Goal: Task Accomplishment & Management: Use online tool/utility

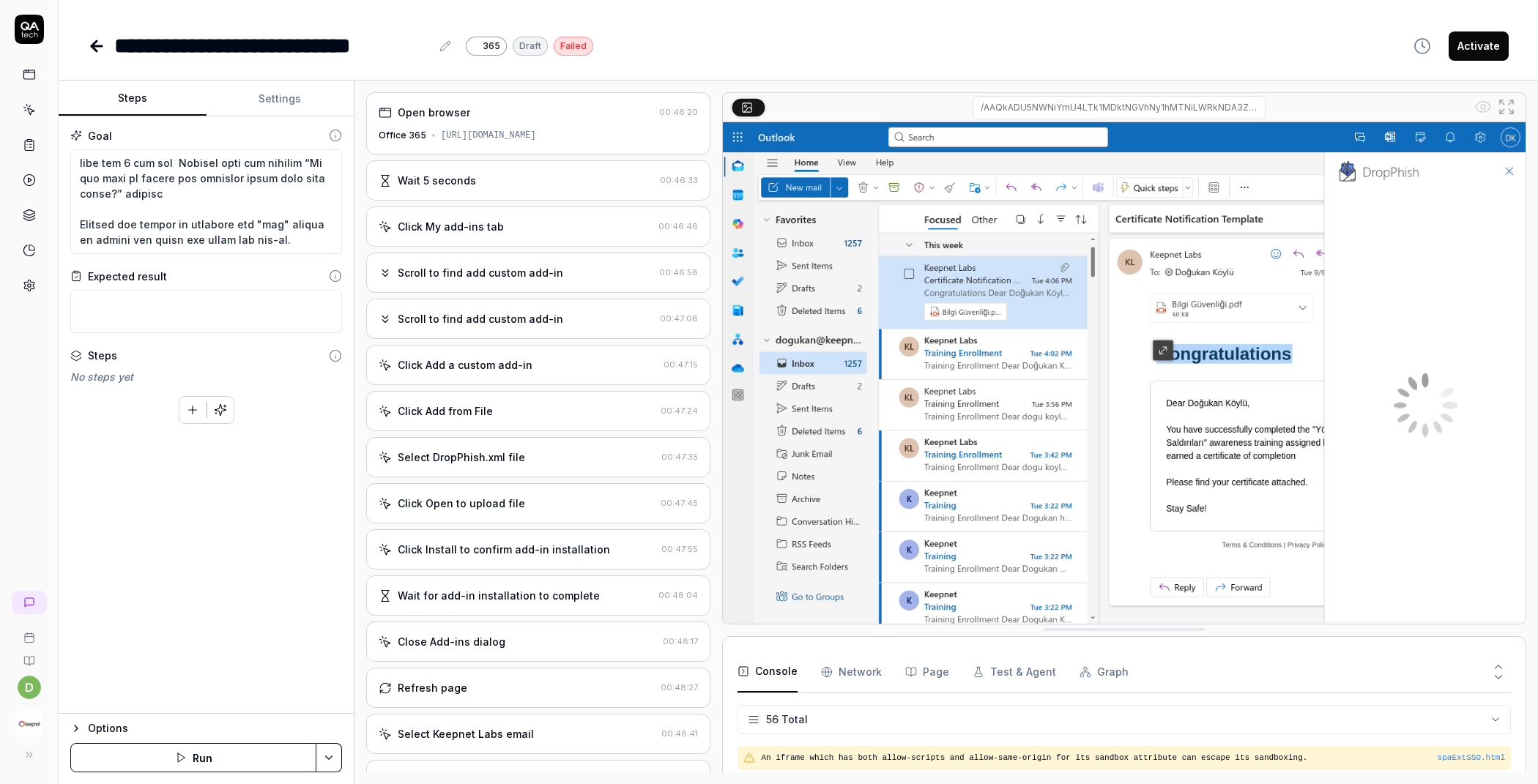
click at [504, 511] on div "Click Open to upload file" at bounding box center [461, 503] width 128 height 16
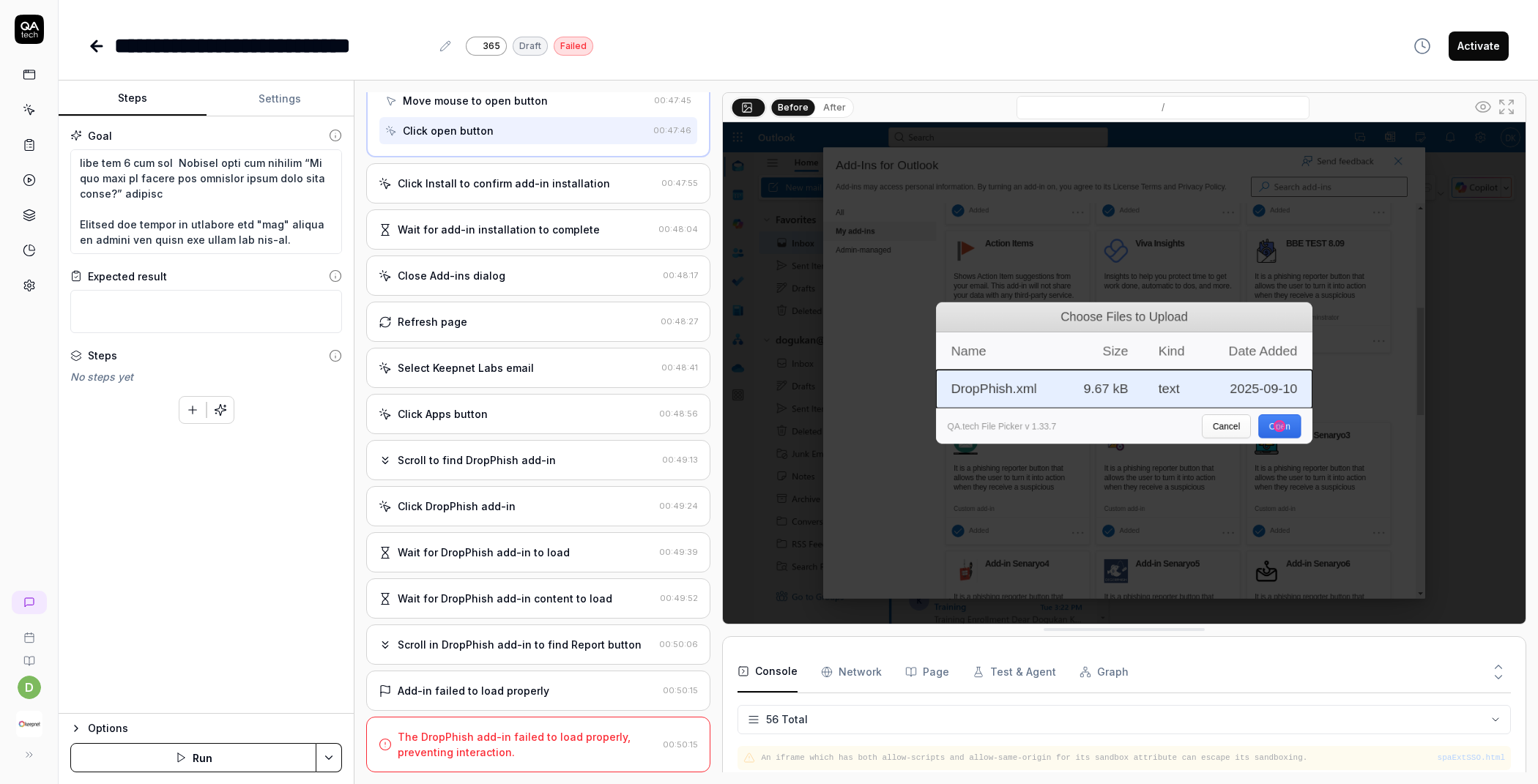
click at [527, 450] on div "Scroll to find DropPhish add-in 00:49:13" at bounding box center [537, 459] width 344 height 40
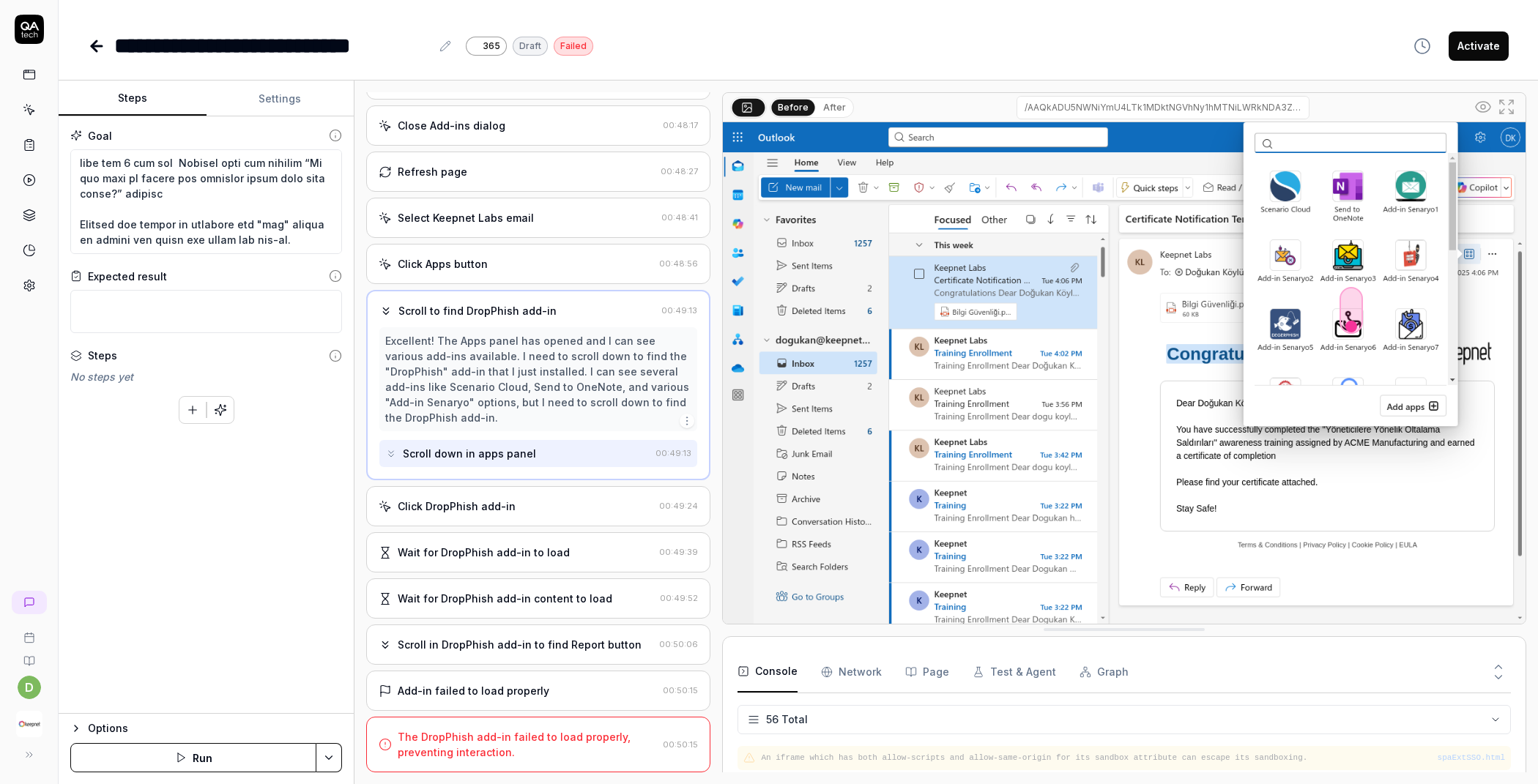
click at [494, 498] on div "Click DropPhish add-in 00:49:24" at bounding box center [537, 506] width 344 height 40
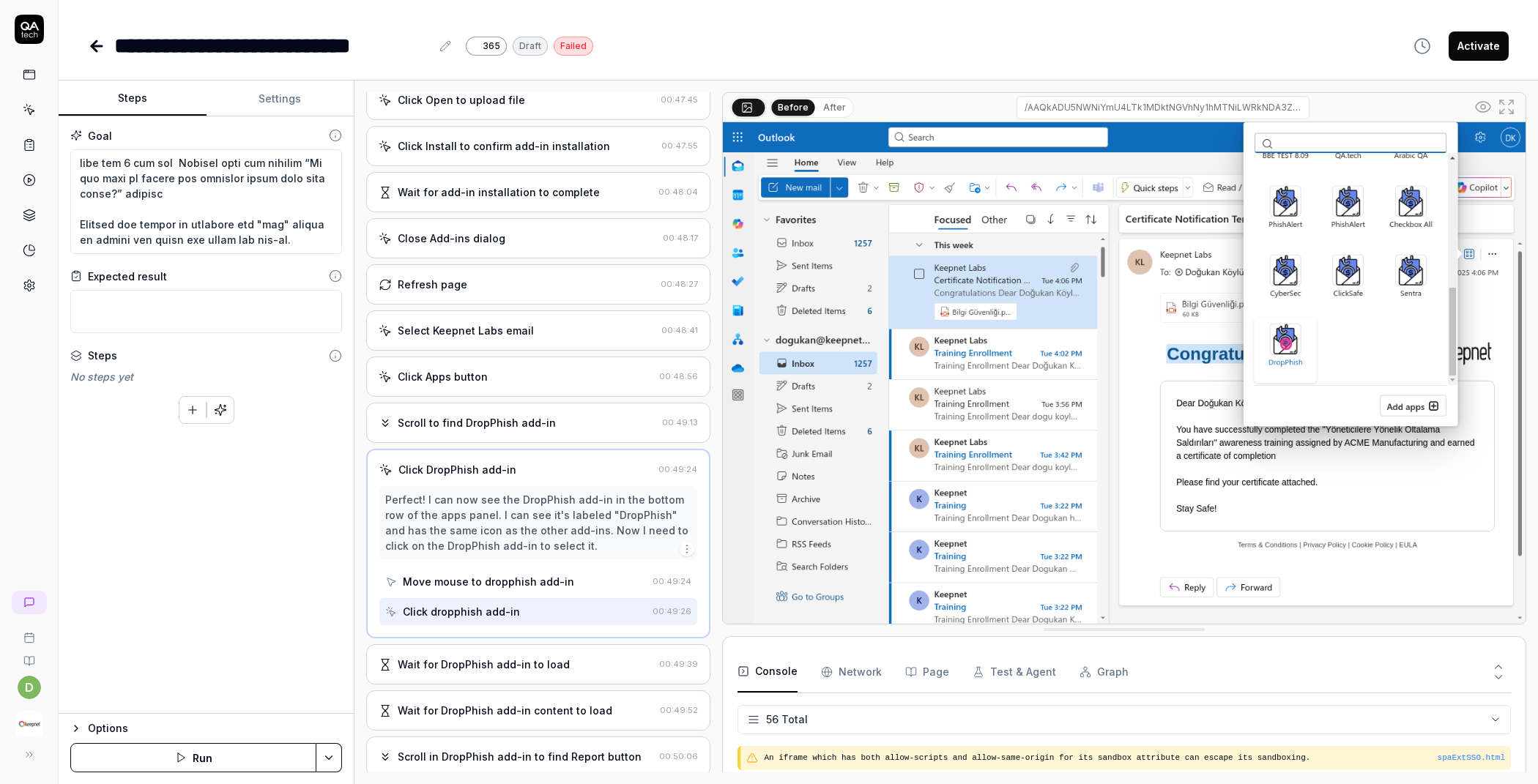
scroll to position [453, 0]
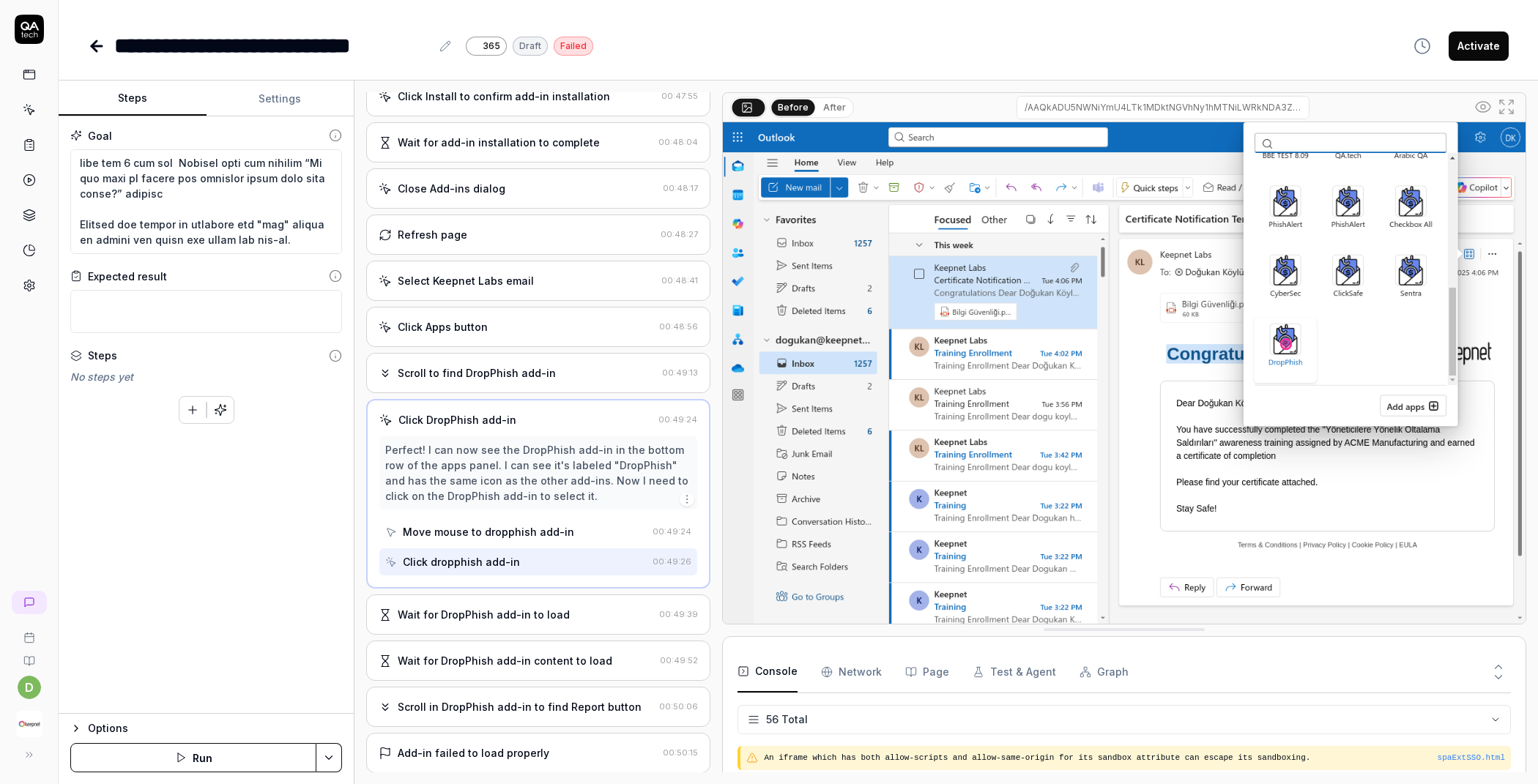
click at [487, 598] on div "Open browser 00:46:20 Office 365 https://outlook.office365.com/mail/inclientsto…" at bounding box center [537, 433] width 344 height 681
click at [481, 619] on div "Wait for DropPhish add-in to load" at bounding box center [484, 615] width 172 height 16
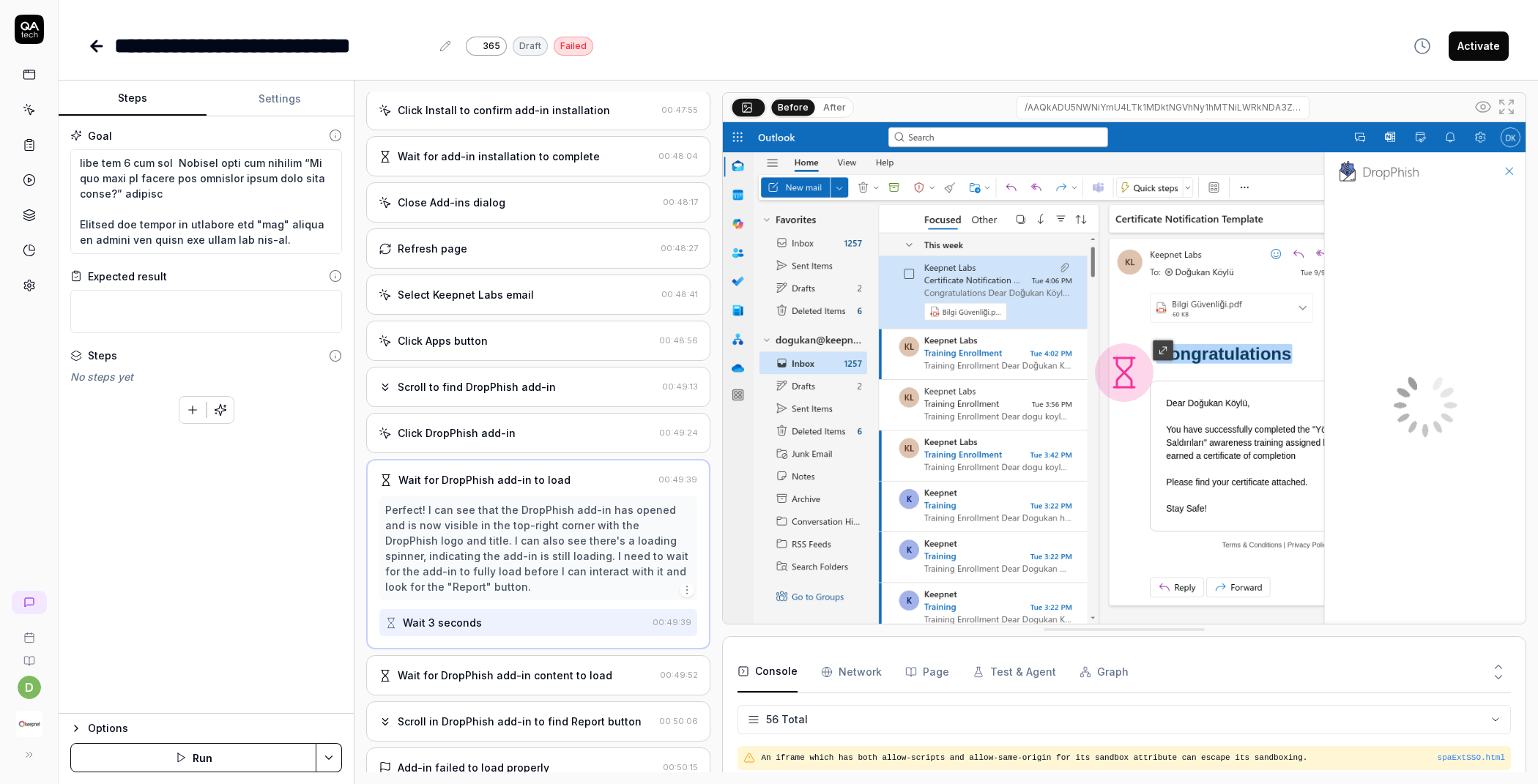
click at [457, 687] on div "Wait for DropPhish add-in content to load 00:49:52" at bounding box center [537, 675] width 344 height 40
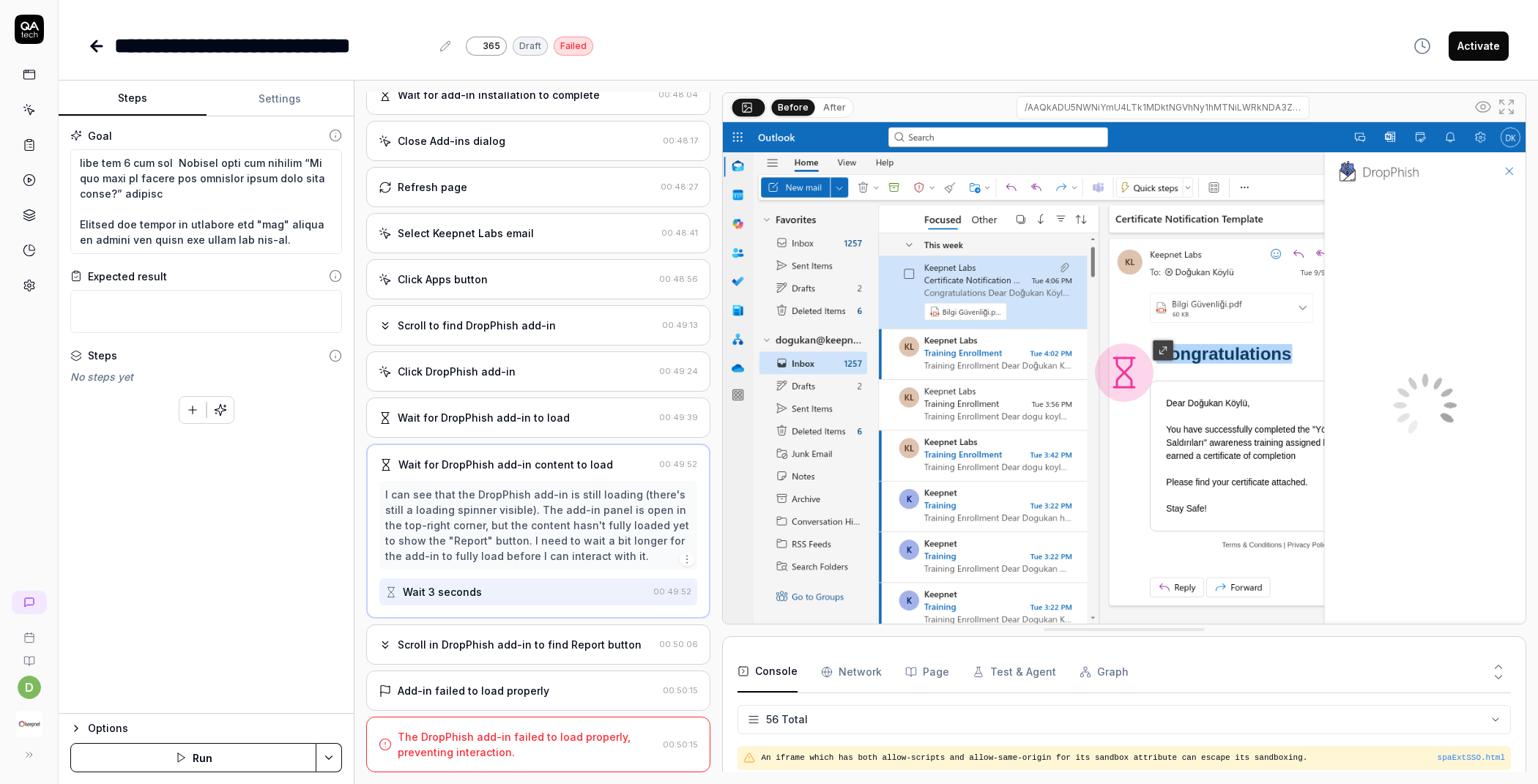
click at [489, 643] on div "Scroll in DropPhish add-in to find Report button" at bounding box center [520, 645] width 244 height 16
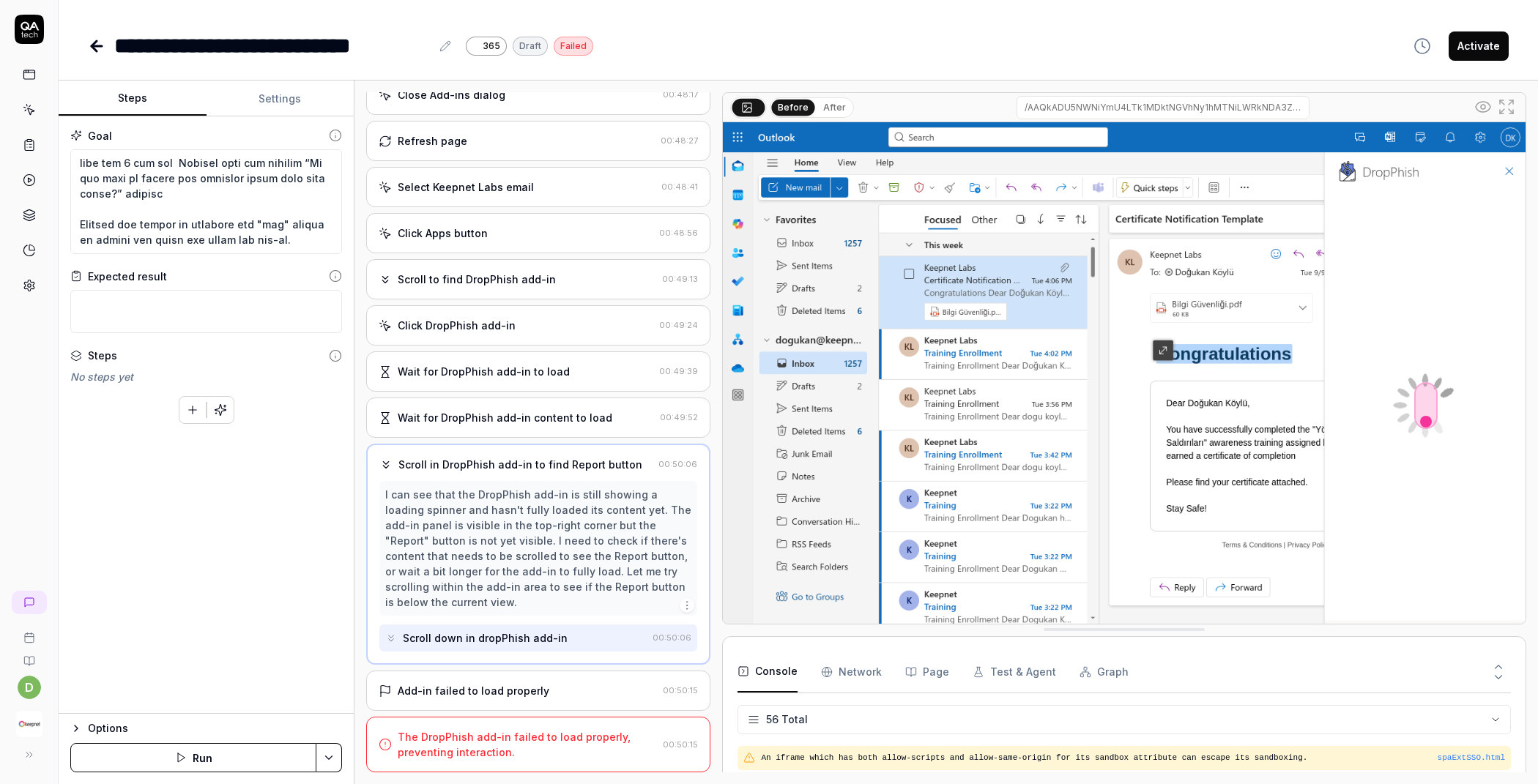
click at [457, 693] on div "Add-in failed to load properly" at bounding box center [473, 691] width 151 height 16
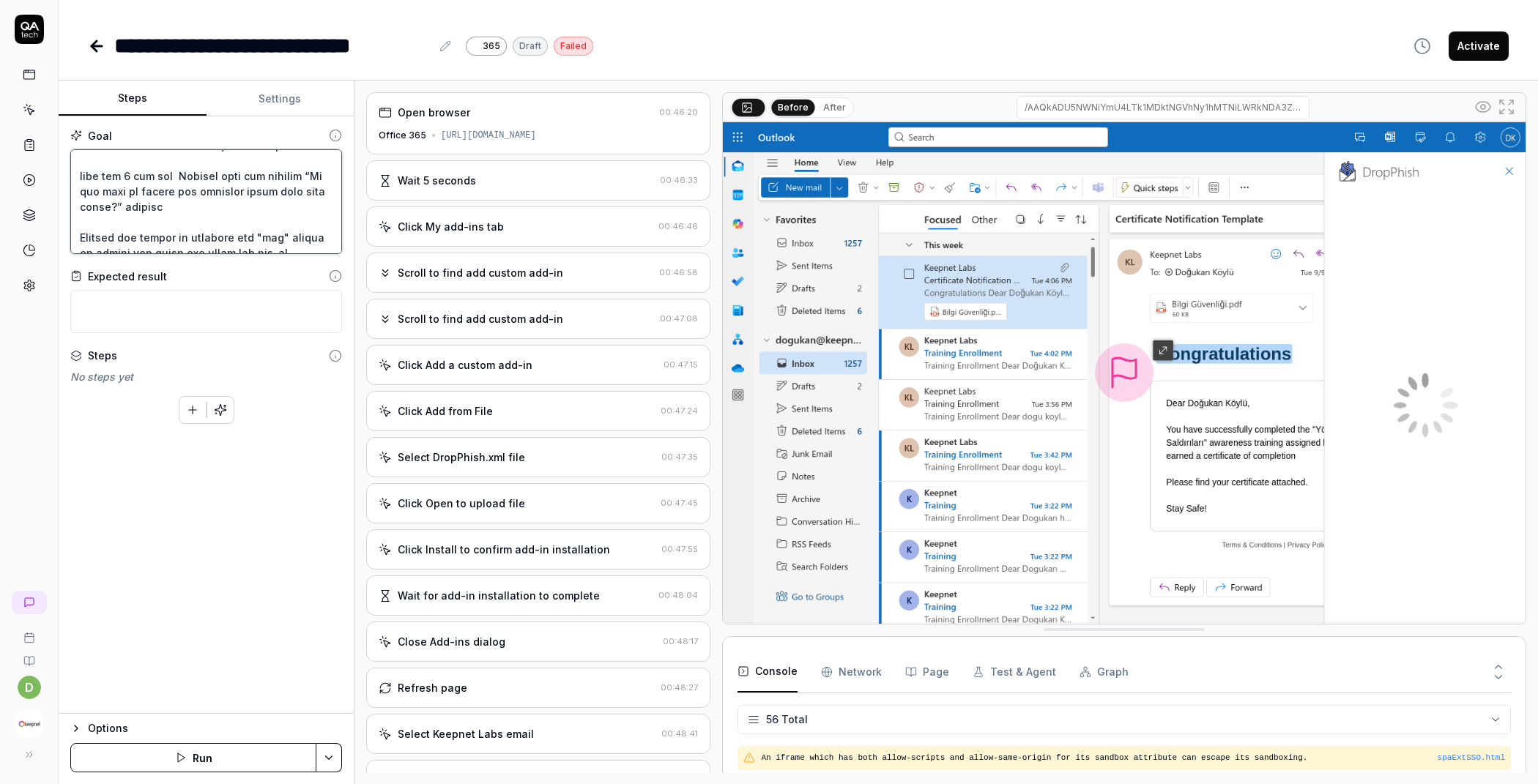
scroll to position [554, 0]
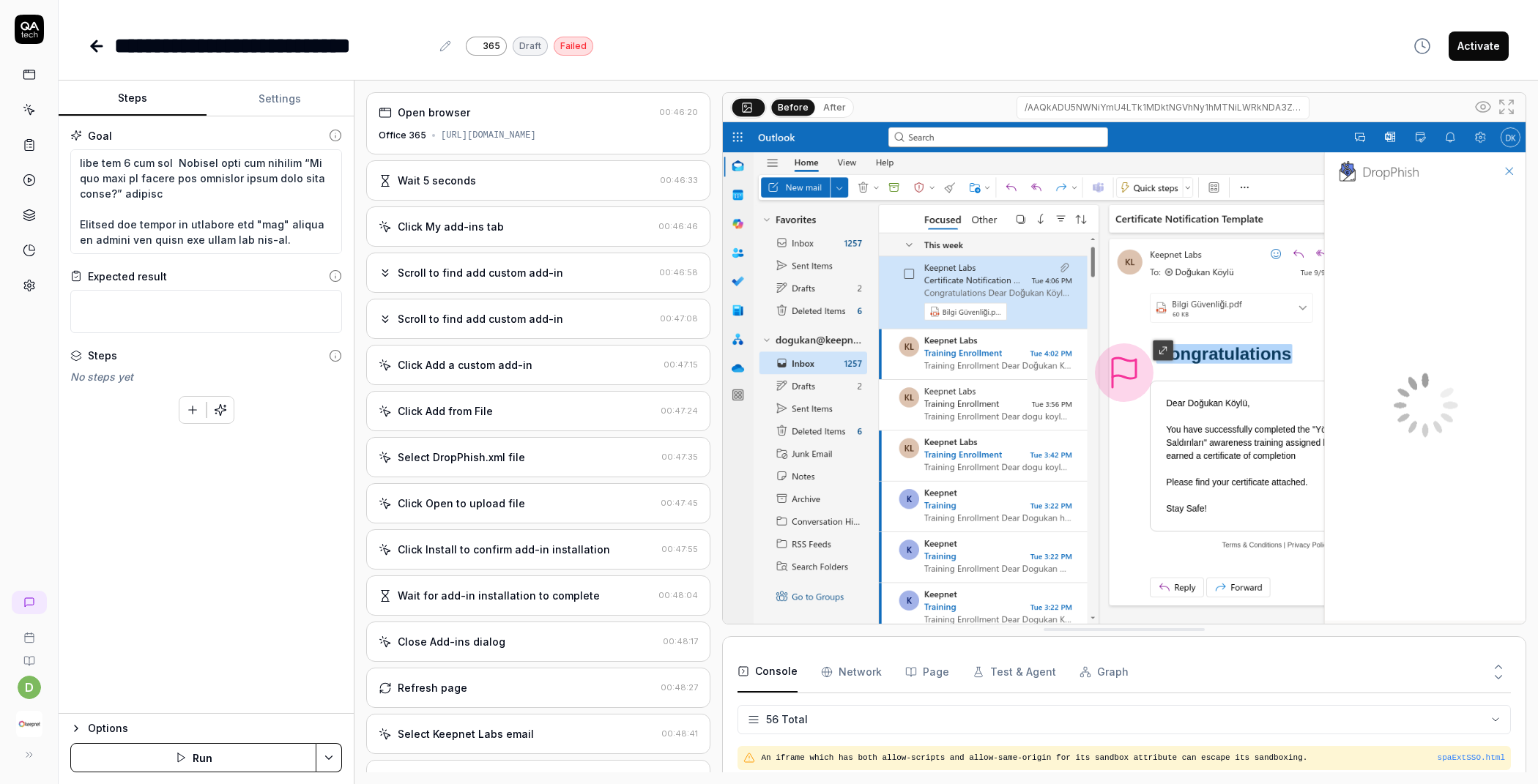
type textarea "*"
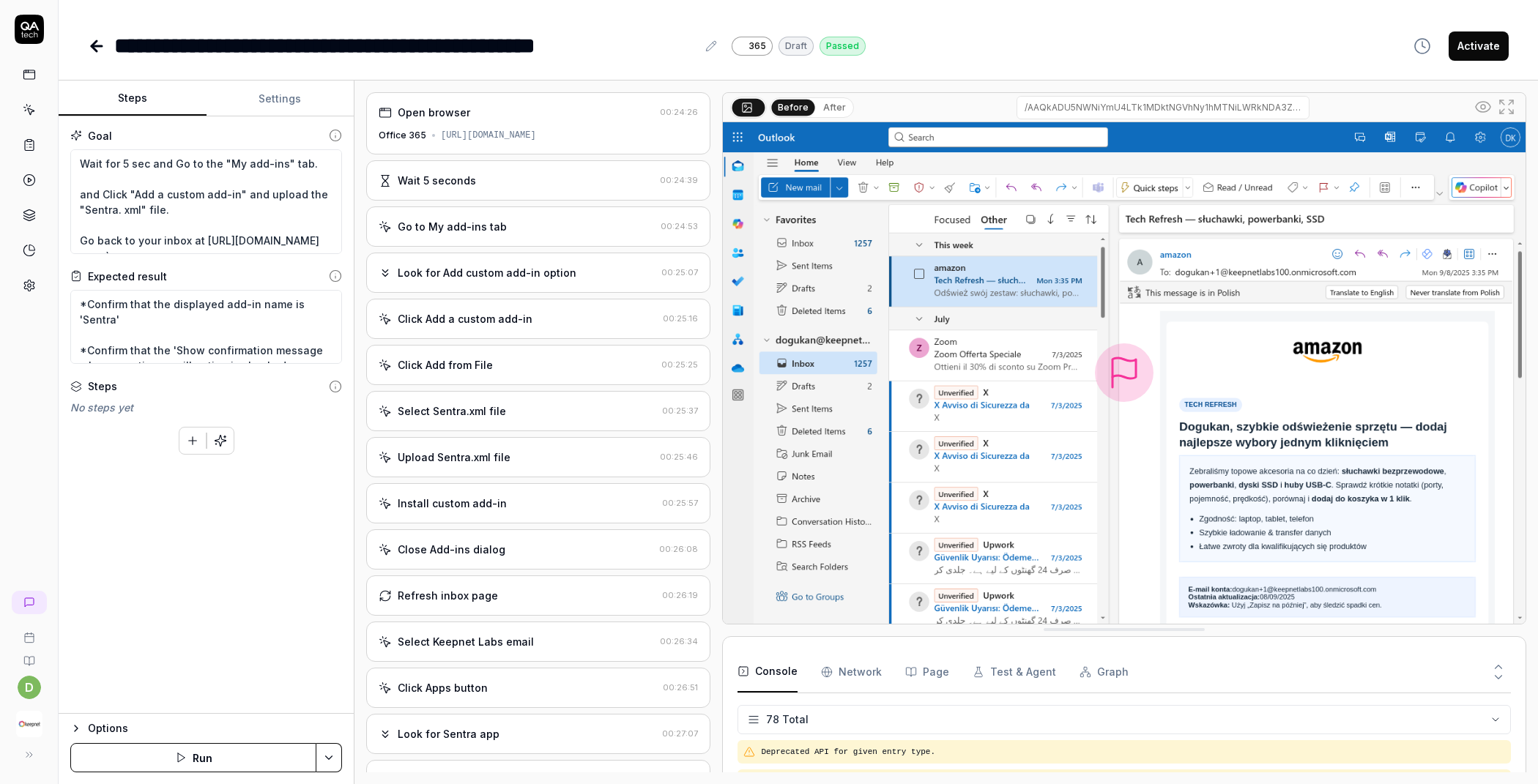
scroll to position [2277, 0]
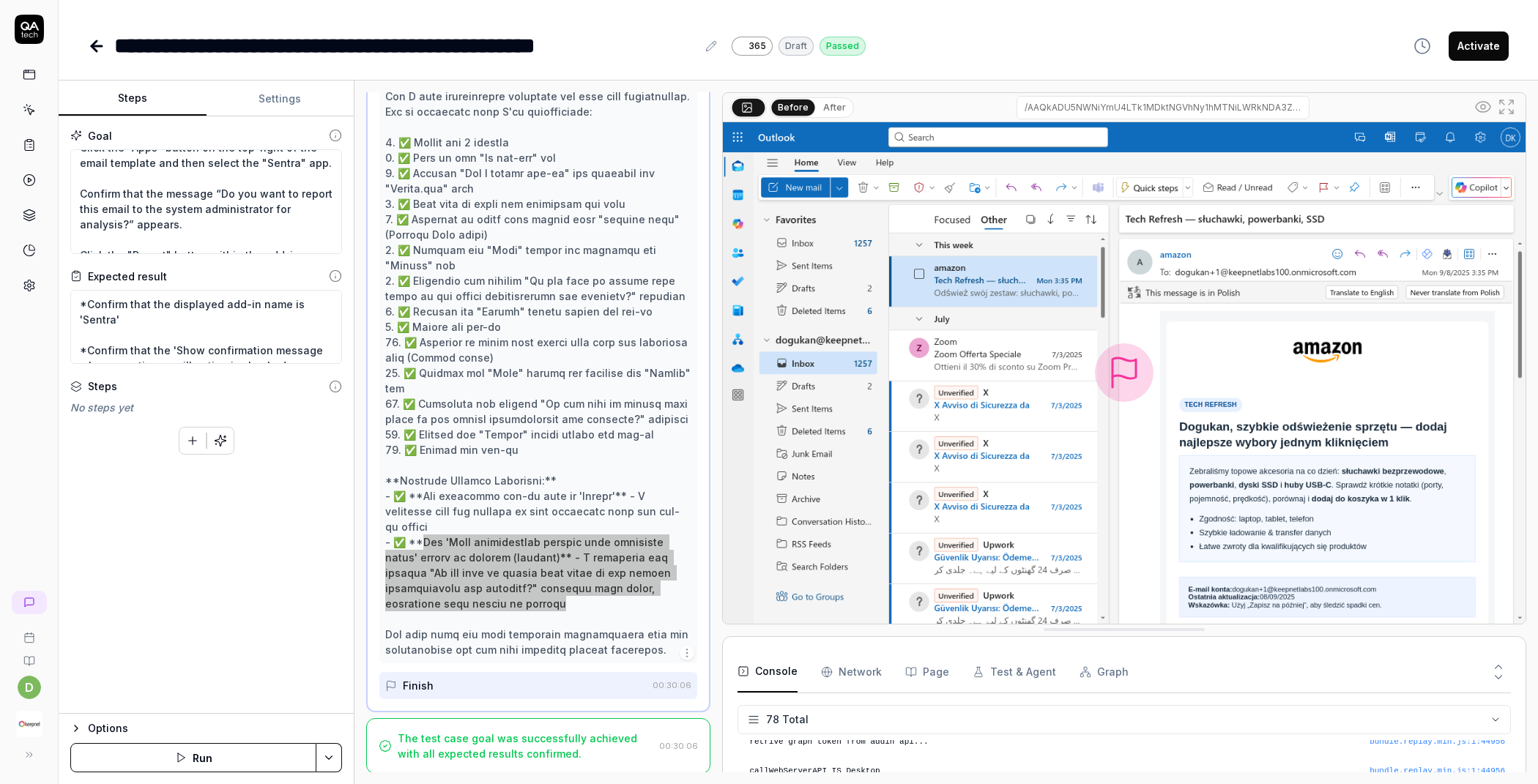
type textarea "*"
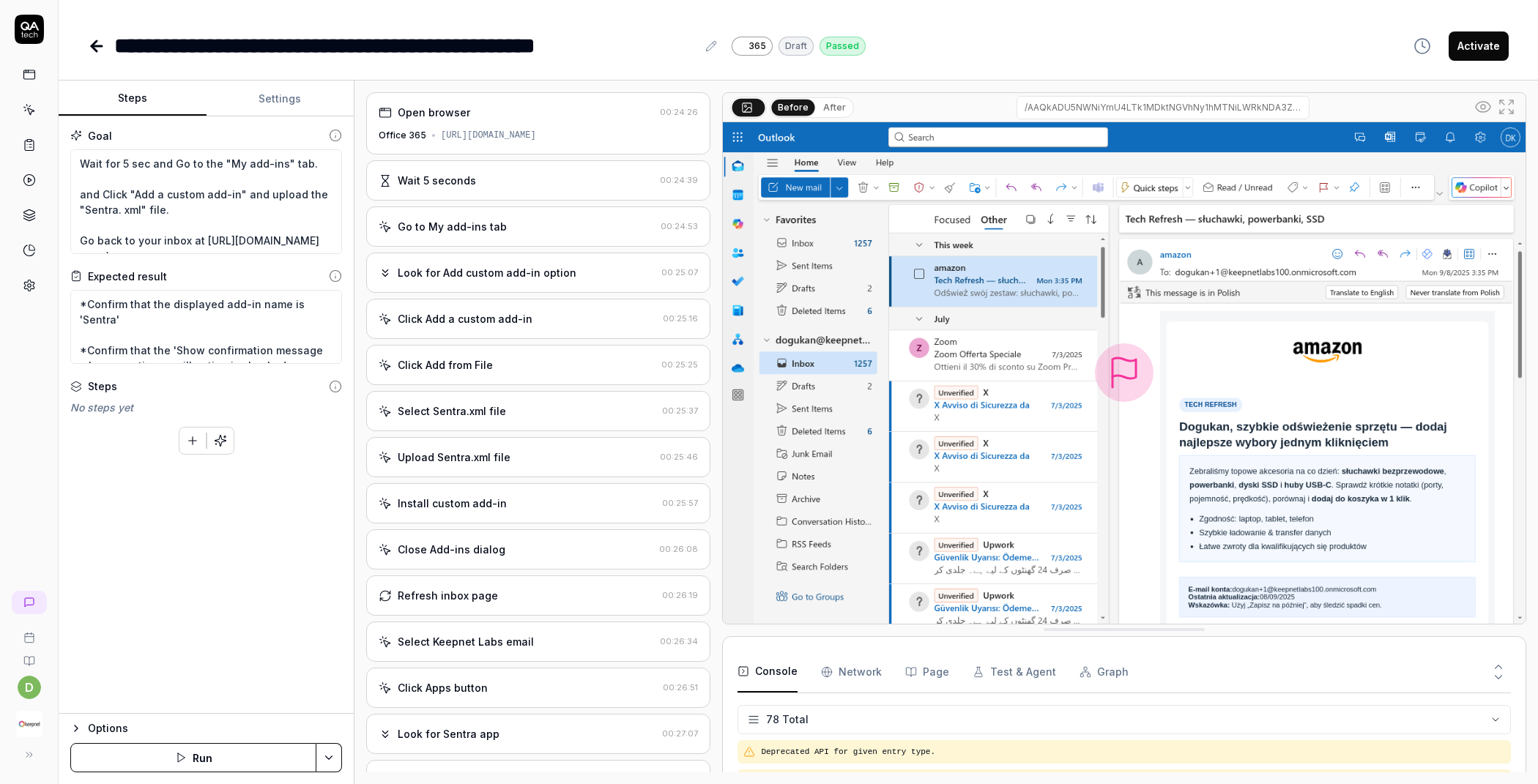
scroll to position [2277, 0]
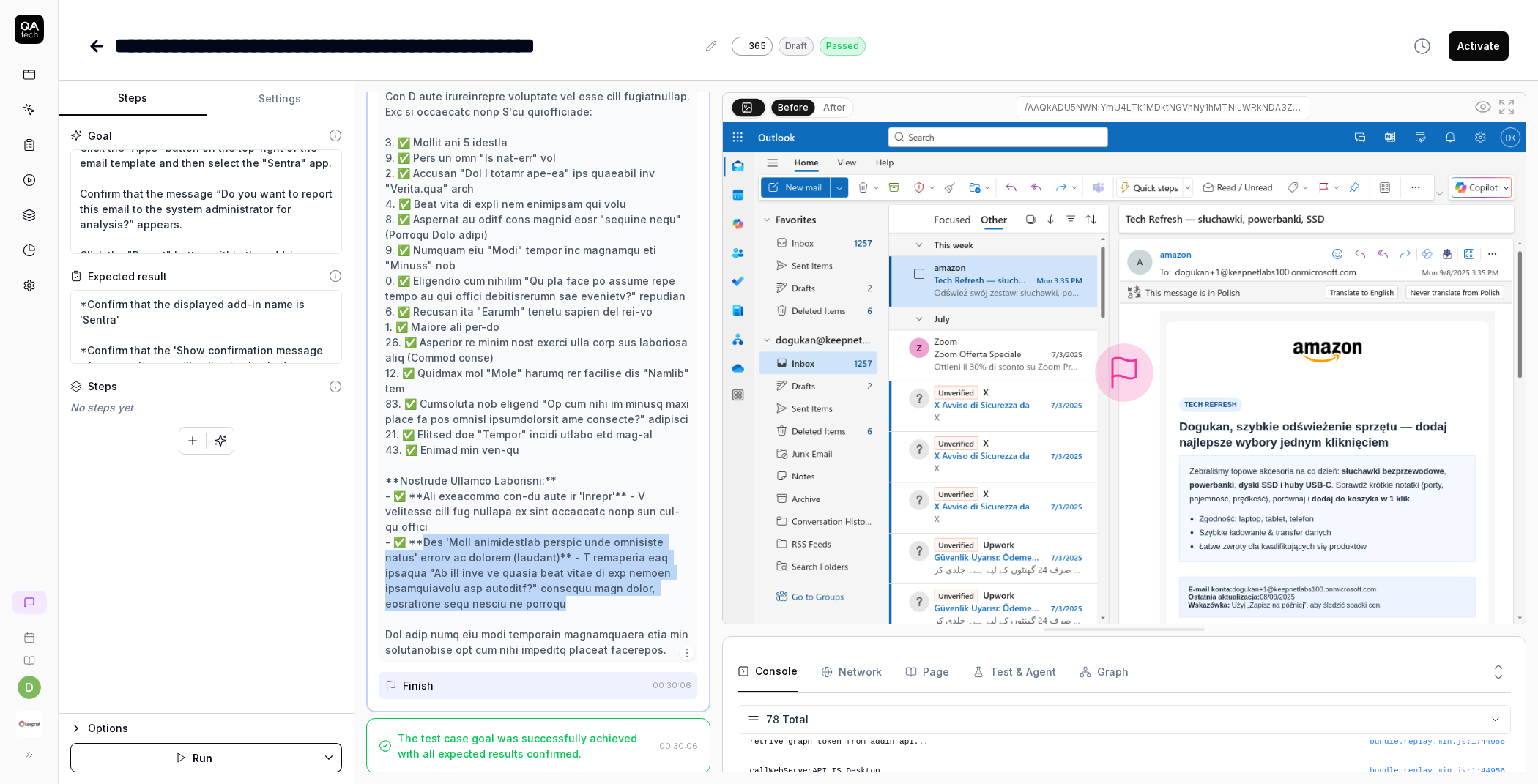
click at [28, 112] on icon at bounding box center [30, 111] width 7 height 7
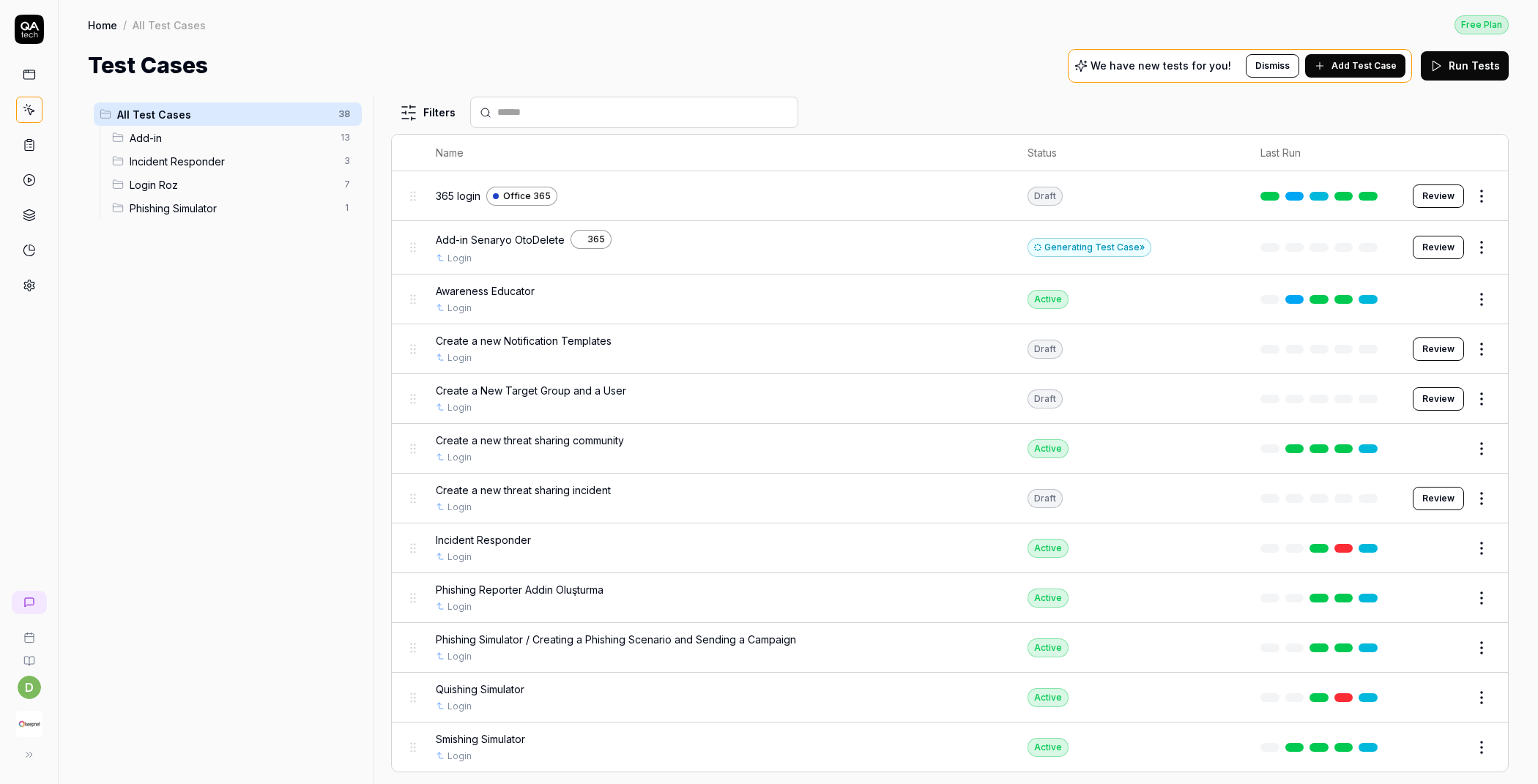
click at [245, 142] on span "Add-in" at bounding box center [230, 138] width 202 height 16
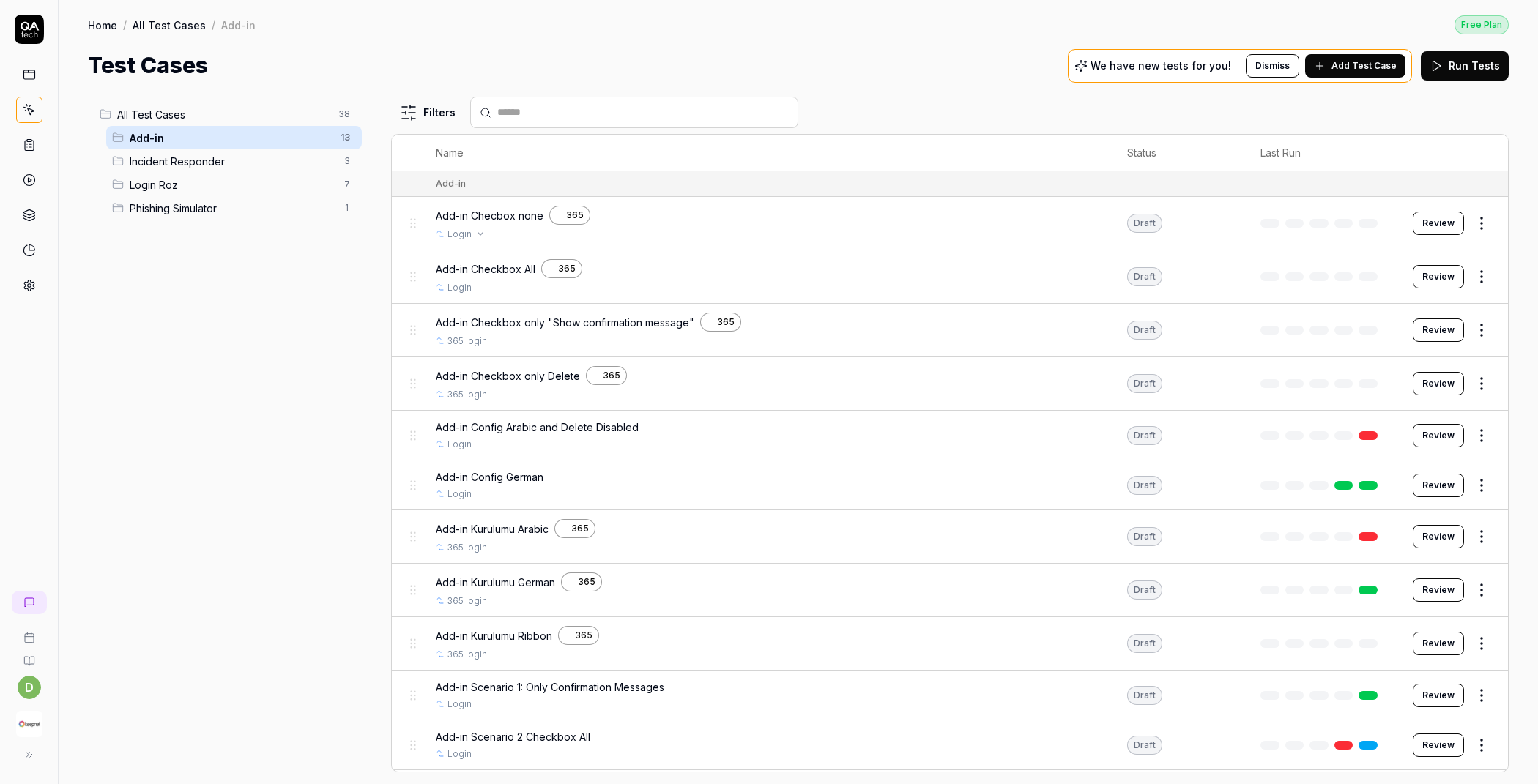
click at [759, 228] on div "Login" at bounding box center [768, 235] width 663 height 14
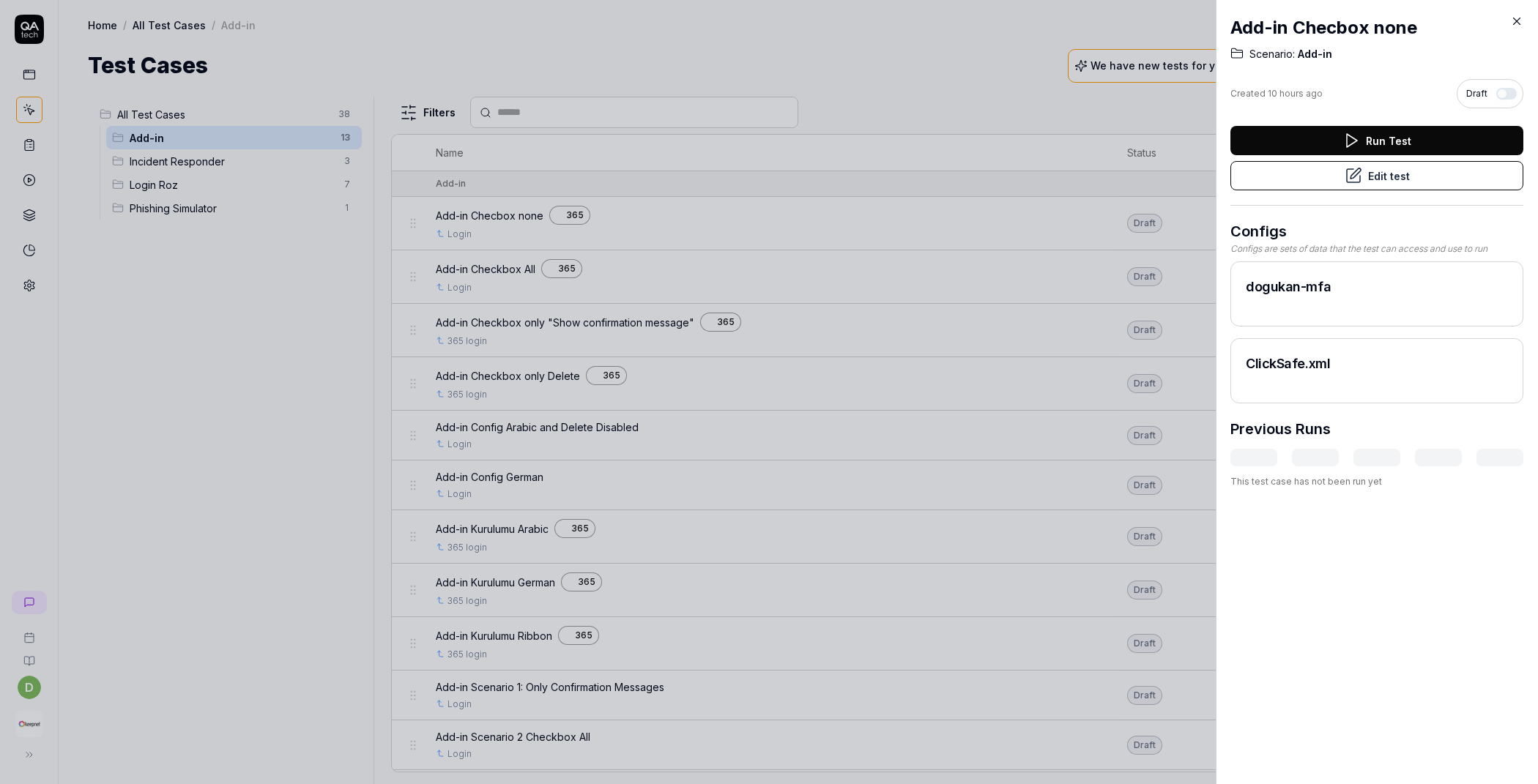
click at [1361, 180] on button "Edit test" at bounding box center [1377, 176] width 293 height 29
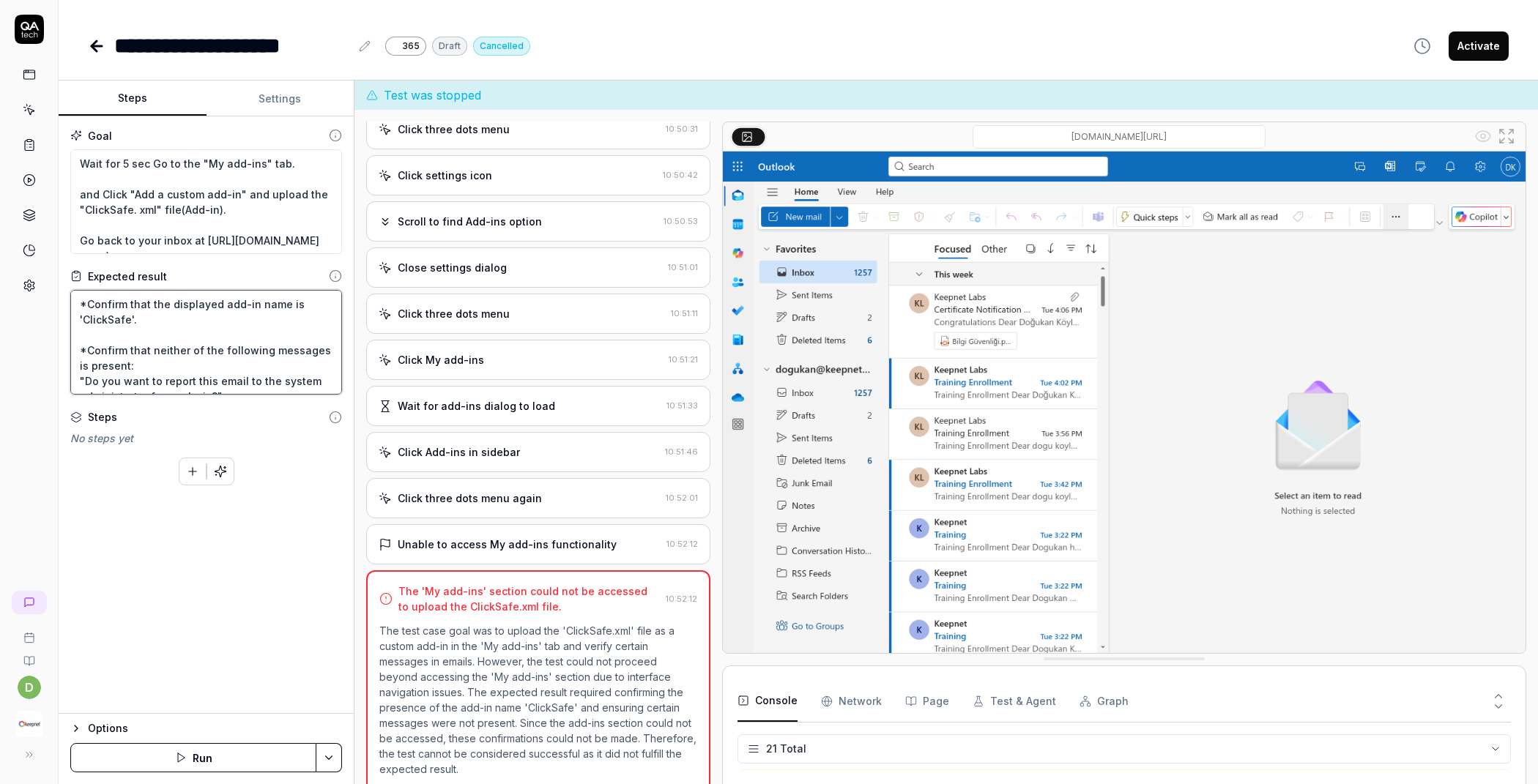
drag, startPoint x: 186, startPoint y: 381, endPoint x: 77, endPoint y: 346, distance: 114.5
click at [77, 346] on textarea "*Confirm that the displayed add-in name is 'ClickSafe'. *Confirm that neither o…" at bounding box center [206, 341] width 272 height 104
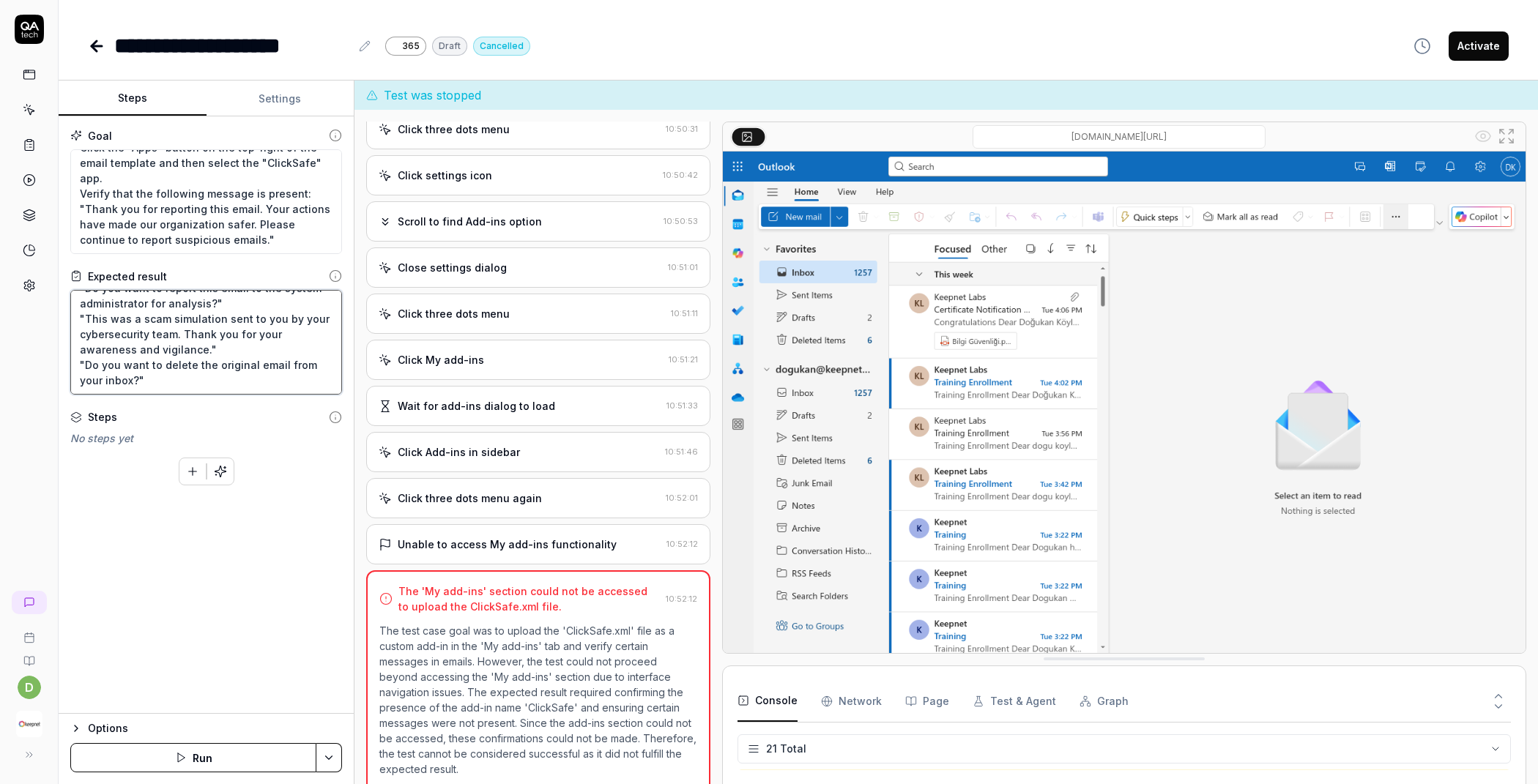
scroll to position [351, 0]
click at [164, 208] on textarea "Wait for 5 sec Go to the "My add-ins" tab. and Click "Add a custom add-in" and …" at bounding box center [206, 201] width 272 height 104
type textarea "*"
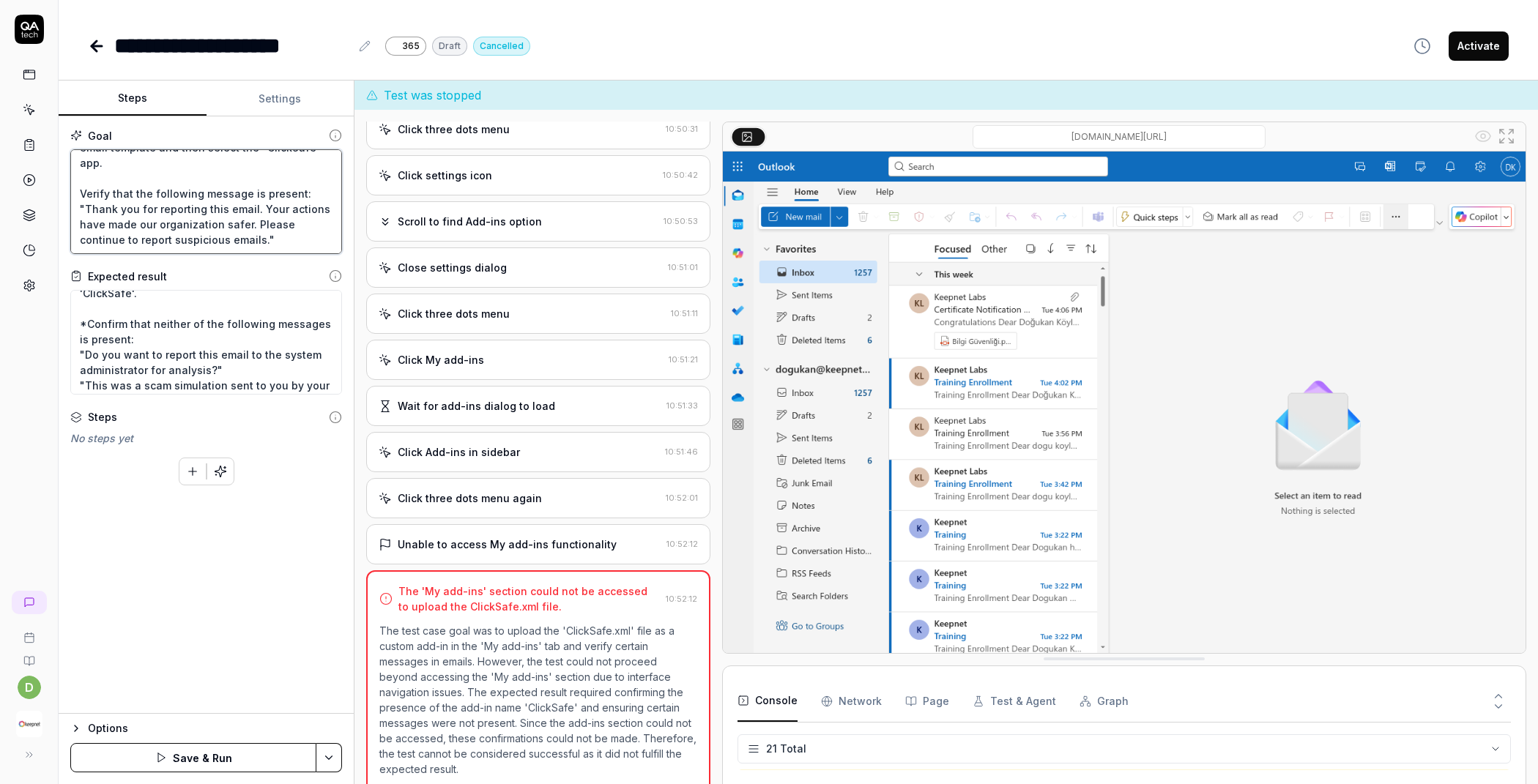
scroll to position [2, 0]
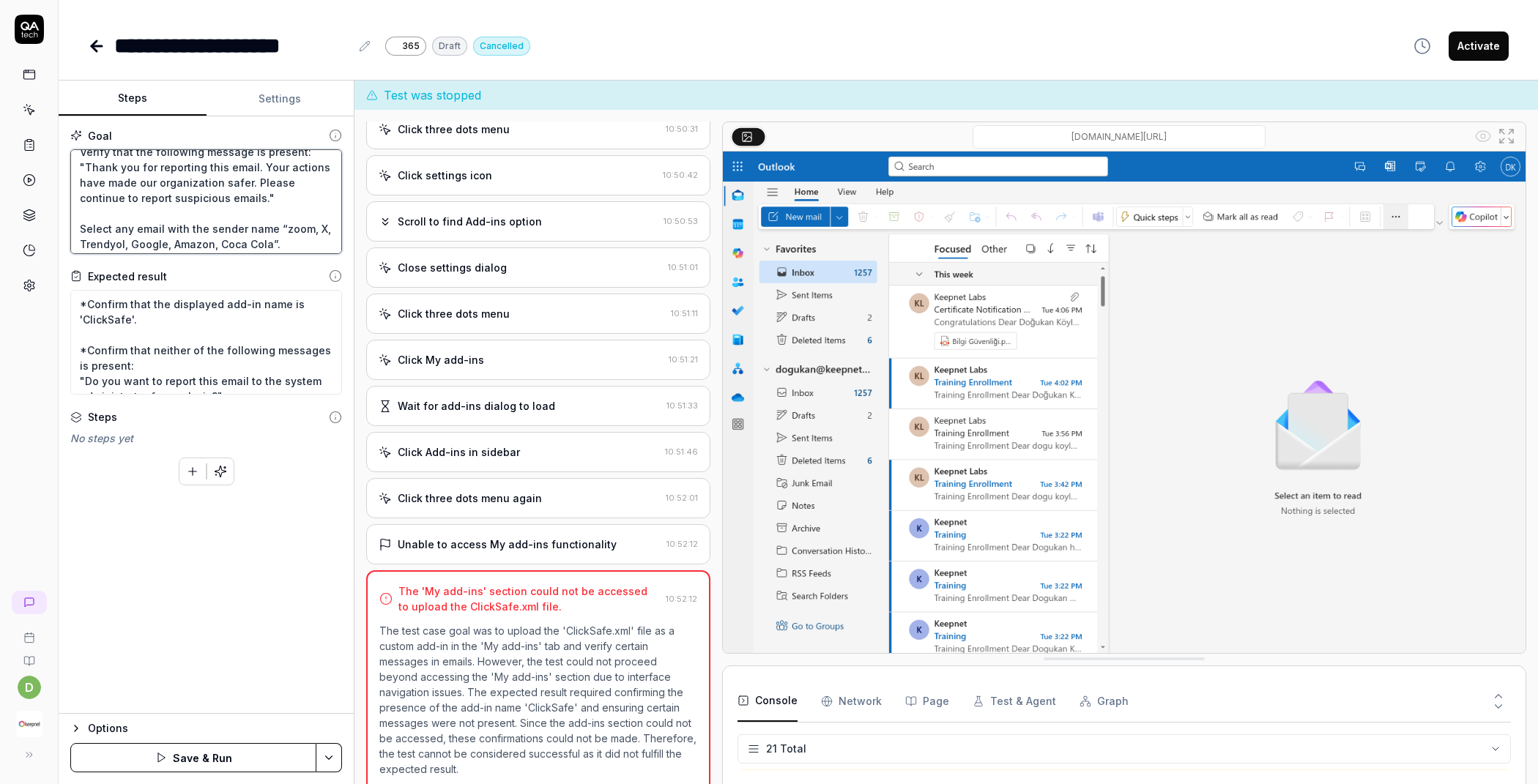
type textarea "Wait for 5 sec Go to the "My add-ins" tab. and Click "Add a custom add-in" and …"
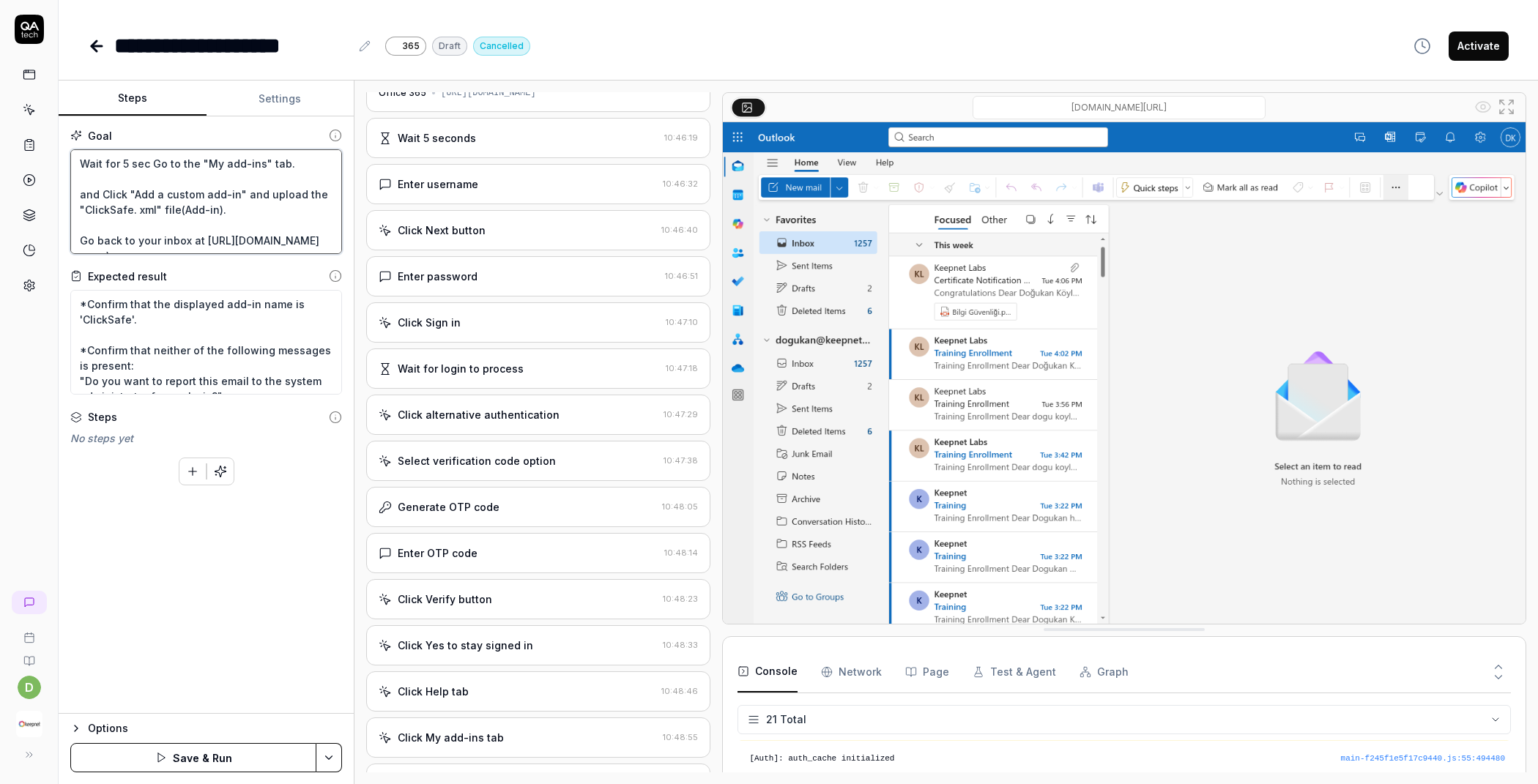
scroll to position [0, 0]
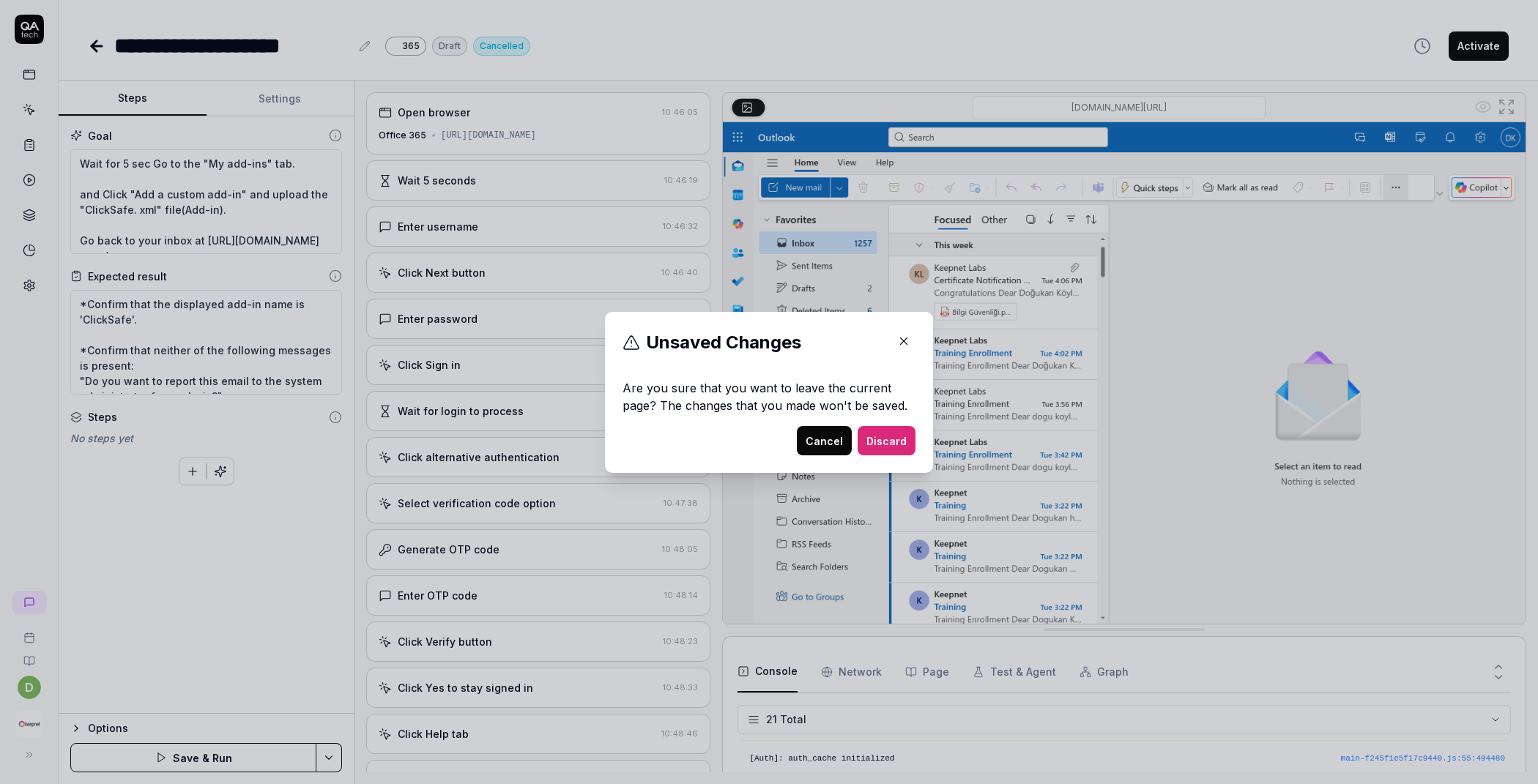
click at [809, 443] on button "Cancel" at bounding box center [824, 441] width 55 height 29
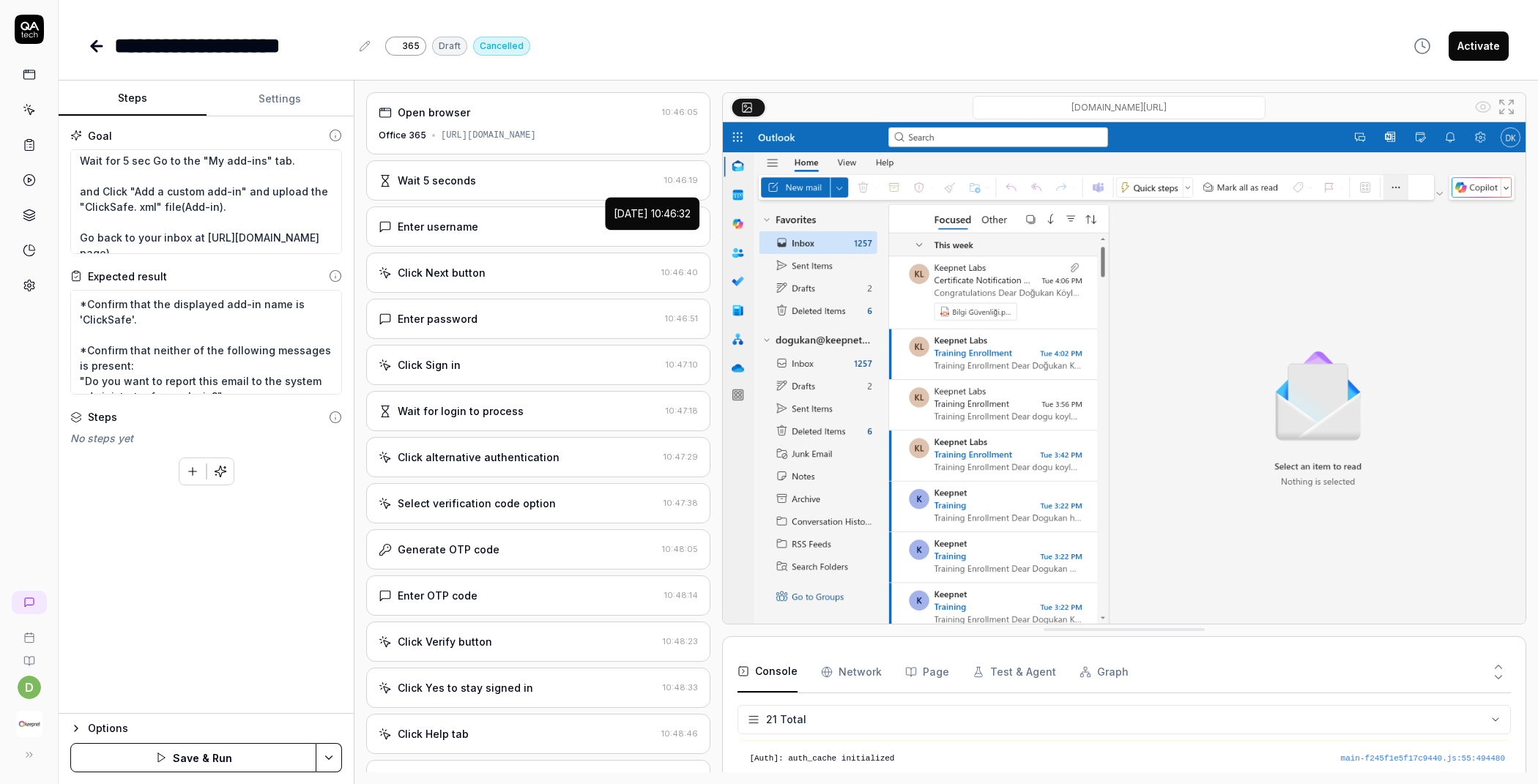
scroll to position [4, 0]
type textarea "*"
click at [35, 110] on icon at bounding box center [29, 110] width 14 height 14
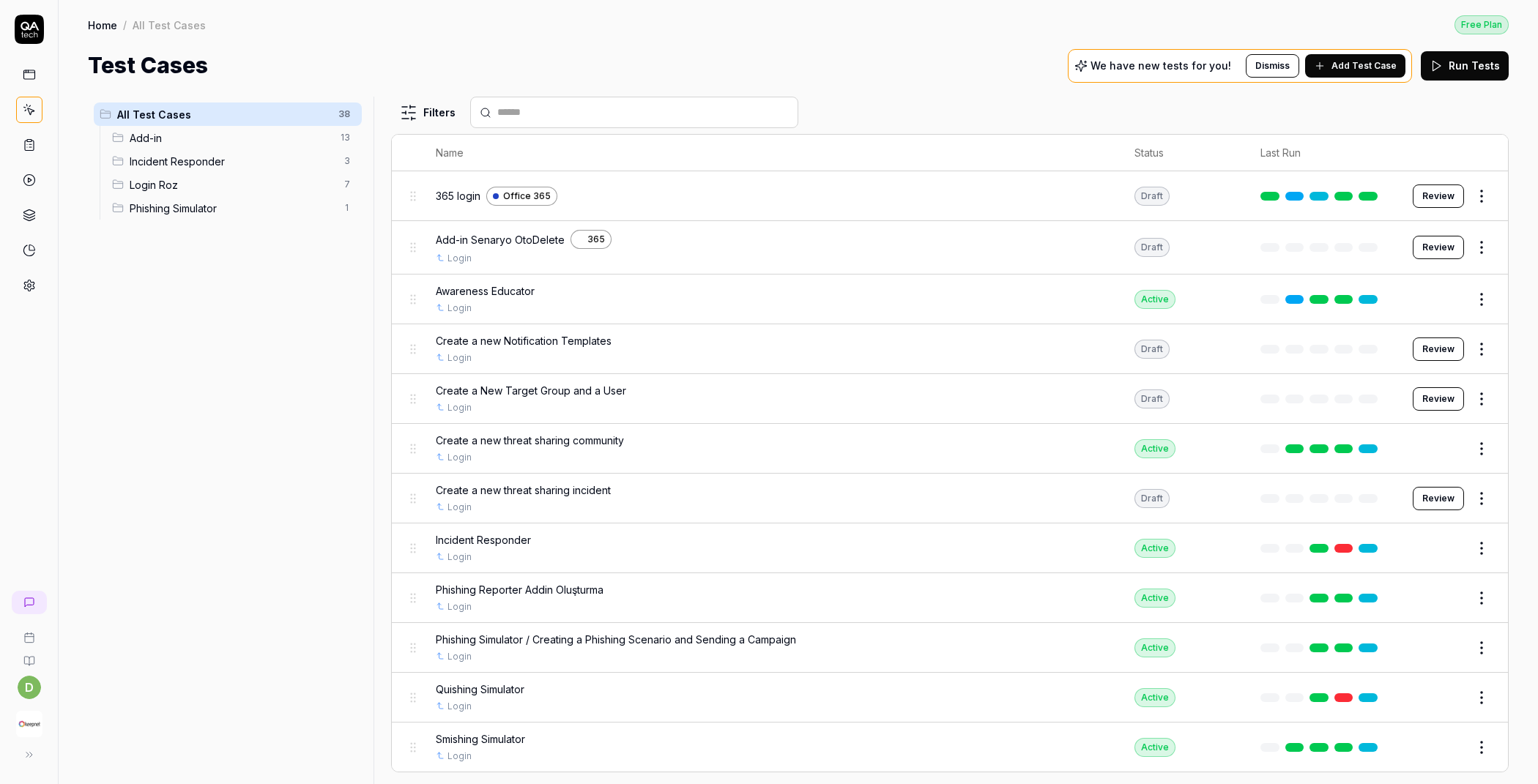
click at [1371, 69] on span "Add Test Case" at bounding box center [1363, 66] width 65 height 14
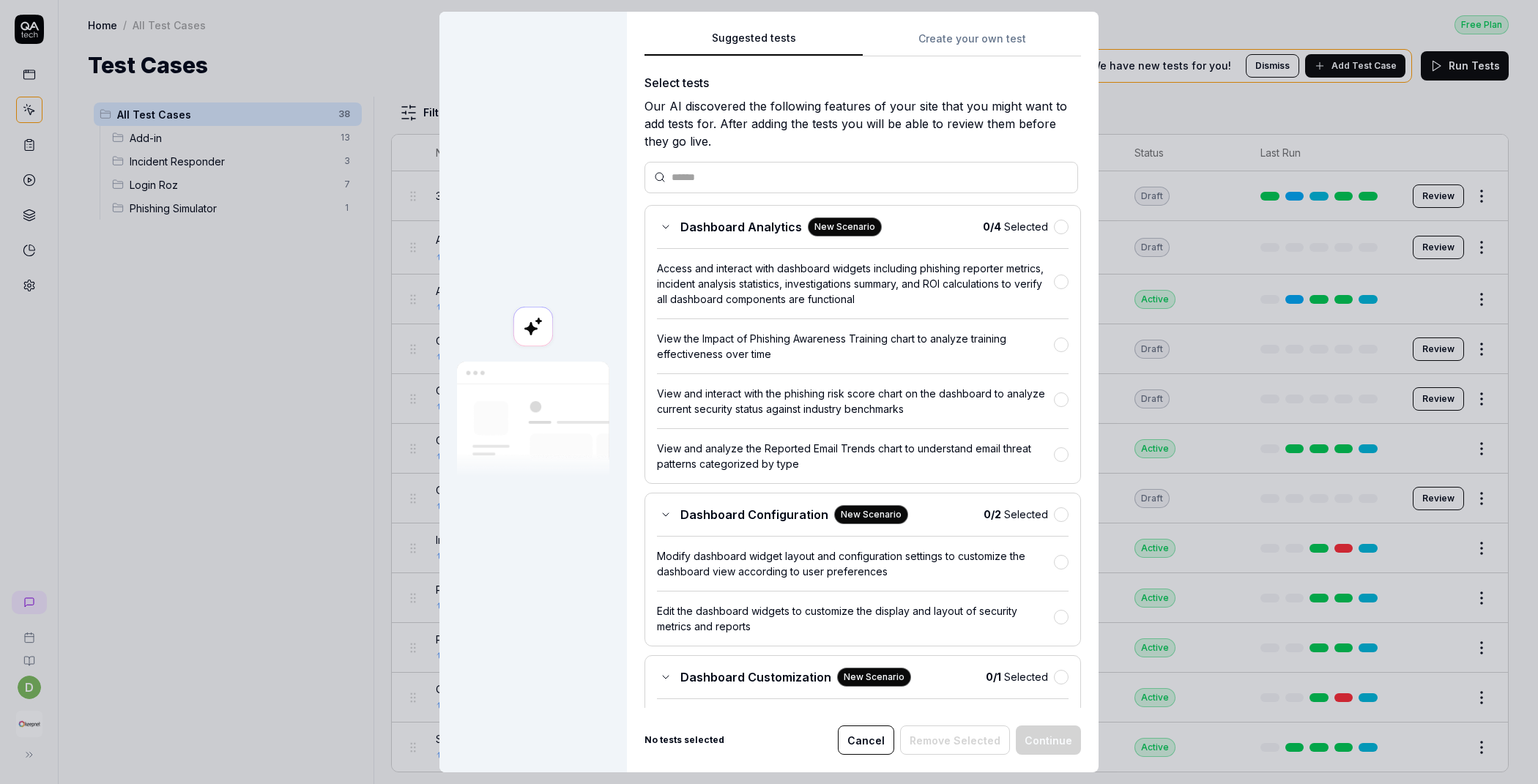
click at [944, 28] on div "Suggested tests Create your own test Select tests Our AI discovered the followi…" at bounding box center [863, 392] width 472 height 761
click at [935, 40] on div "Suggested tests Create your own test Select tests Our AI discovered the followi…" at bounding box center [863, 392] width 472 height 761
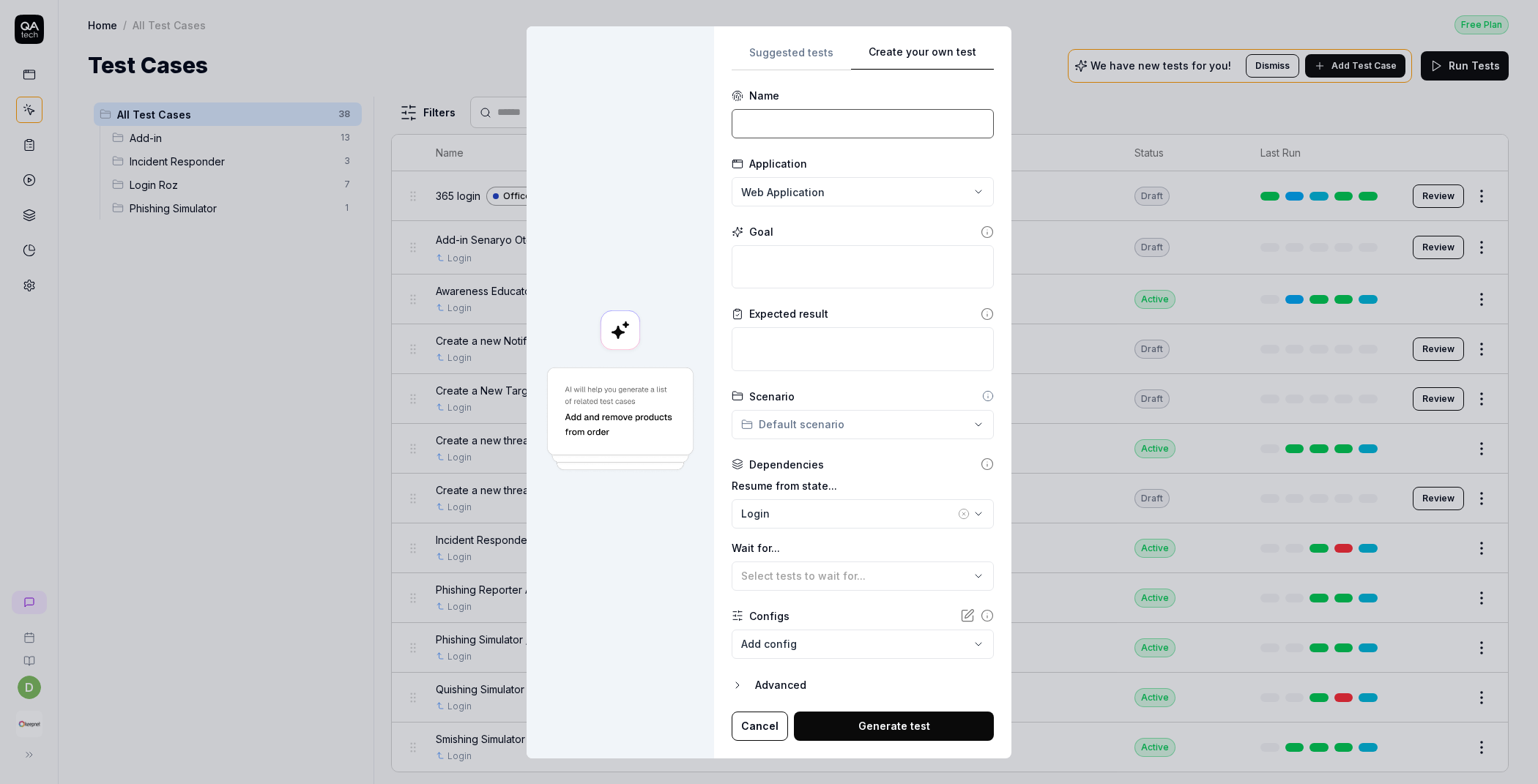
click at [813, 118] on input at bounding box center [862, 124] width 262 height 29
paste input "Add-in Checkbox only Delete"
type input "Add-in Checkbox only Delete2"
click at [848, 189] on div "**********" at bounding box center [769, 392] width 1538 height 784
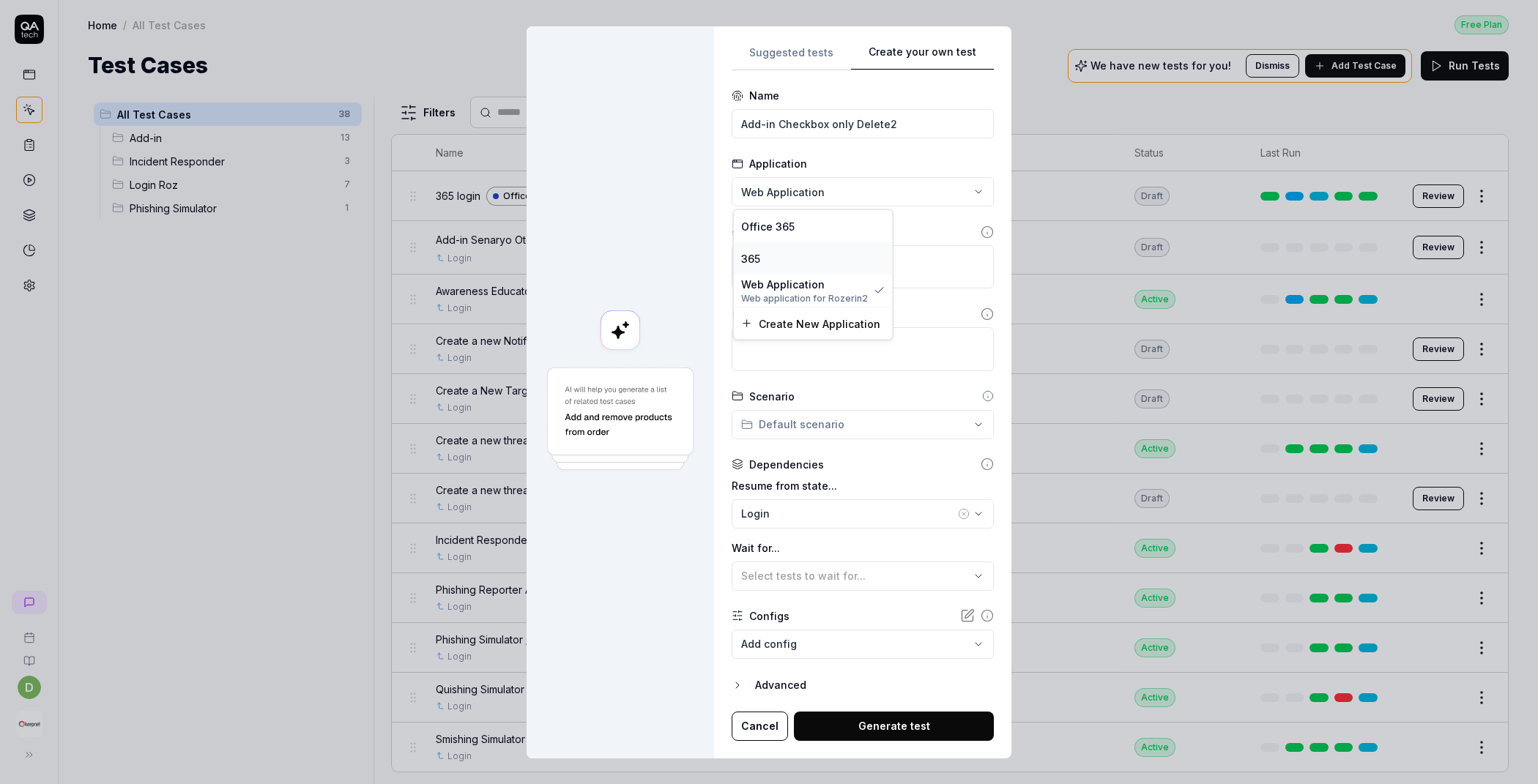
click at [792, 254] on div "365" at bounding box center [813, 258] width 144 height 16
click at [785, 263] on textarea at bounding box center [862, 267] width 262 height 43
paste textarea "Wait for 5 sec and Go to the "My add-ins" tab. and Click "Add a custom add-in" …"
type textarea "*"
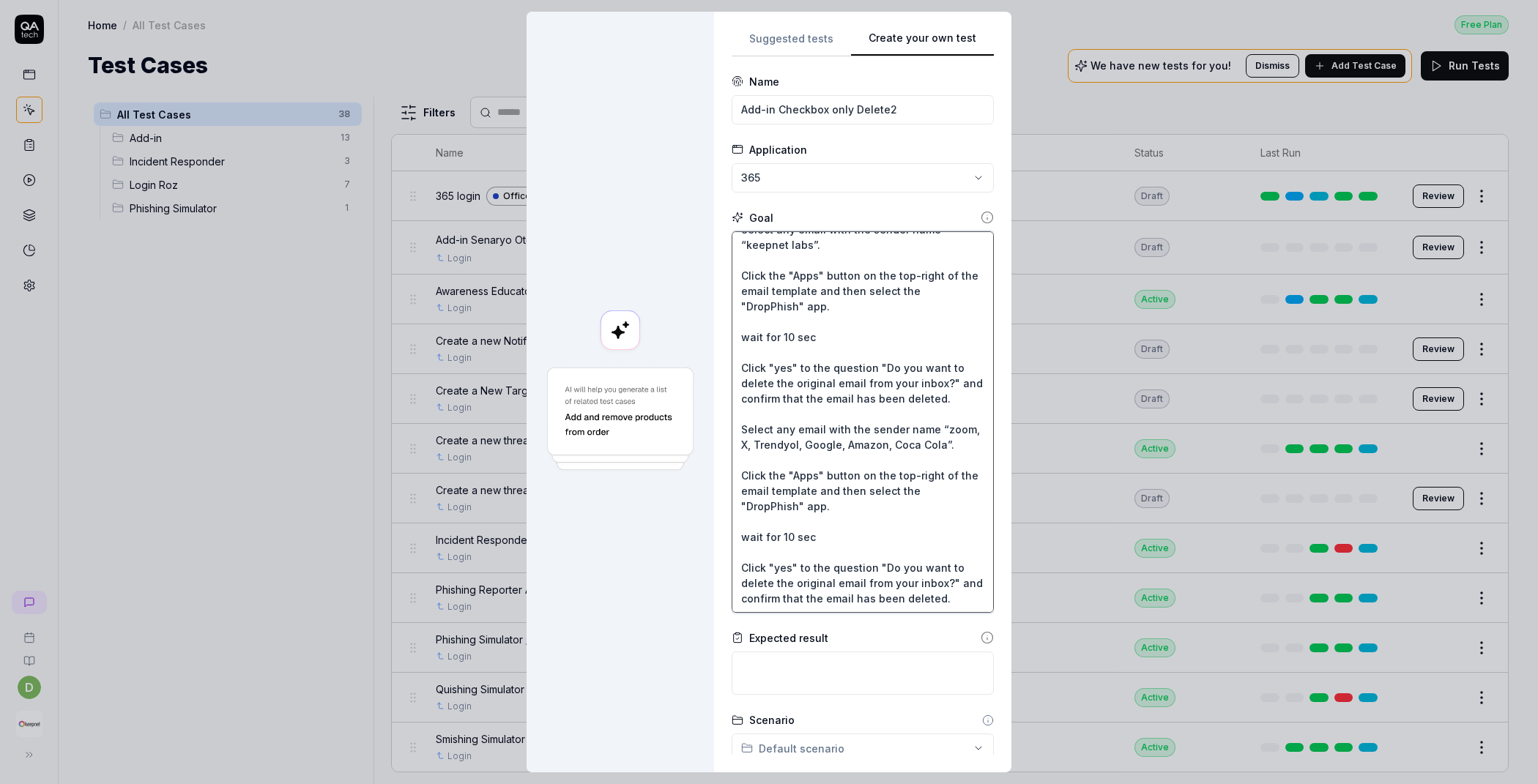
scroll to position [231, 0]
type textarea "Wait for 5 sec and Go to the "My add-ins" tab. and Click "Add a custom add-in" …"
click at [782, 672] on textarea at bounding box center [862, 670] width 262 height 43
paste textarea "Confirm that the message “Do you want to delete the original email from your in…"
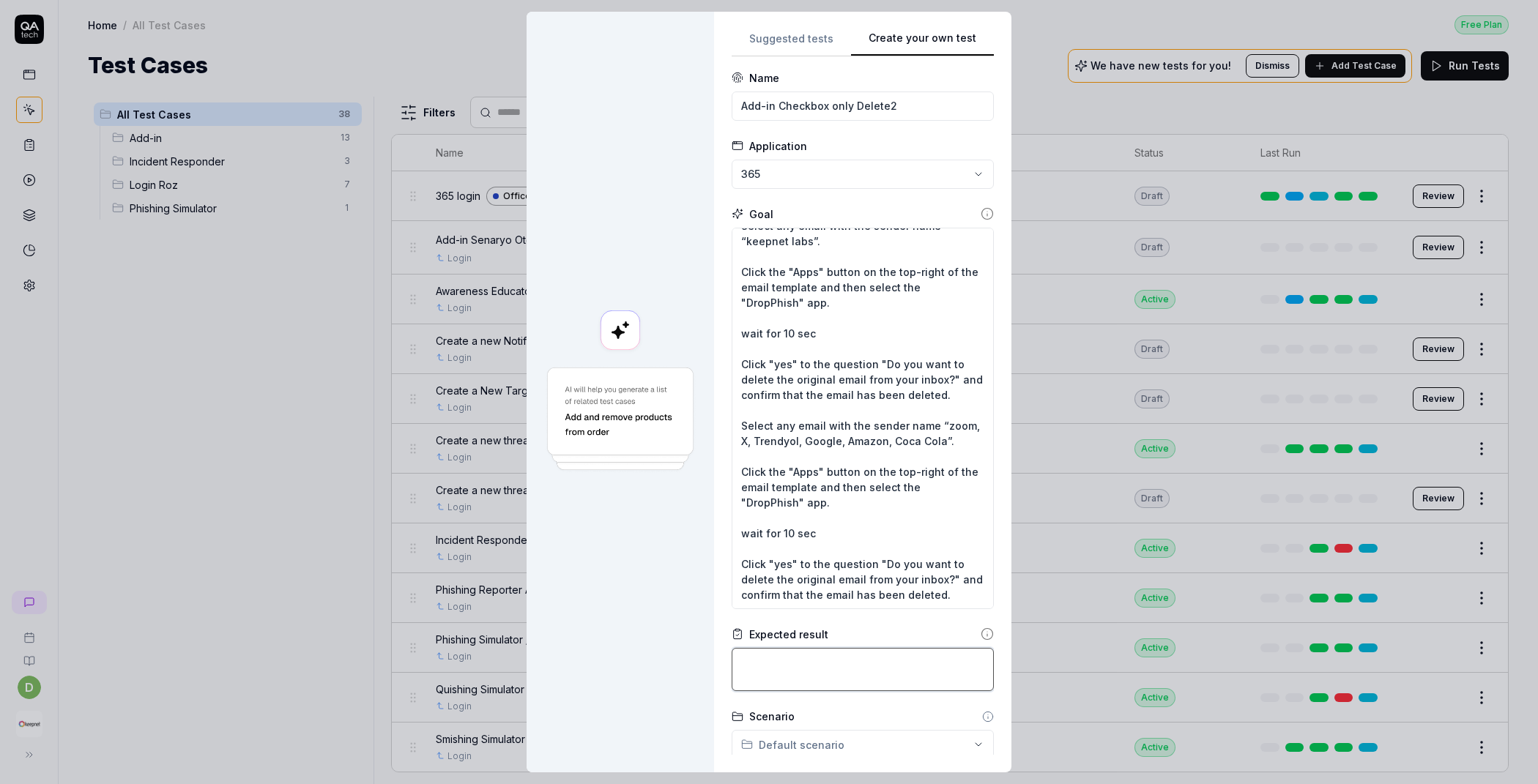
type textarea "*"
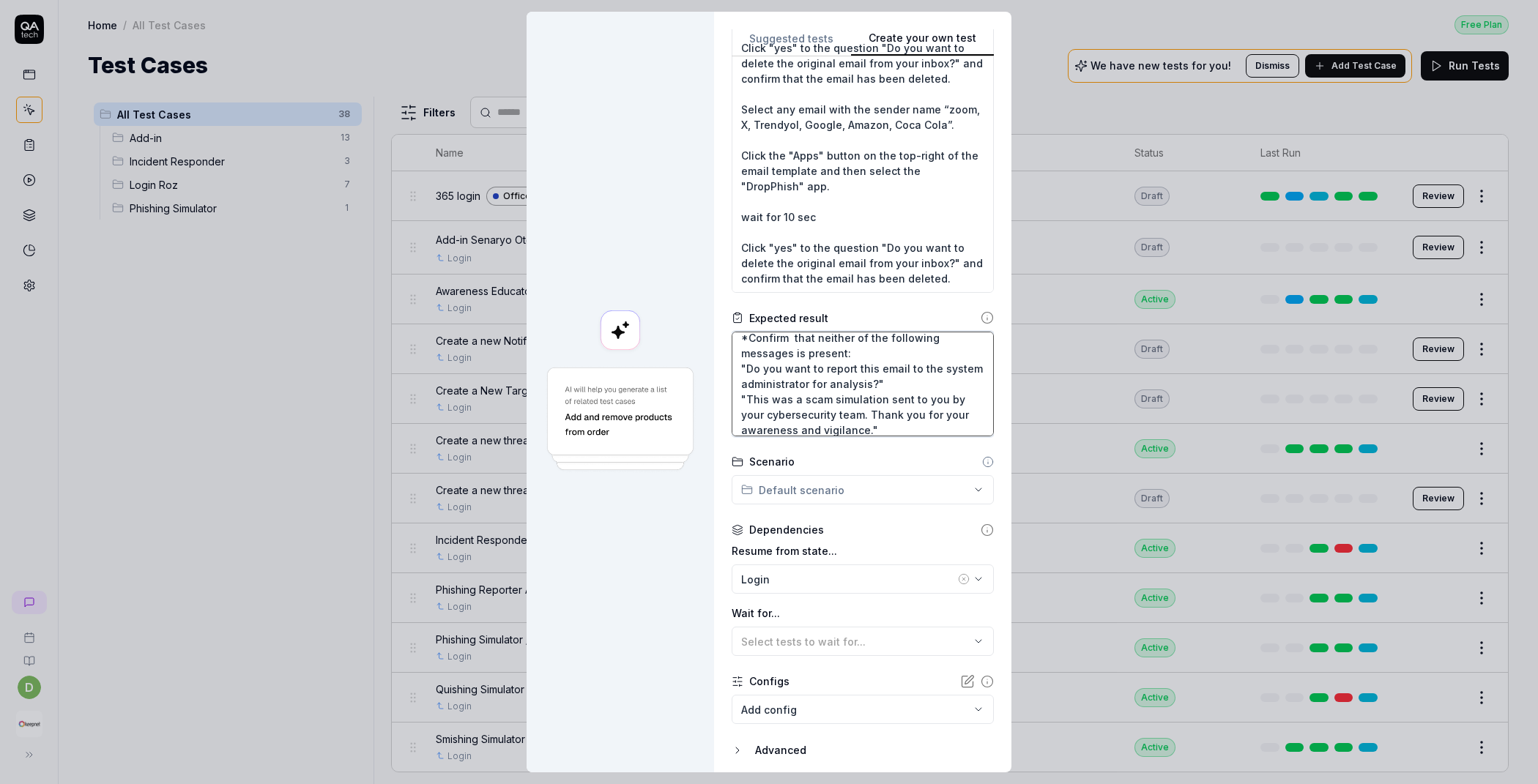
scroll to position [322, 0]
type textarea "Confirm that the message “Do you want to delete the original email from your in…"
click at [825, 492] on div "Create your own test Suggested tests Create your own test Name Add-in Checkbox …" at bounding box center [769, 392] width 1538 height 784
click at [804, 516] on span "Add-in" at bounding box center [801, 515] width 100 height 16
click at [824, 573] on div "Login" at bounding box center [848, 577] width 214 height 16
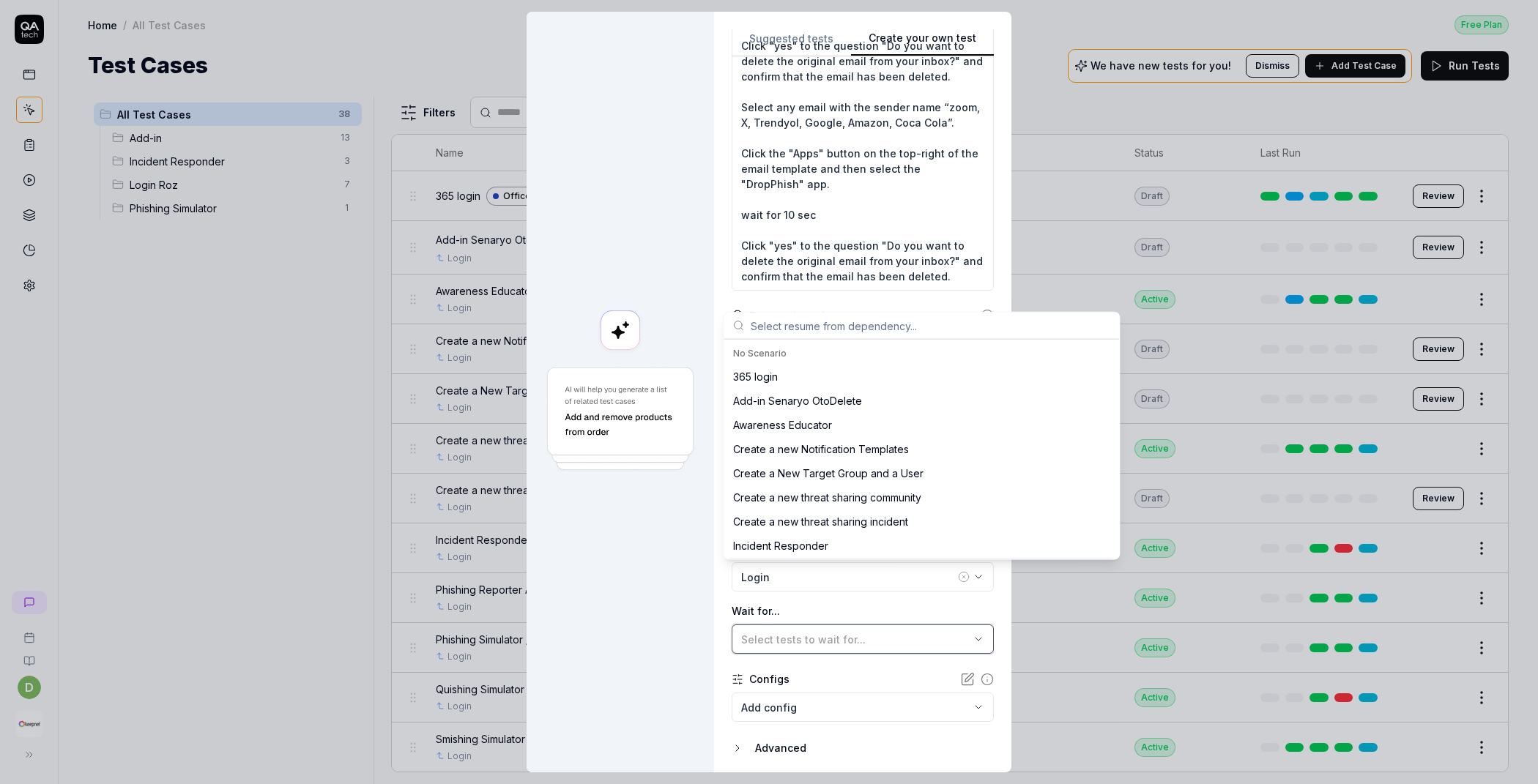
click at [741, 641] on span "Select tests to wait for..." at bounding box center [804, 640] width 125 height 13
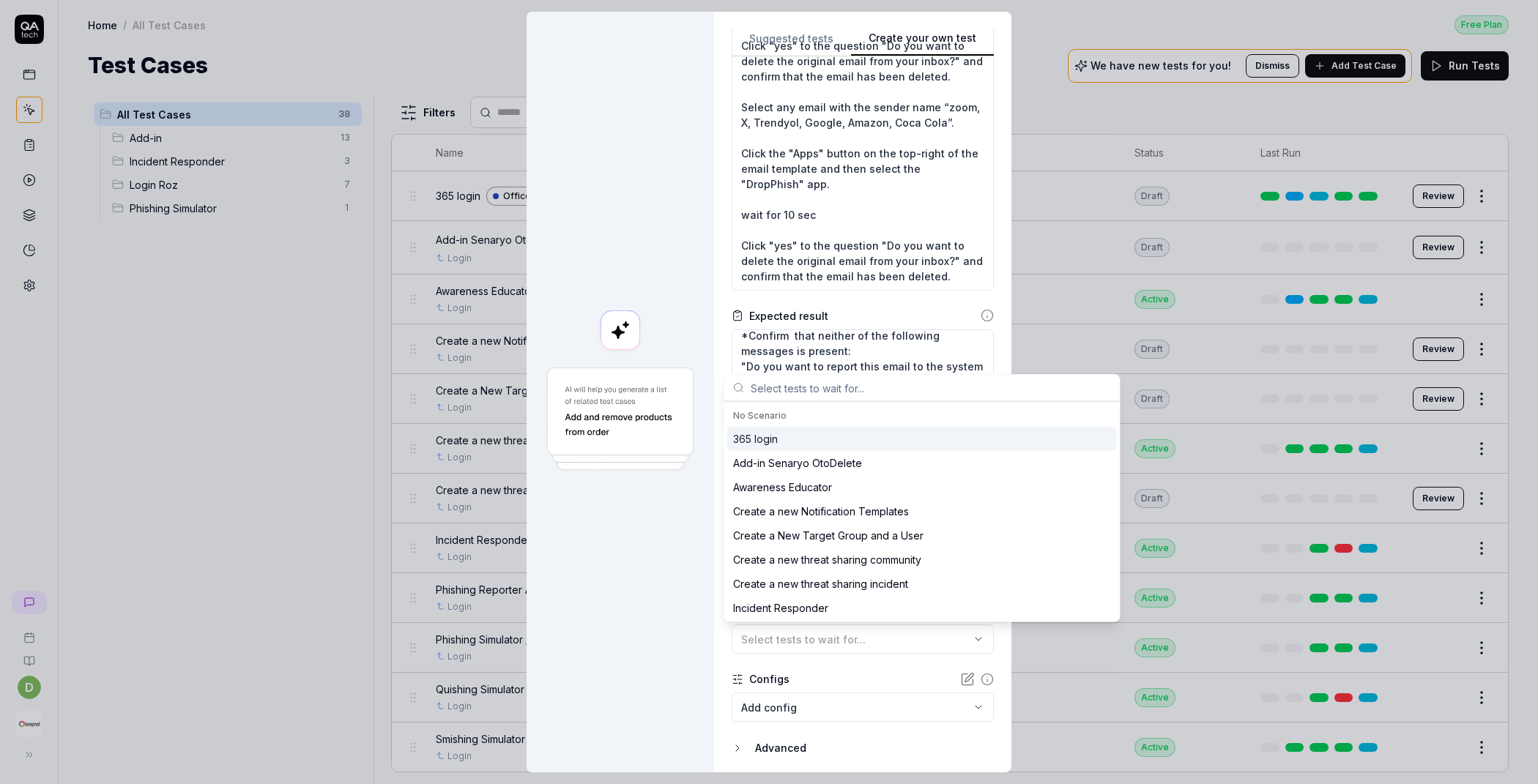
click at [714, 646] on div "Suggested tests Create your own test Name Add-in Checkbox only Delete2 Applicat…" at bounding box center [862, 392] width 297 height 761
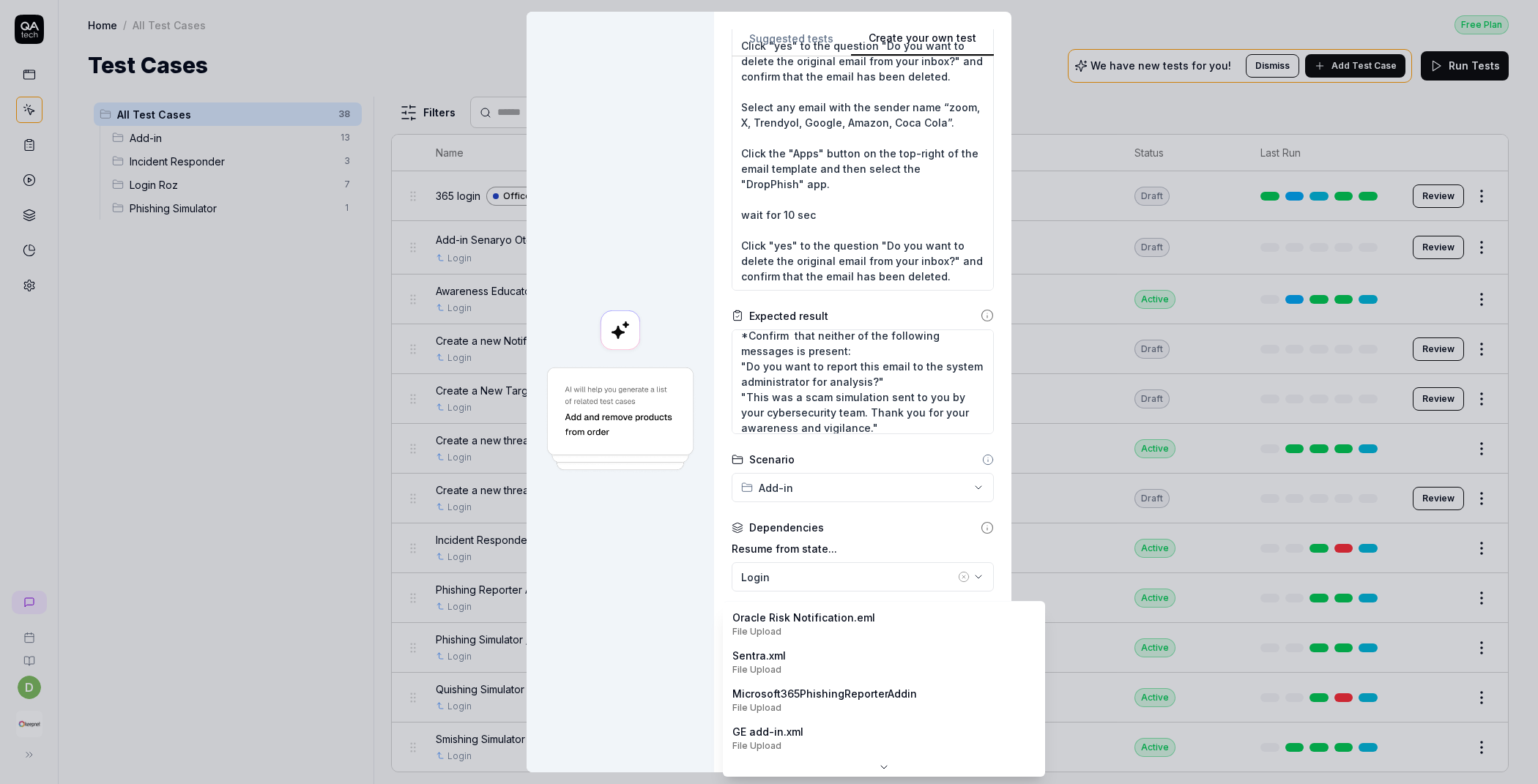
click at [754, 701] on body "d Home / All Test Cases Free Plan Home / All Test Cases Free Plan Test Cases We…" at bounding box center [769, 392] width 1538 height 784
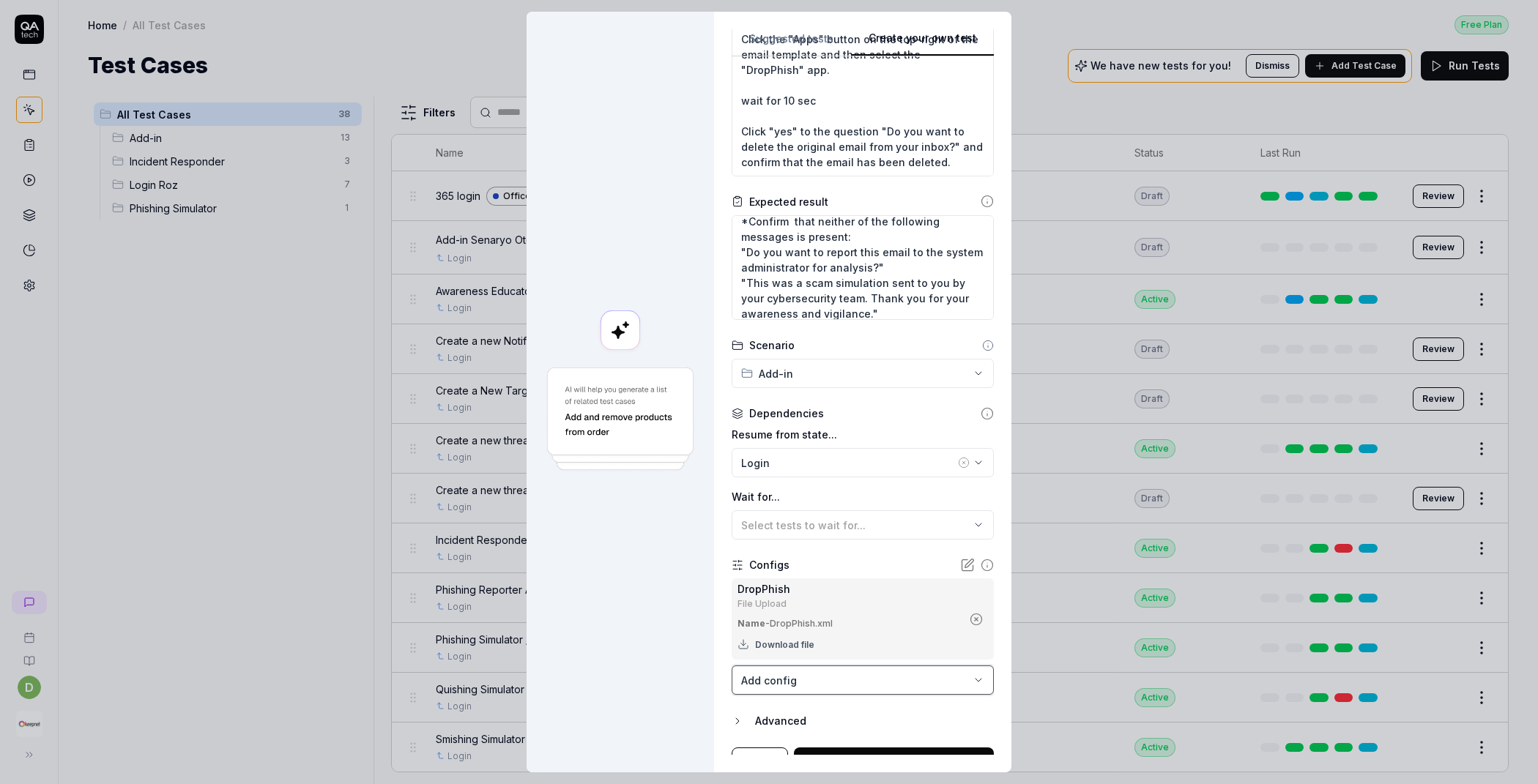
scroll to position [457, 0]
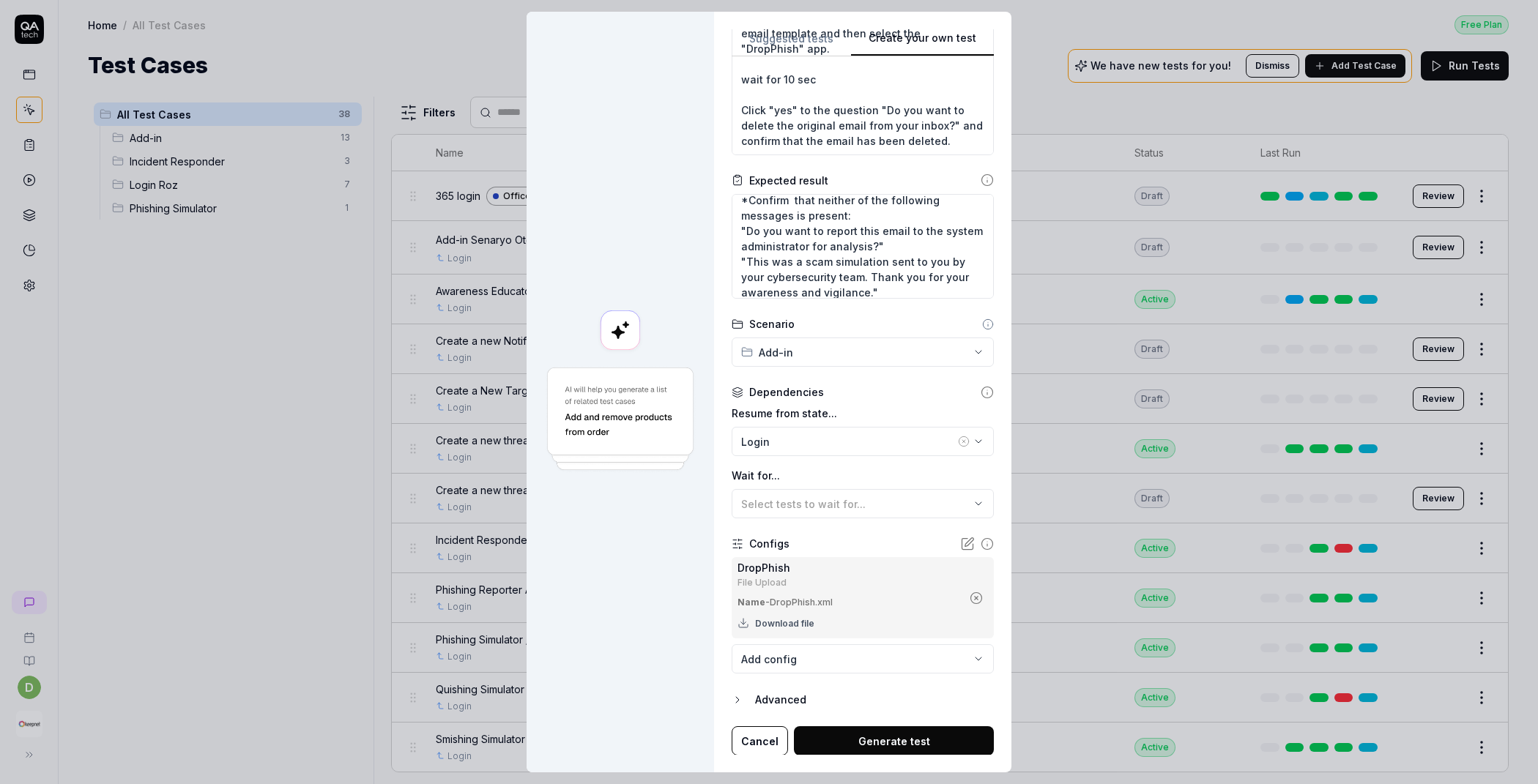
click at [788, 660] on body "d Home / All Test Cases Free Plan Home / All Test Cases Free Plan Test Cases We…" at bounding box center [769, 392] width 1538 height 784
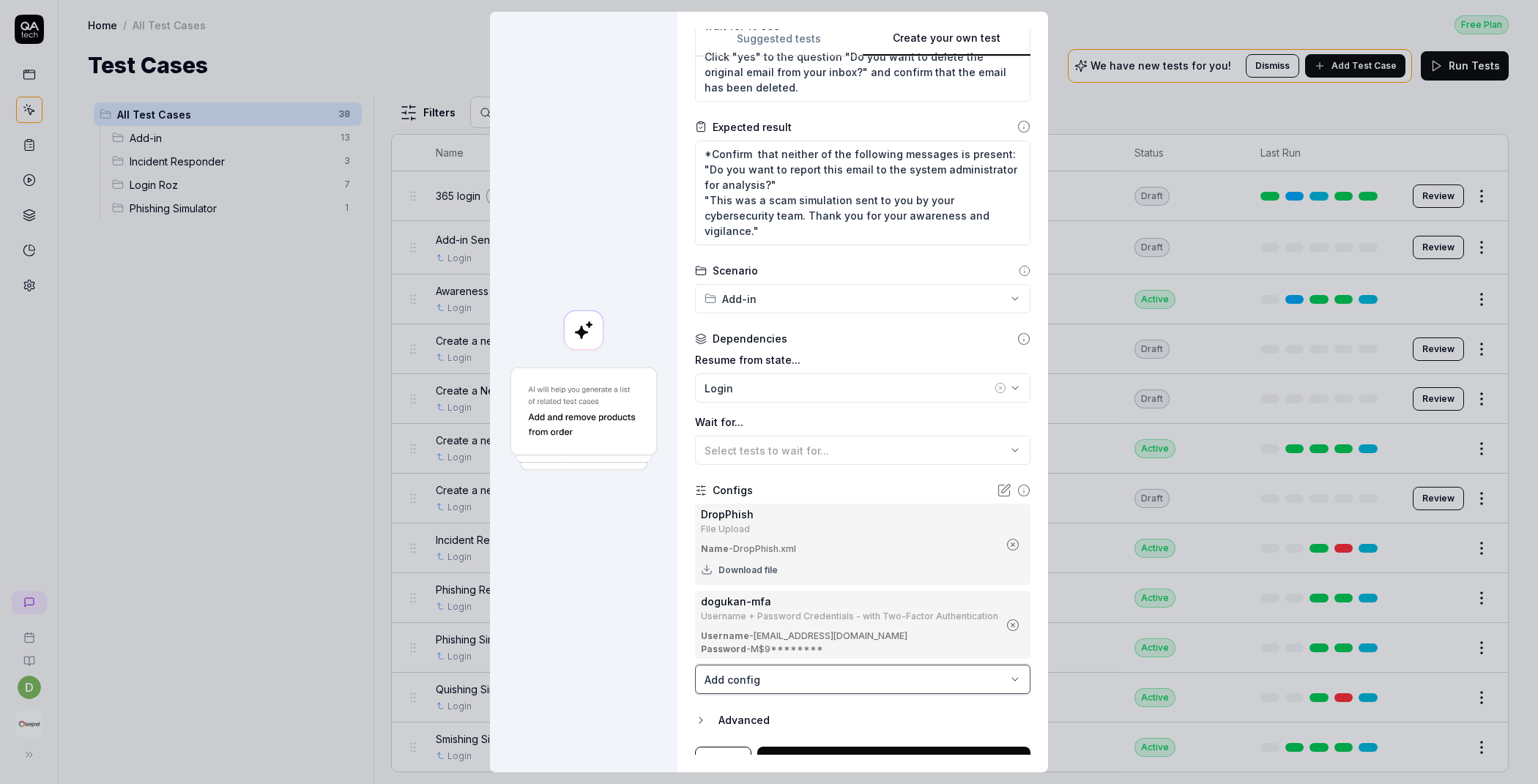
scroll to position [531, 0]
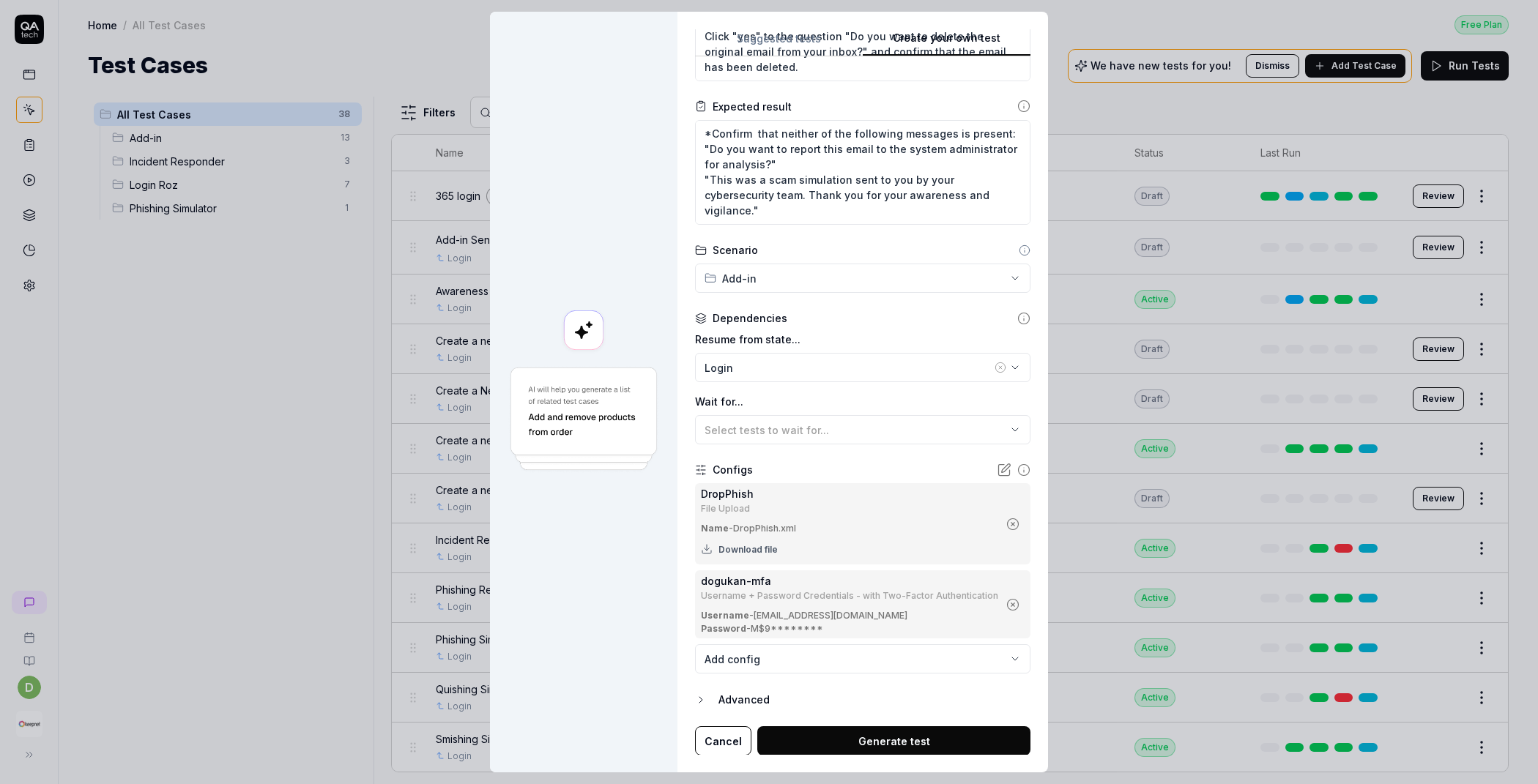
click at [812, 729] on button "Generate test" at bounding box center [893, 741] width 273 height 29
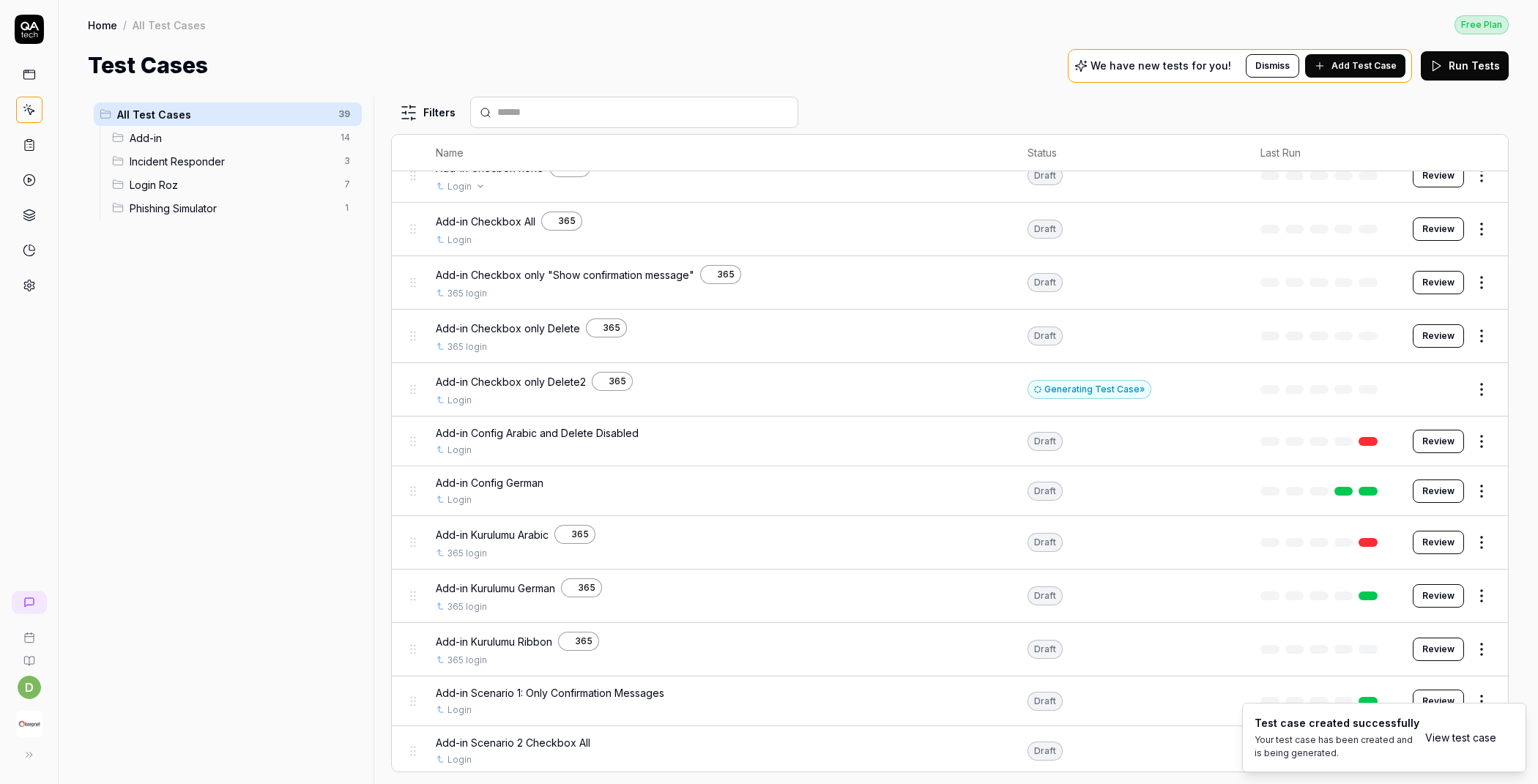
scroll to position [844, 0]
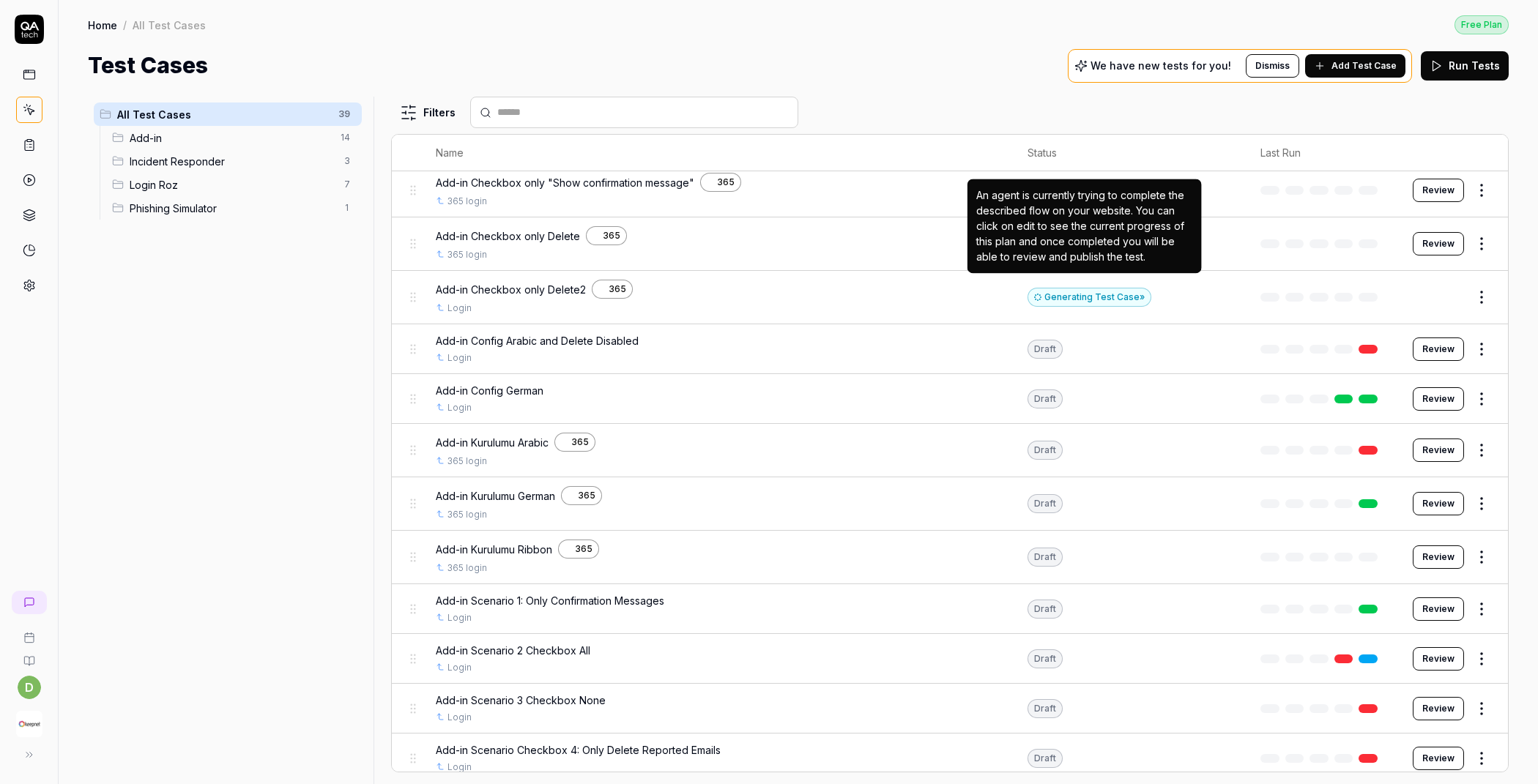
click at [1049, 288] on div "Generating Test Case »" at bounding box center [1089, 297] width 124 height 20
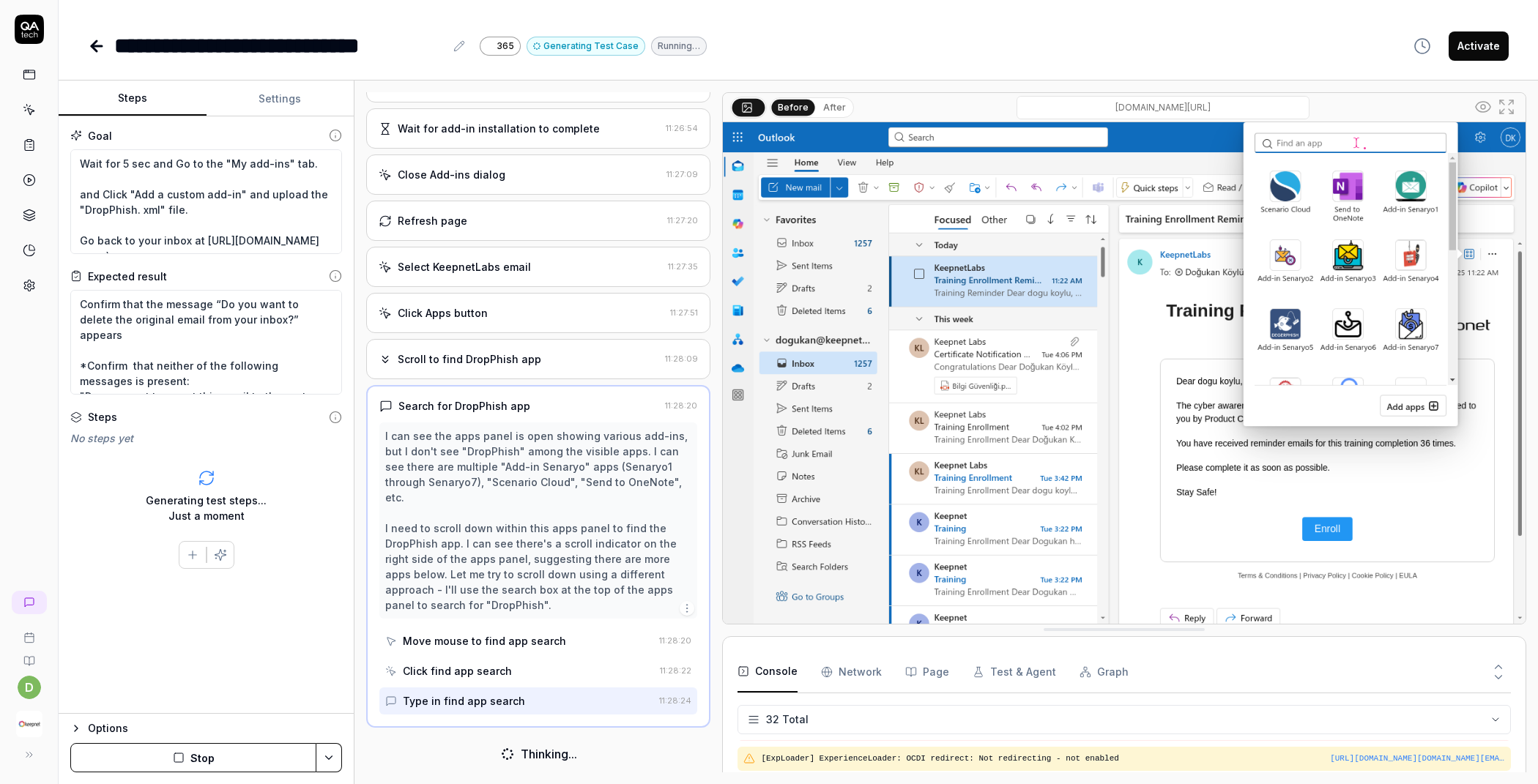
scroll to position [975, 0]
click at [838, 107] on button "After" at bounding box center [834, 107] width 34 height 17
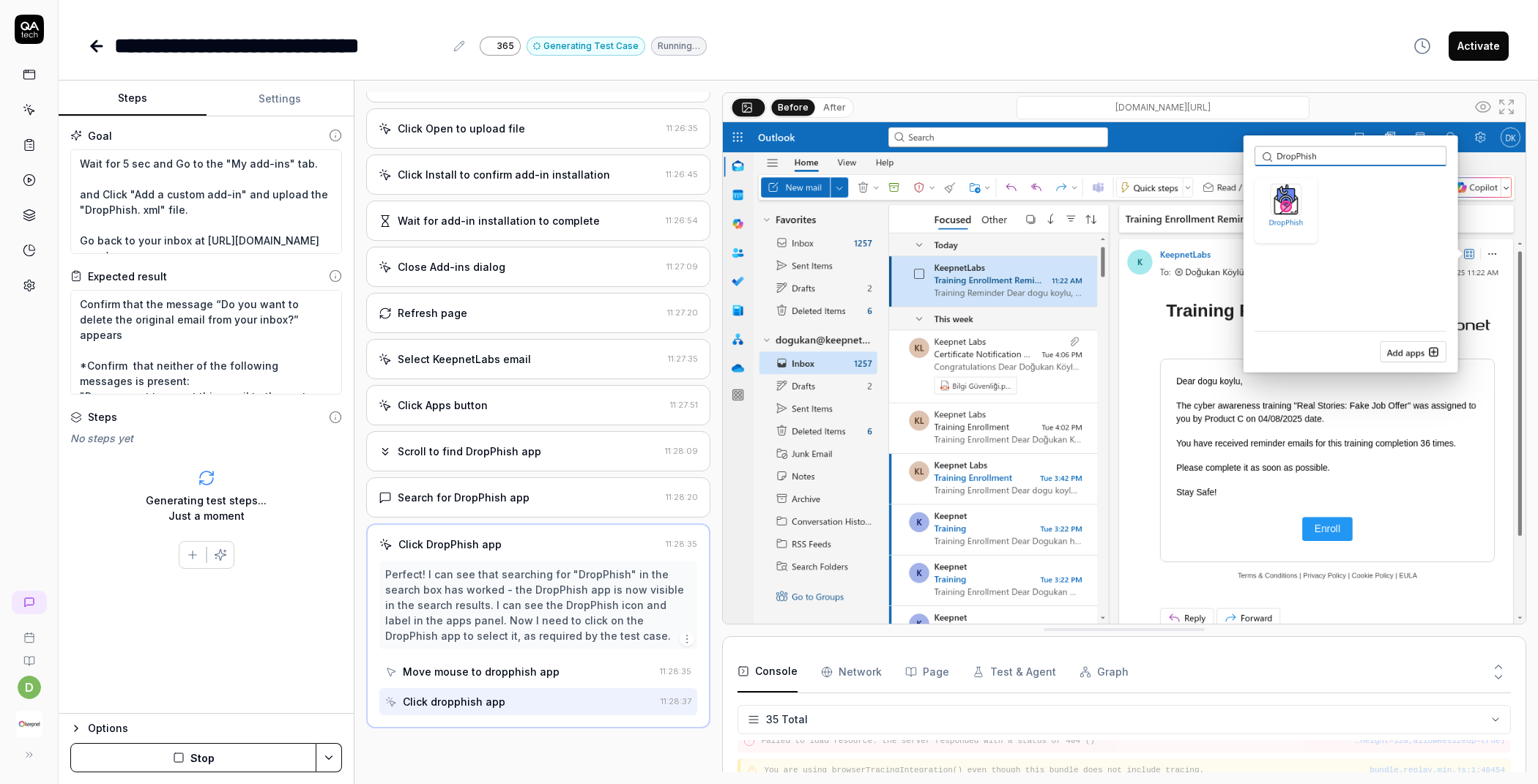
scroll to position [882, 0]
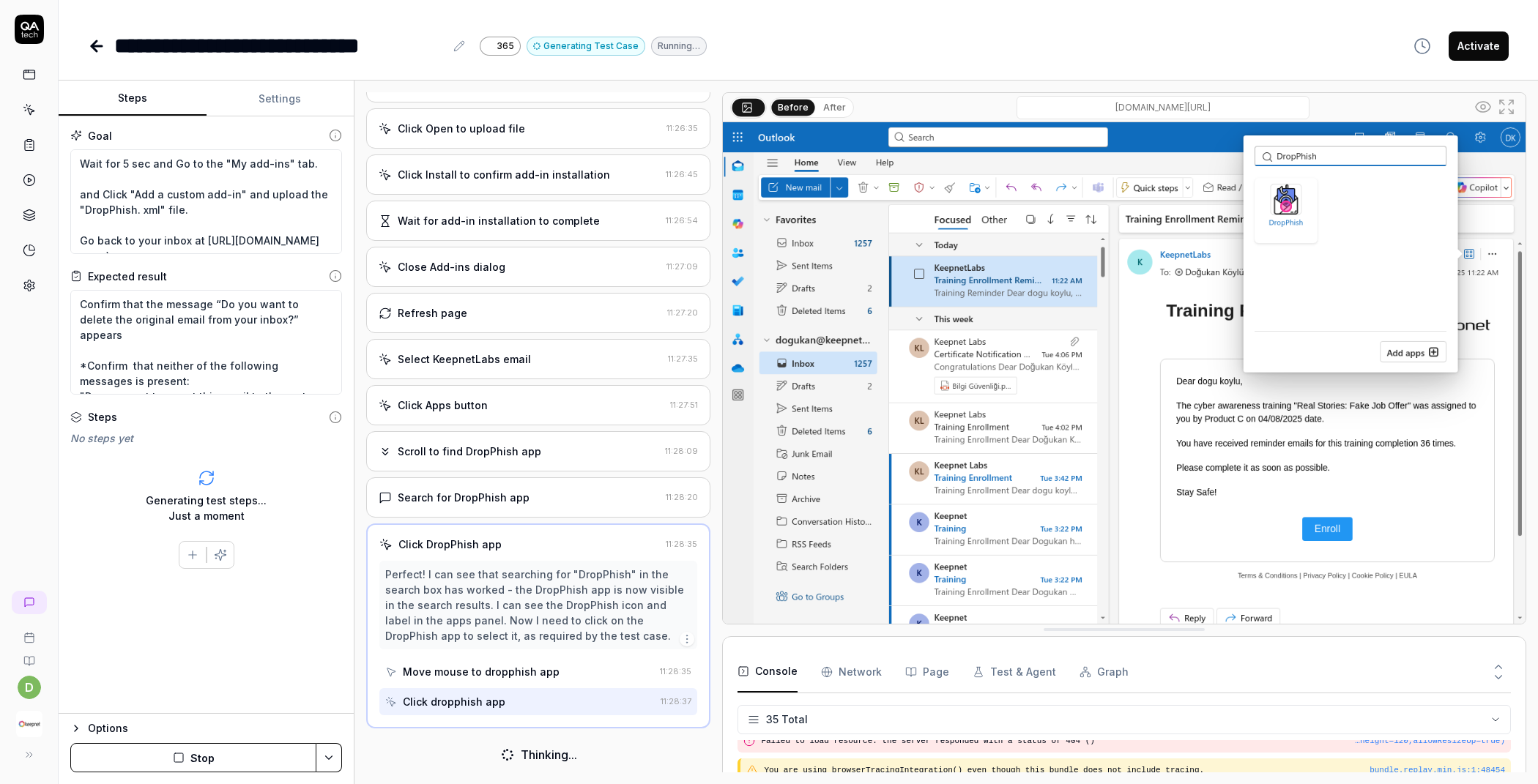
click at [823, 111] on button "After" at bounding box center [834, 107] width 34 height 17
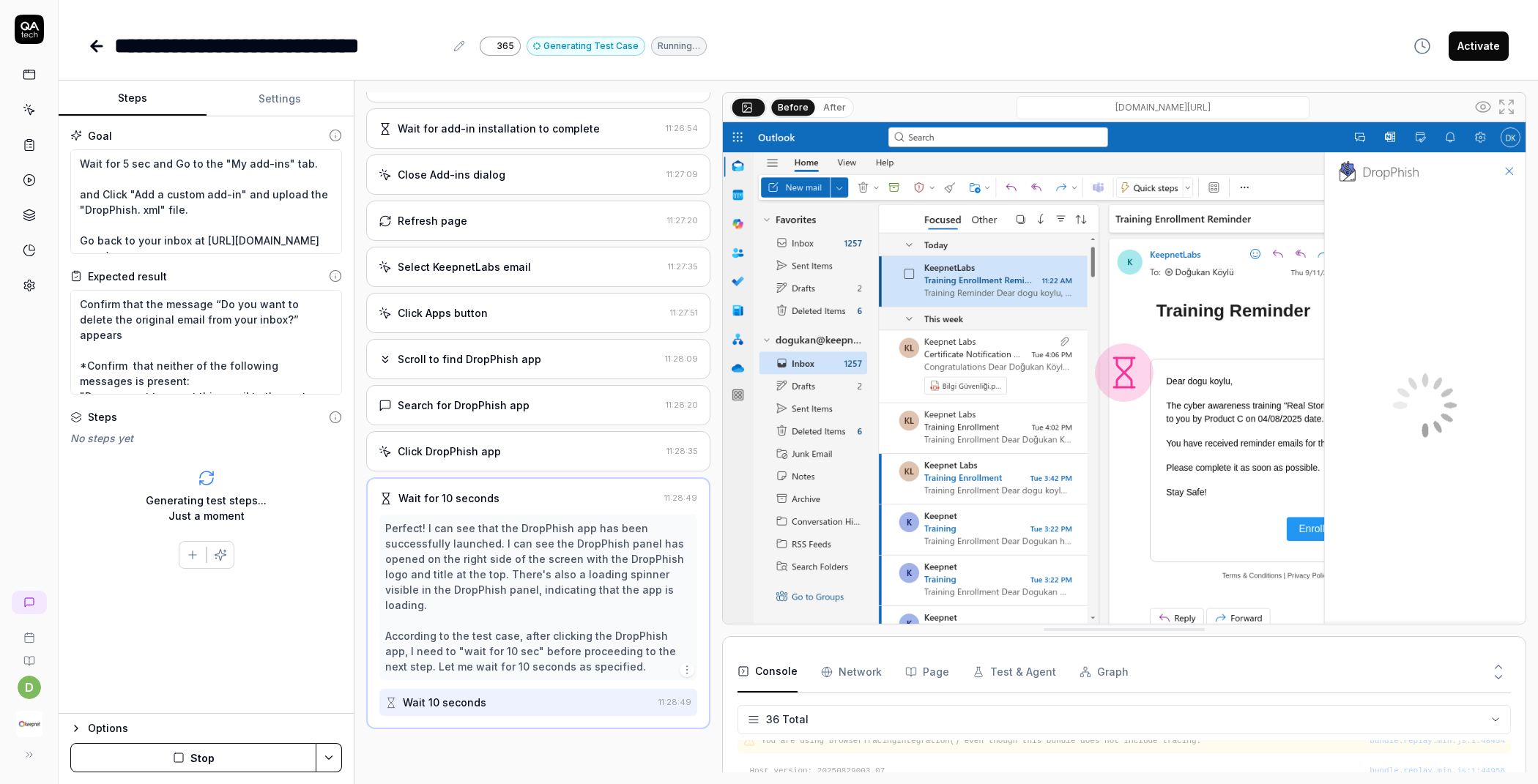
scroll to position [975, 0]
click at [823, 110] on button "After" at bounding box center [834, 107] width 34 height 17
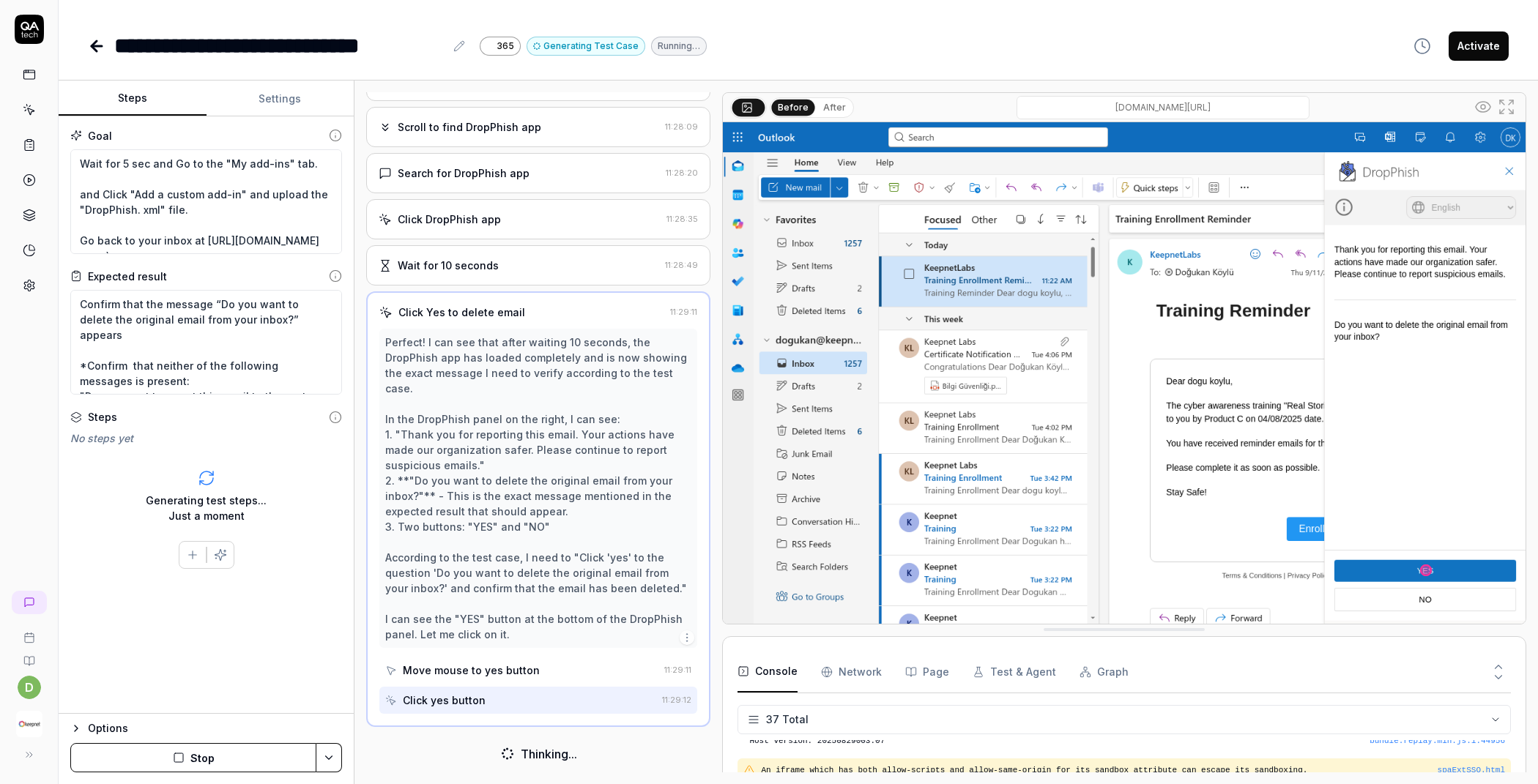
scroll to position [1204, 0]
click at [823, 110] on button "After" at bounding box center [834, 107] width 34 height 17
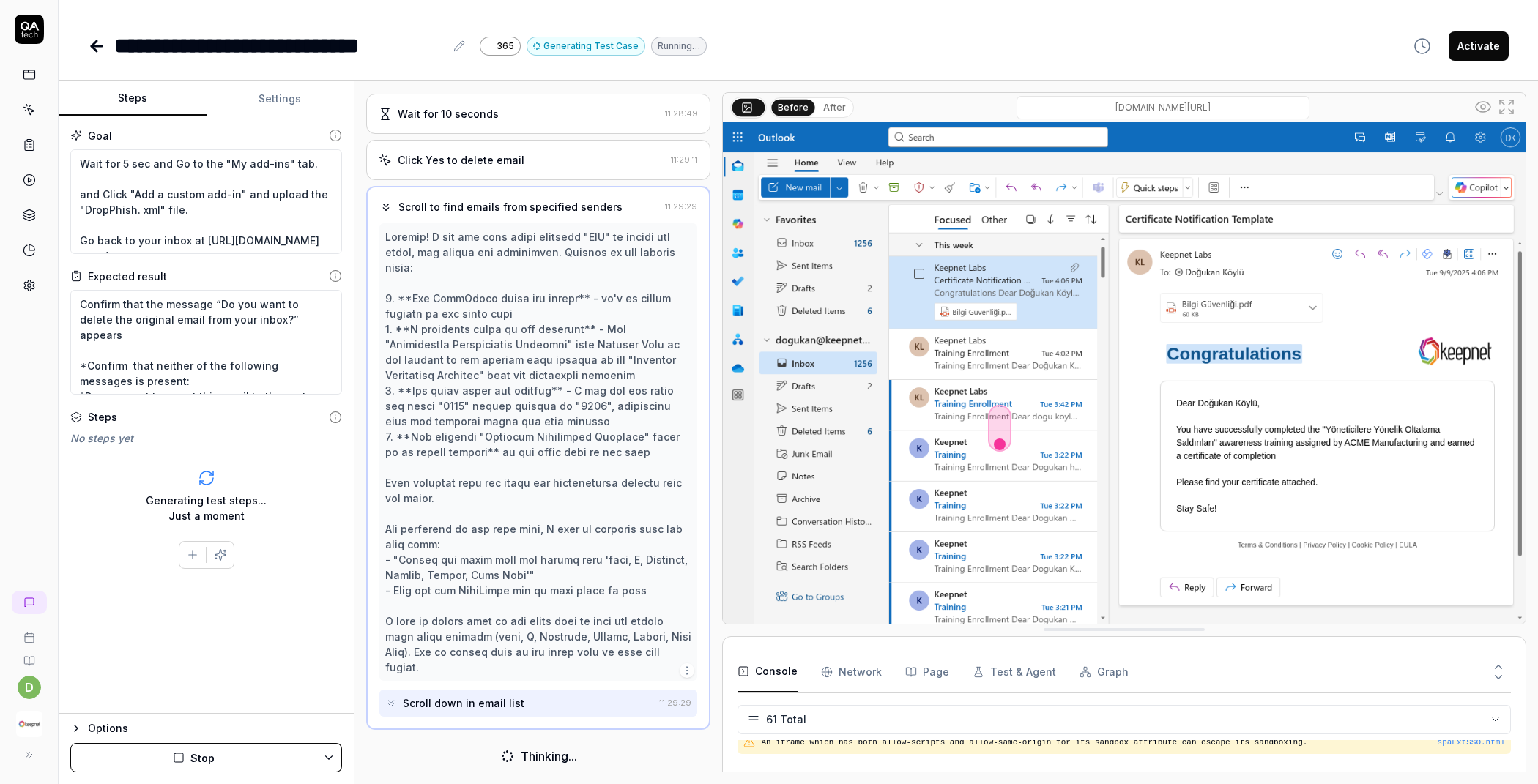
scroll to position [1762, 0]
click at [840, 110] on button "After" at bounding box center [834, 107] width 34 height 17
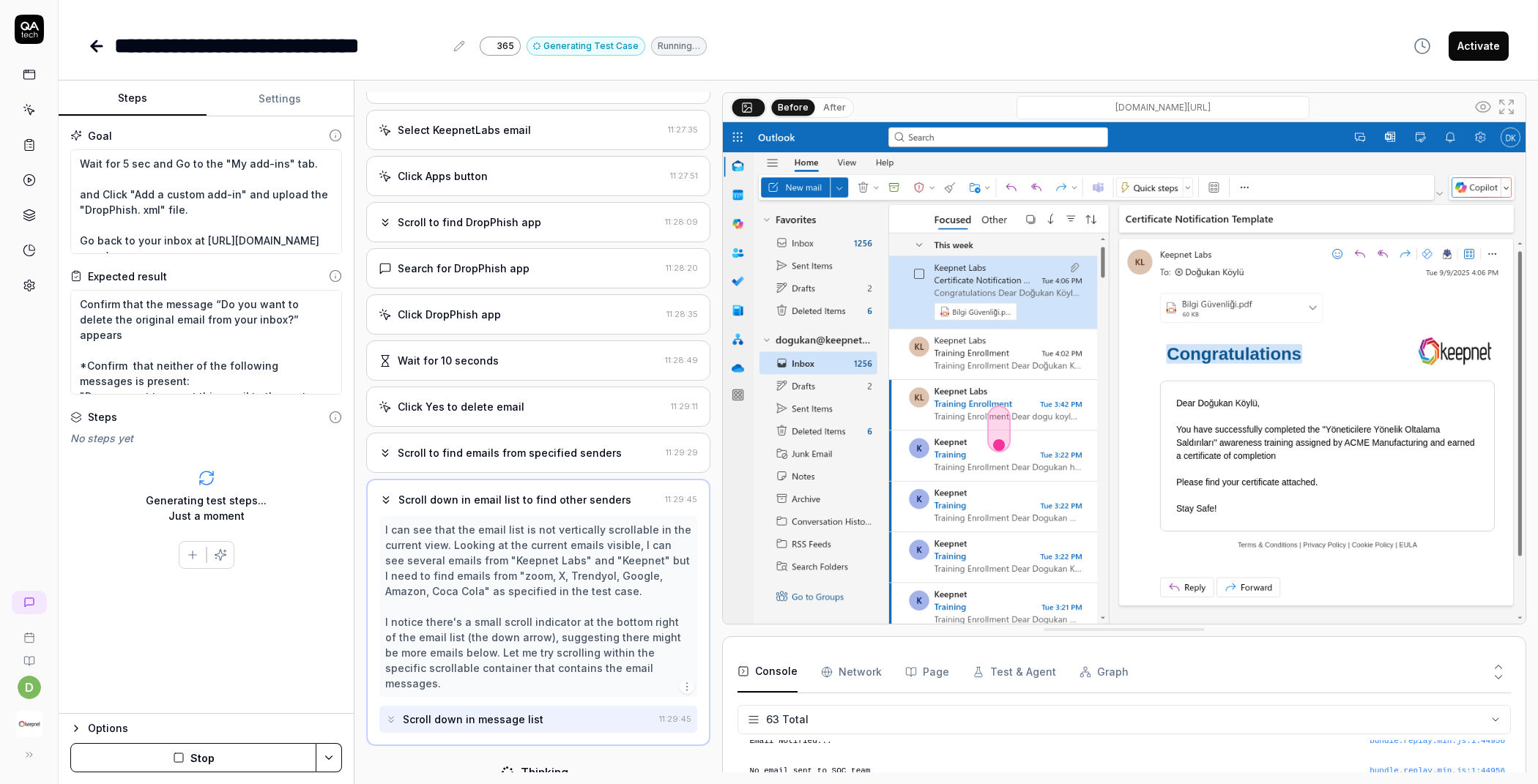
scroll to position [1821, 0]
click at [833, 110] on button "After" at bounding box center [834, 107] width 34 height 17
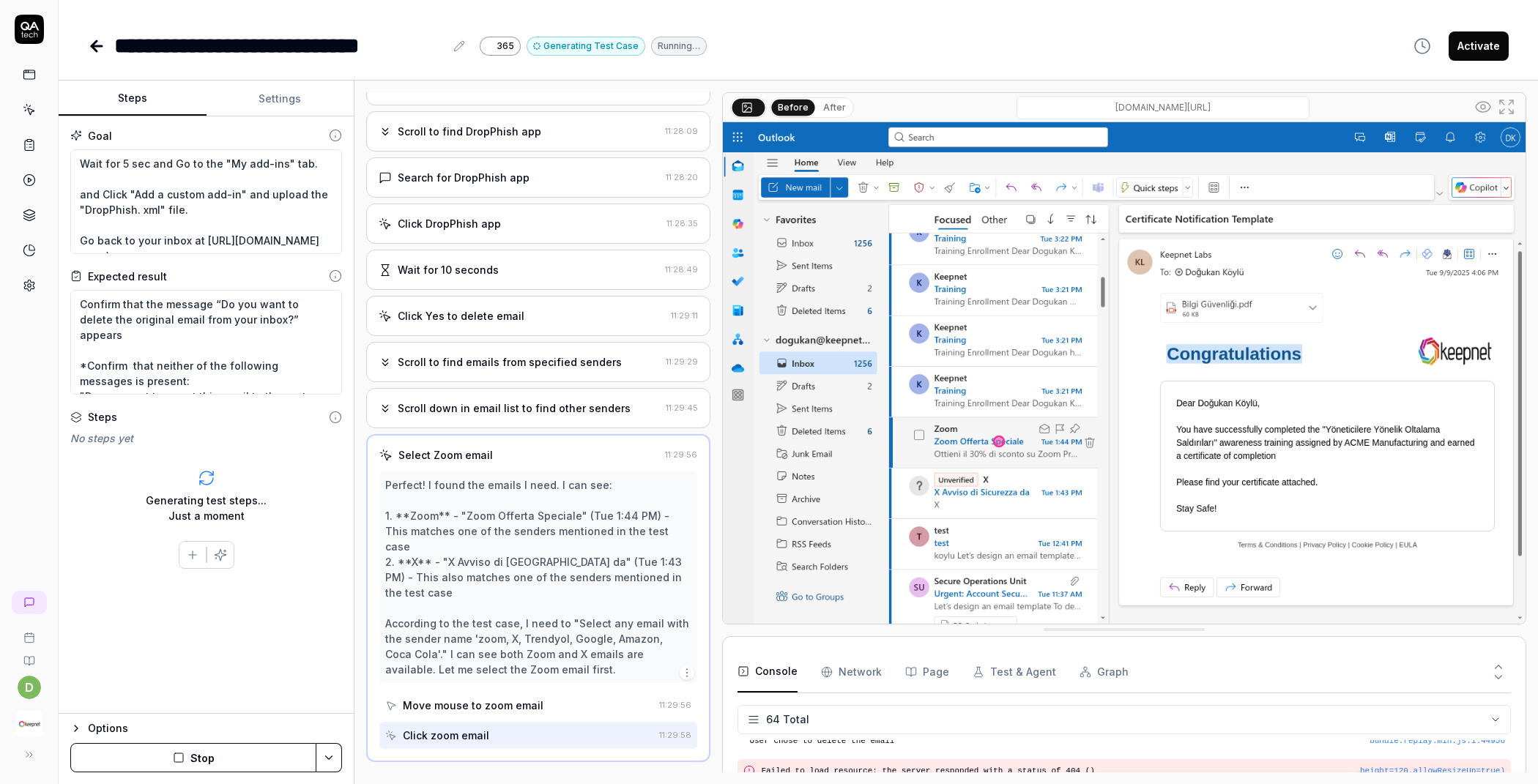
scroll to position [1880, 0]
click at [827, 107] on button "After" at bounding box center [834, 107] width 34 height 17
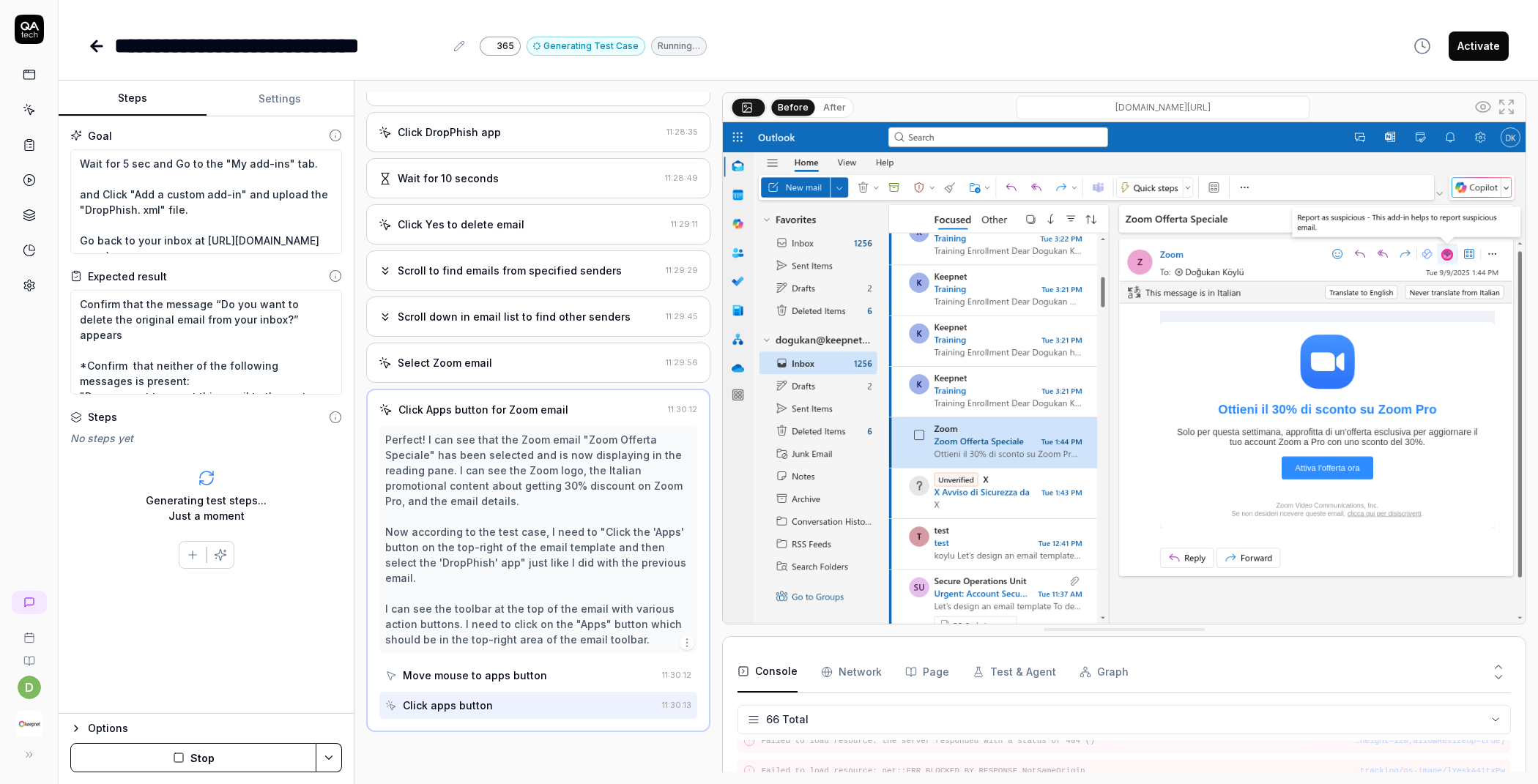
scroll to position [1294, 0]
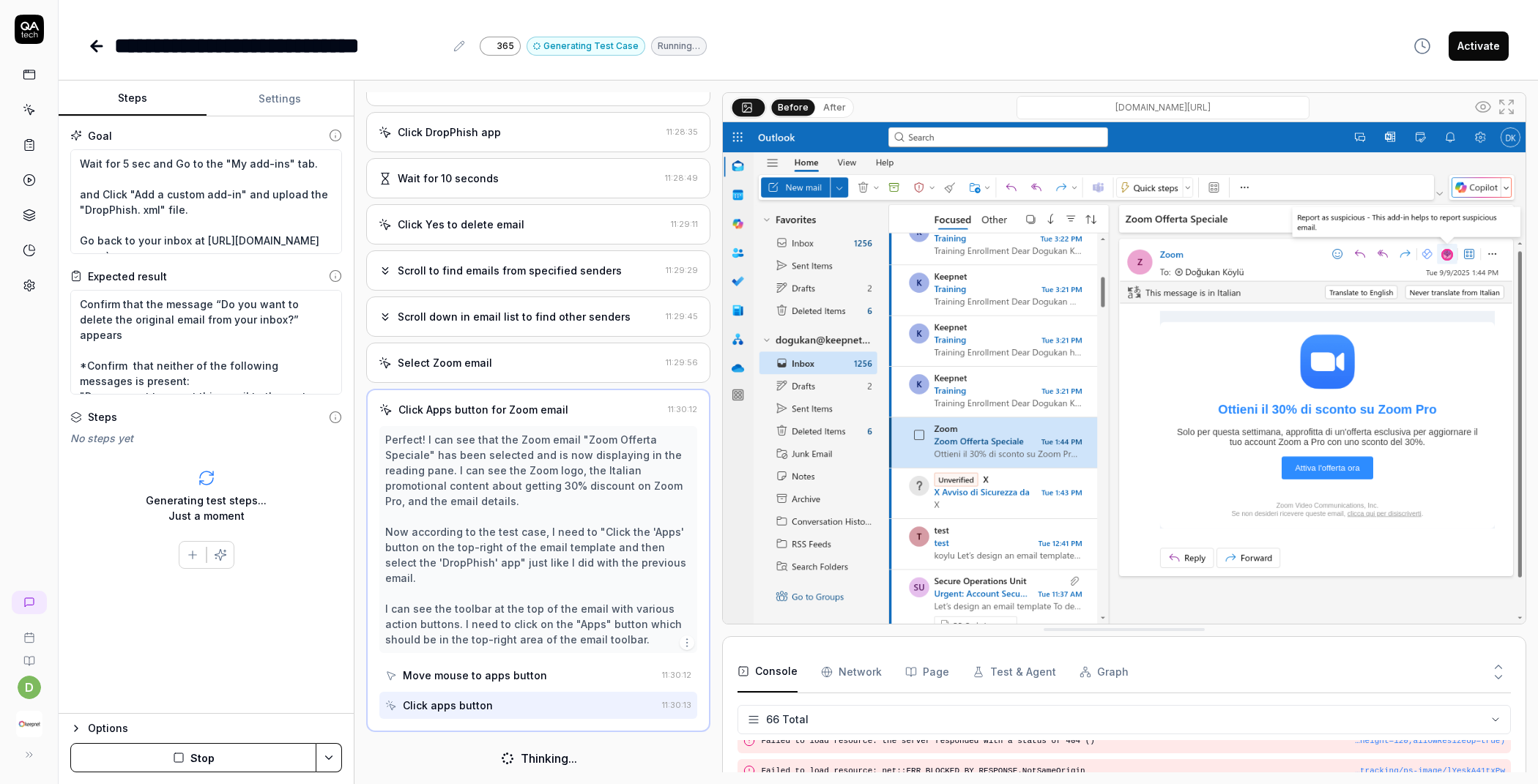
click at [826, 105] on button "After" at bounding box center [834, 107] width 34 height 17
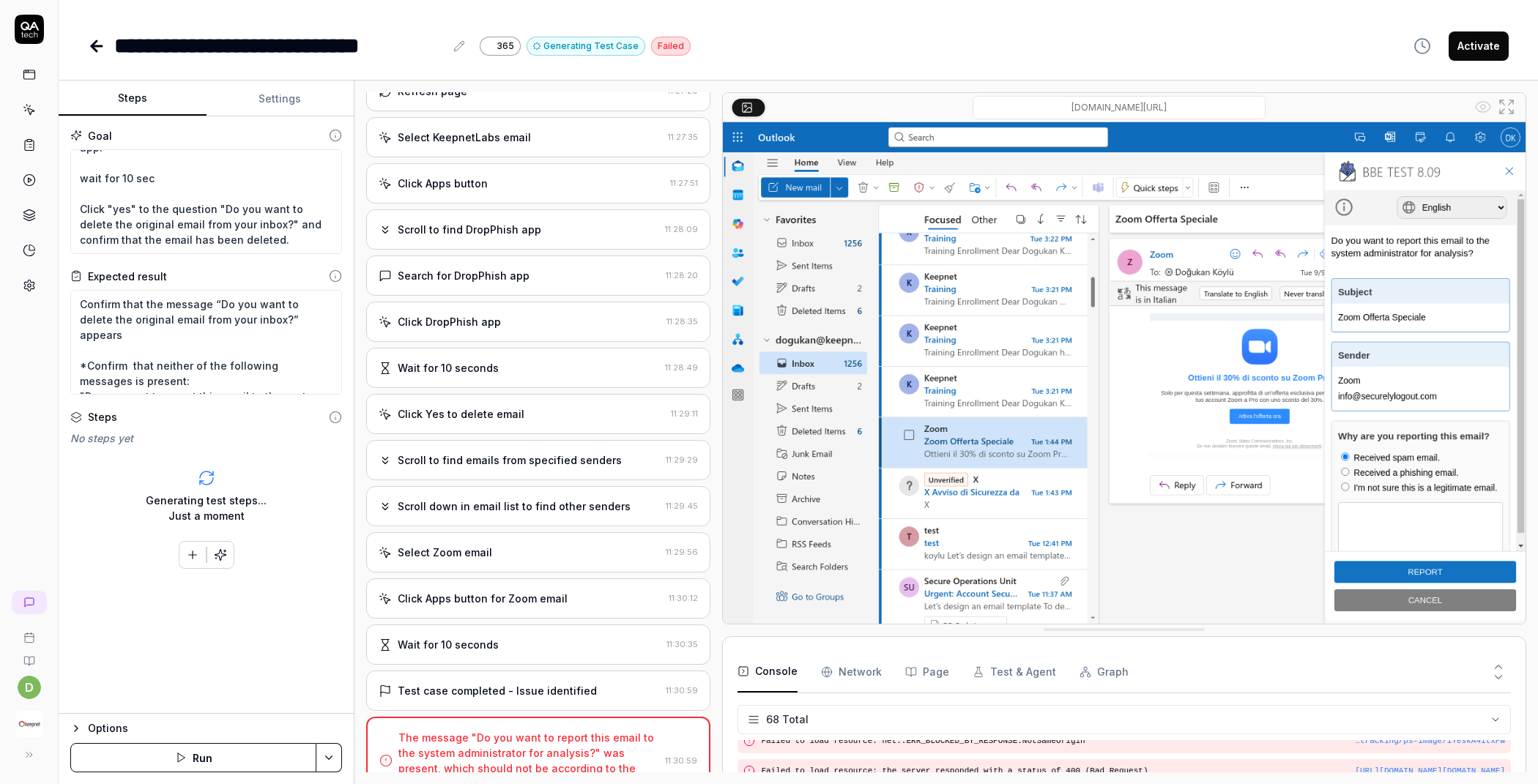
scroll to position [477, 0]
click at [228, 758] on button "Run" at bounding box center [193, 758] width 246 height 29
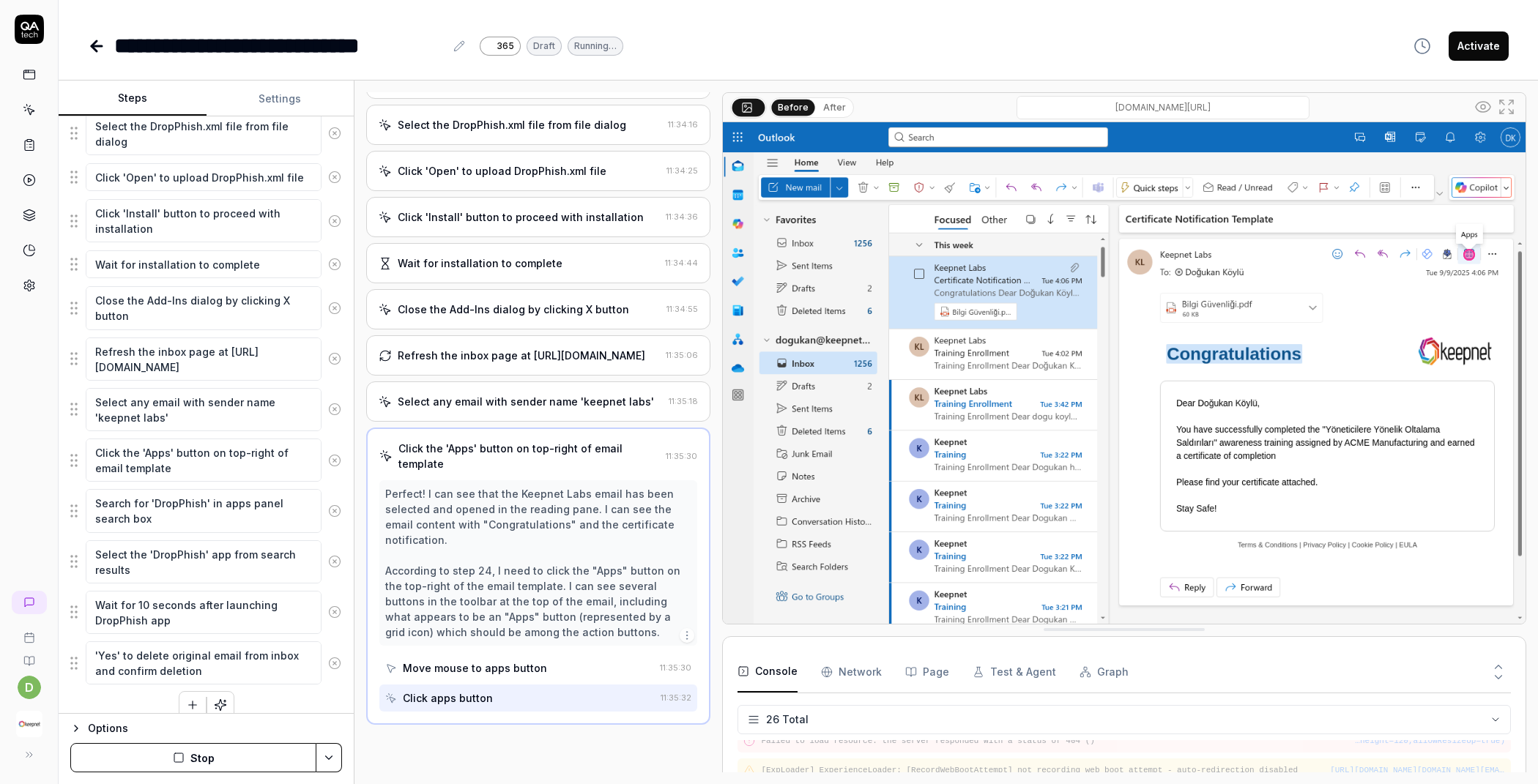
scroll to position [854, 0]
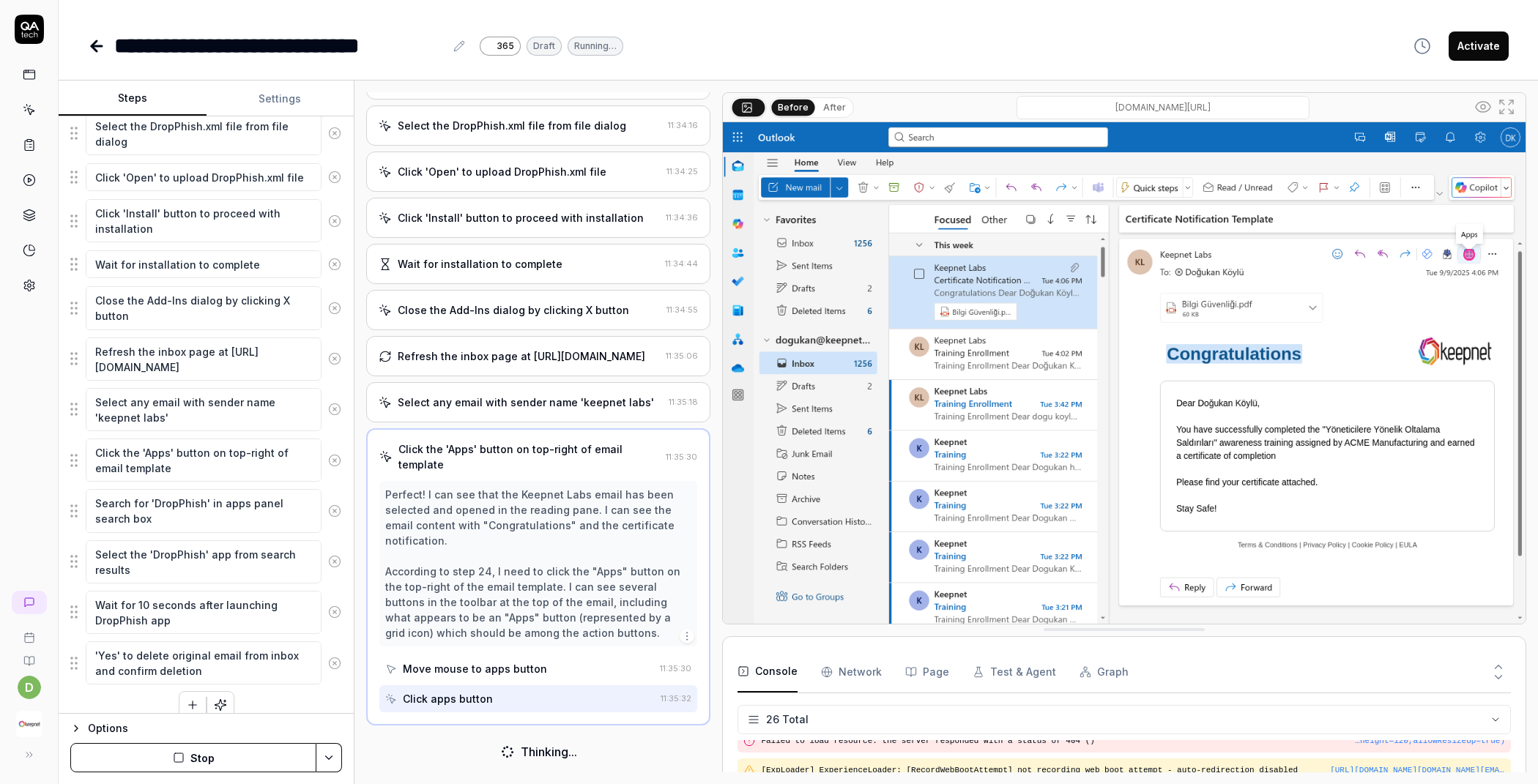
click at [830, 99] on button "After" at bounding box center [834, 107] width 34 height 17
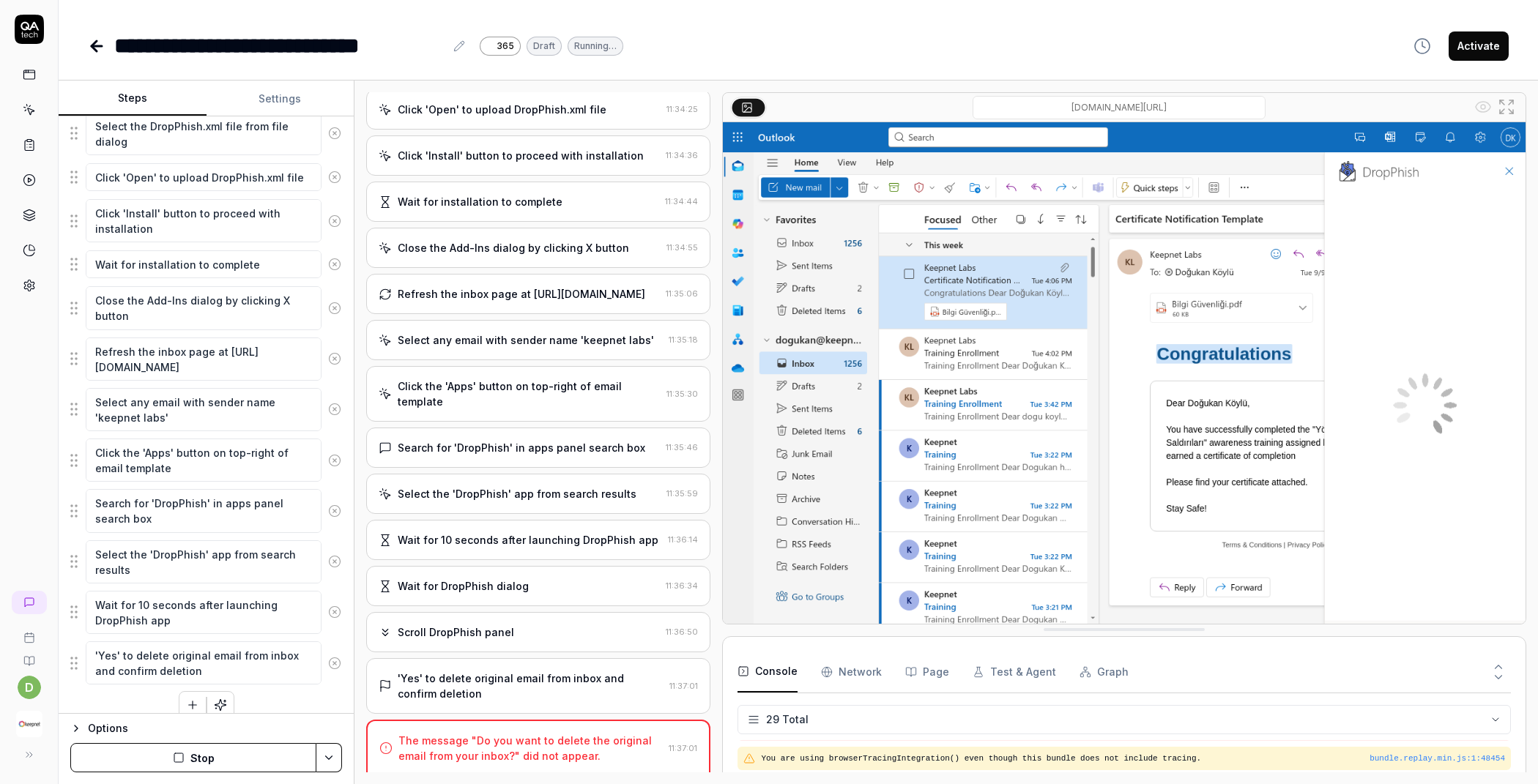
scroll to position [1037, 0]
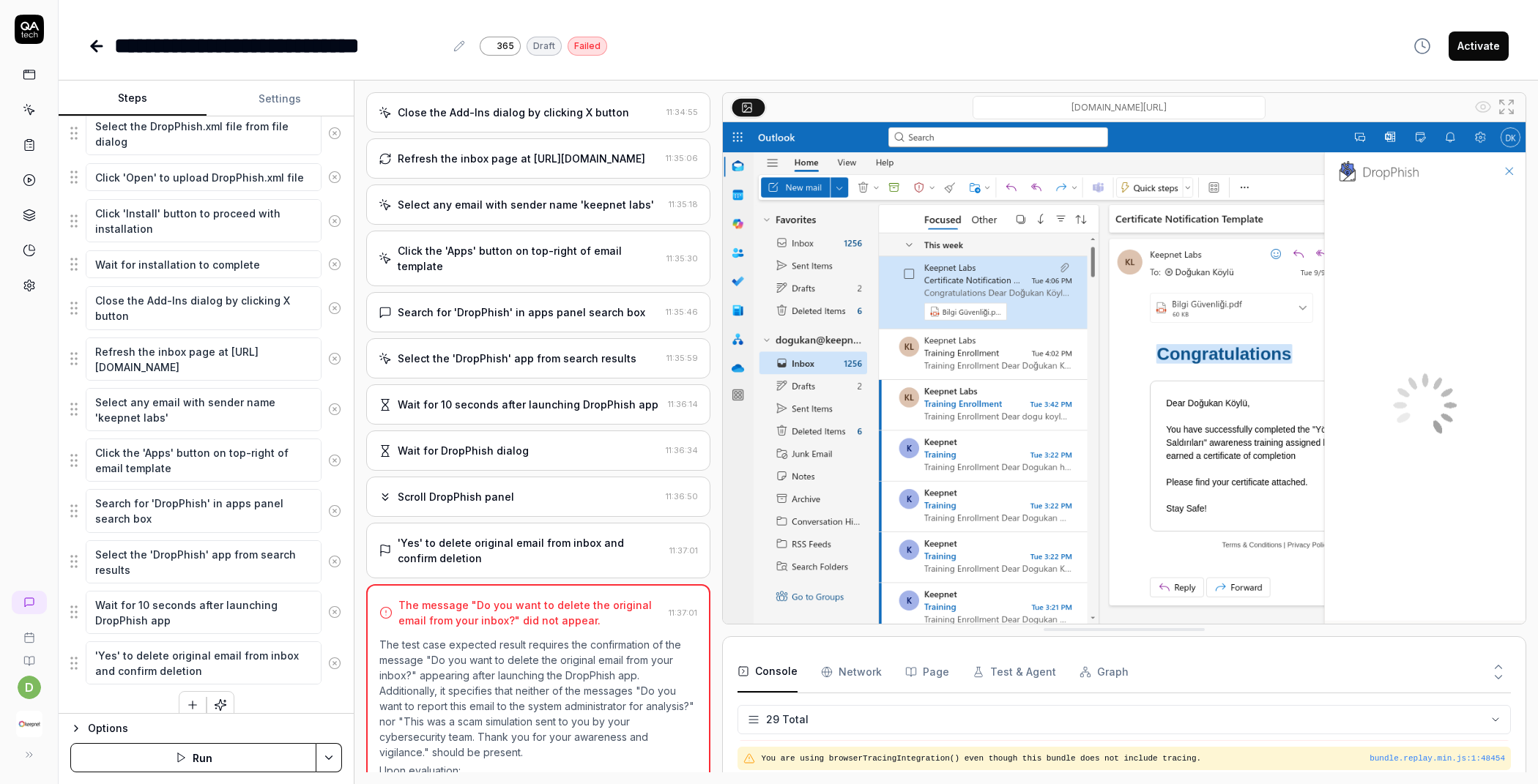
click at [477, 504] on div "Scroll DropPhish panel" at bounding box center [455, 497] width 116 height 16
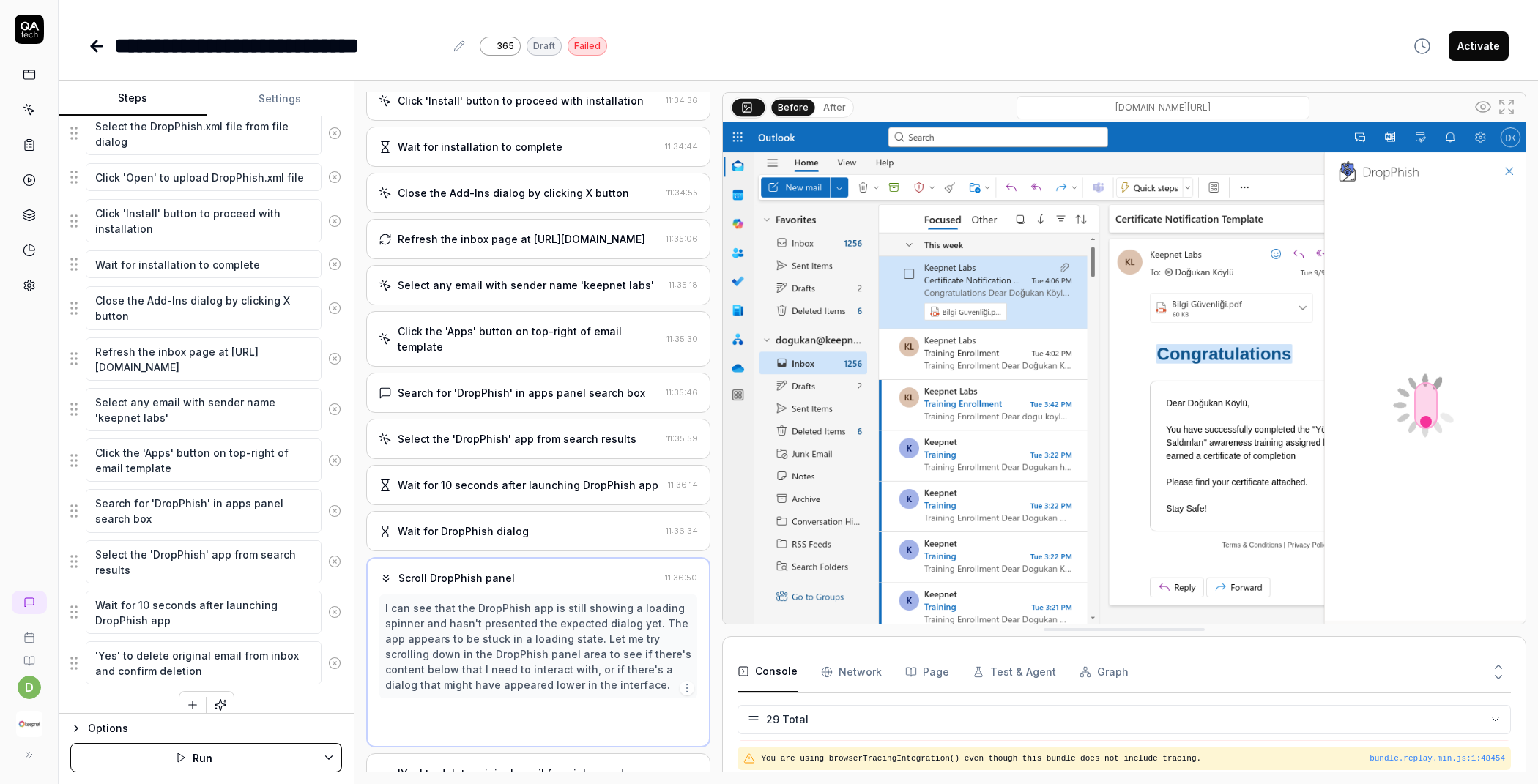
scroll to position [943, 0]
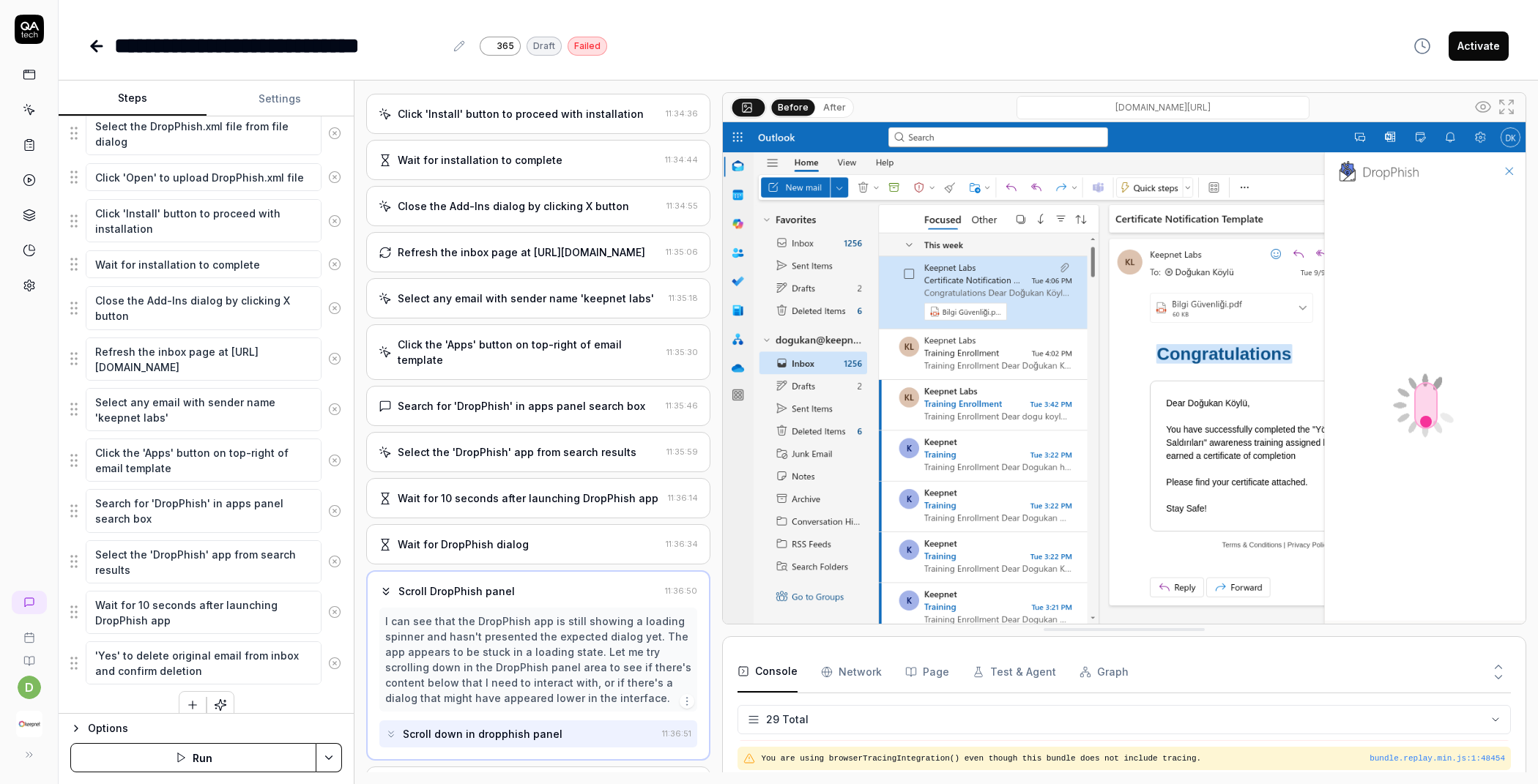
click at [567, 552] on div "Wait for DropPhish dialog" at bounding box center [519, 544] width 281 height 16
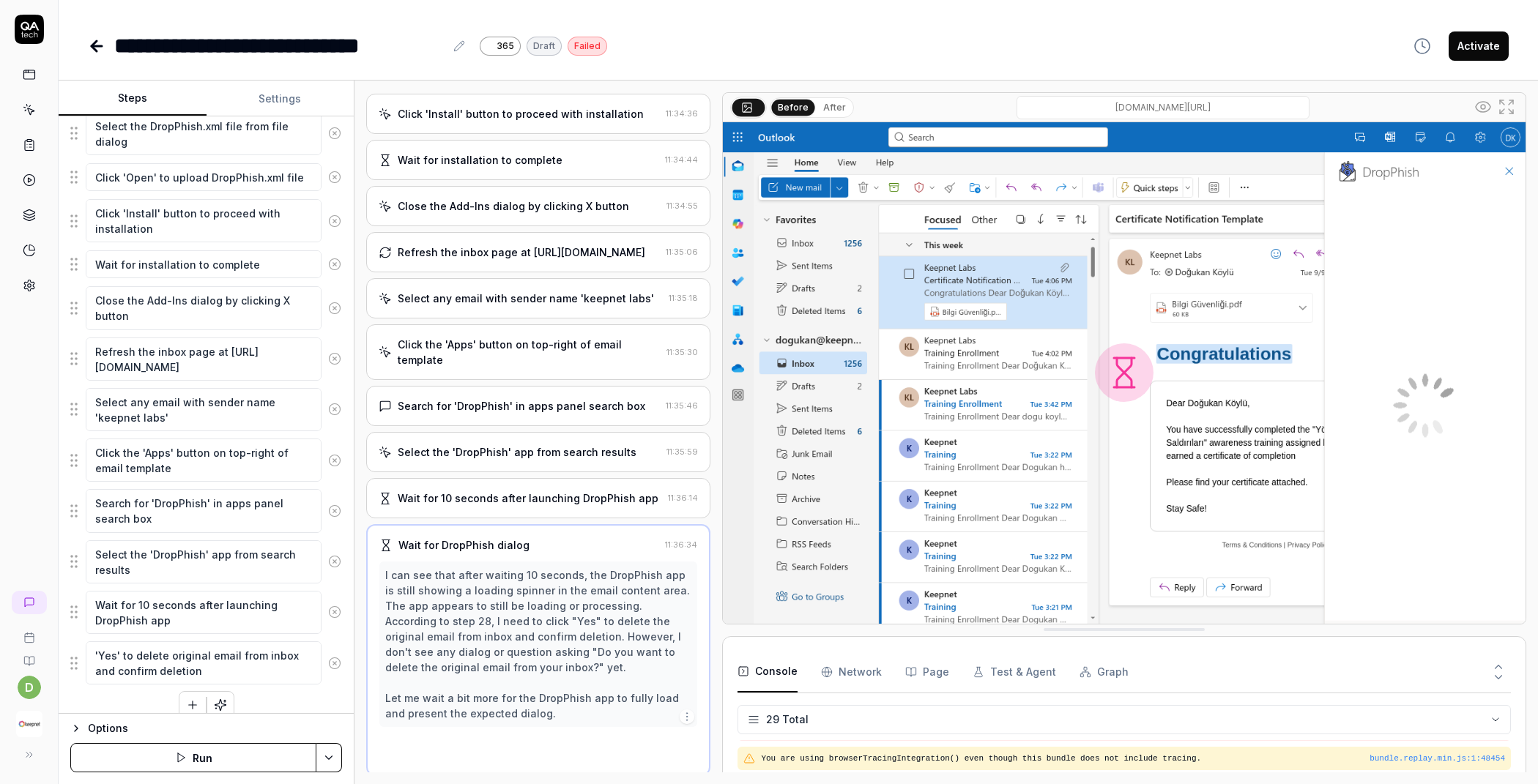
scroll to position [960, 0]
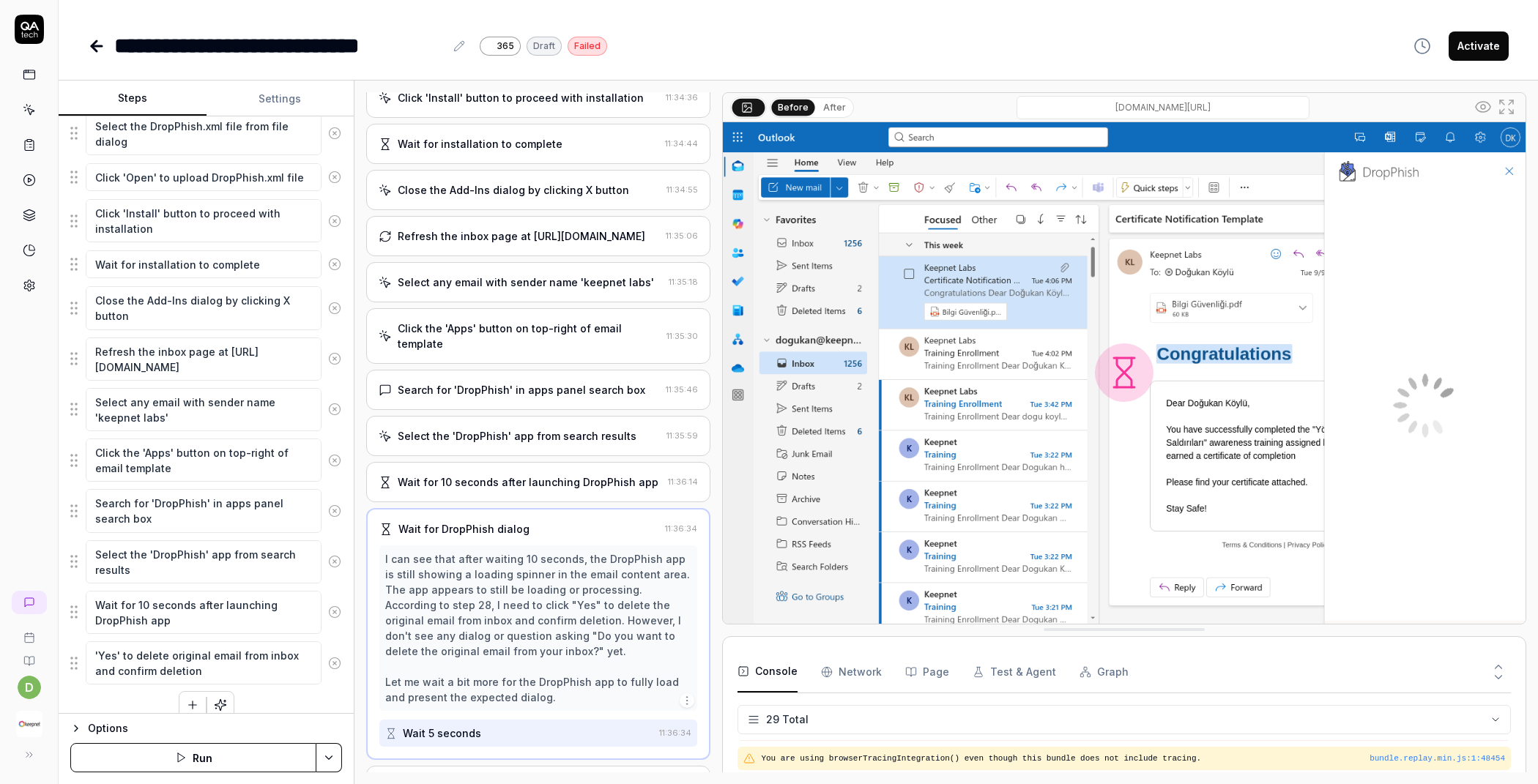
click at [585, 490] on div "Wait for 10 seconds after launching DropPhish app" at bounding box center [528, 483] width 260 height 16
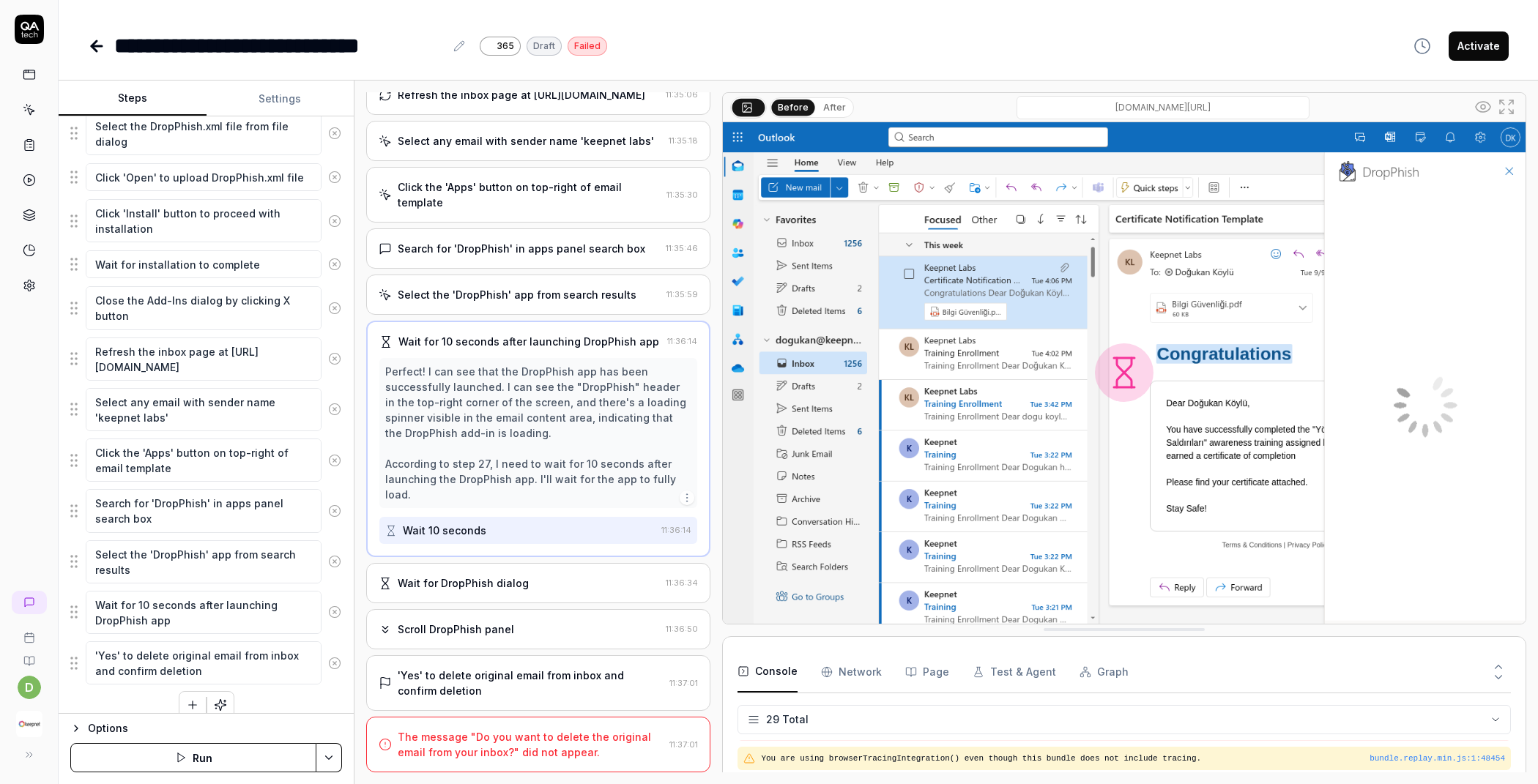
click at [500, 754] on div "The message "Do you want to delete the original email from your inbox?" did not…" at bounding box center [531, 745] width 266 height 31
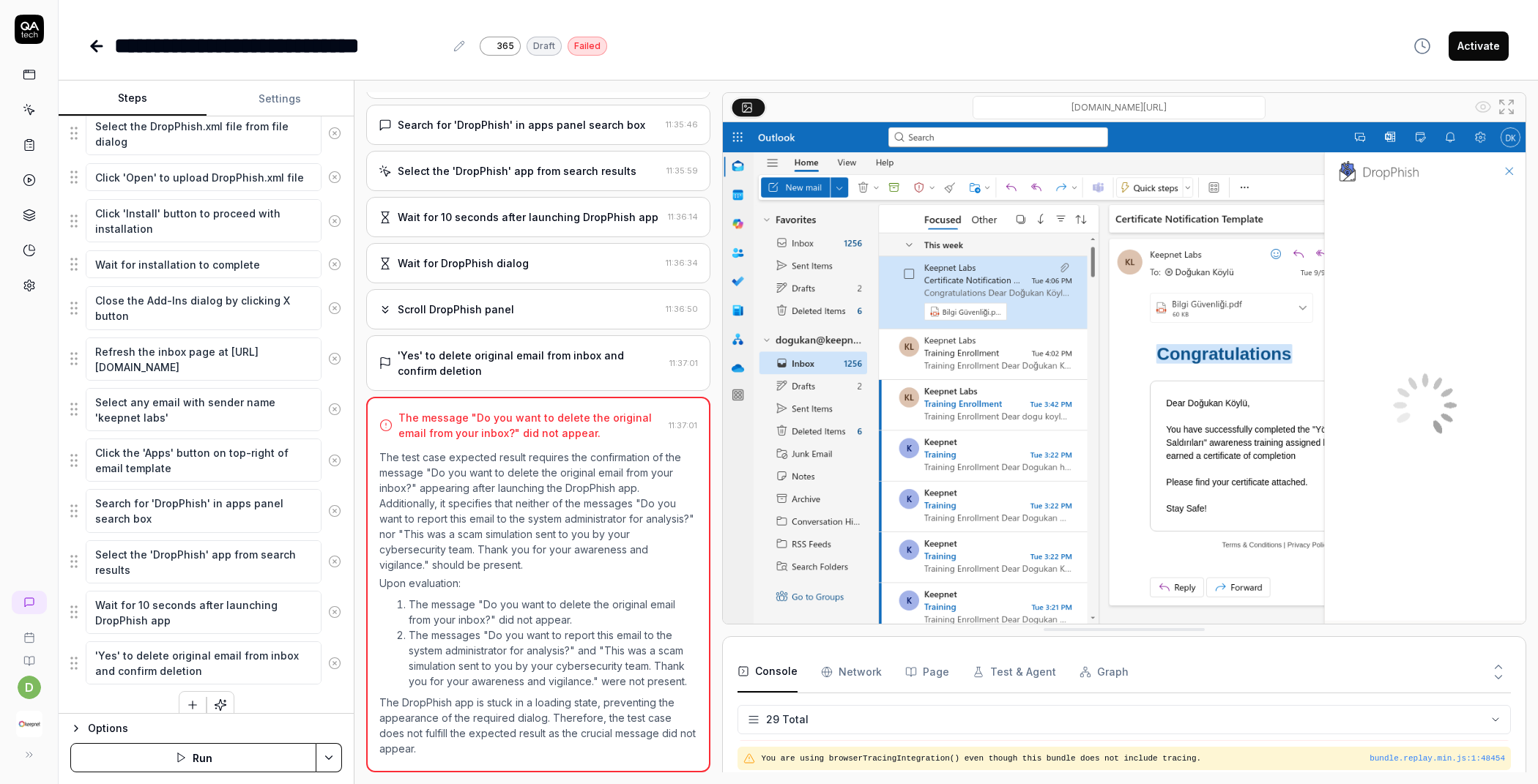
scroll to position [1251, 0]
click at [328, 657] on icon at bounding box center [335, 664] width 14 height 14
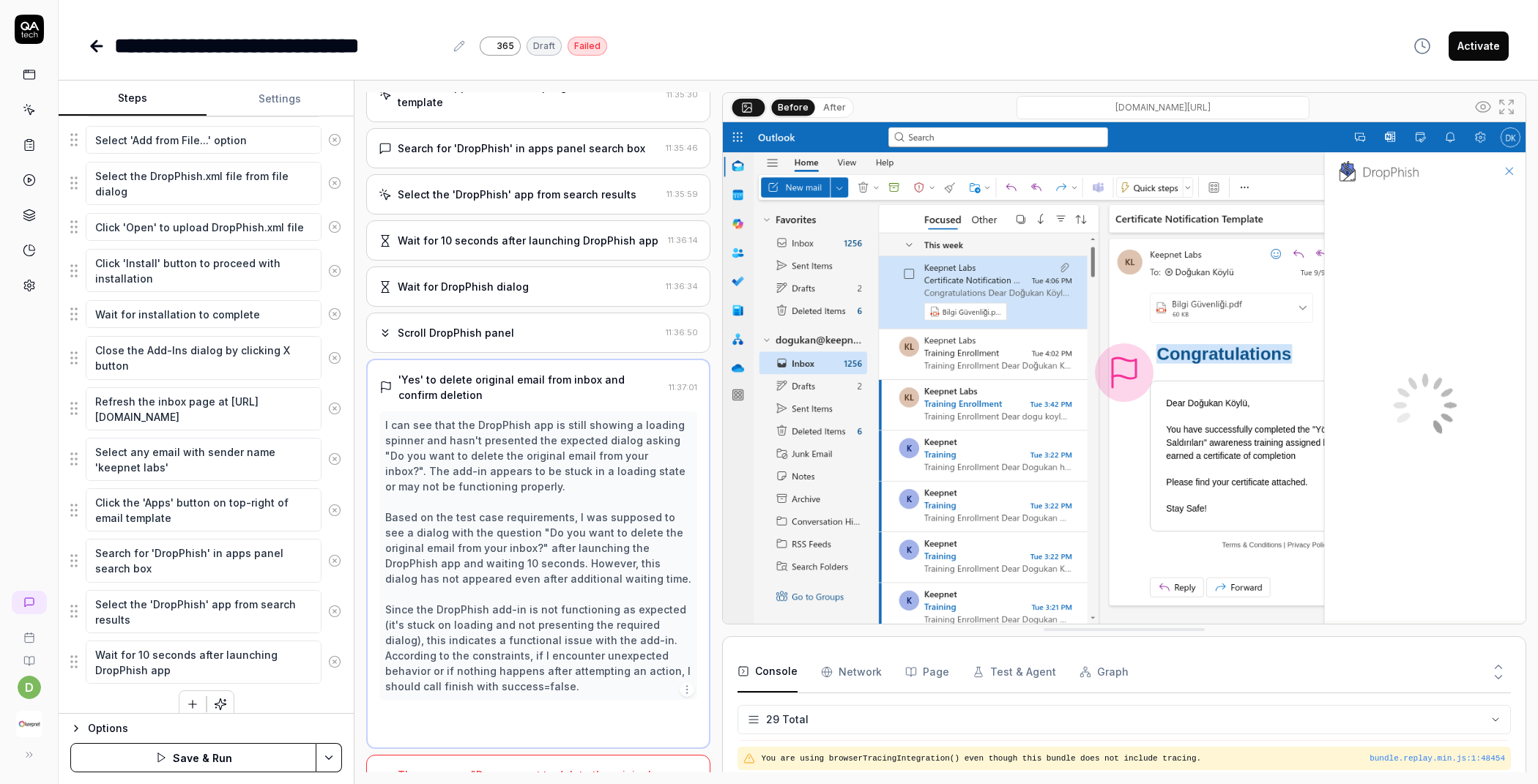
scroll to position [1189, 0]
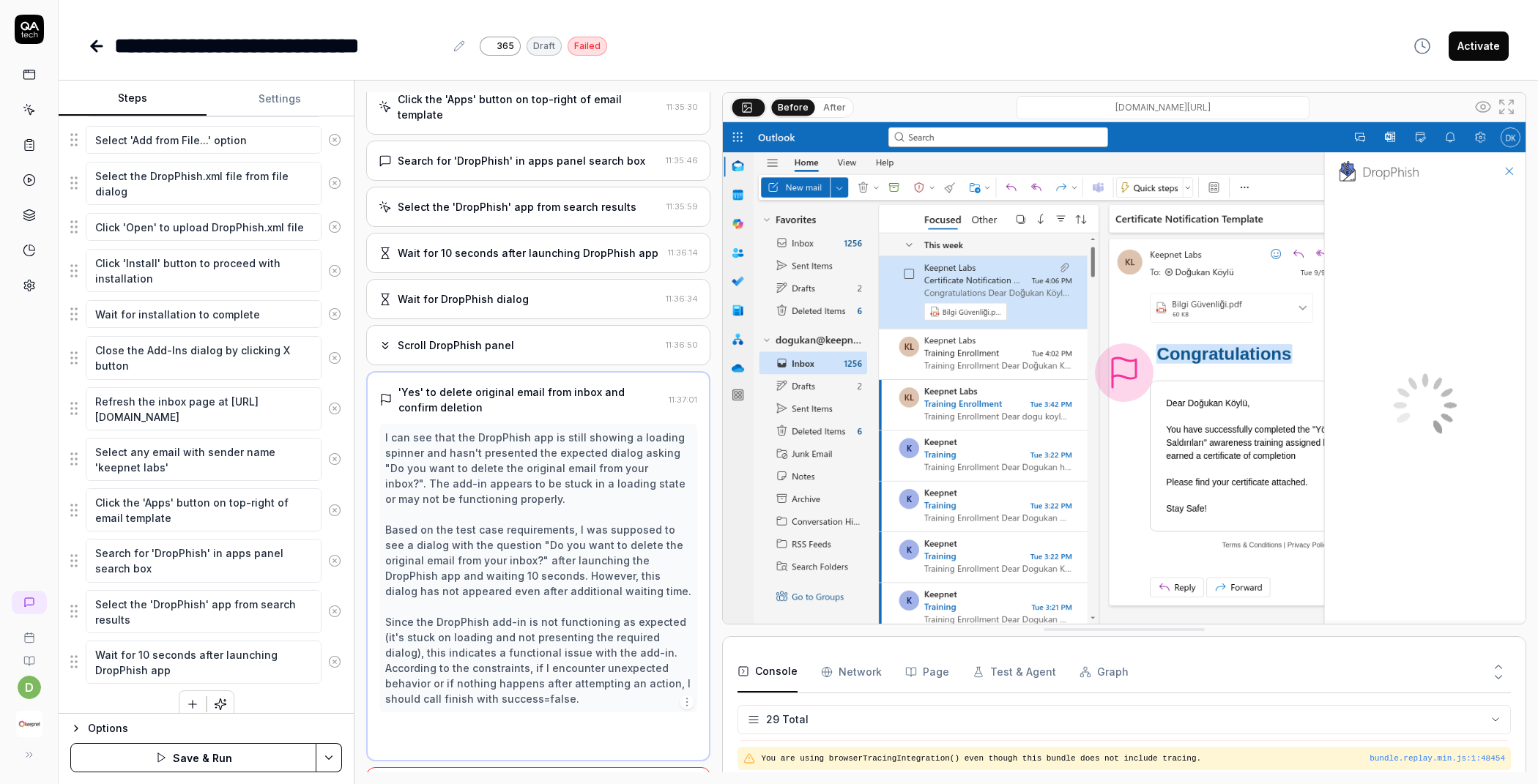
click at [328, 655] on icon at bounding box center [335, 662] width 14 height 14
click at [328, 618] on icon at bounding box center [335, 611] width 14 height 14
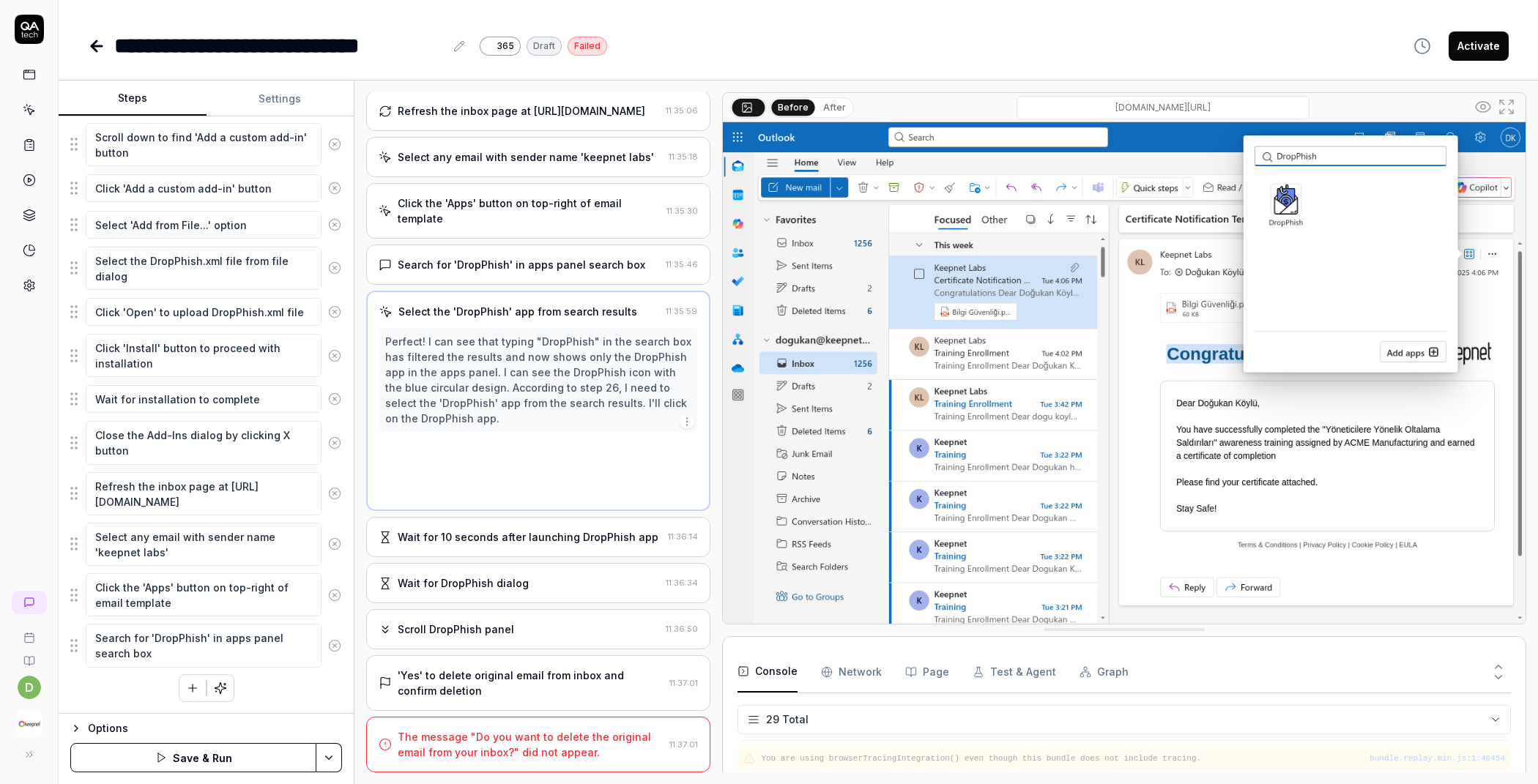
scroll to position [872, 0]
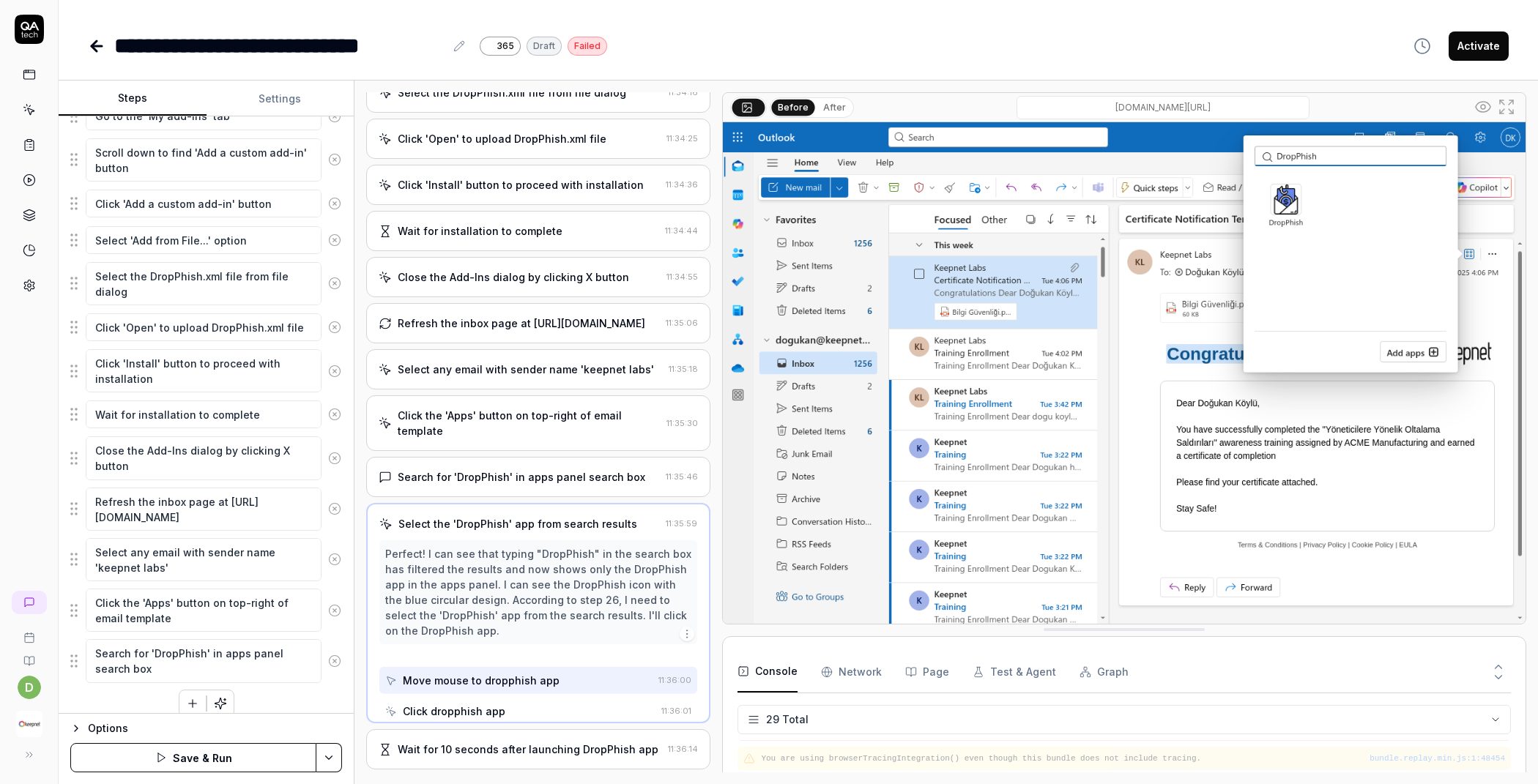
click at [328, 654] on icon at bounding box center [335, 661] width 14 height 14
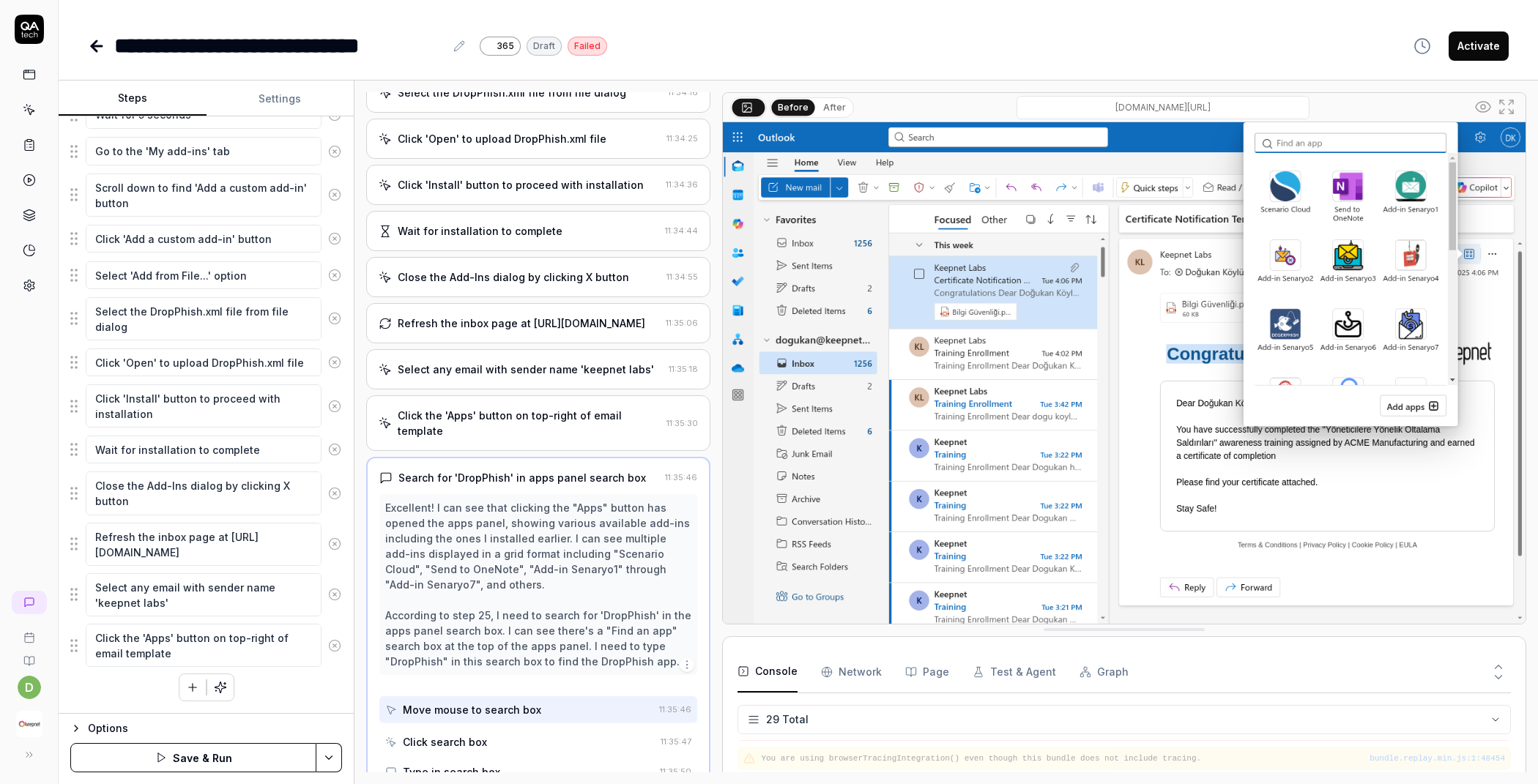
scroll to position [895, 0]
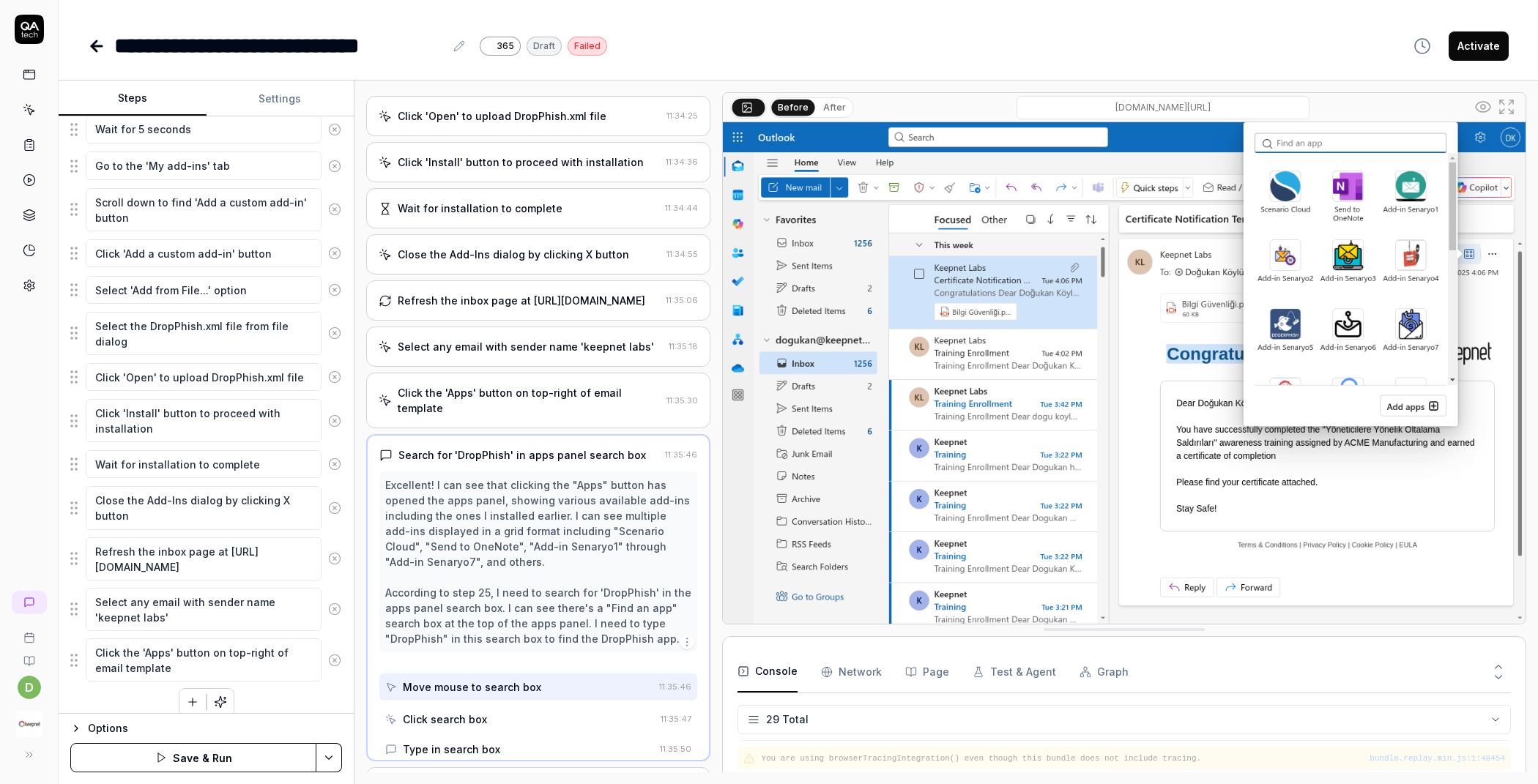
click at [328, 654] on icon at bounding box center [335, 661] width 14 height 14
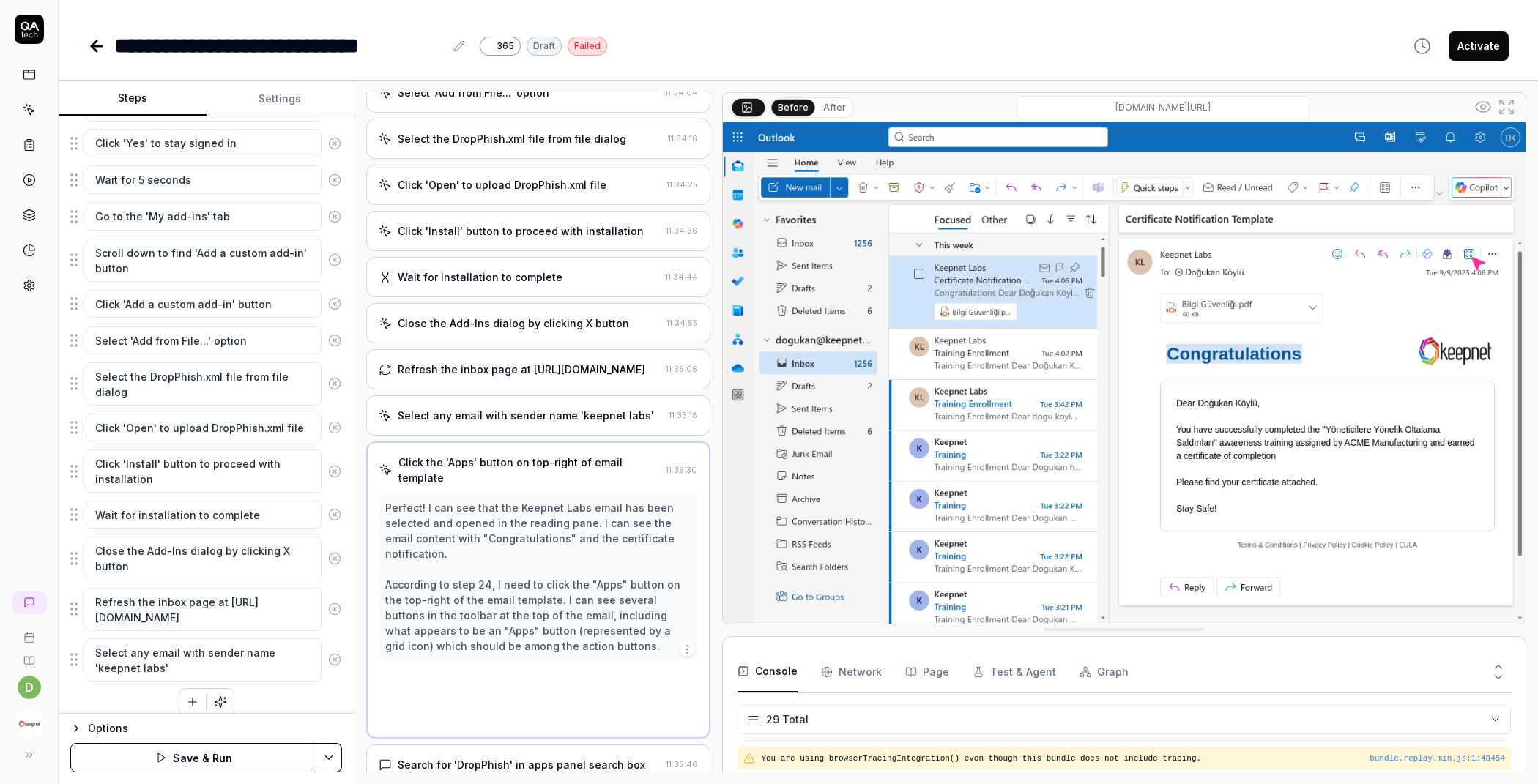
click at [328, 653] on icon at bounding box center [335, 660] width 14 height 14
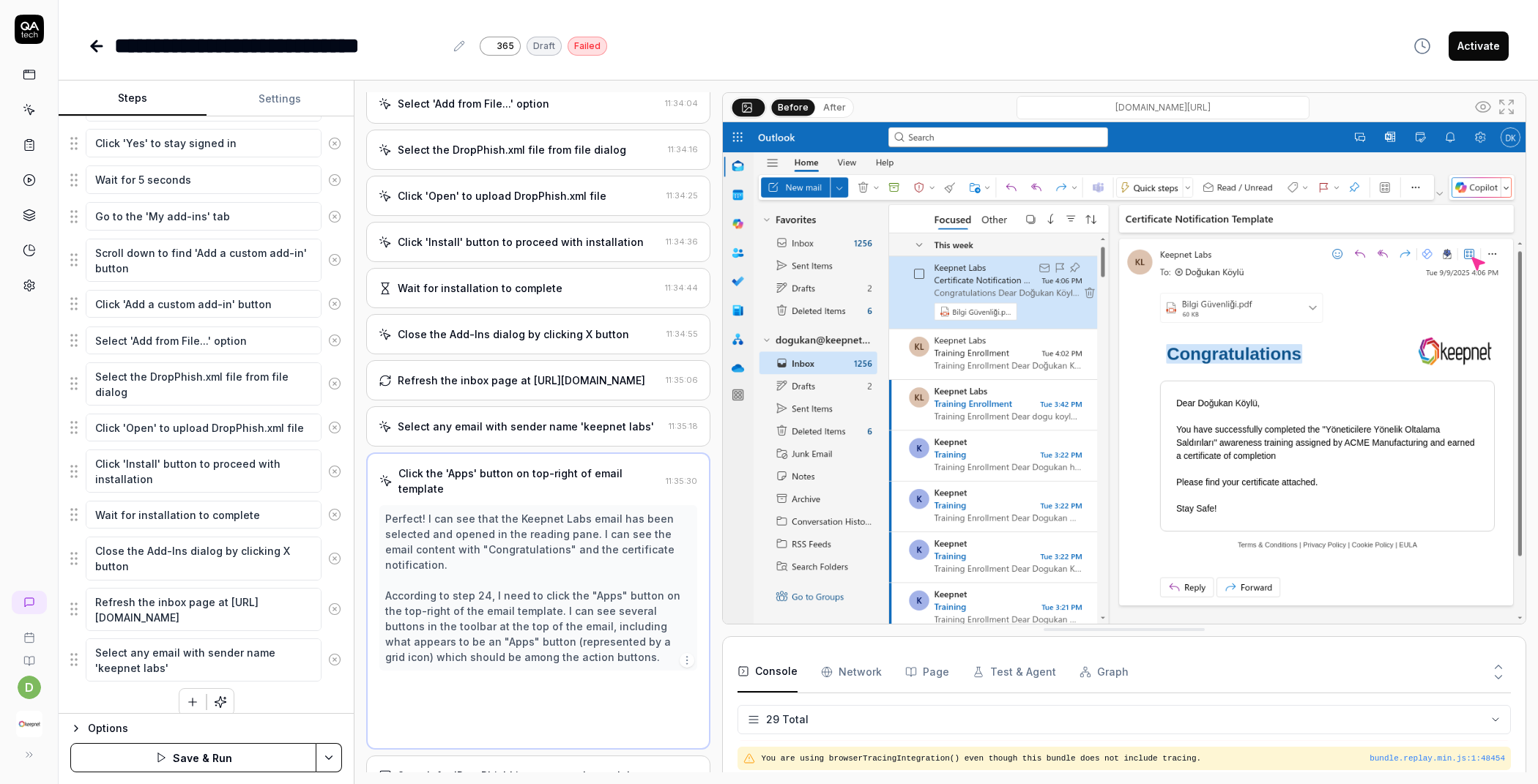
scroll to position [704, 0]
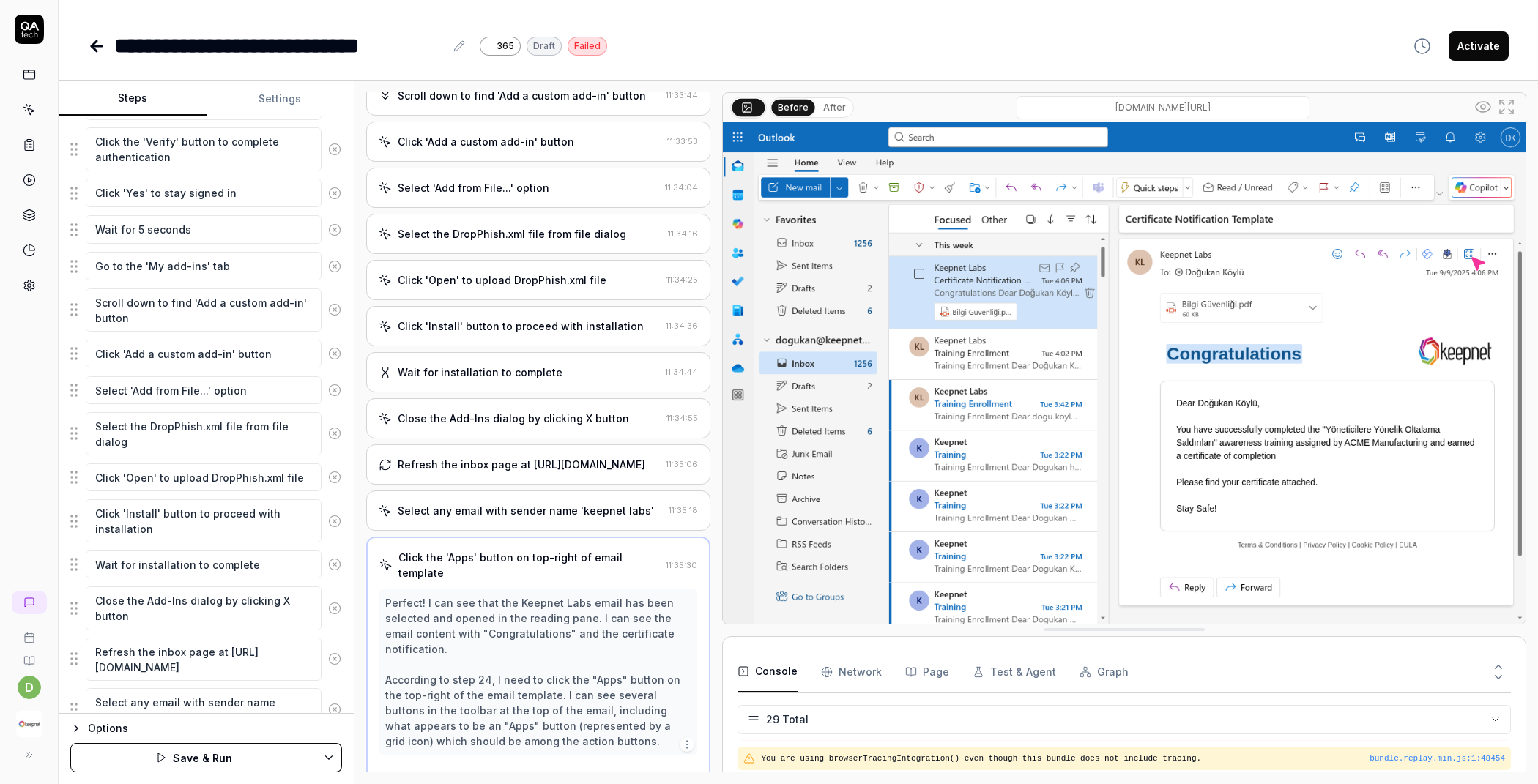
click at [328, 652] on icon at bounding box center [335, 659] width 14 height 14
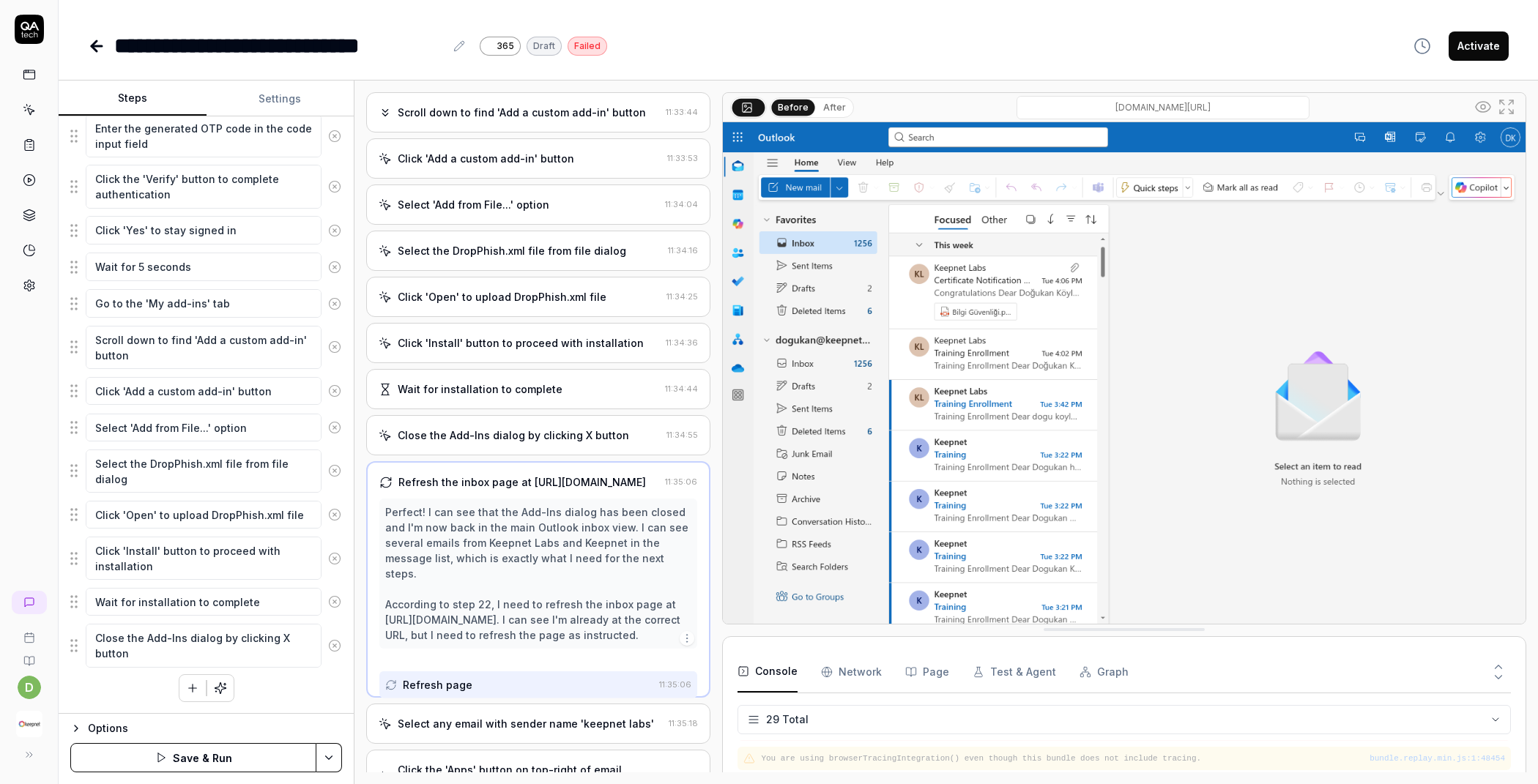
scroll to position [674, 0]
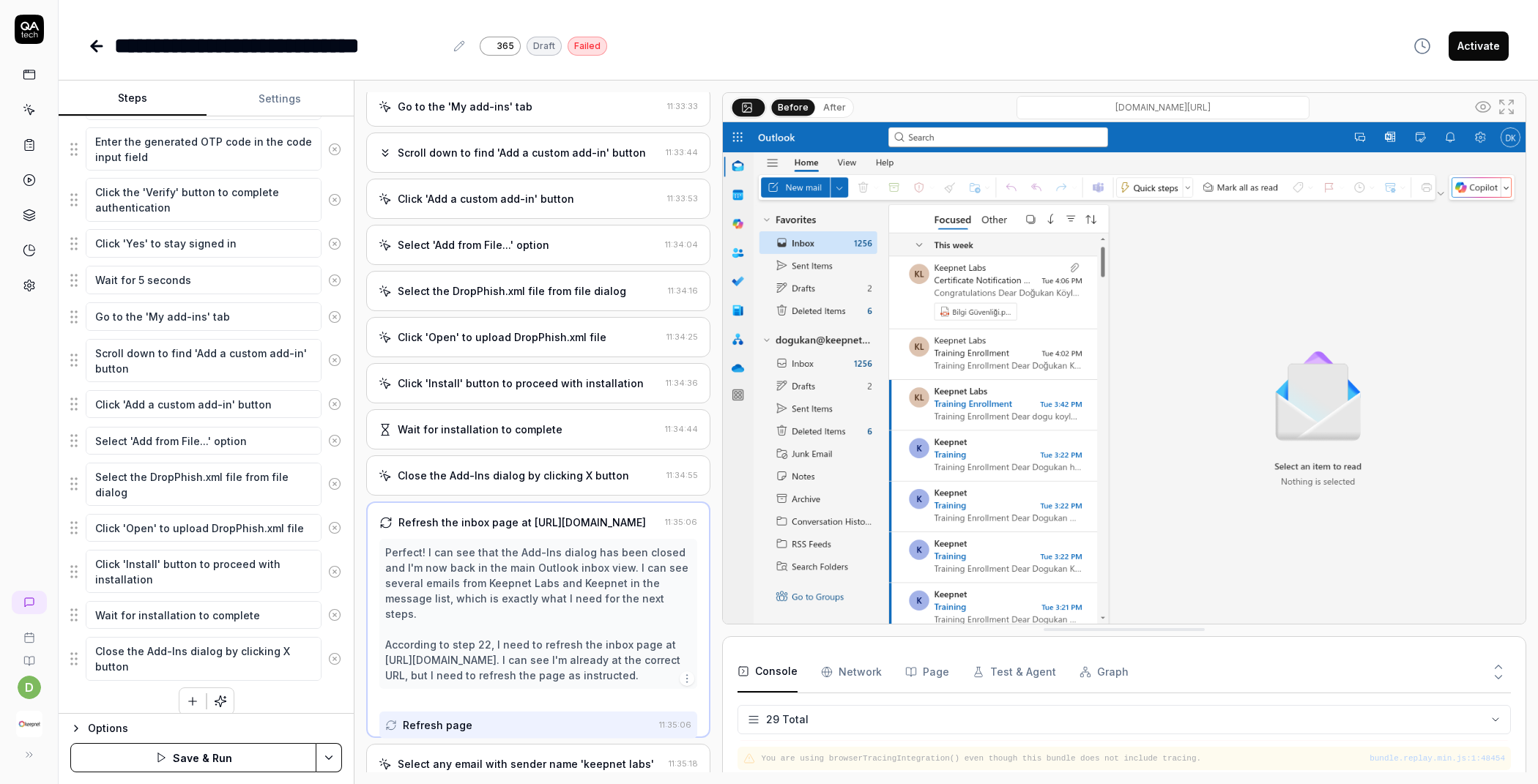
click at [328, 652] on icon at bounding box center [335, 659] width 14 height 14
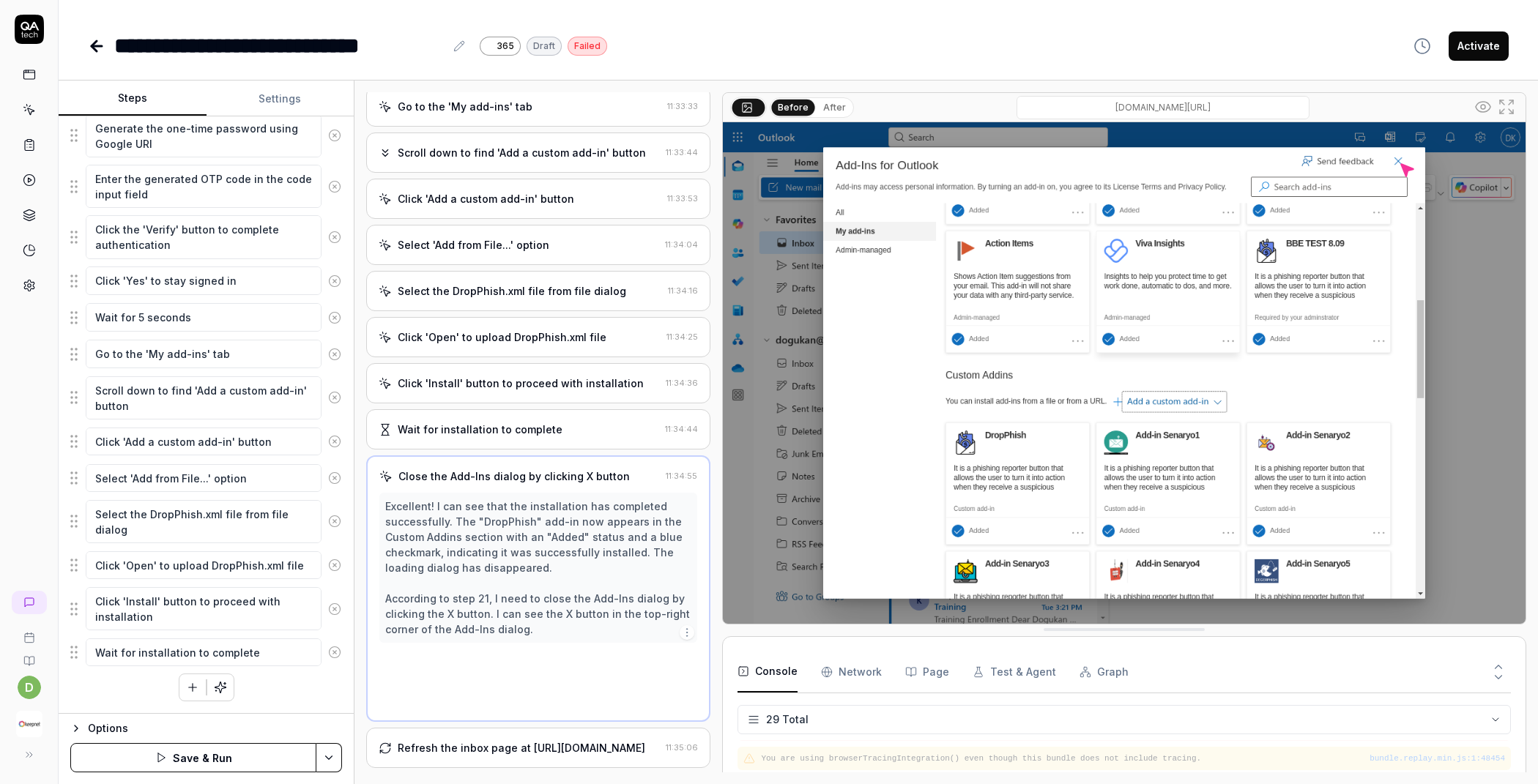
scroll to position [628, 0]
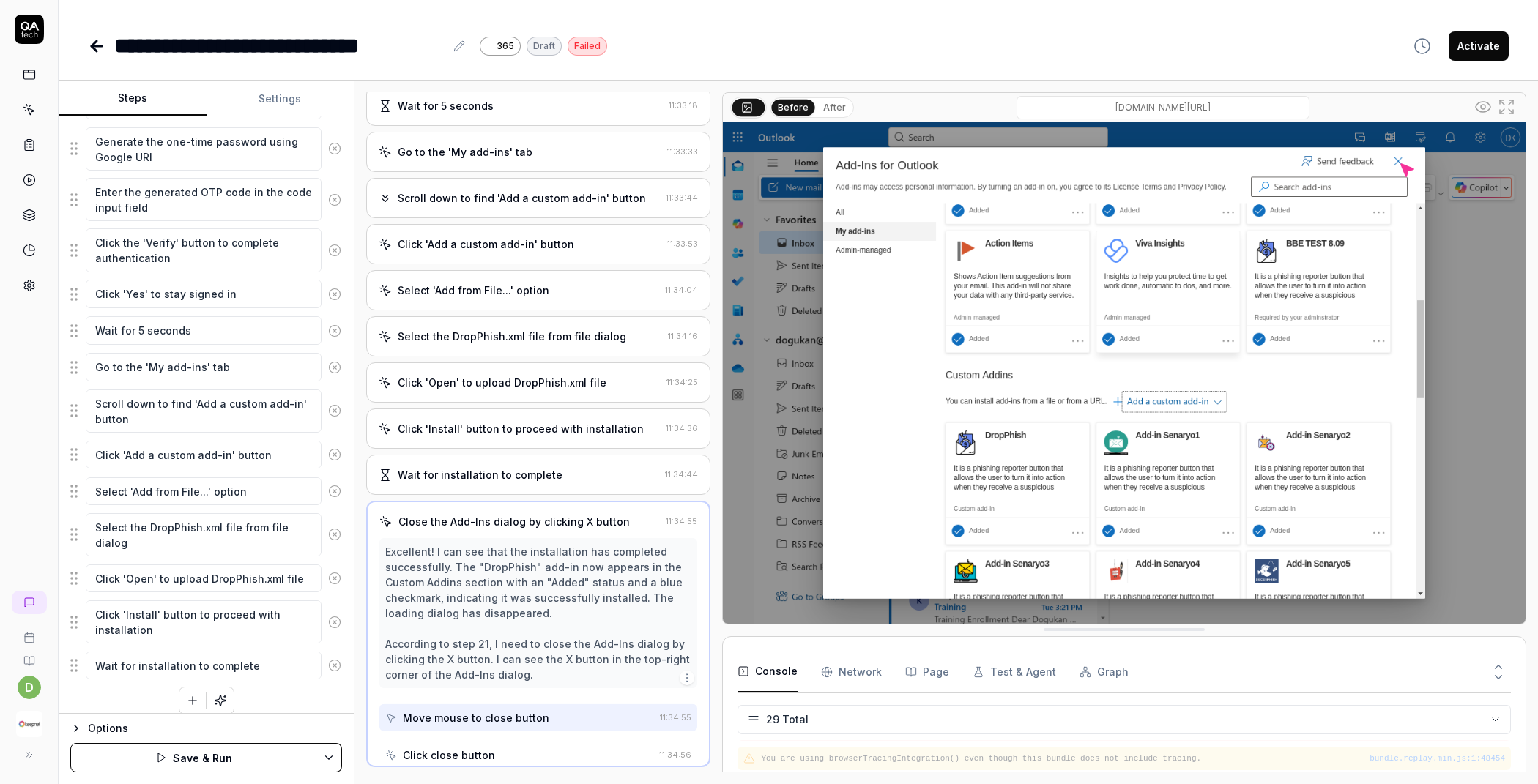
click at [328, 659] on icon at bounding box center [335, 666] width 14 height 14
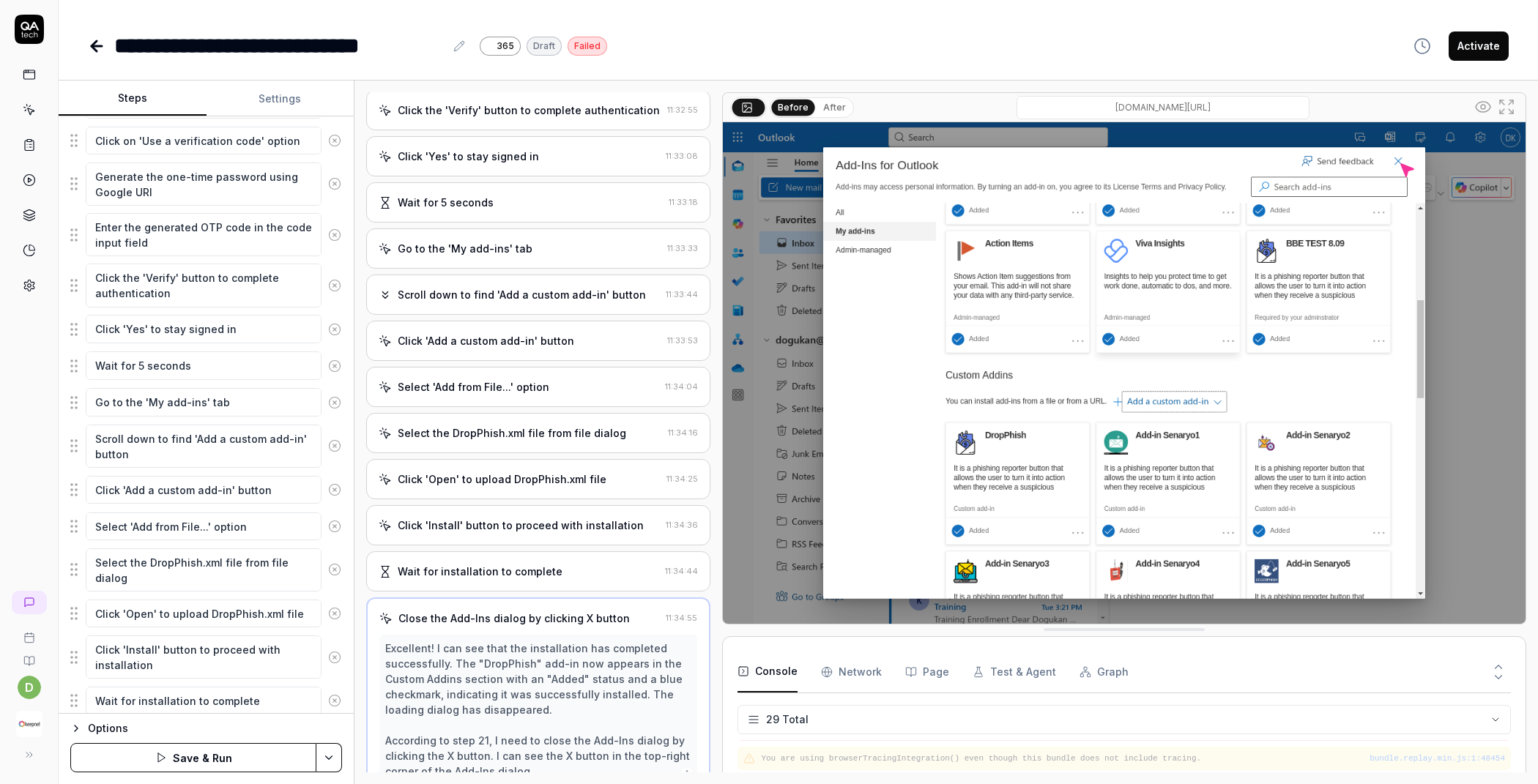
click at [328, 651] on icon at bounding box center [335, 658] width 14 height 14
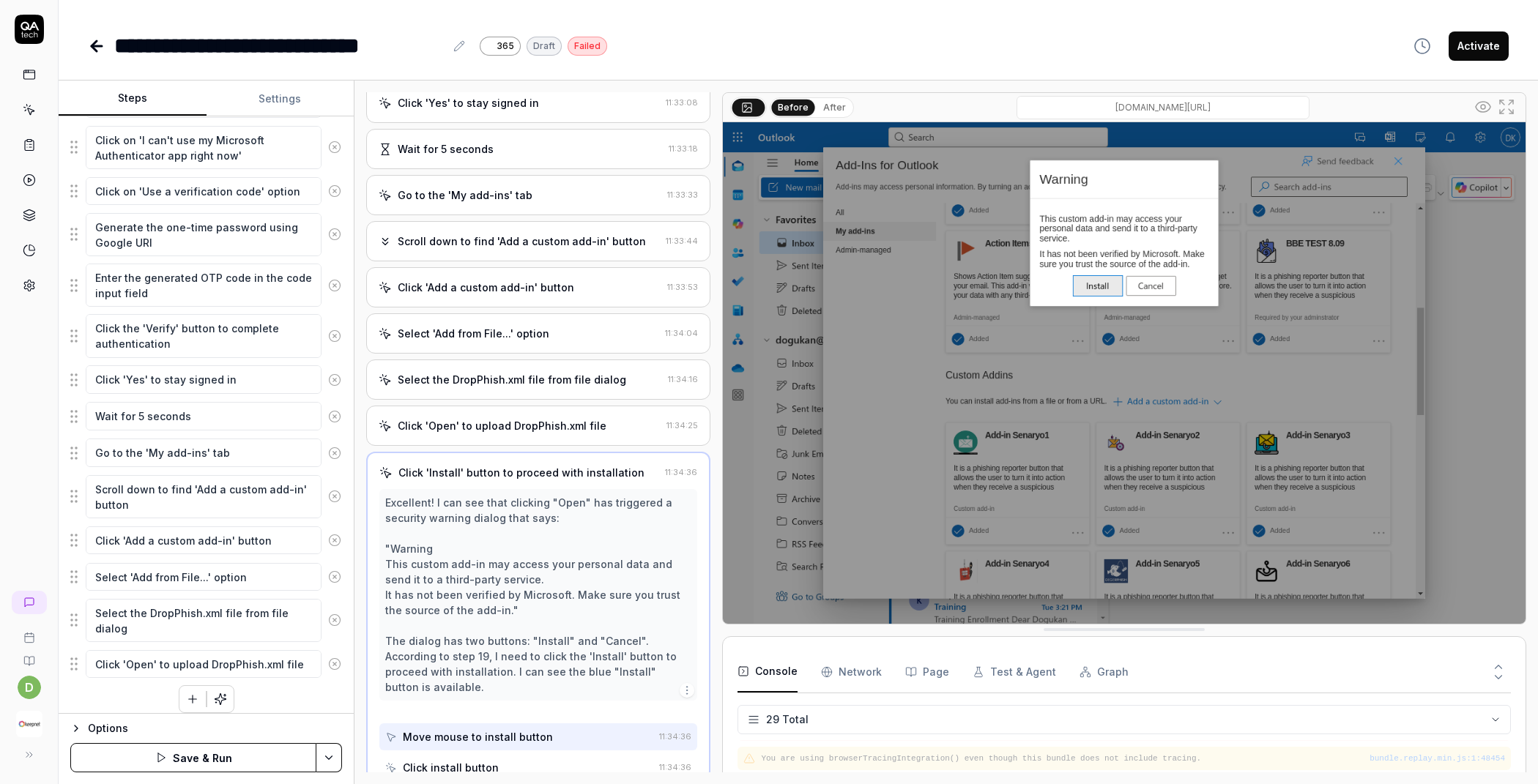
click at [328, 657] on icon at bounding box center [335, 664] width 14 height 14
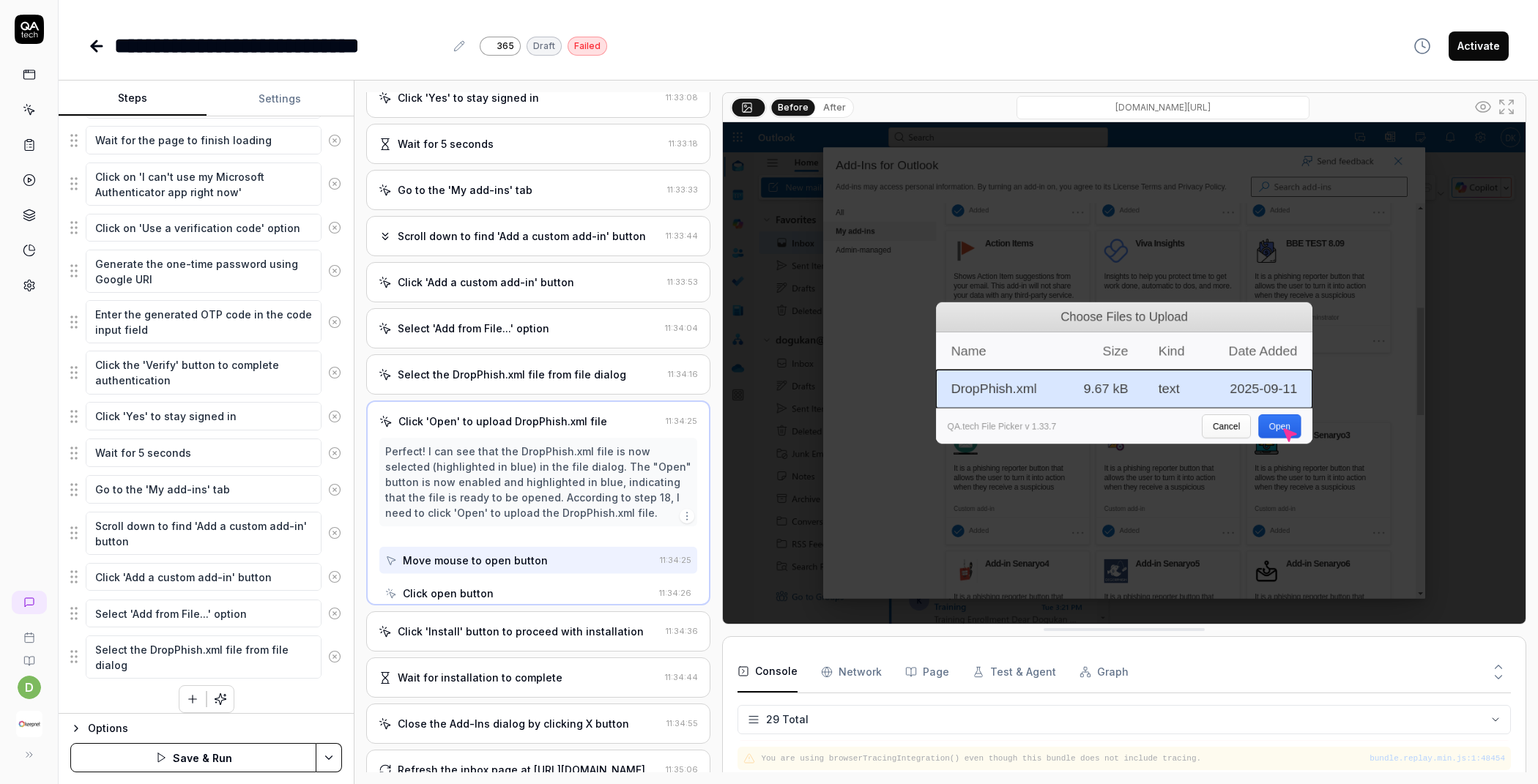
click at [328, 650] on icon at bounding box center [335, 657] width 14 height 14
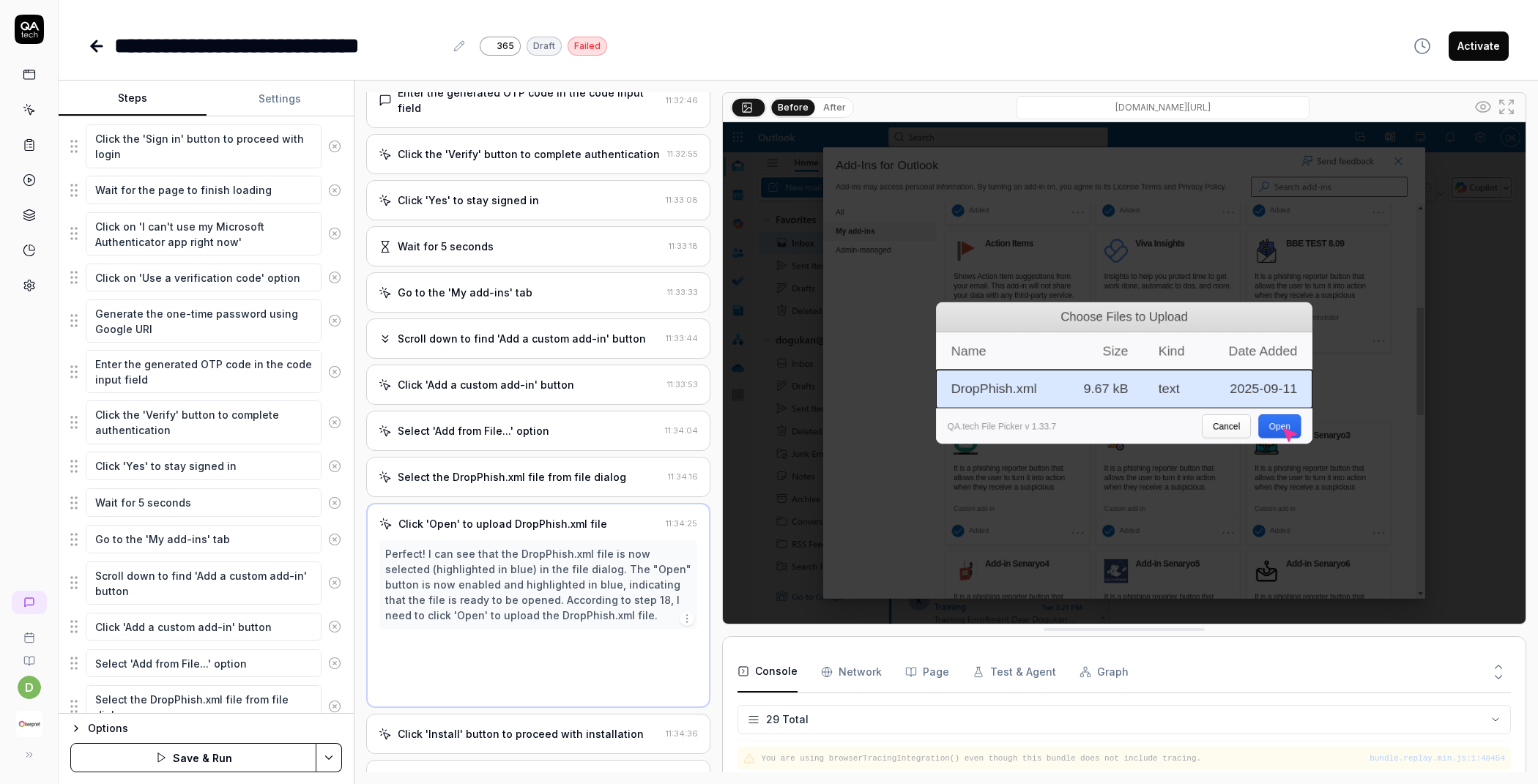
click at [328, 657] on icon at bounding box center [335, 664] width 14 height 14
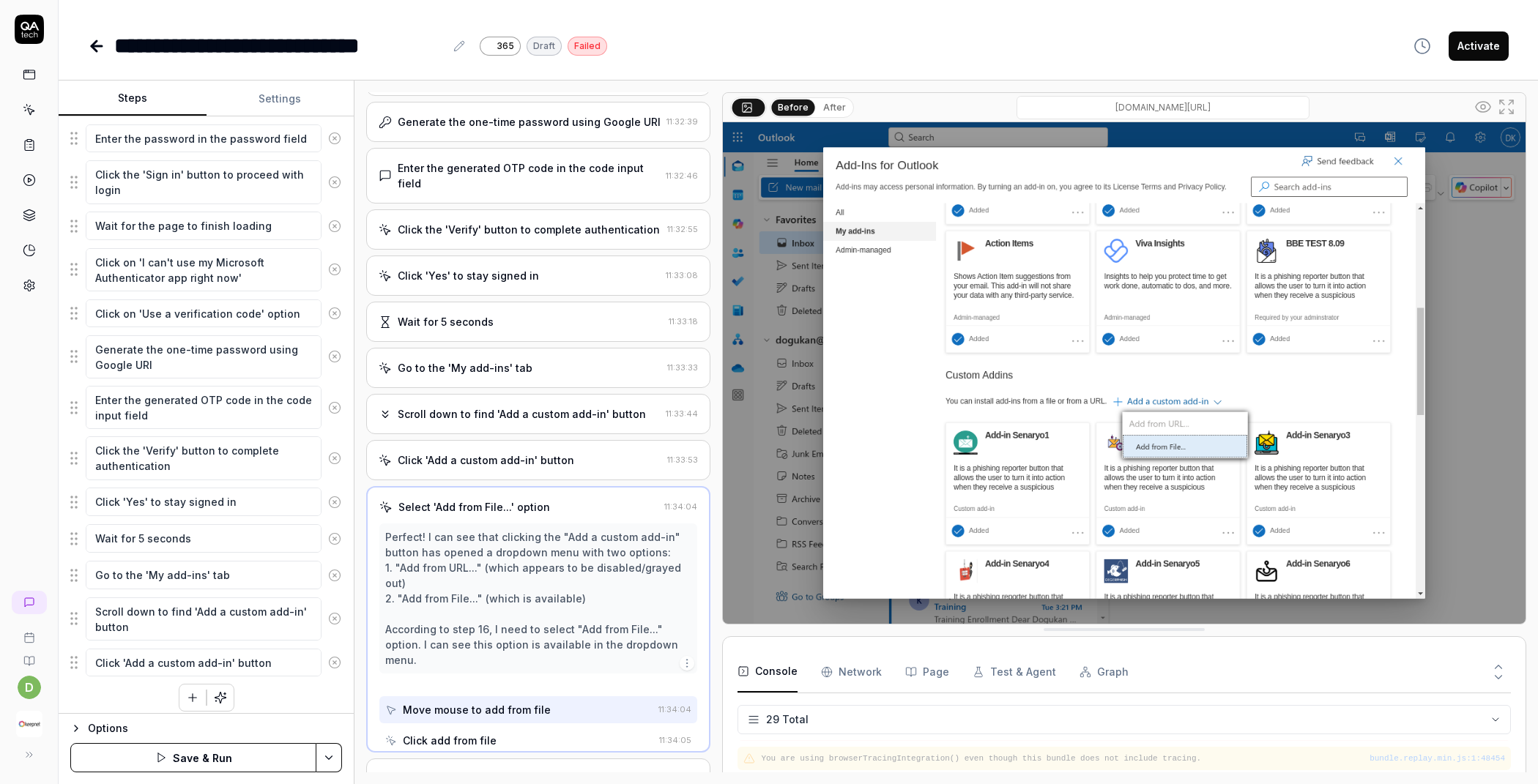
click at [328, 656] on icon at bounding box center [335, 663] width 14 height 14
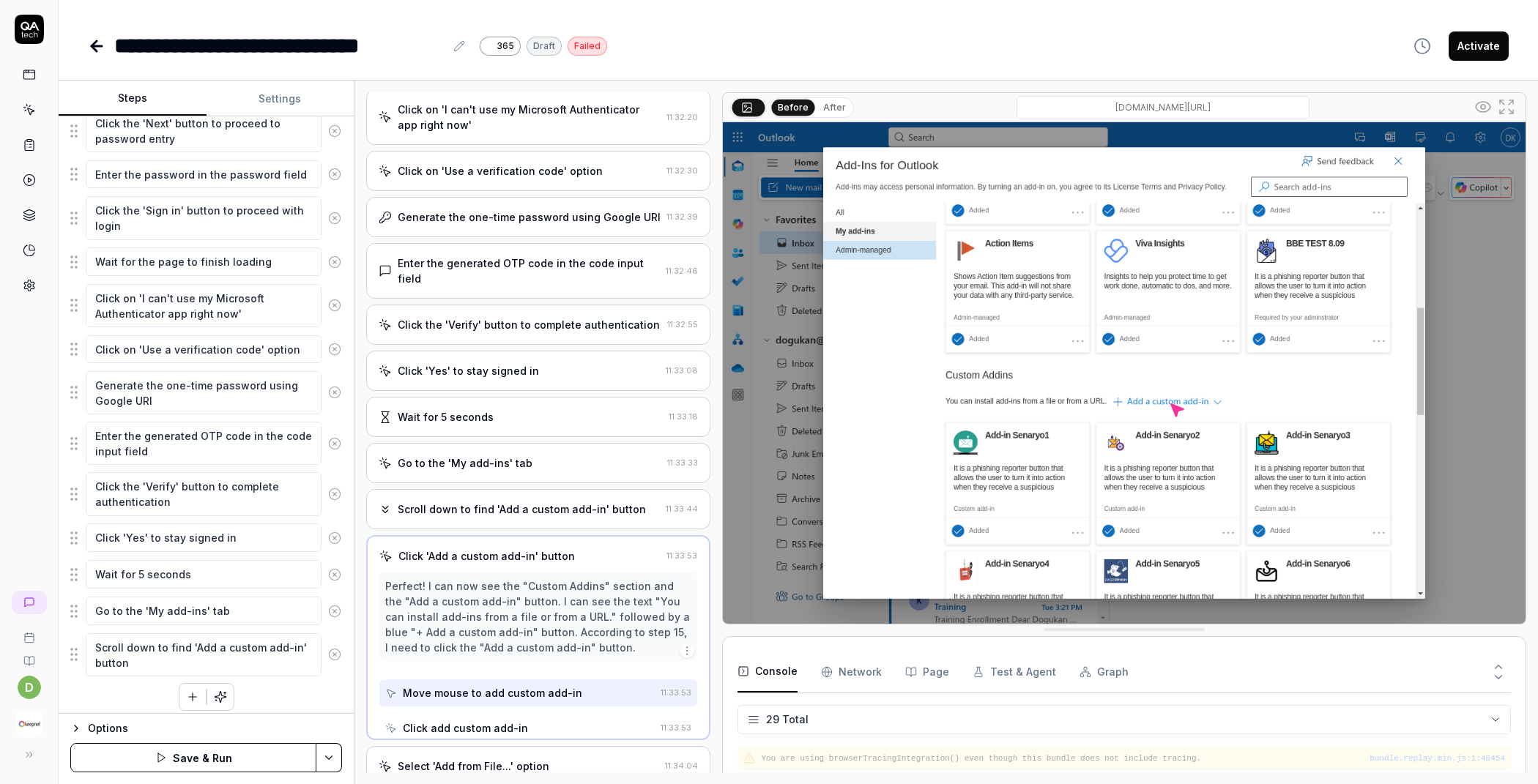
click at [328, 649] on icon at bounding box center [335, 655] width 14 height 14
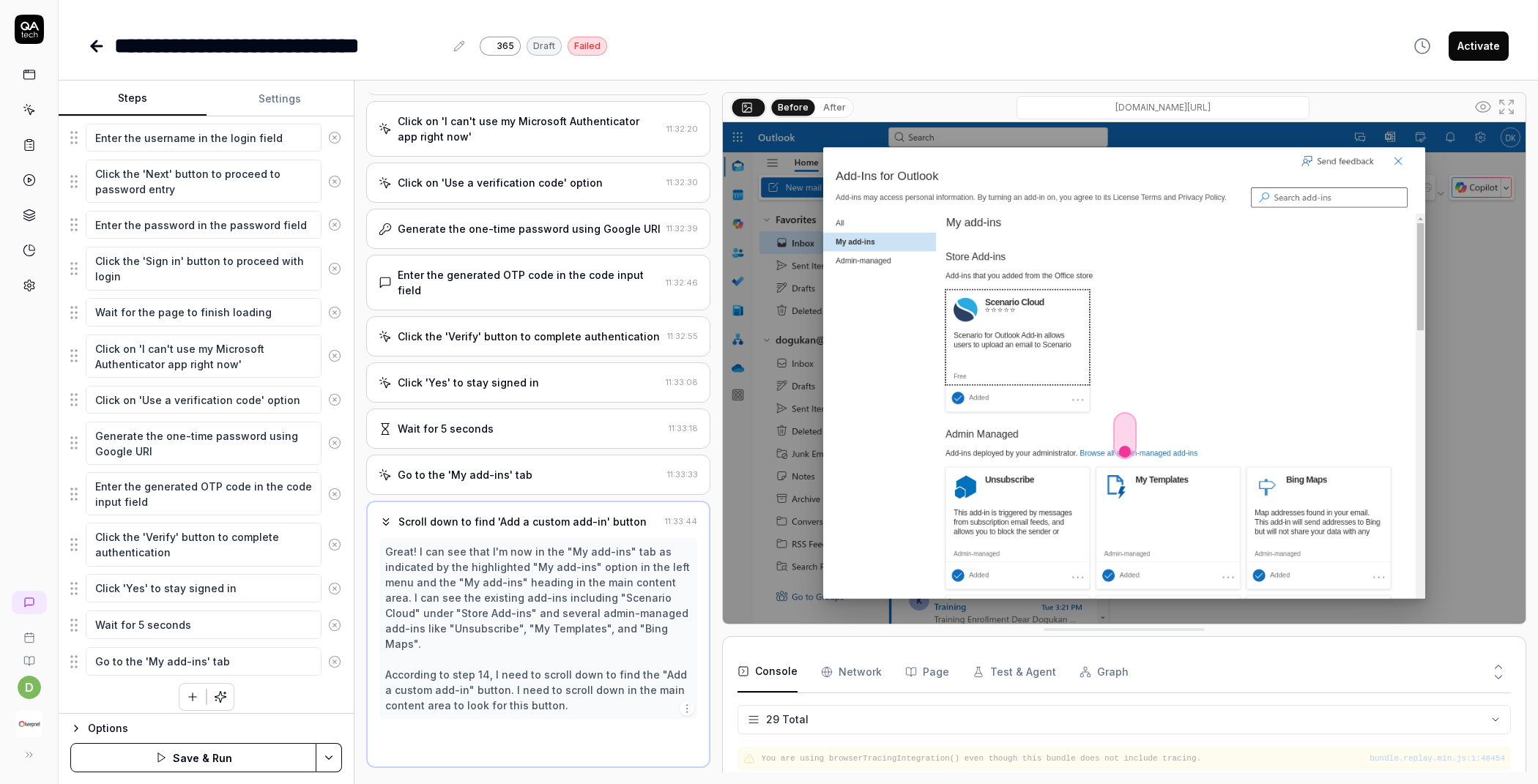
click at [328, 655] on icon at bounding box center [335, 662] width 14 height 14
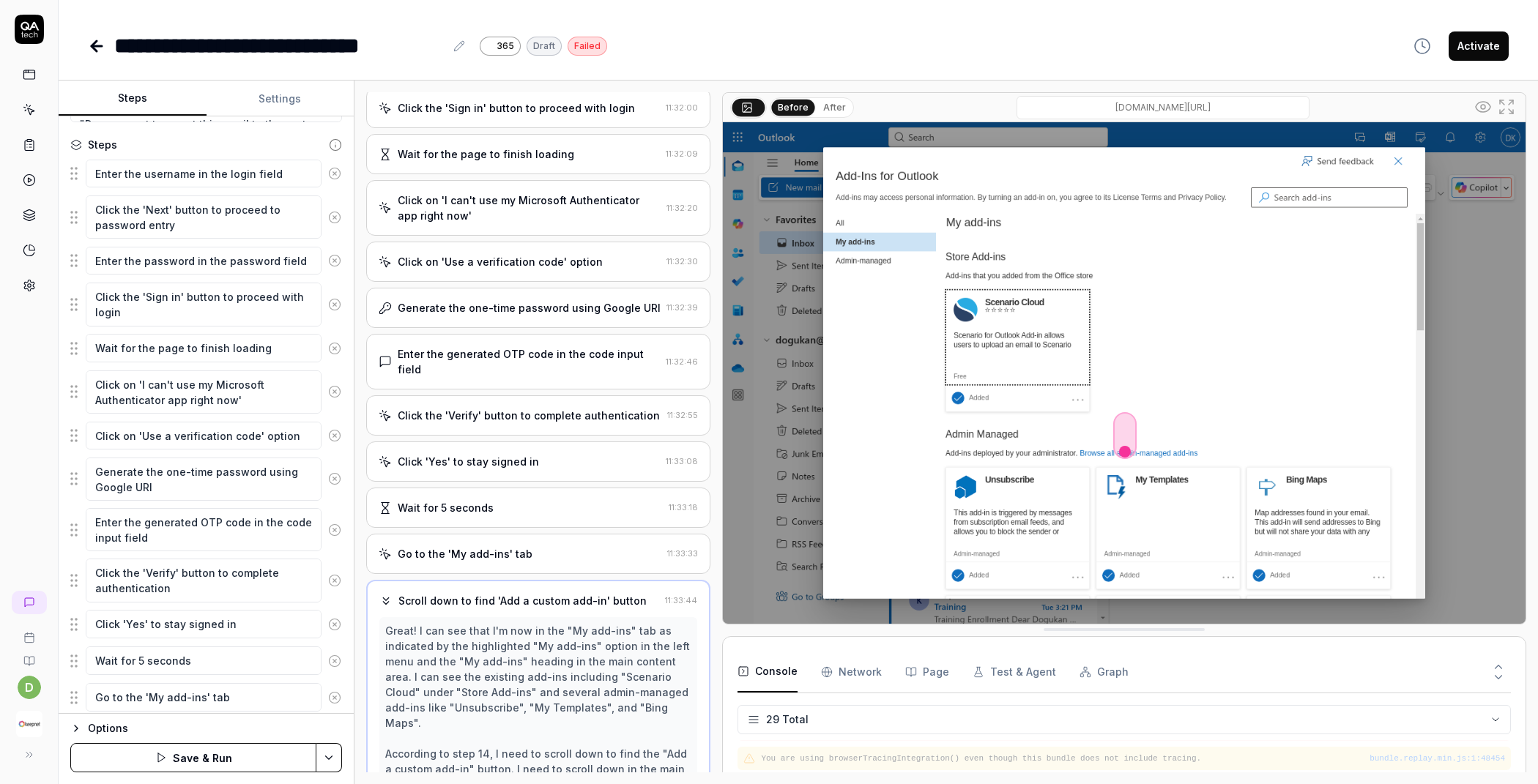
click at [328, 654] on icon at bounding box center [335, 661] width 14 height 14
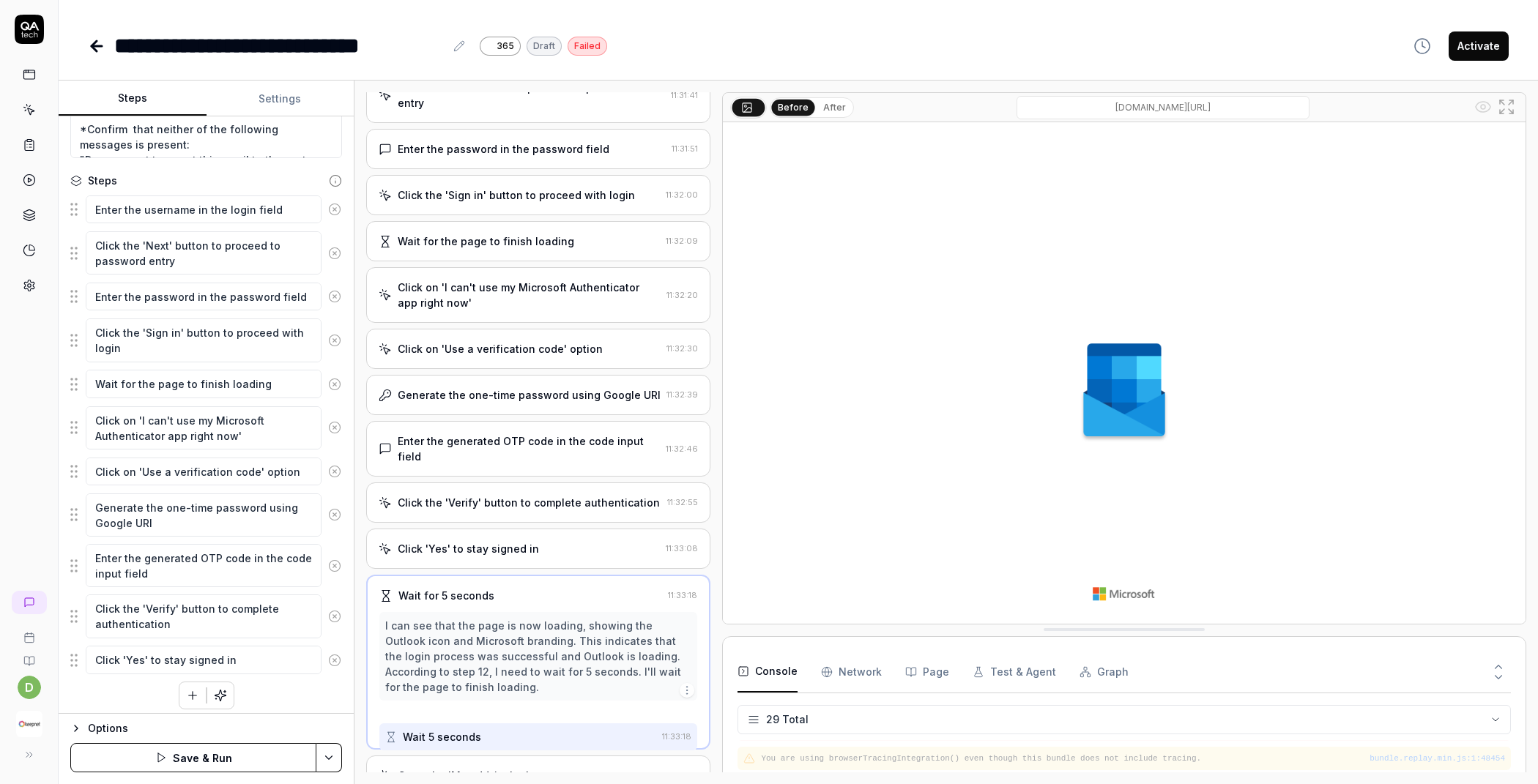
click at [328, 654] on icon at bounding box center [335, 661] width 14 height 14
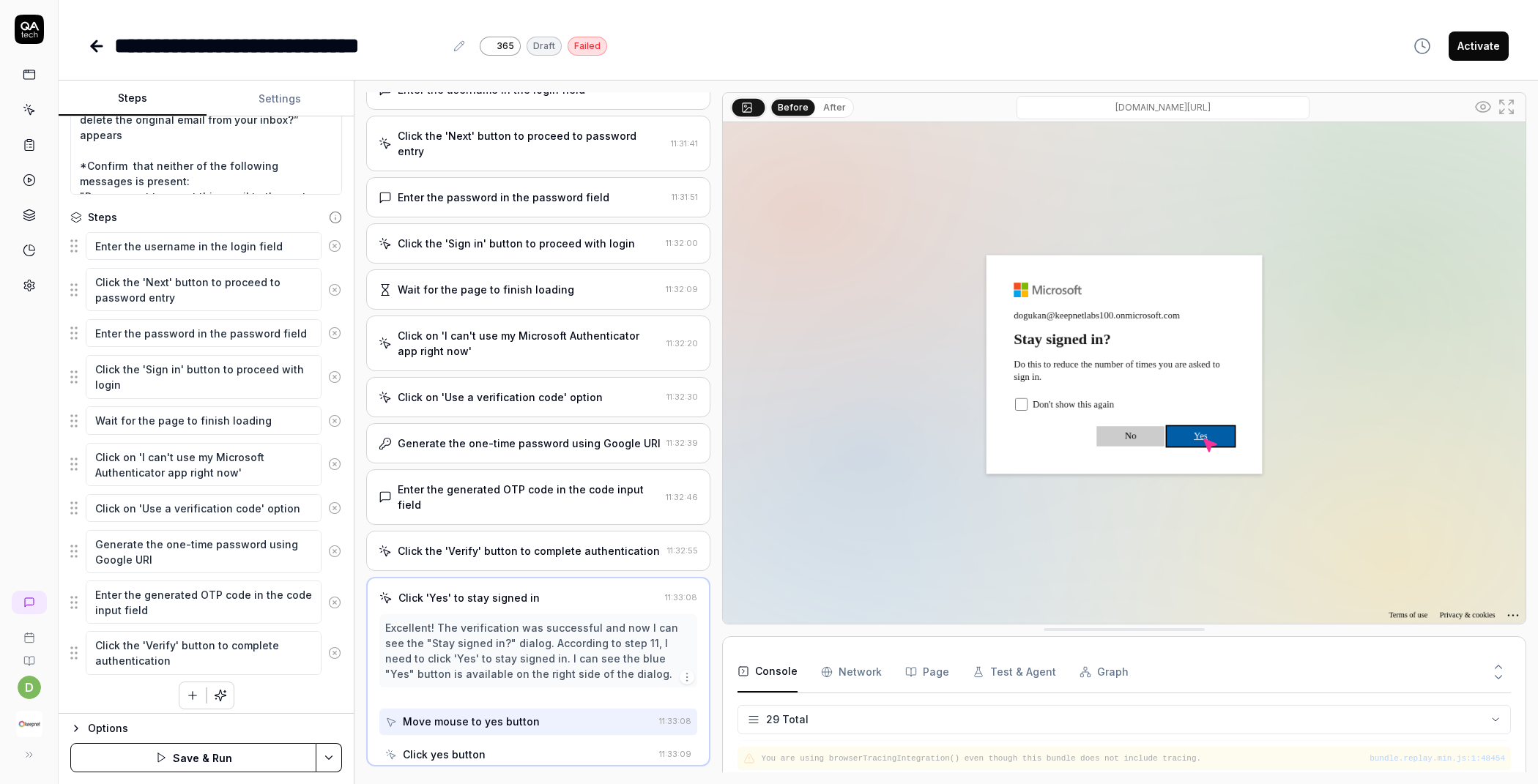
click at [328, 649] on icon at bounding box center [335, 653] width 14 height 14
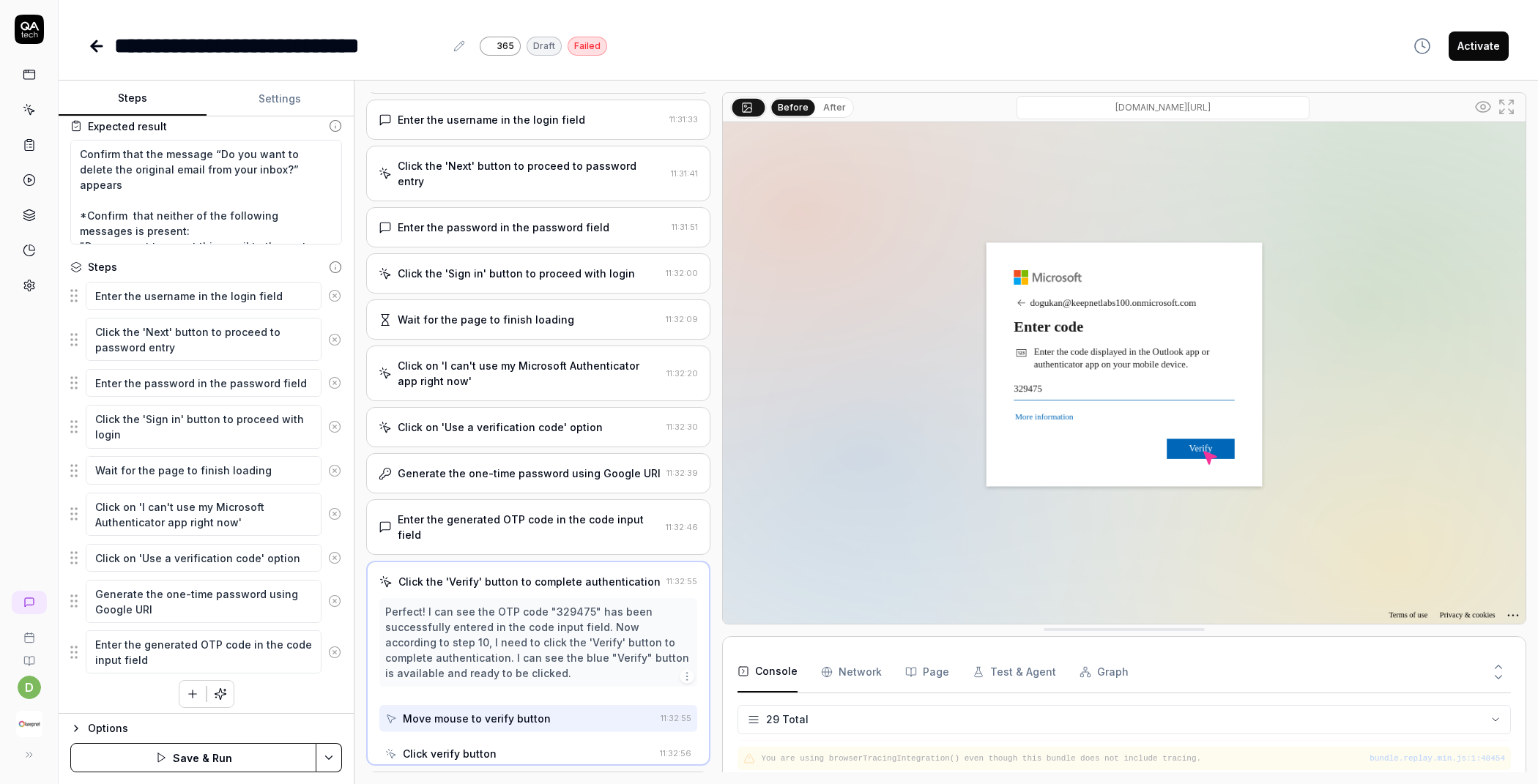
click at [328, 649] on icon at bounding box center [335, 652] width 14 height 14
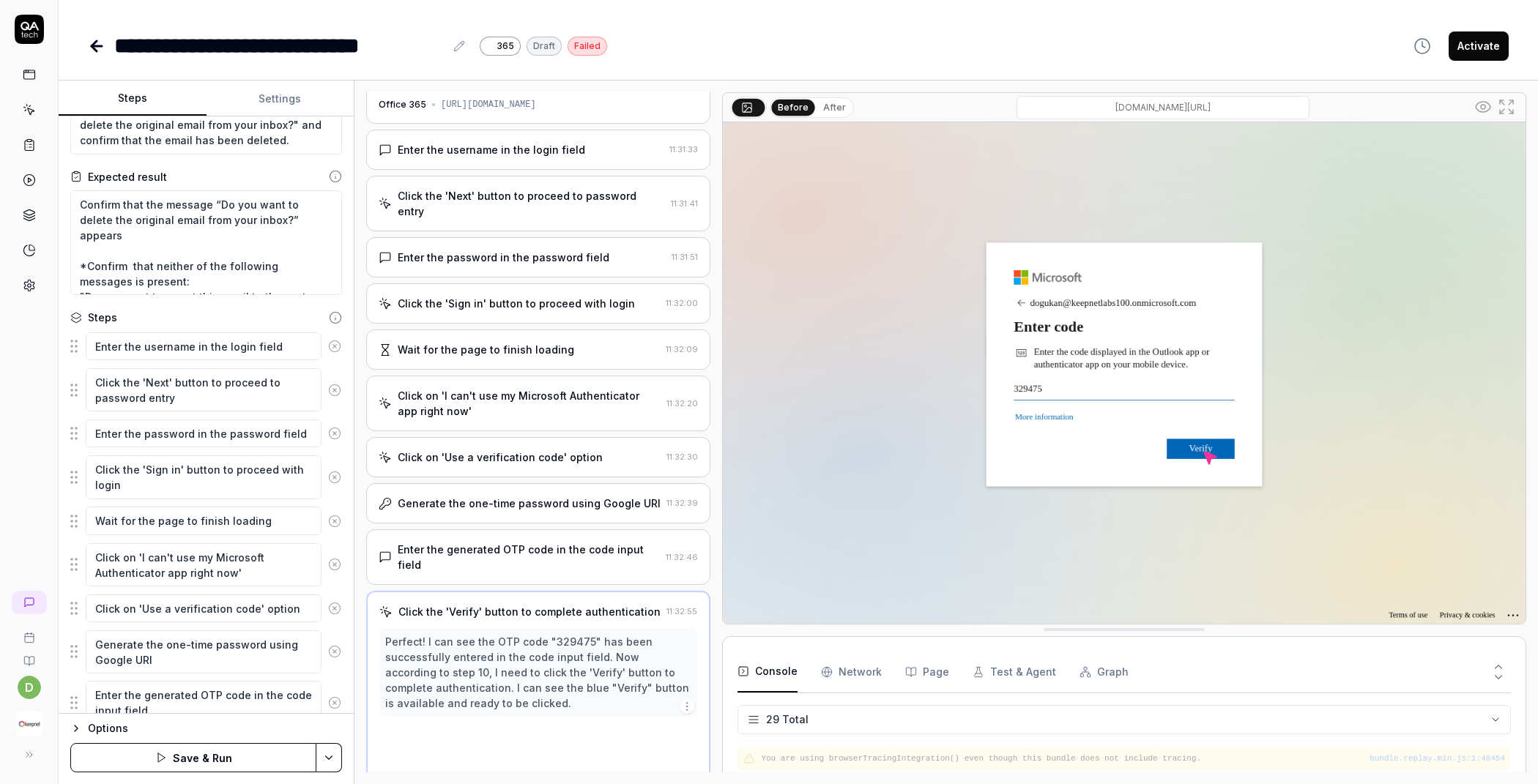
click at [328, 649] on icon at bounding box center [335, 652] width 14 height 14
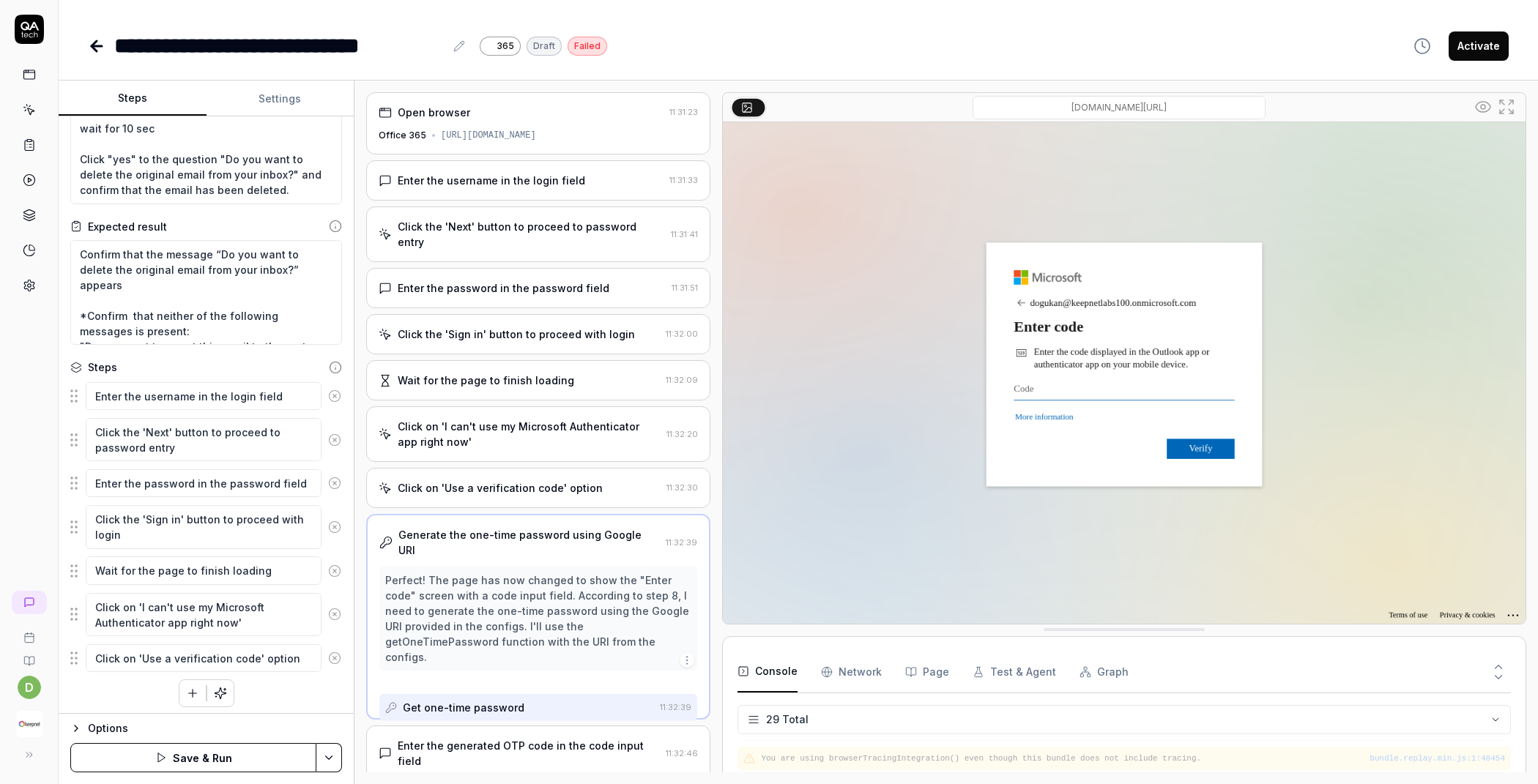
click at [328, 651] on icon at bounding box center [335, 658] width 14 height 14
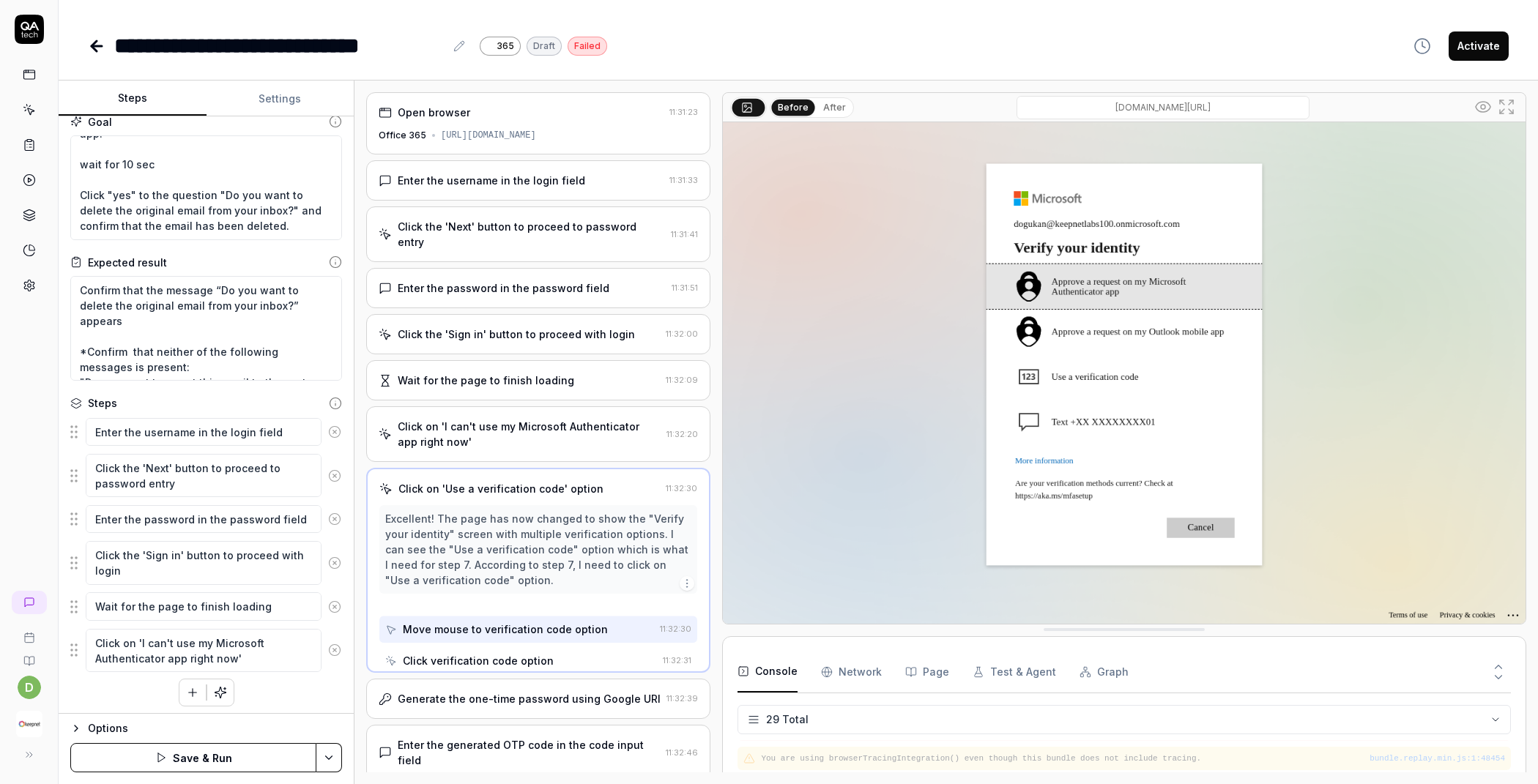
click at [328, 649] on icon at bounding box center [335, 650] width 14 height 14
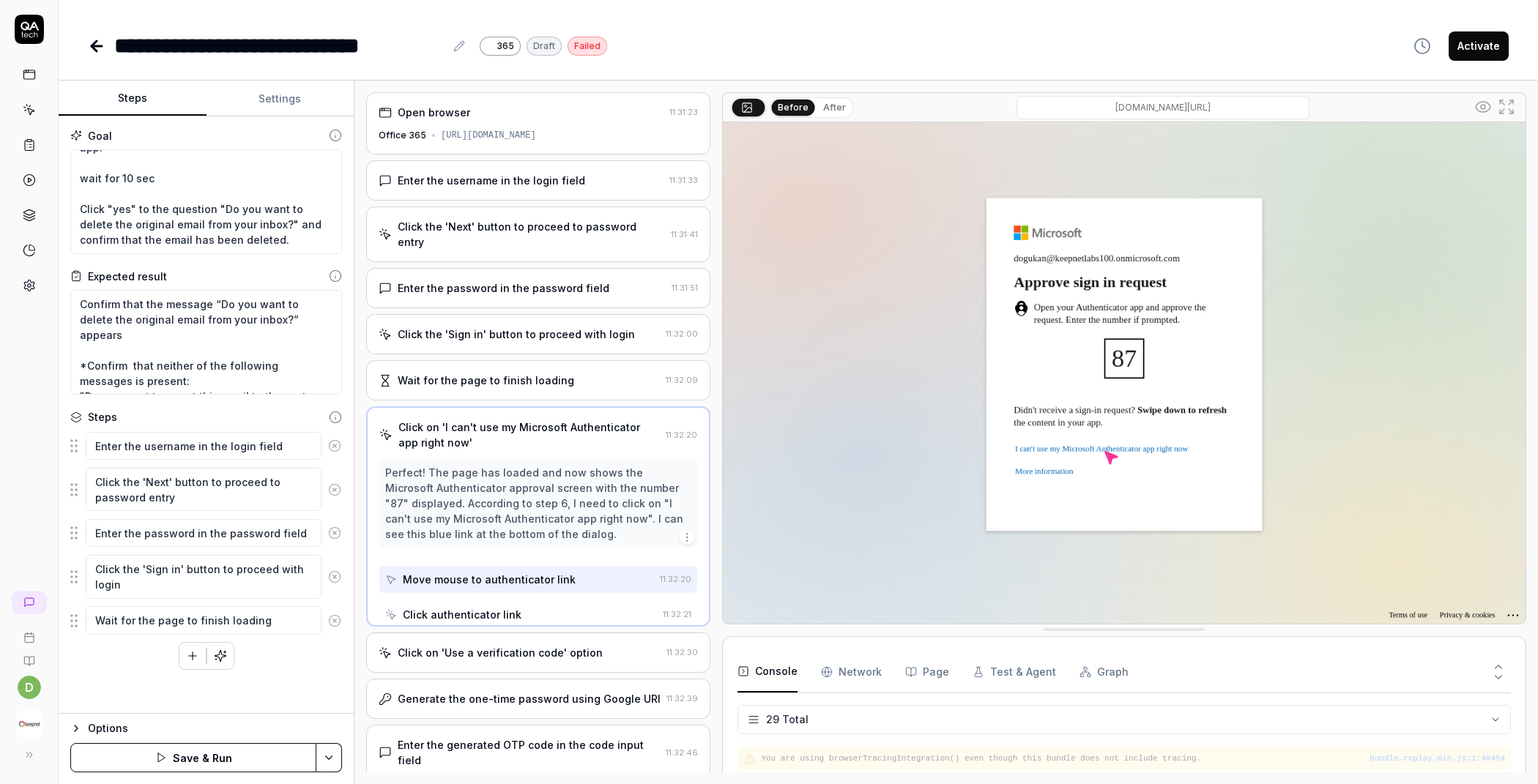
click at [323, 649] on div "Enter the username in the login field Click the 'Next' button to proceed to pas…" at bounding box center [206, 551] width 272 height 240
click at [334, 622] on icon at bounding box center [335, 621] width 14 height 14
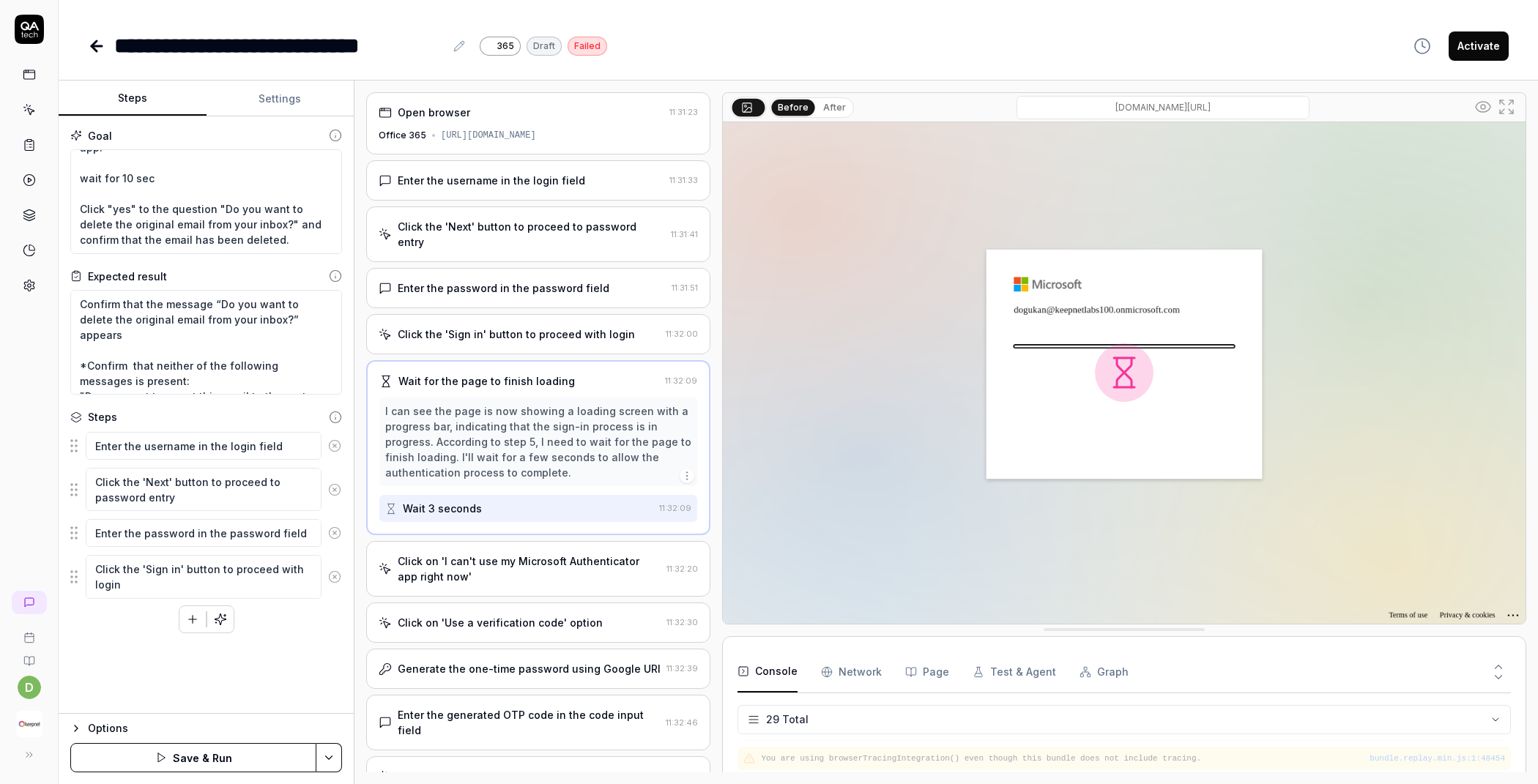
click at [339, 577] on icon at bounding box center [335, 577] width 14 height 14
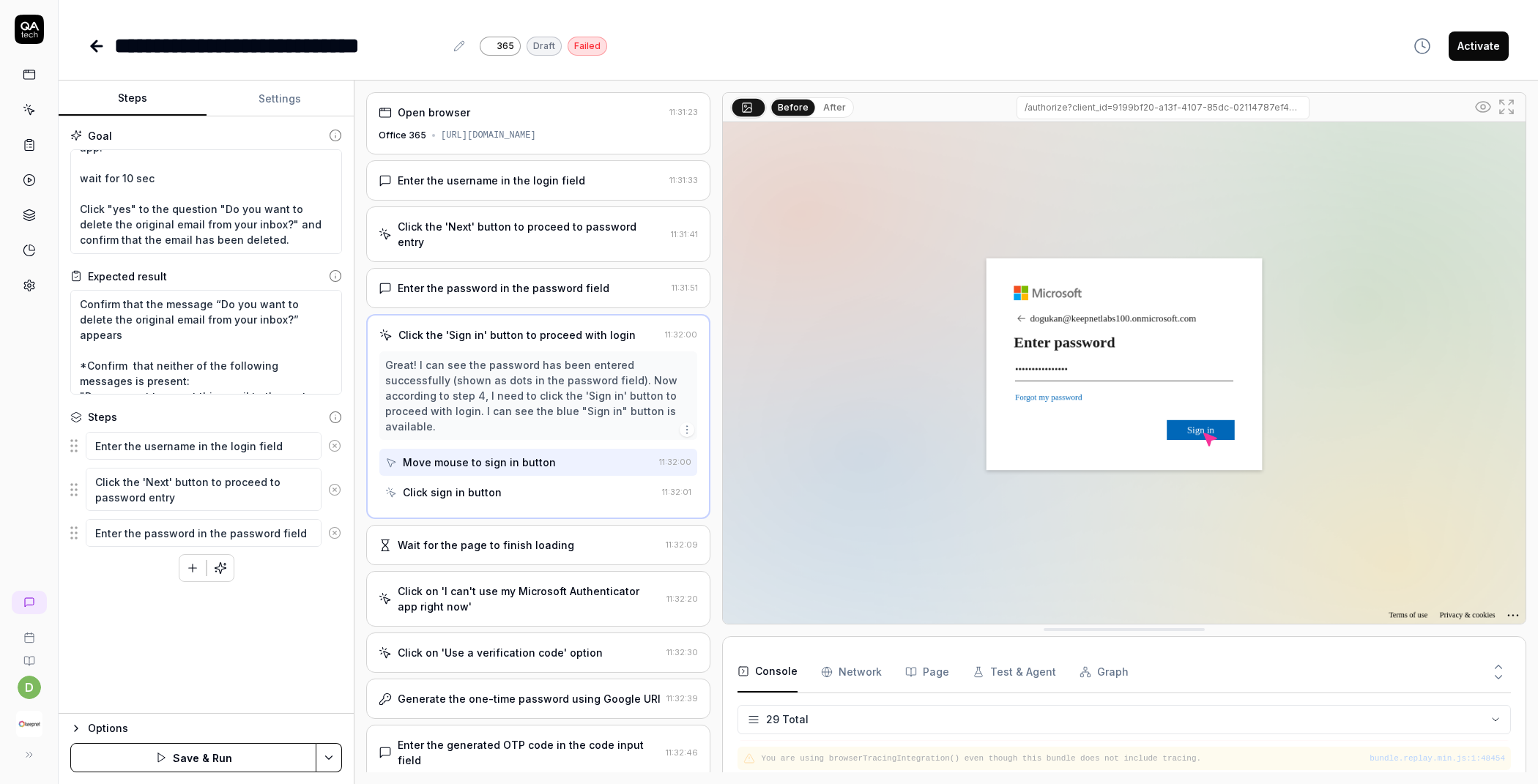
click at [331, 530] on icon at bounding box center [335, 533] width 14 height 14
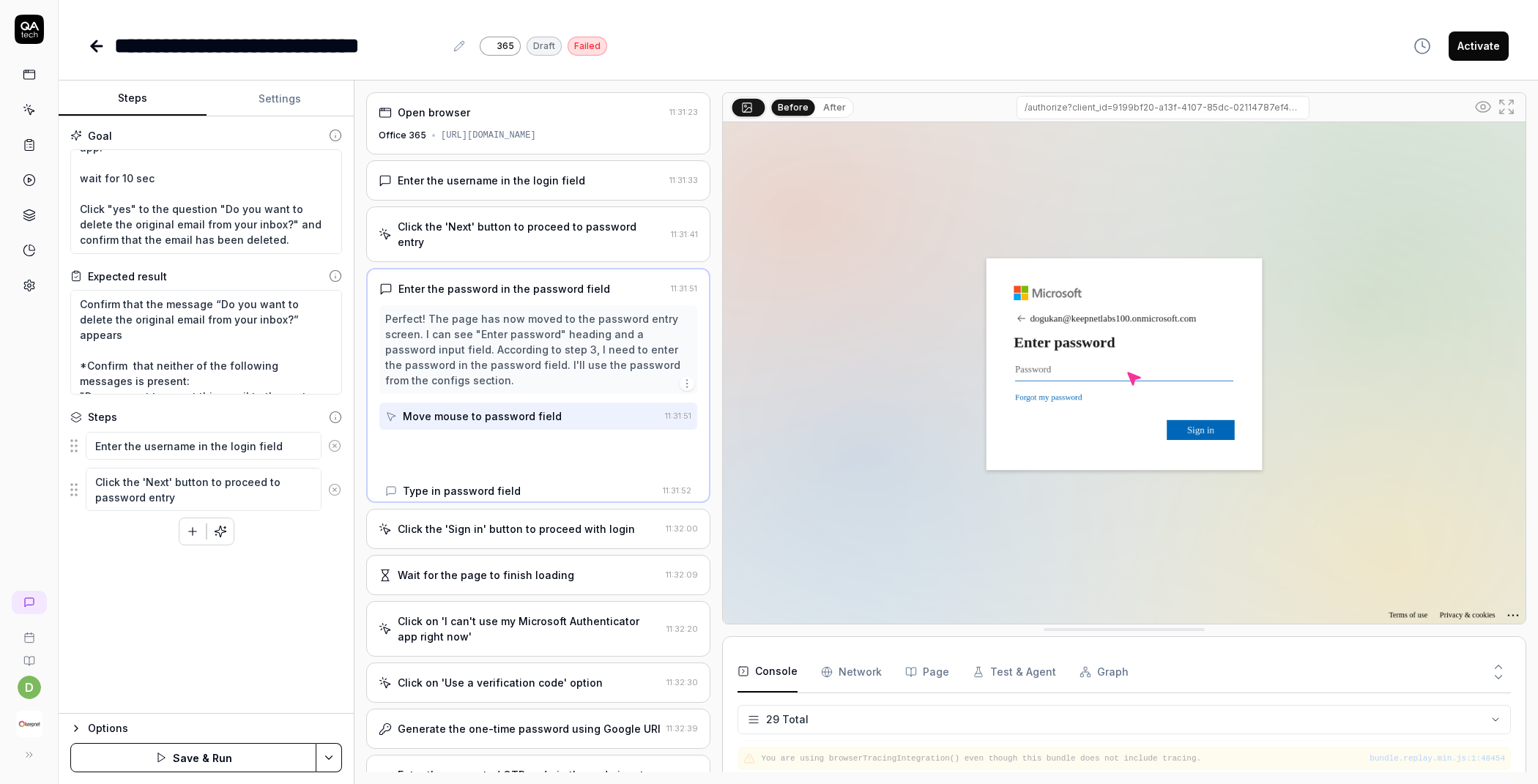
click at [333, 484] on circle at bounding box center [334, 489] width 11 height 11
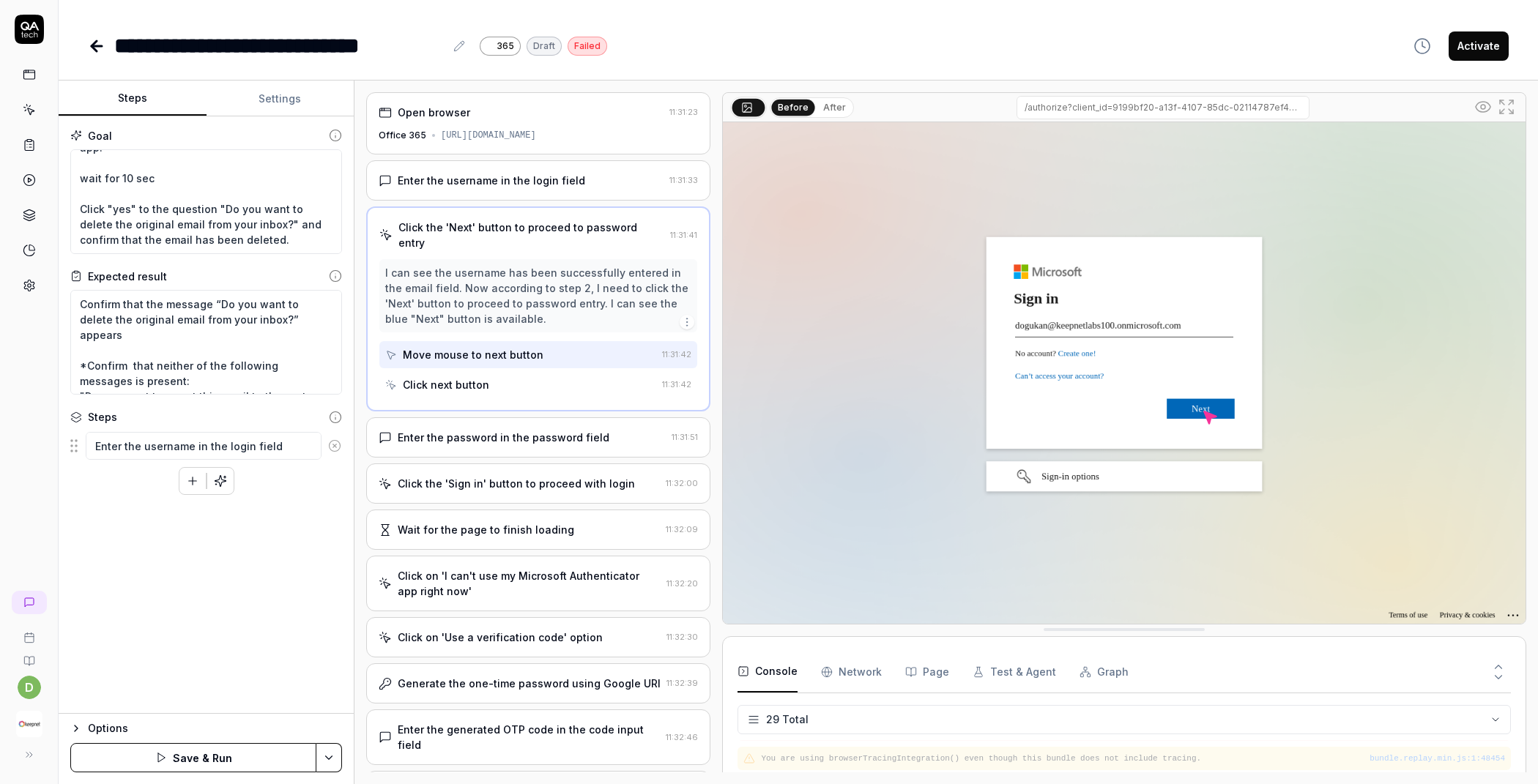
click at [335, 443] on icon at bounding box center [335, 447] width 14 height 14
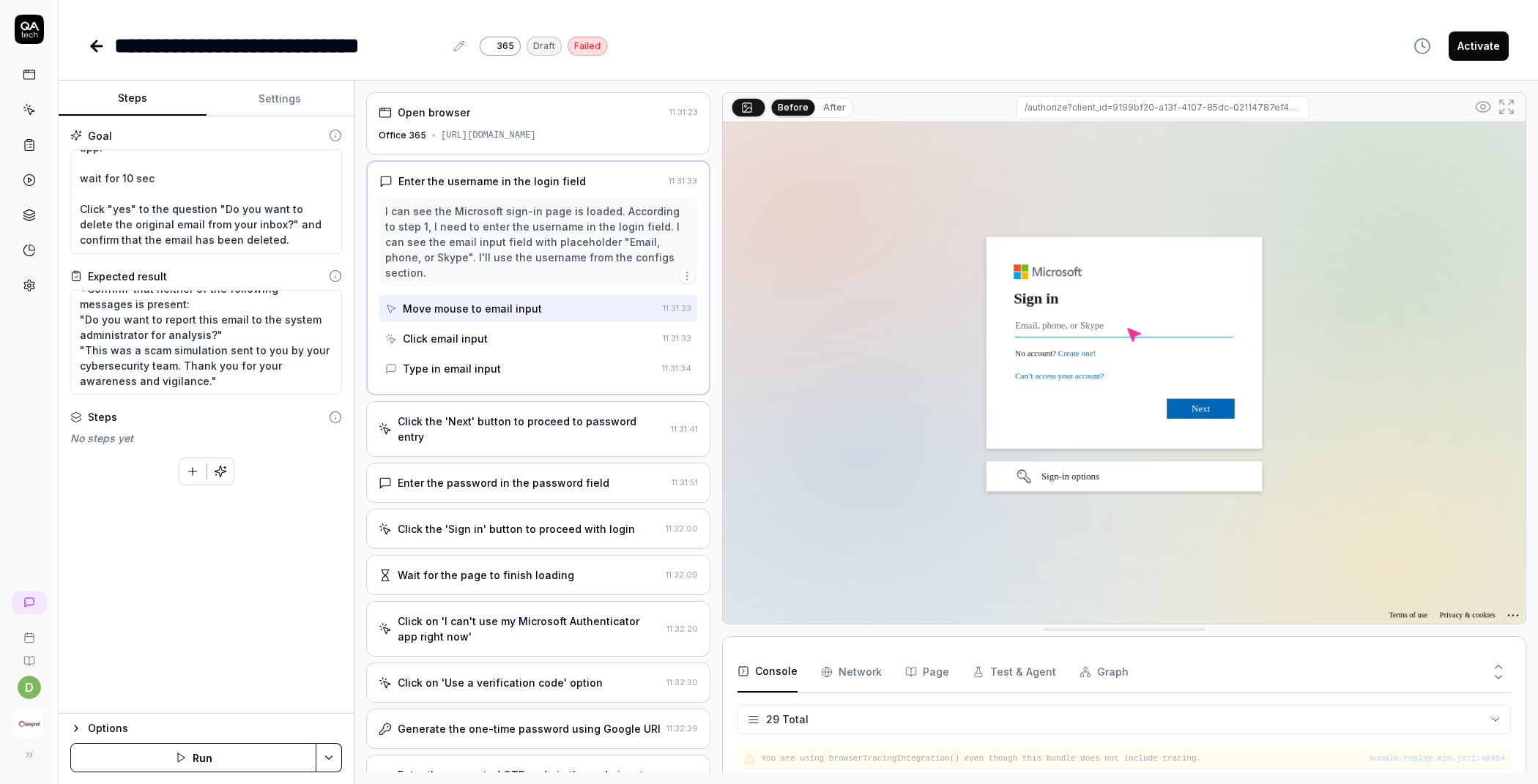
click at [173, 748] on button "Run" at bounding box center [193, 758] width 246 height 29
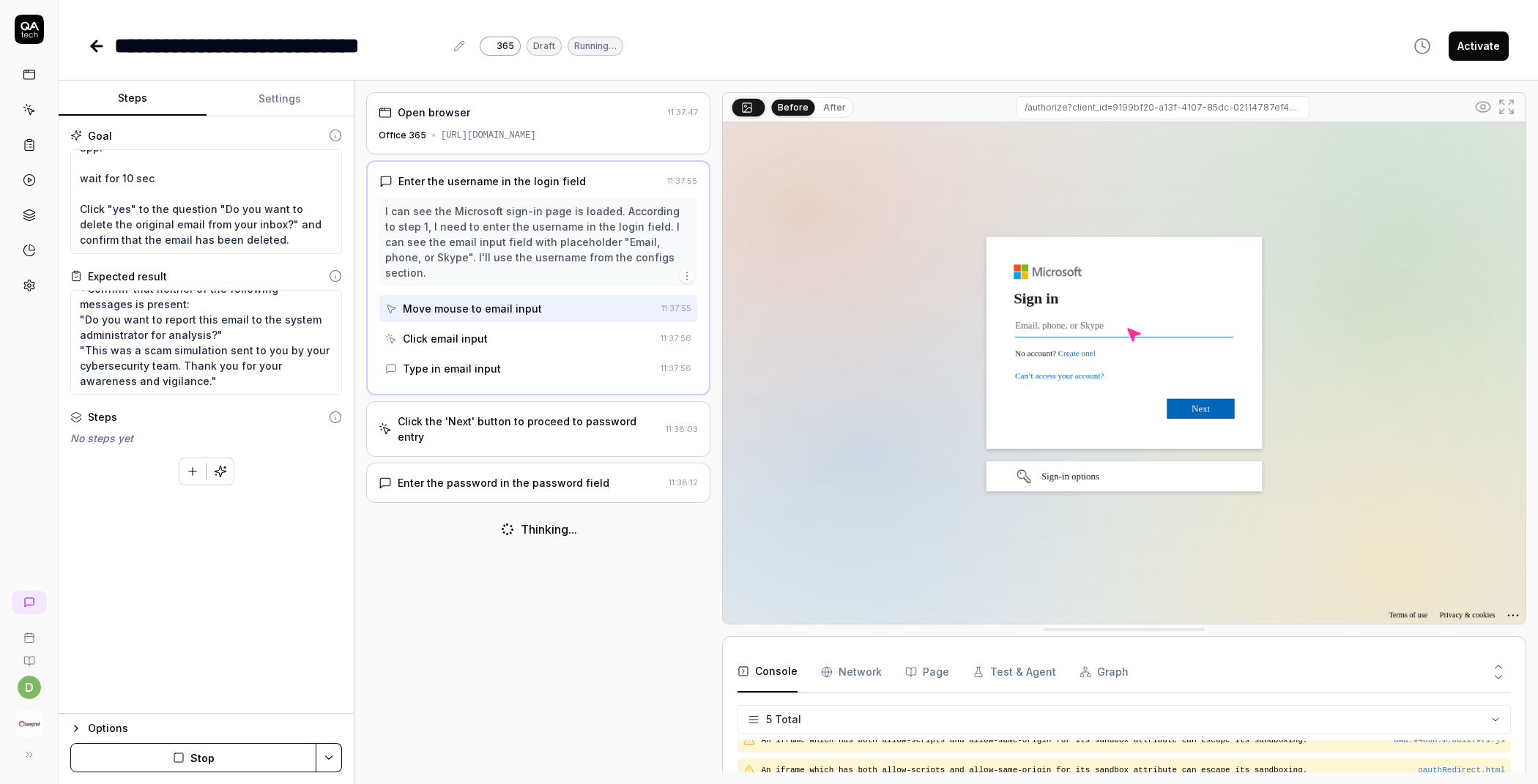
click at [89, 725] on div "Options" at bounding box center [215, 728] width 255 height 18
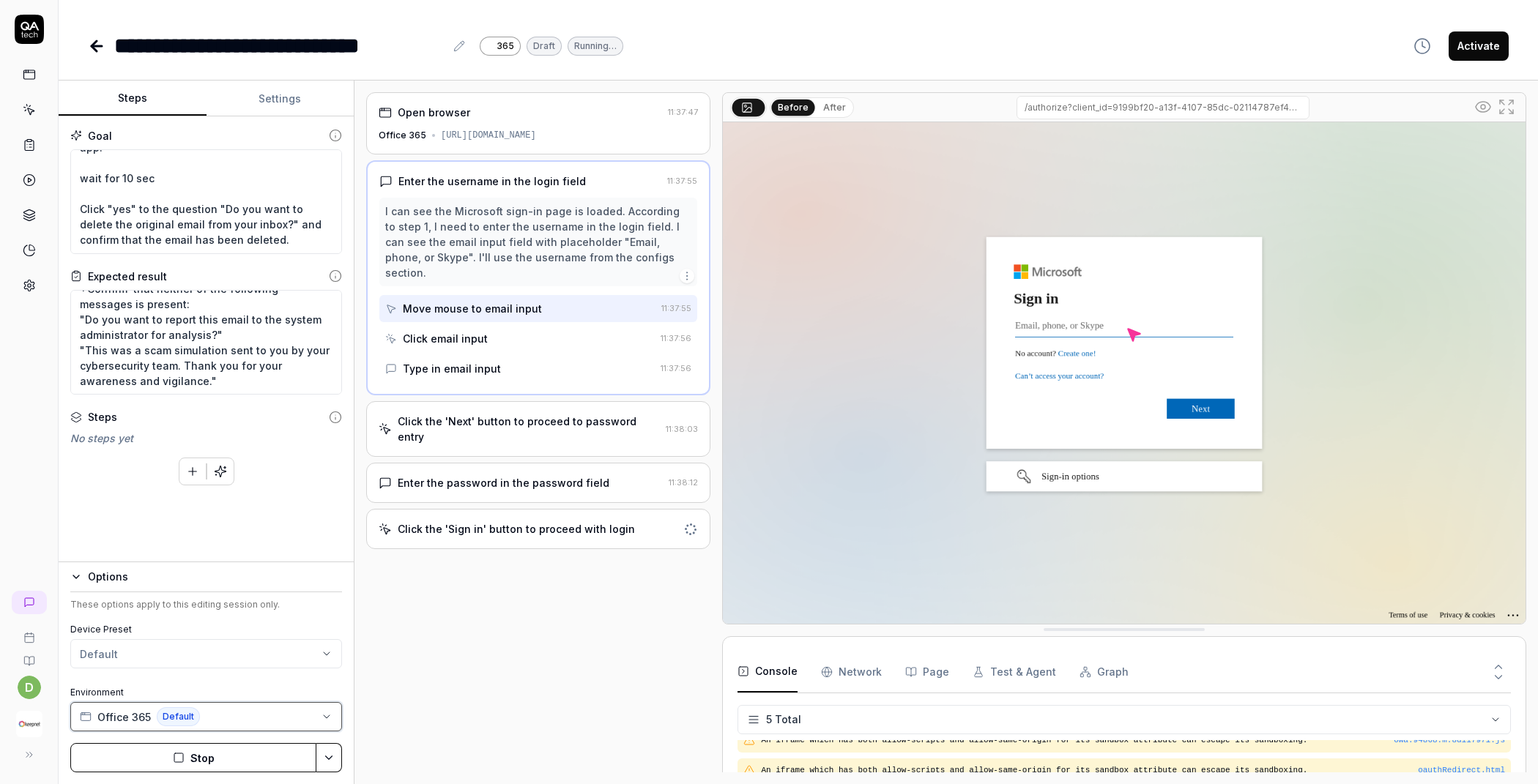
click at [220, 713] on button "Office 365 Default" at bounding box center [206, 717] width 272 height 29
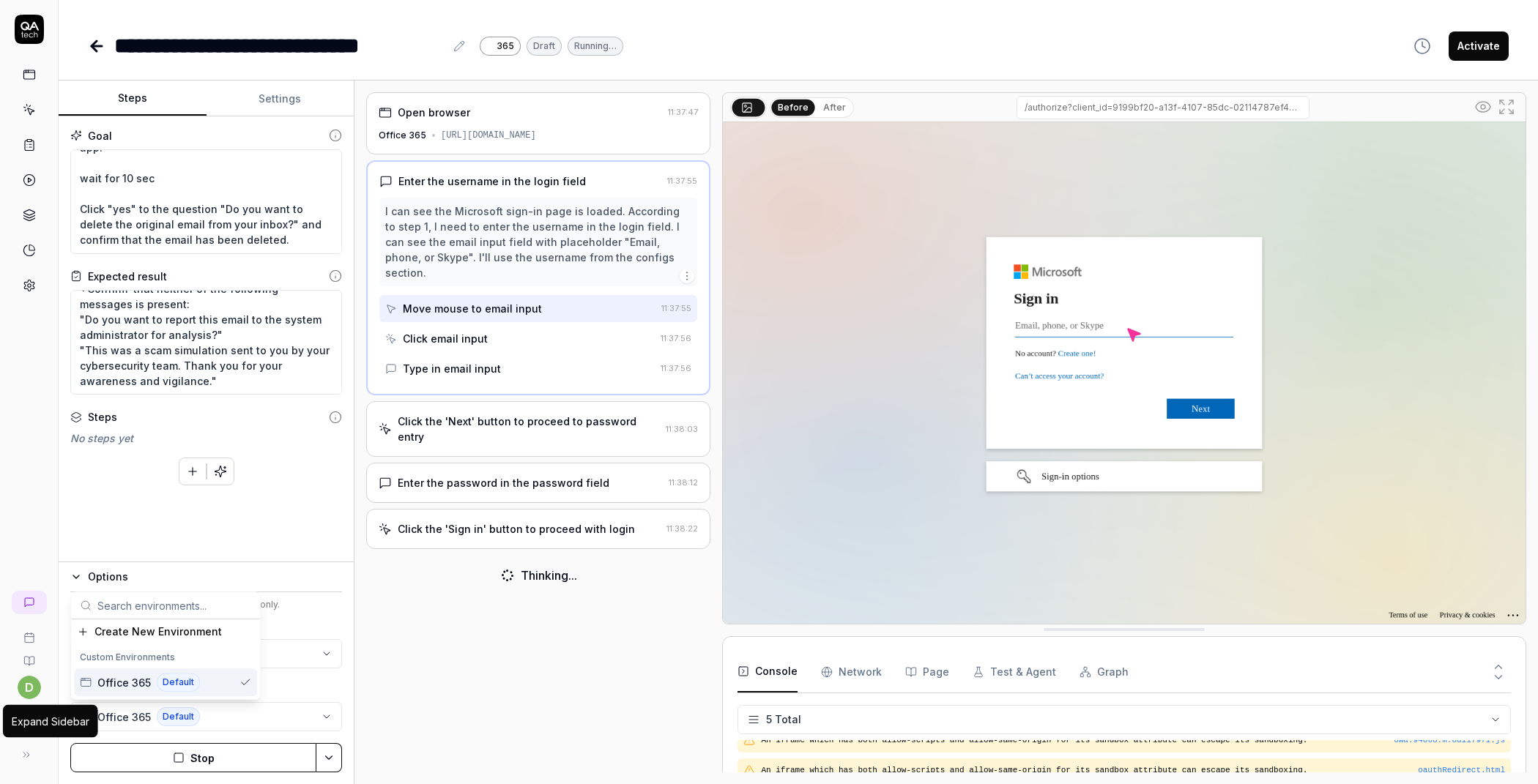
click at [24, 757] on icon at bounding box center [26, 755] width 12 height 12
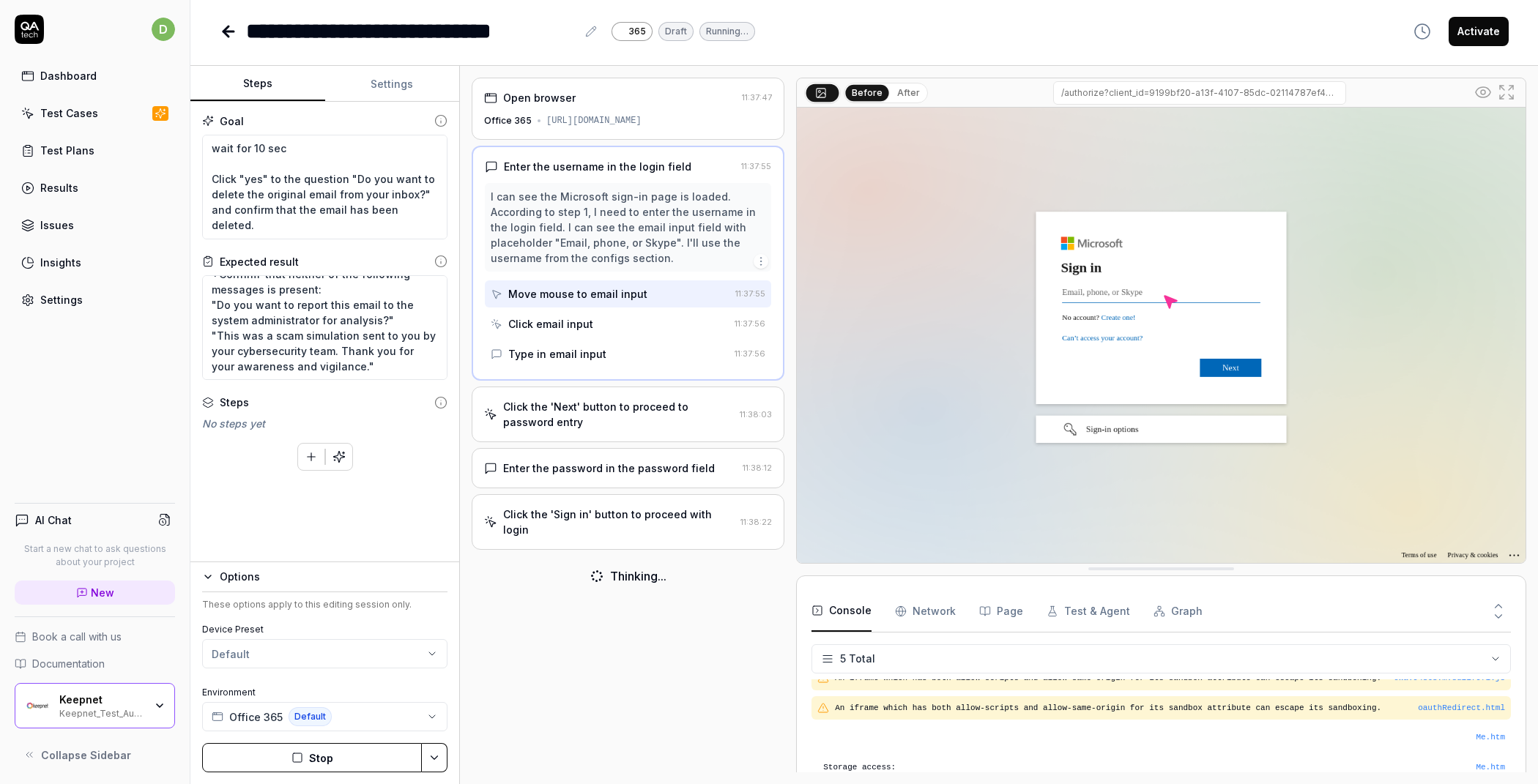
click at [31, 760] on icon at bounding box center [29, 755] width 12 height 12
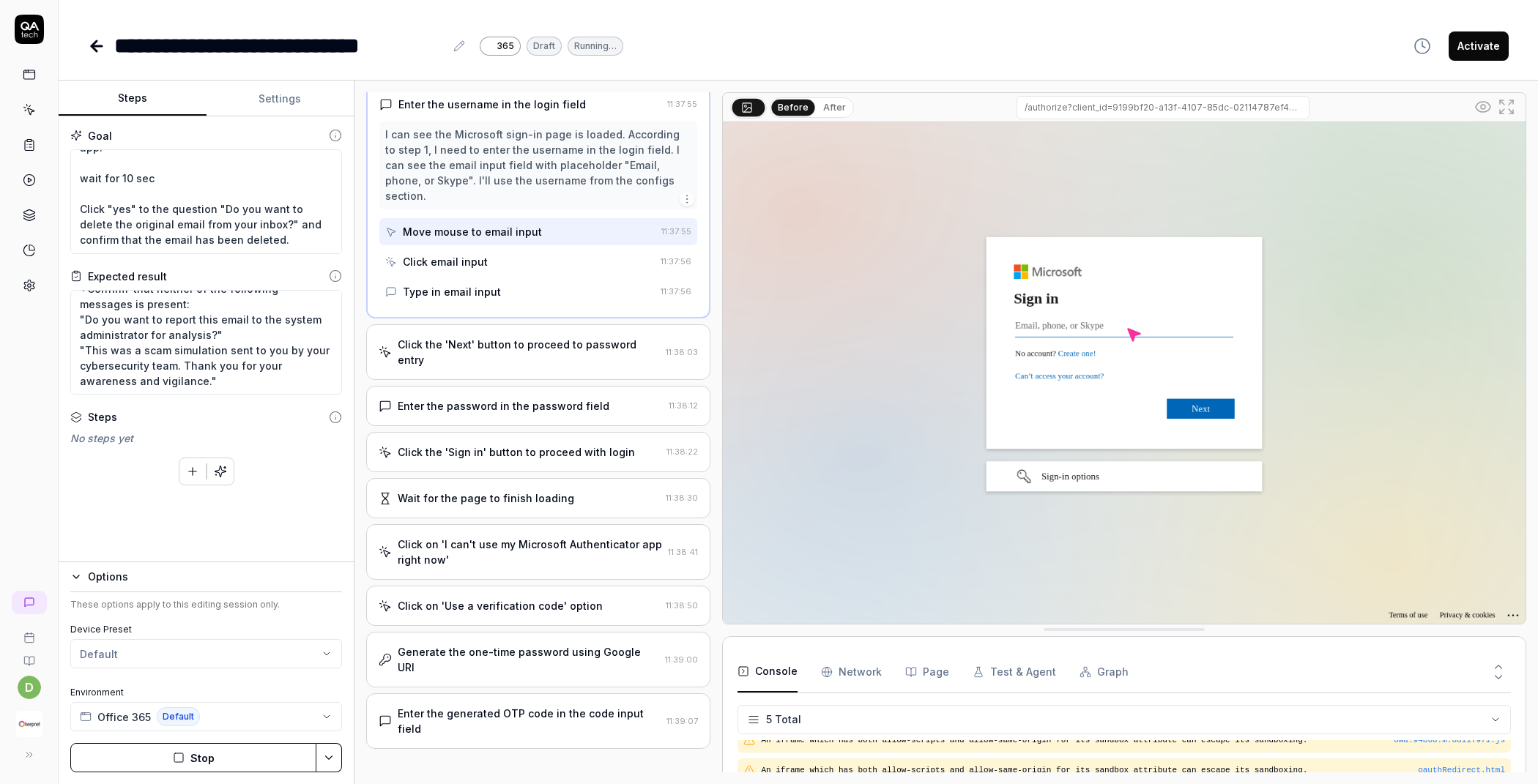
scroll to position [77, 0]
click at [495, 706] on div "Enter the generated OTP code in the code input field" at bounding box center [530, 722] width 263 height 31
click at [472, 769] on div "Click the 'Verify' button to complete authentication" at bounding box center [529, 777] width 262 height 16
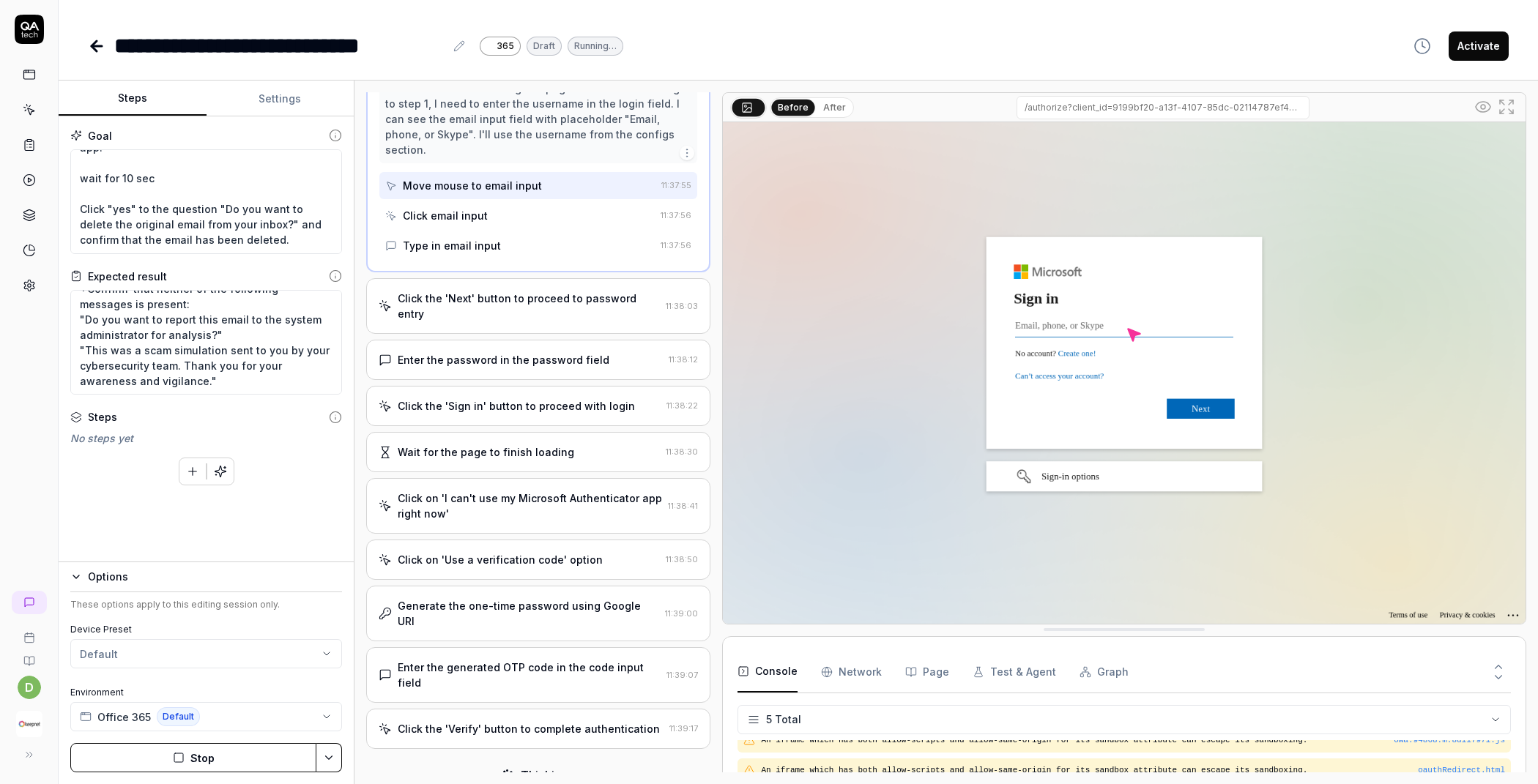
click at [531, 660] on div "Enter the generated OTP code in the code input field" at bounding box center [530, 676] width 263 height 31
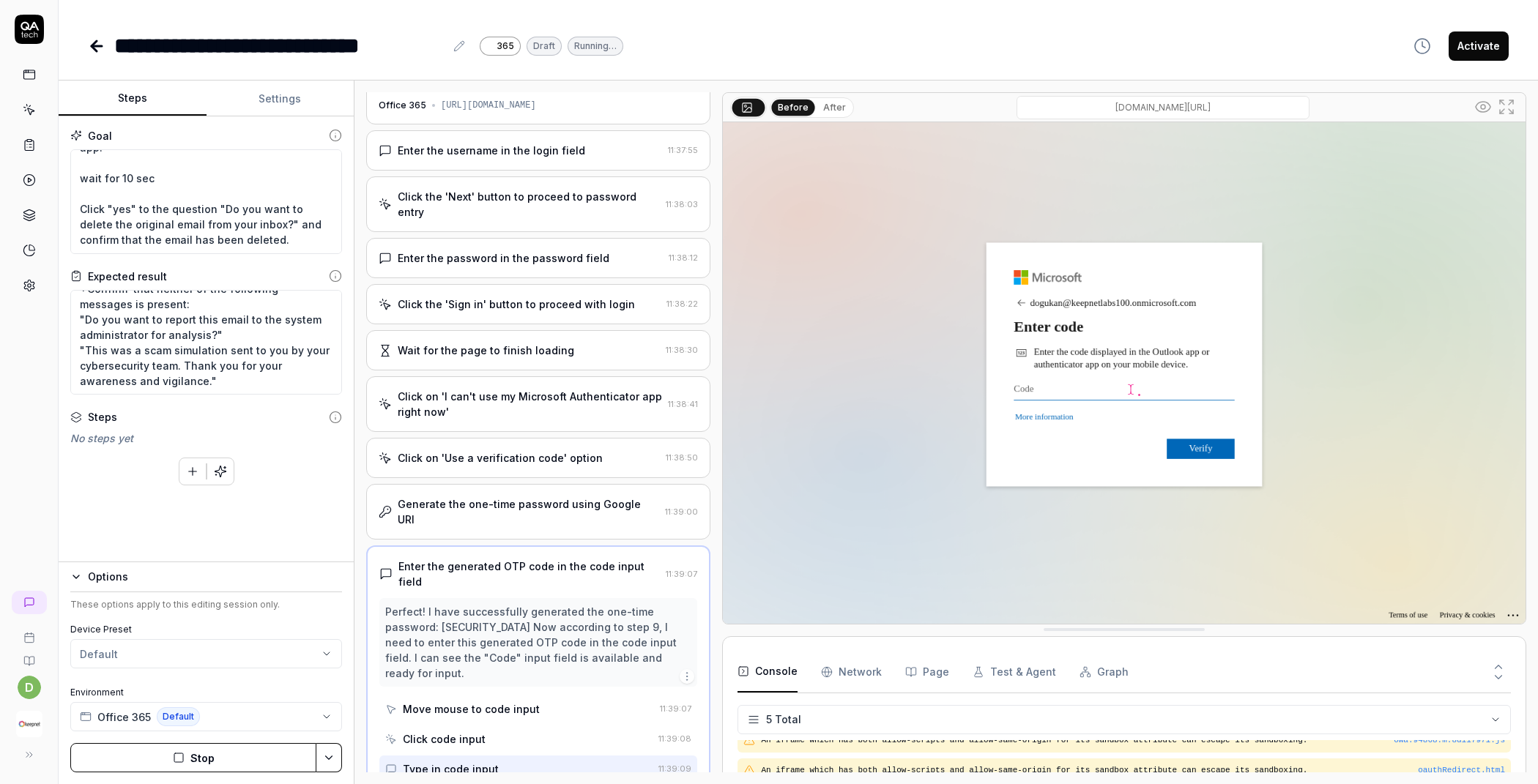
scroll to position [123, 0]
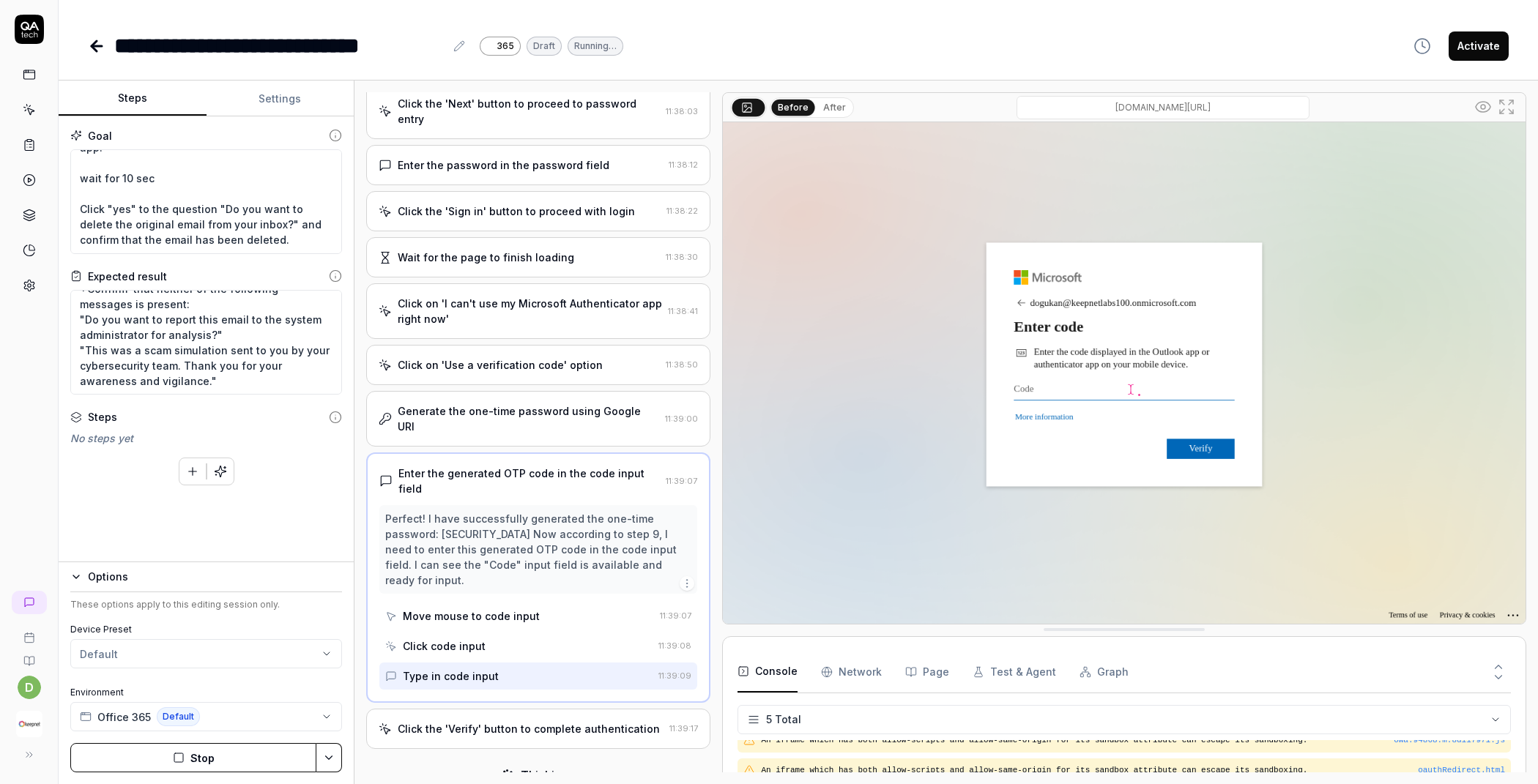
click at [498, 722] on div "Click the 'Verify' button to complete authentication" at bounding box center [529, 729] width 262 height 16
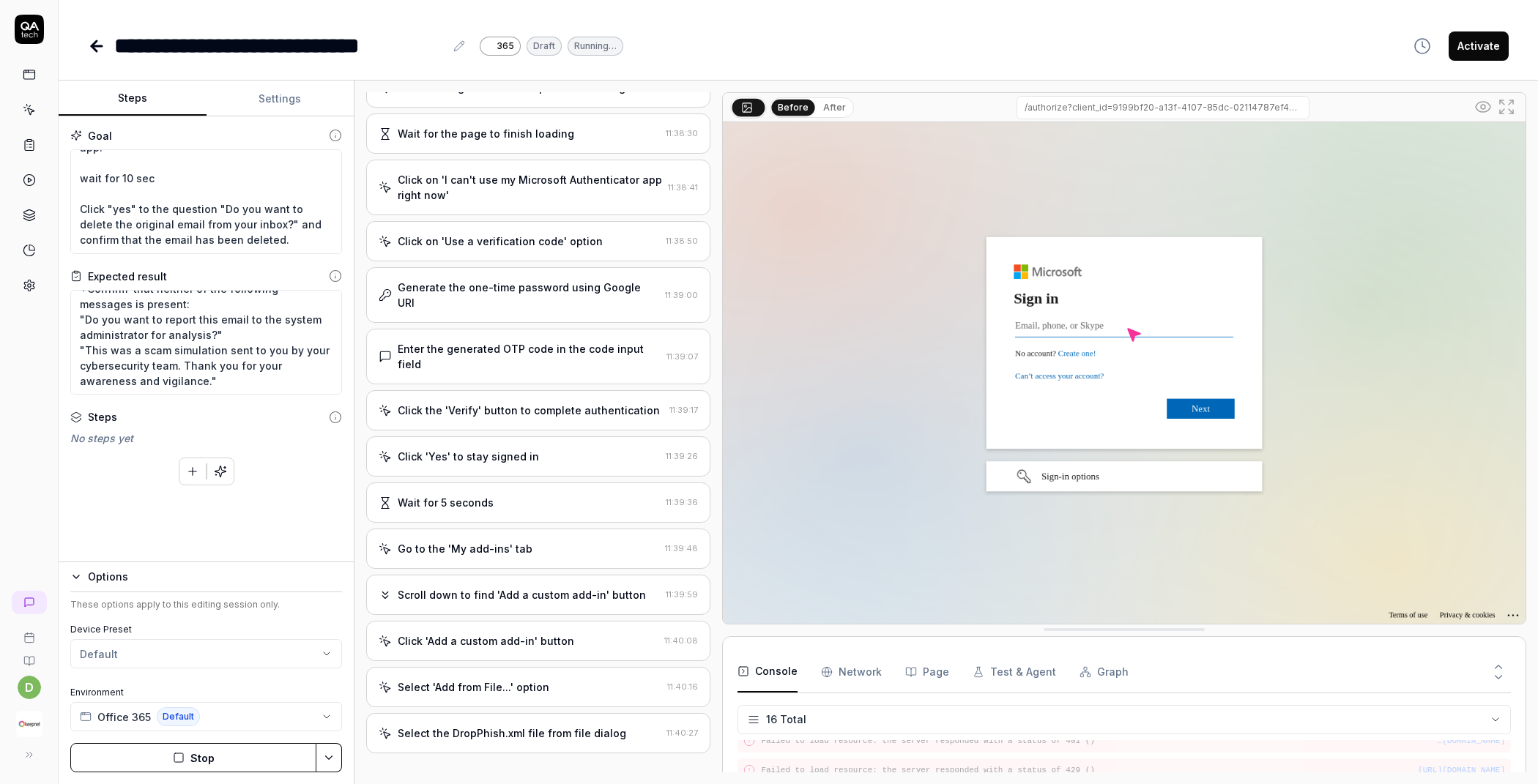
scroll to position [442, 0]
click at [522, 713] on div "Select the DropPhish.xml file from file dialog 11:40:27" at bounding box center [537, 732] width 344 height 40
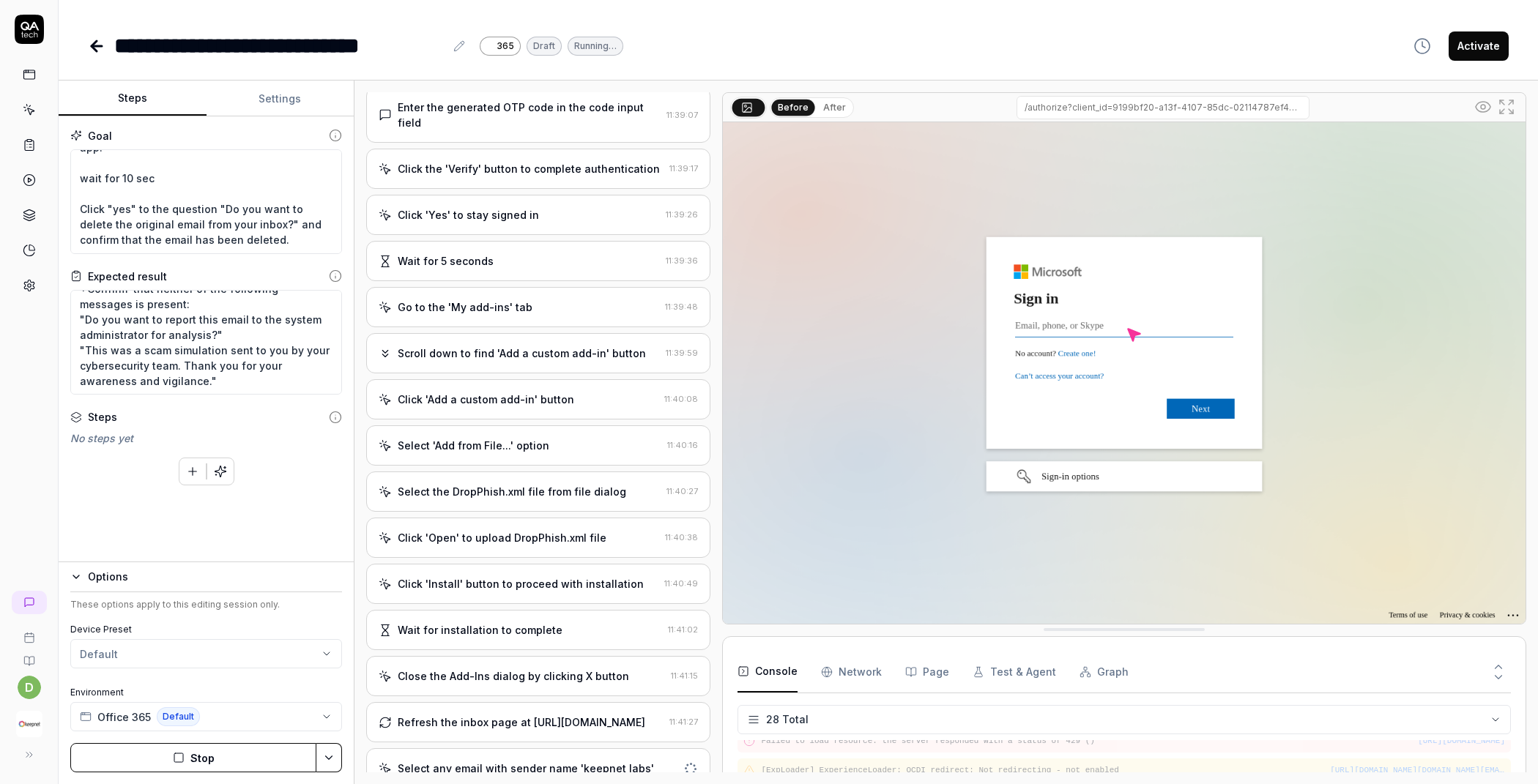
scroll to position [759, 0]
click at [476, 715] on div "Refresh the inbox page at https://outlook.office365.com/mail/" at bounding box center [522, 723] width 248 height 16
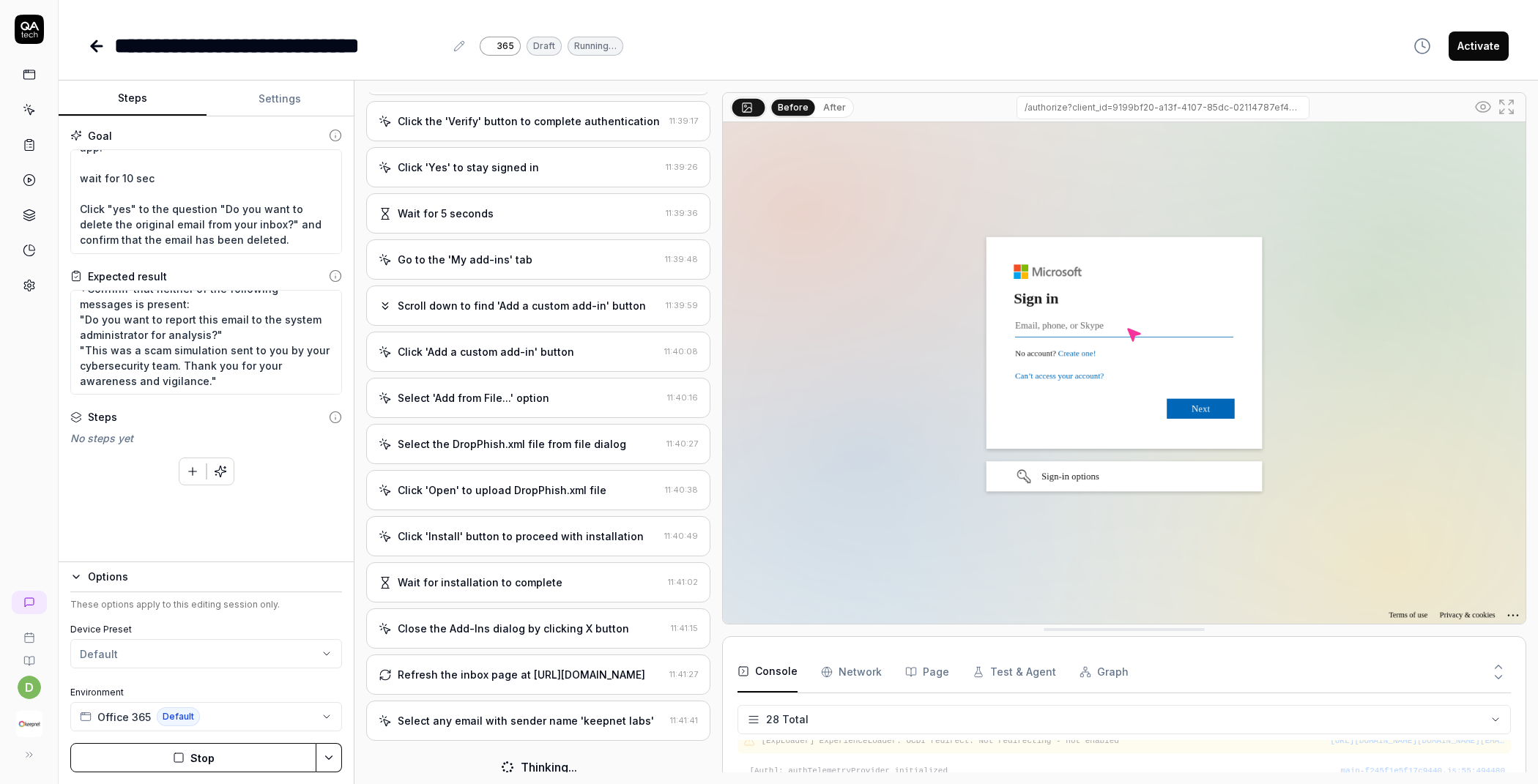
click at [490, 669] on div "Refresh the inbox page at https://outlook.office365.com/mail/ 11:41:27" at bounding box center [537, 674] width 344 height 40
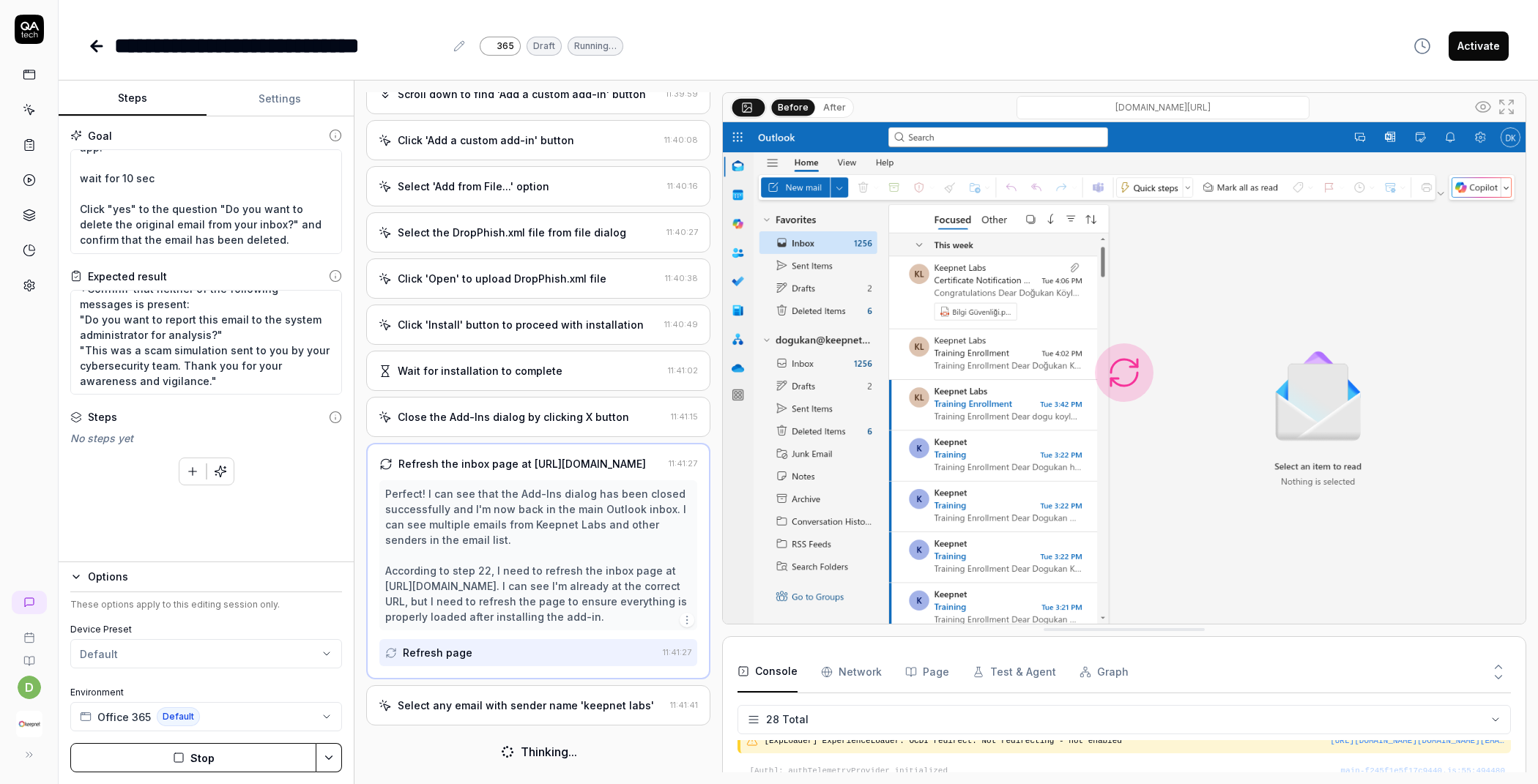
click at [484, 695] on div "Select any email with sender name 'keepnet labs' 11:41:41" at bounding box center [537, 705] width 344 height 40
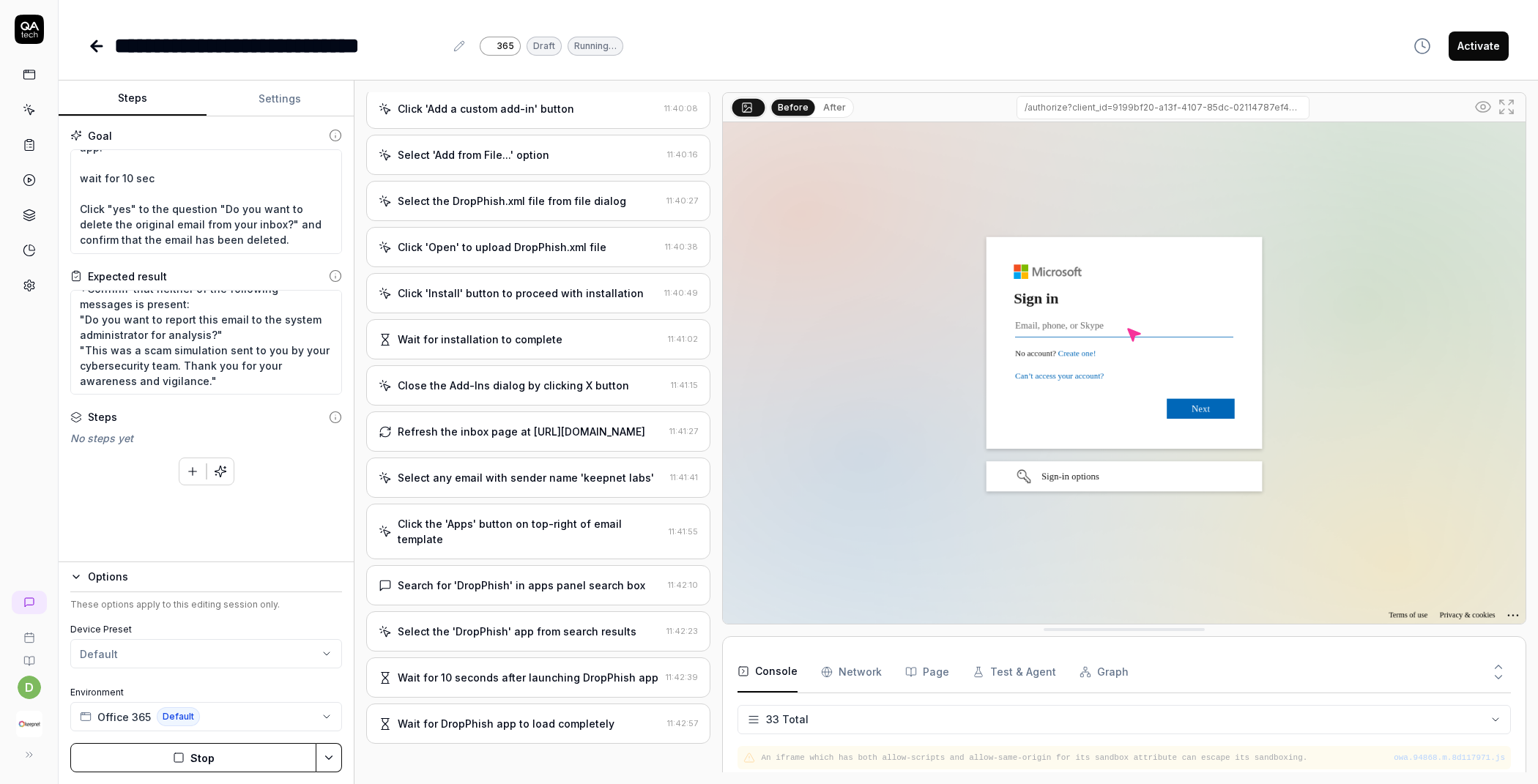
scroll to position [974, 0]
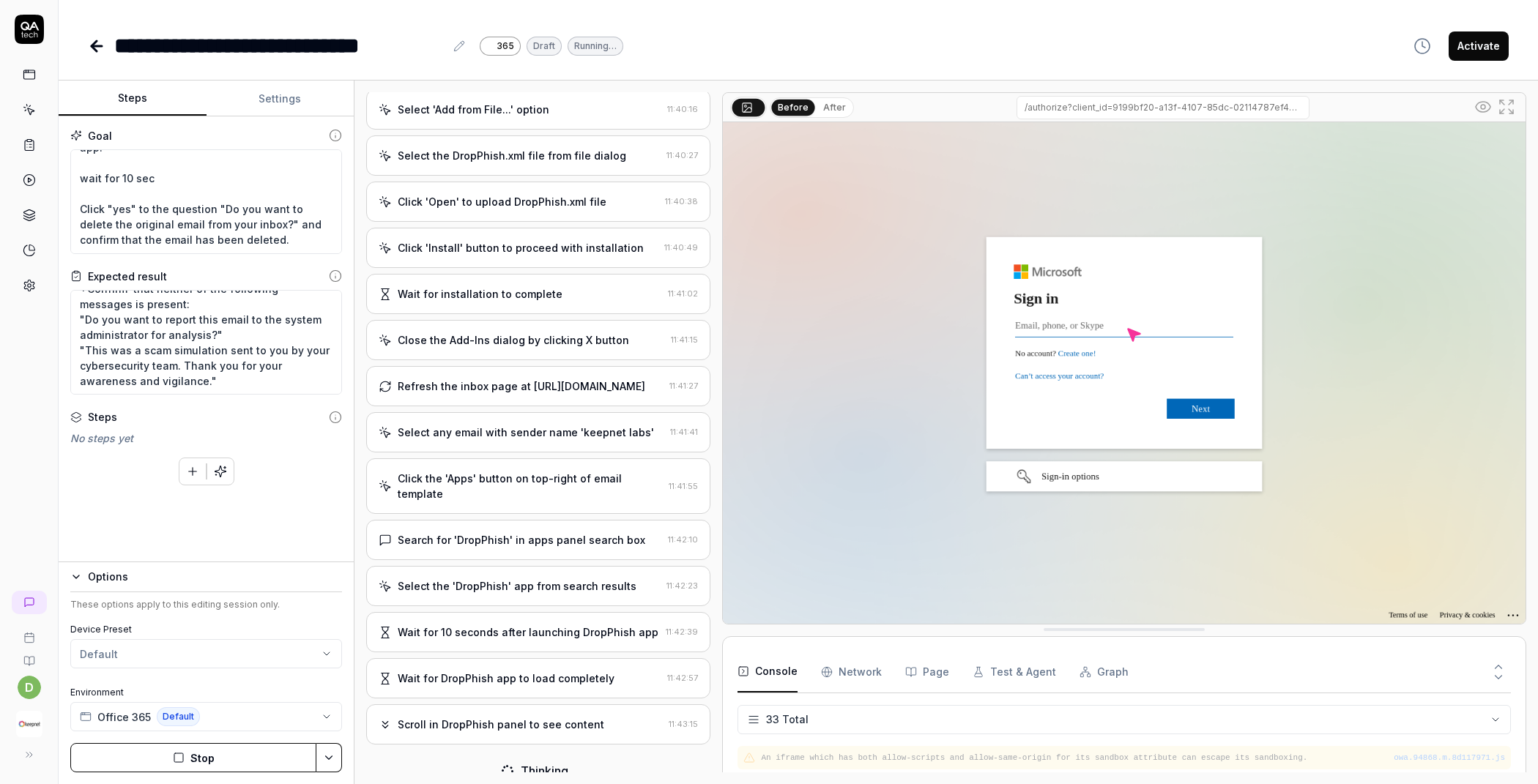
click at [495, 633] on div "Wait for 10 seconds after launching DropPhish app 11:42:39" at bounding box center [537, 632] width 344 height 40
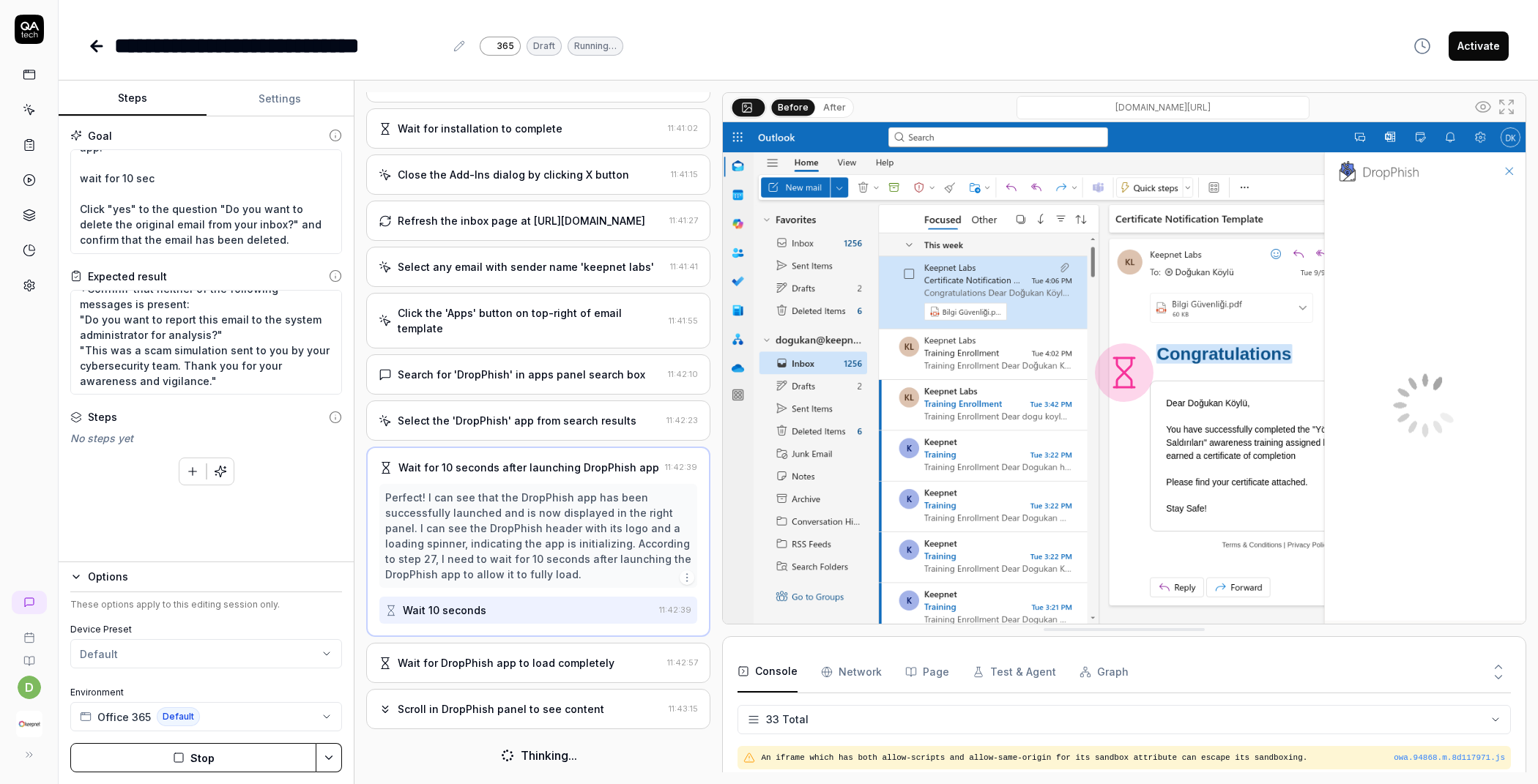
click at [509, 647] on div "Wait for DropPhish app to load completely 11:42:57" at bounding box center [537, 662] width 344 height 40
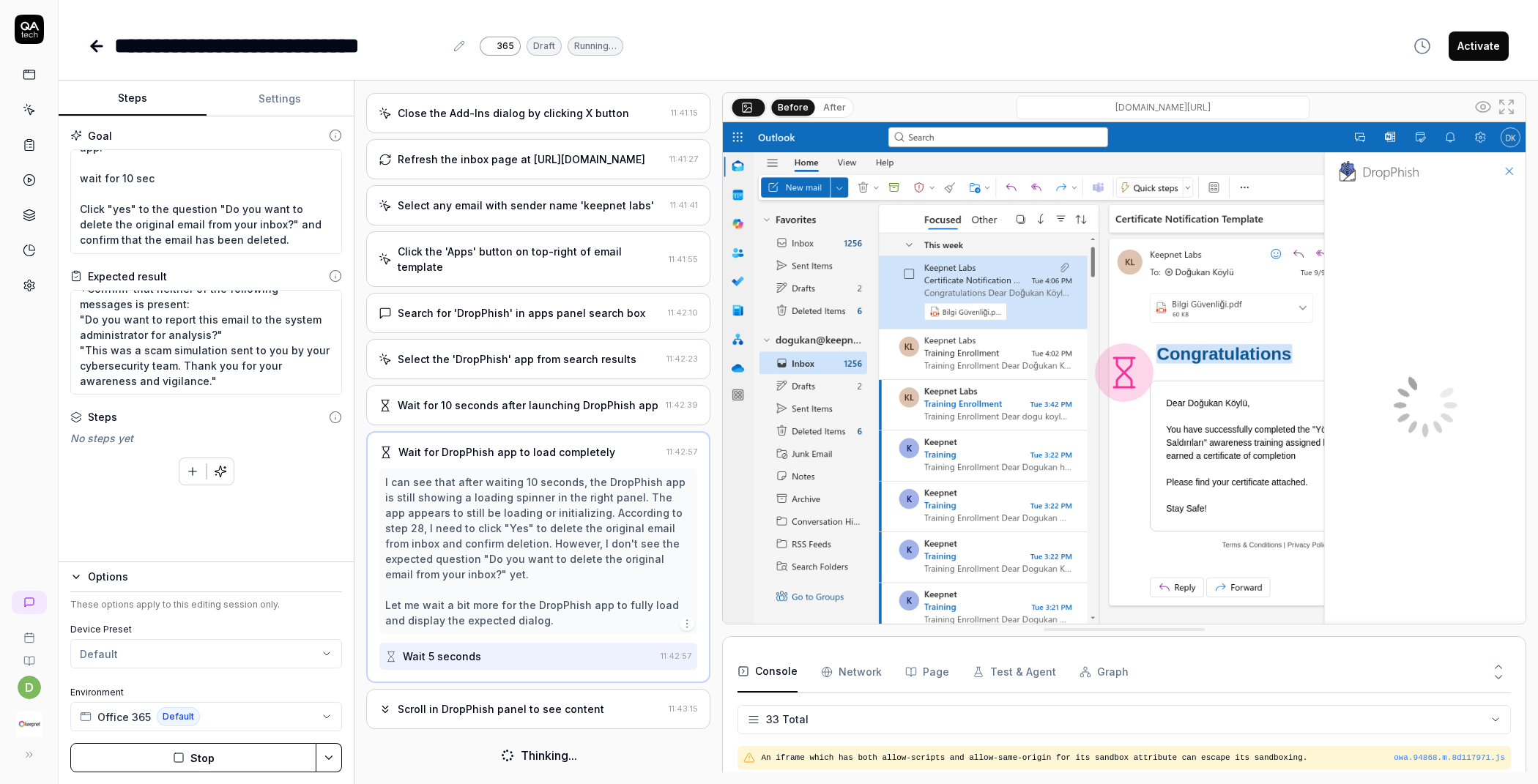
click at [496, 701] on div "Scroll in DropPhish panel to see content" at bounding box center [501, 709] width 207 height 16
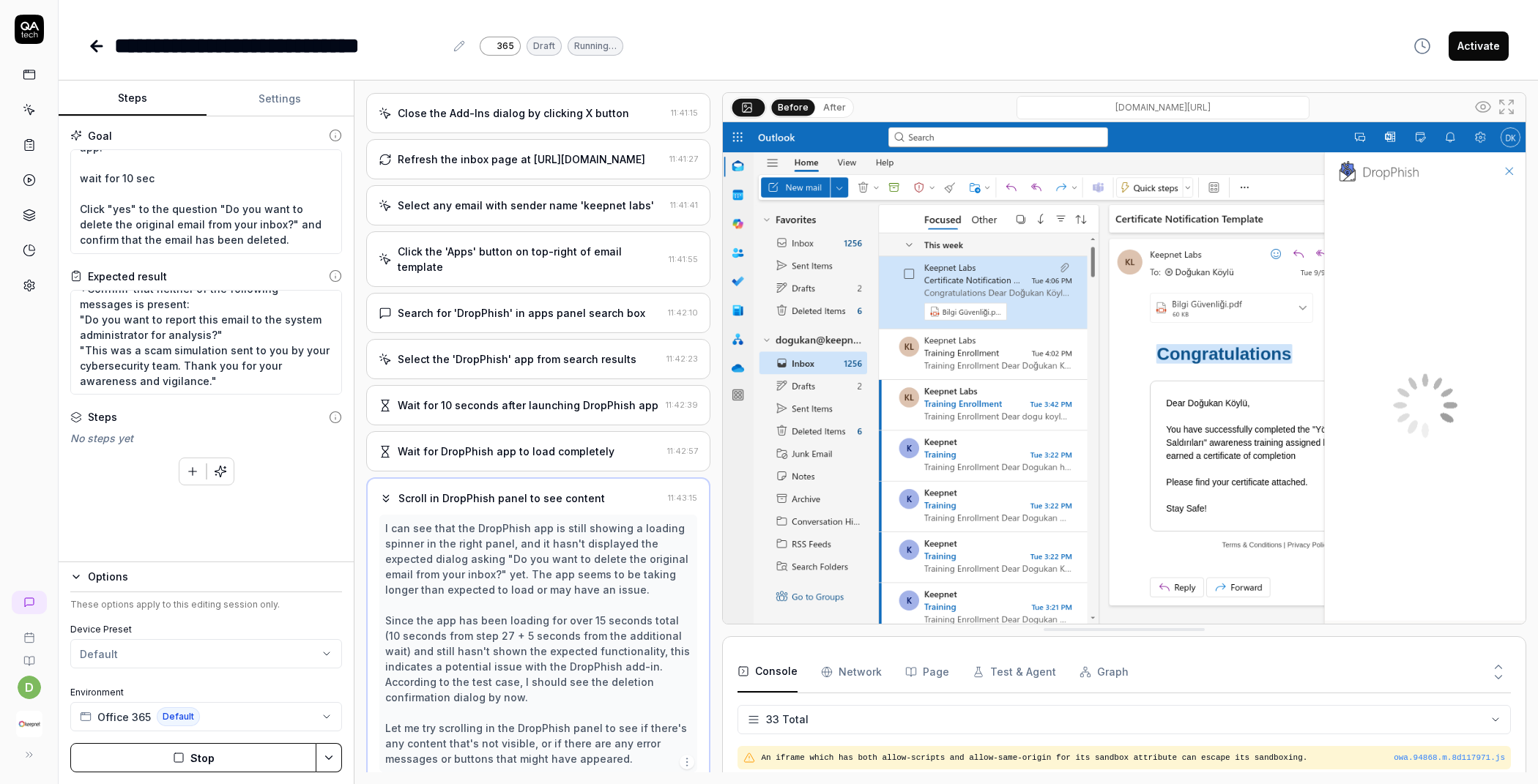
scroll to position [1144, 0]
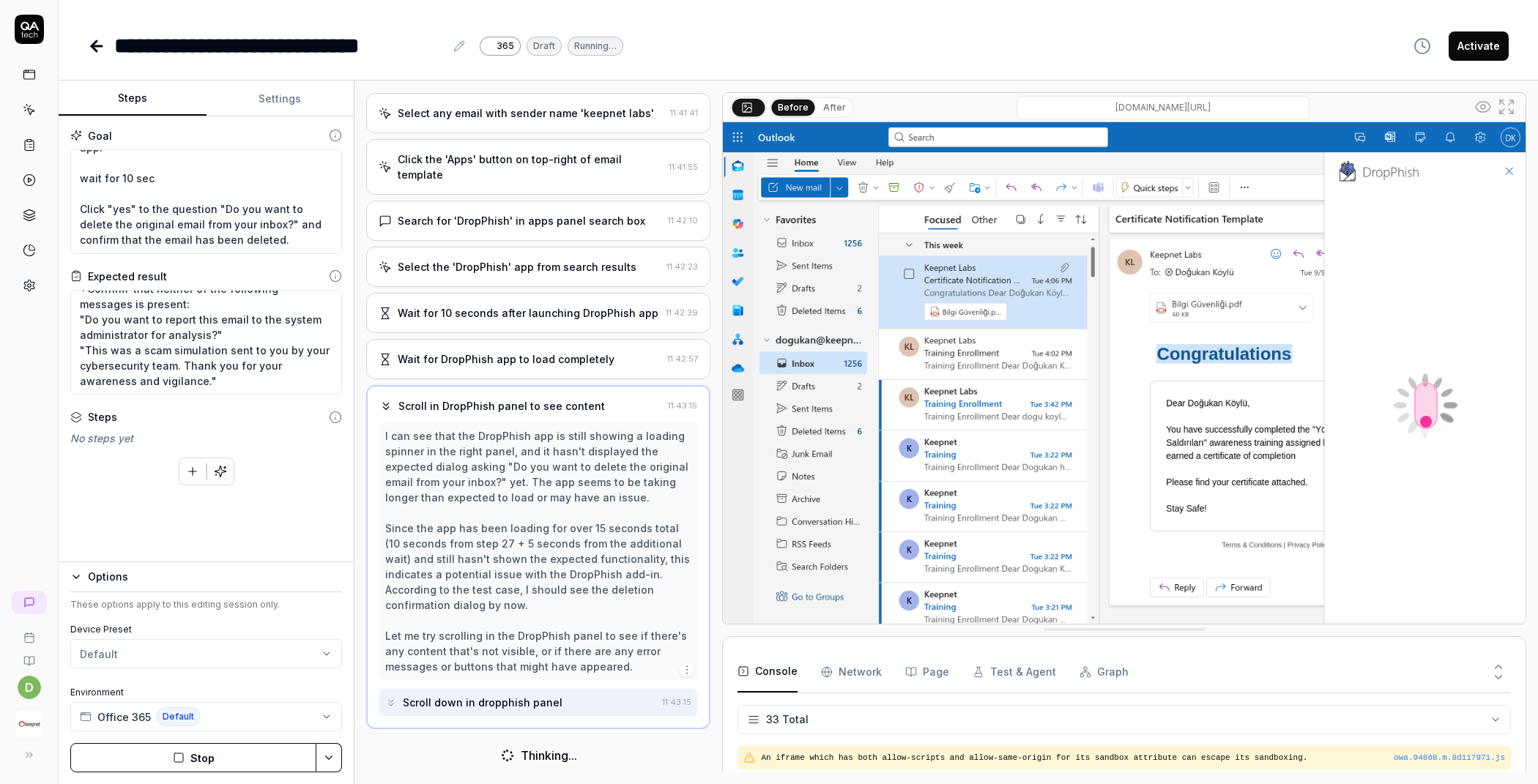
click at [819, 104] on button "After" at bounding box center [834, 107] width 34 height 17
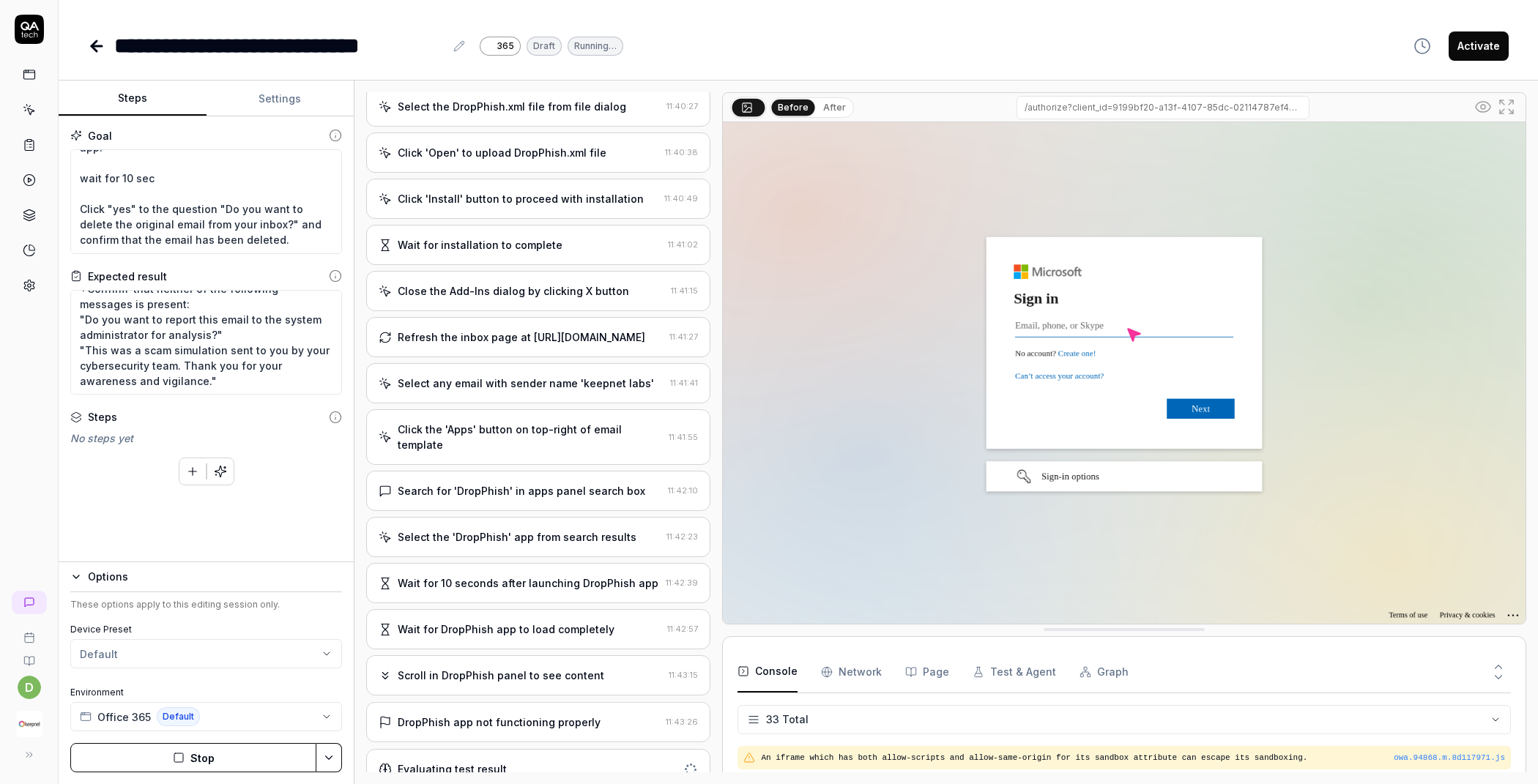
scroll to position [1064, 0]
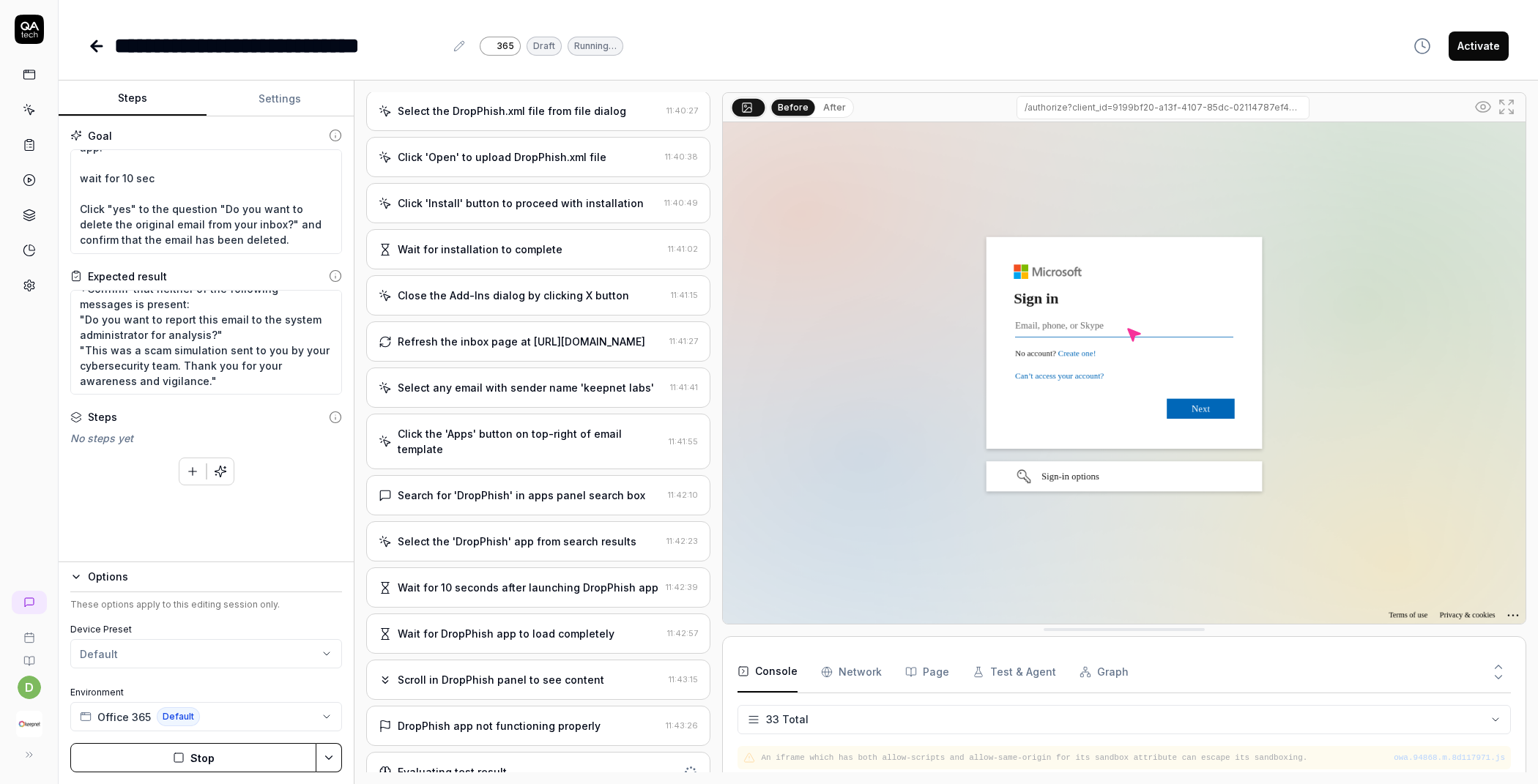
click at [463, 752] on div "Evaluating test result" at bounding box center [537, 771] width 344 height 40
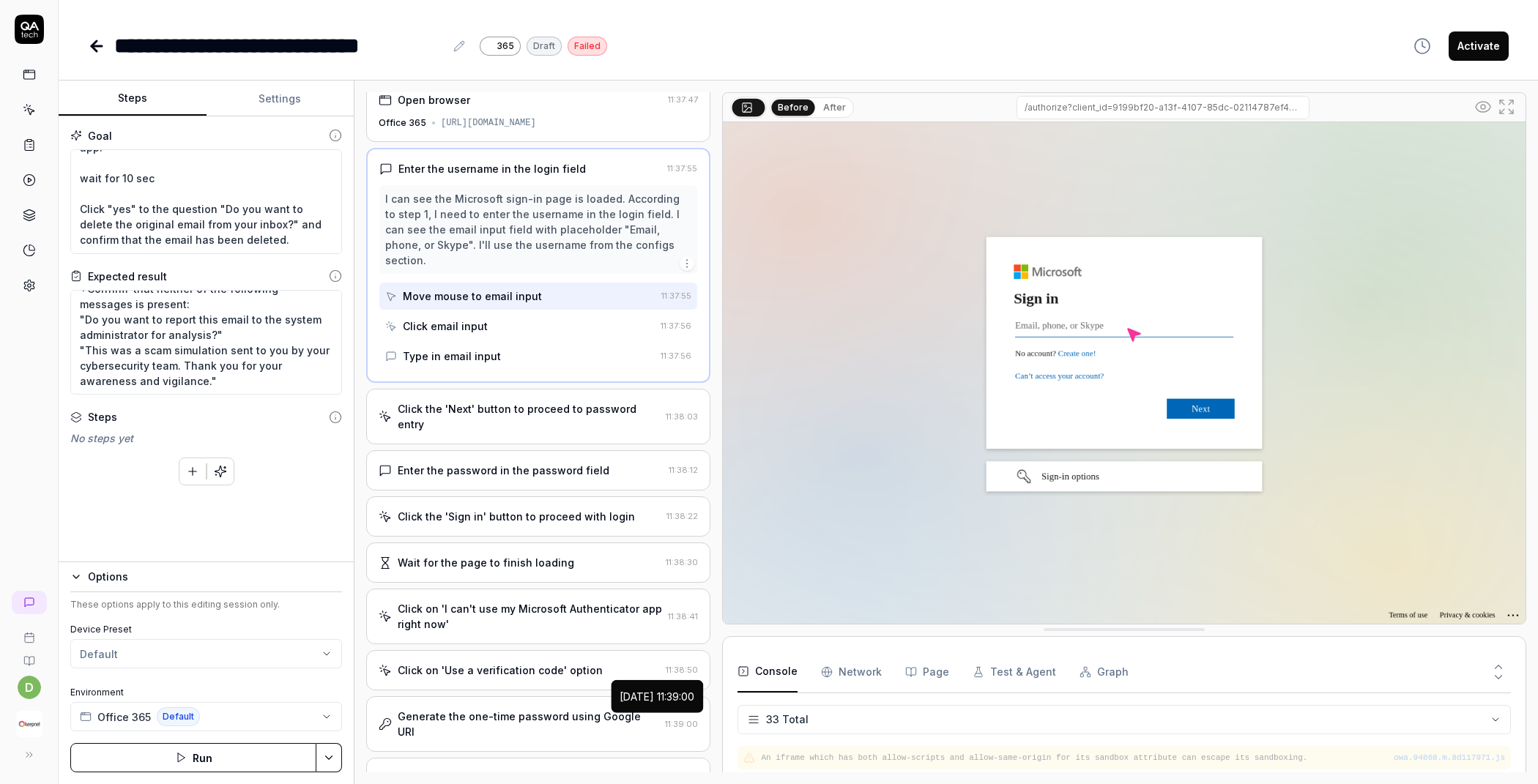
scroll to position [0, 0]
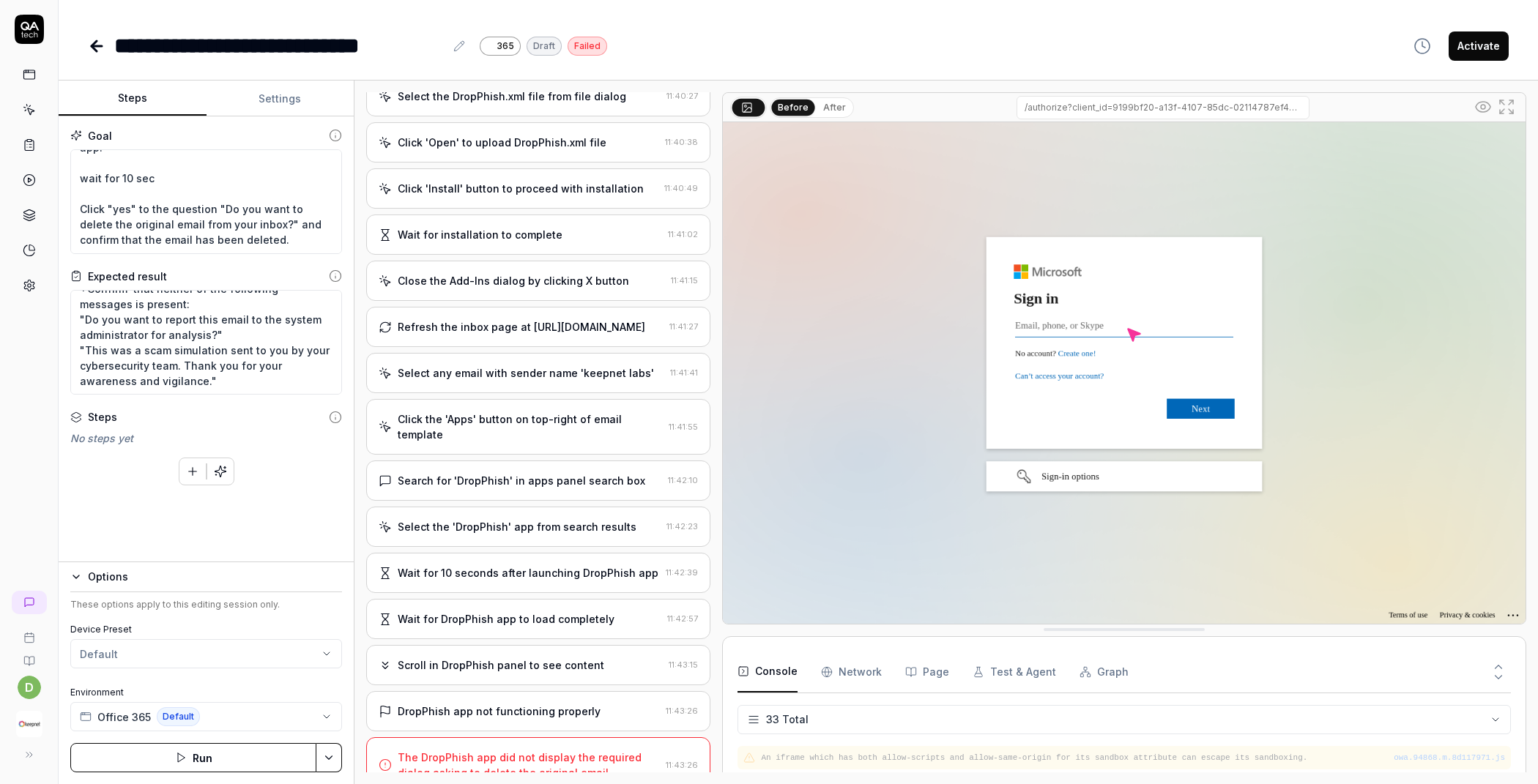
click at [525, 750] on div "The DropPhish app did not display the required dialog asking to delete the orig…" at bounding box center [529, 765] width 262 height 31
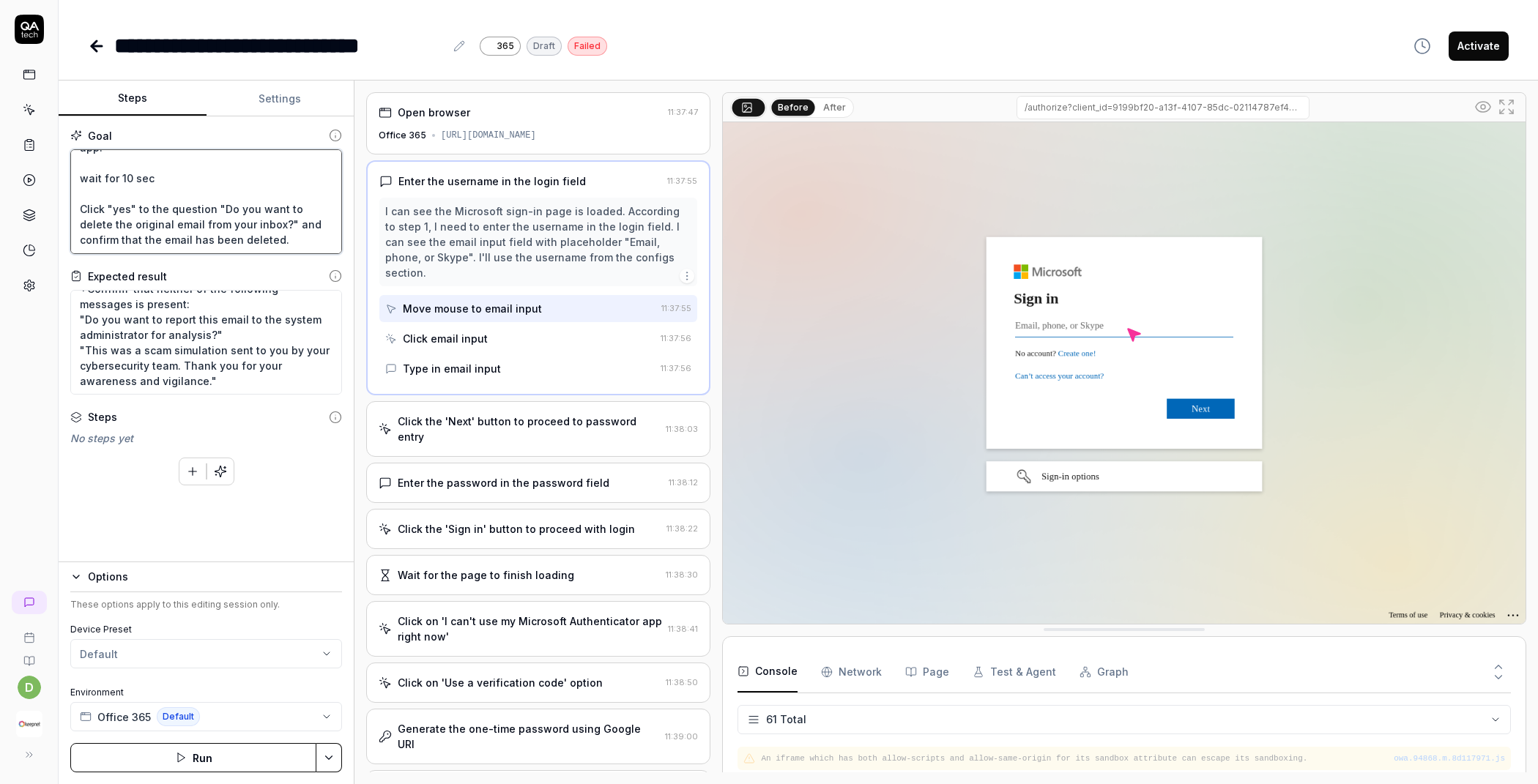
click at [215, 218] on textarea "Wait for 5 sec and Go to the "My add-ins" tab. and Click "Add a custom add-in" …" at bounding box center [206, 201] width 272 height 104
click at [125, 216] on textarea "Wait for 5 sec and Go to the "My add-ins" tab. and Click "Add a custom add-in" …" at bounding box center [206, 201] width 272 height 104
type textarea "*"
type textarea "Wait for 5 sec and Go to the "My add-ins" tab. and Click "Add a custom add-in" …"
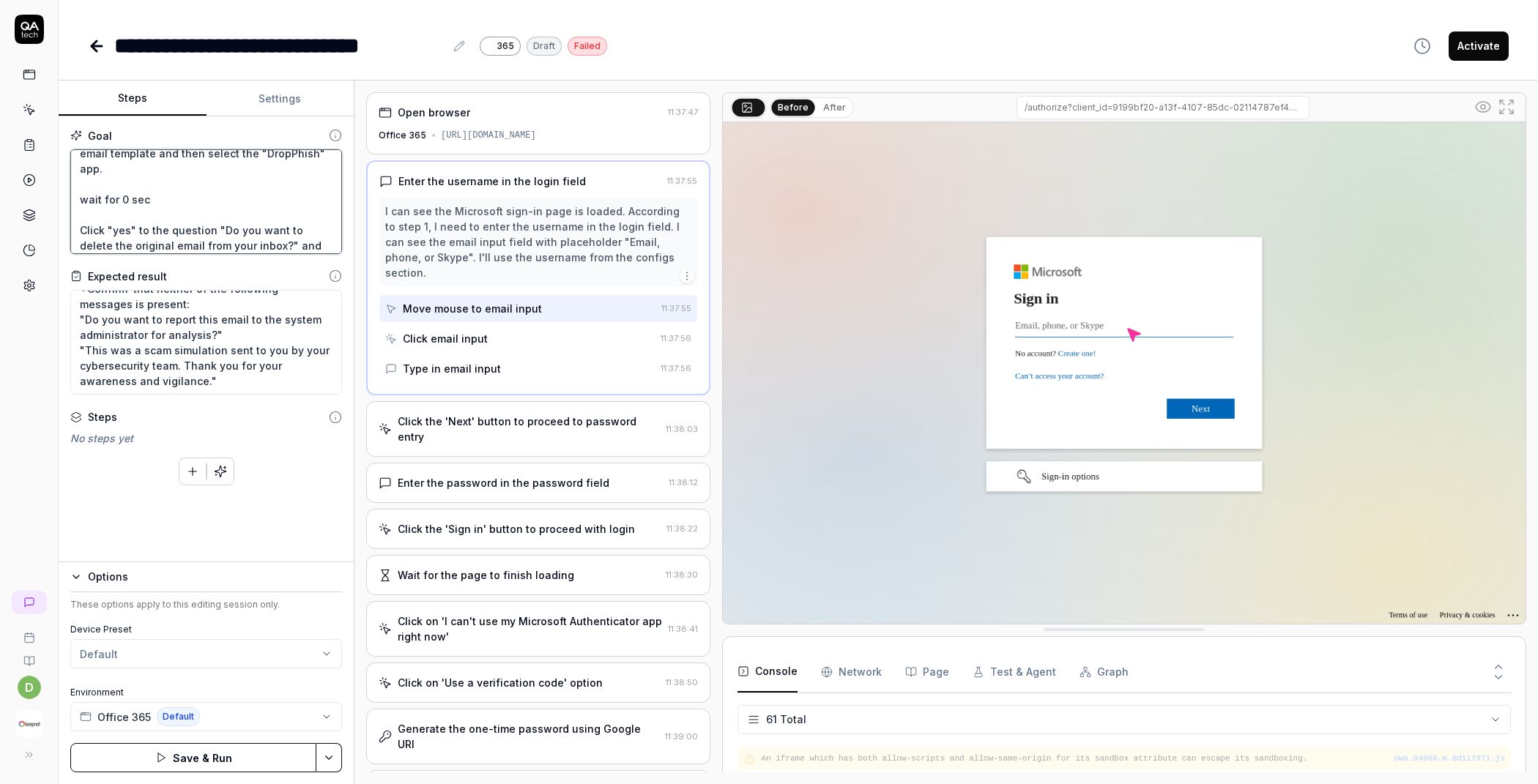
type textarea "*"
type textarea "Wait for 5 sec and Go to the "My add-ins" tab. and Click "Add a custom add-in" …"
click at [229, 755] on button "Save & Run" at bounding box center [193, 758] width 246 height 29
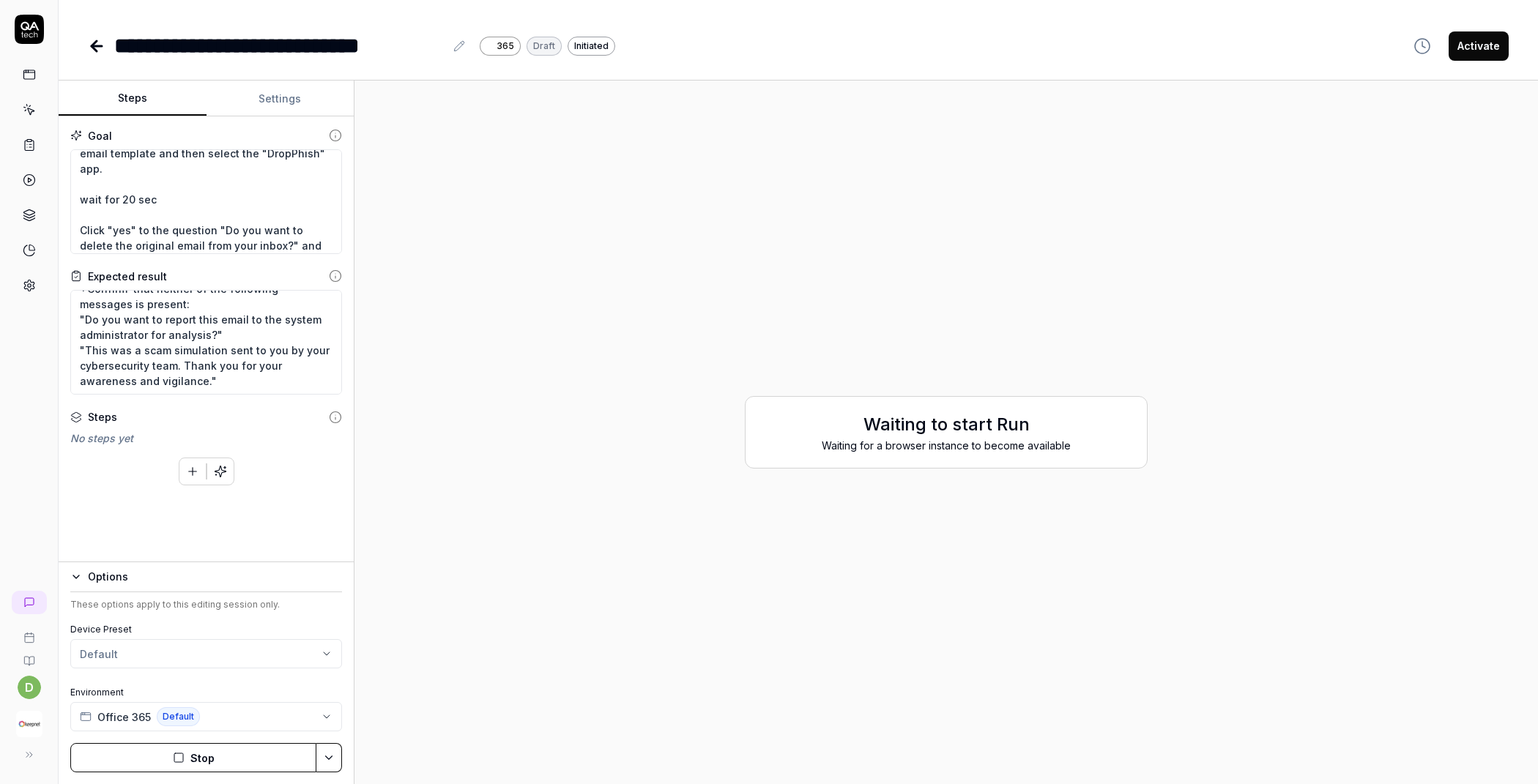
click at [76, 584] on button "Options" at bounding box center [206, 577] width 272 height 18
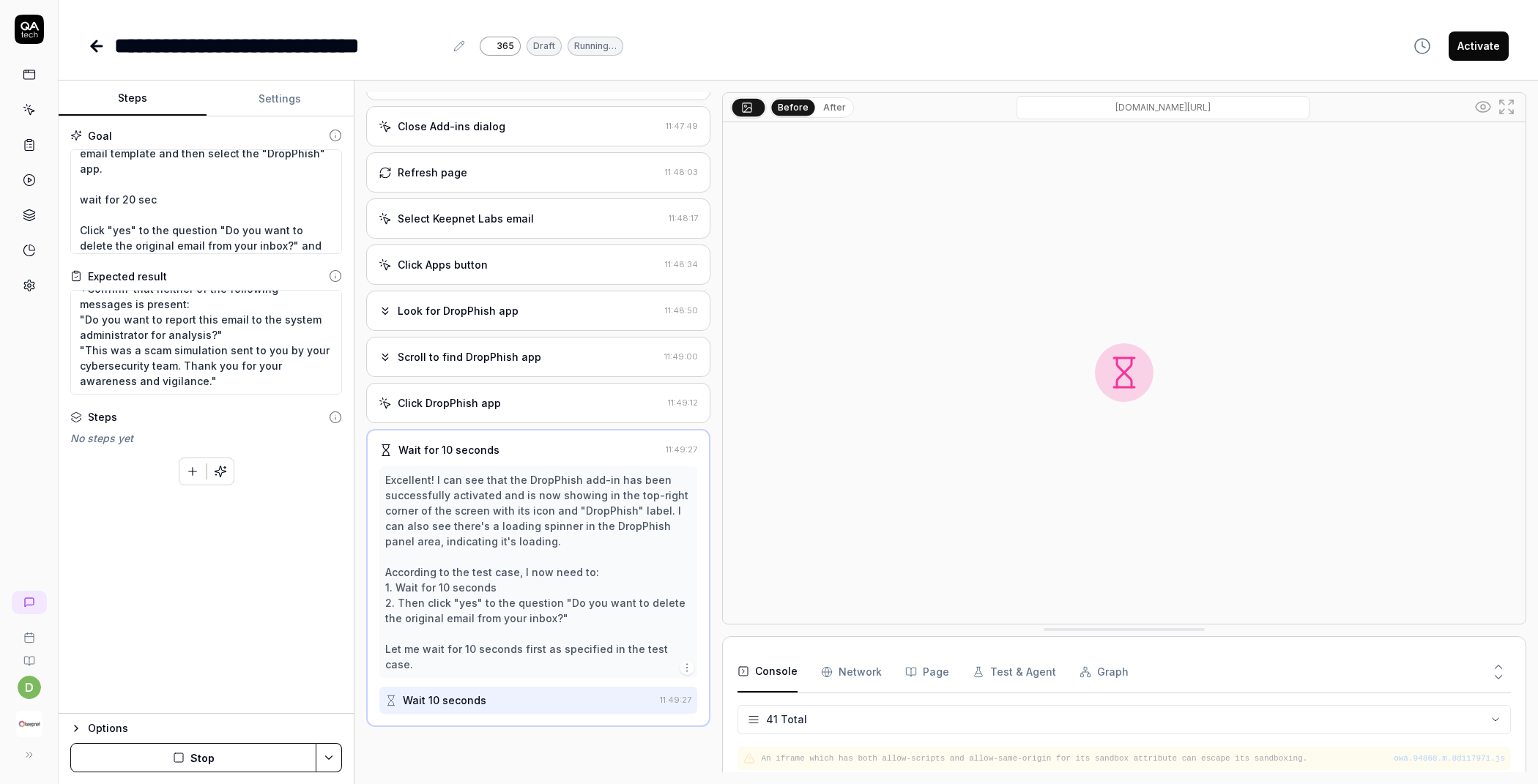
scroll to position [883, 0]
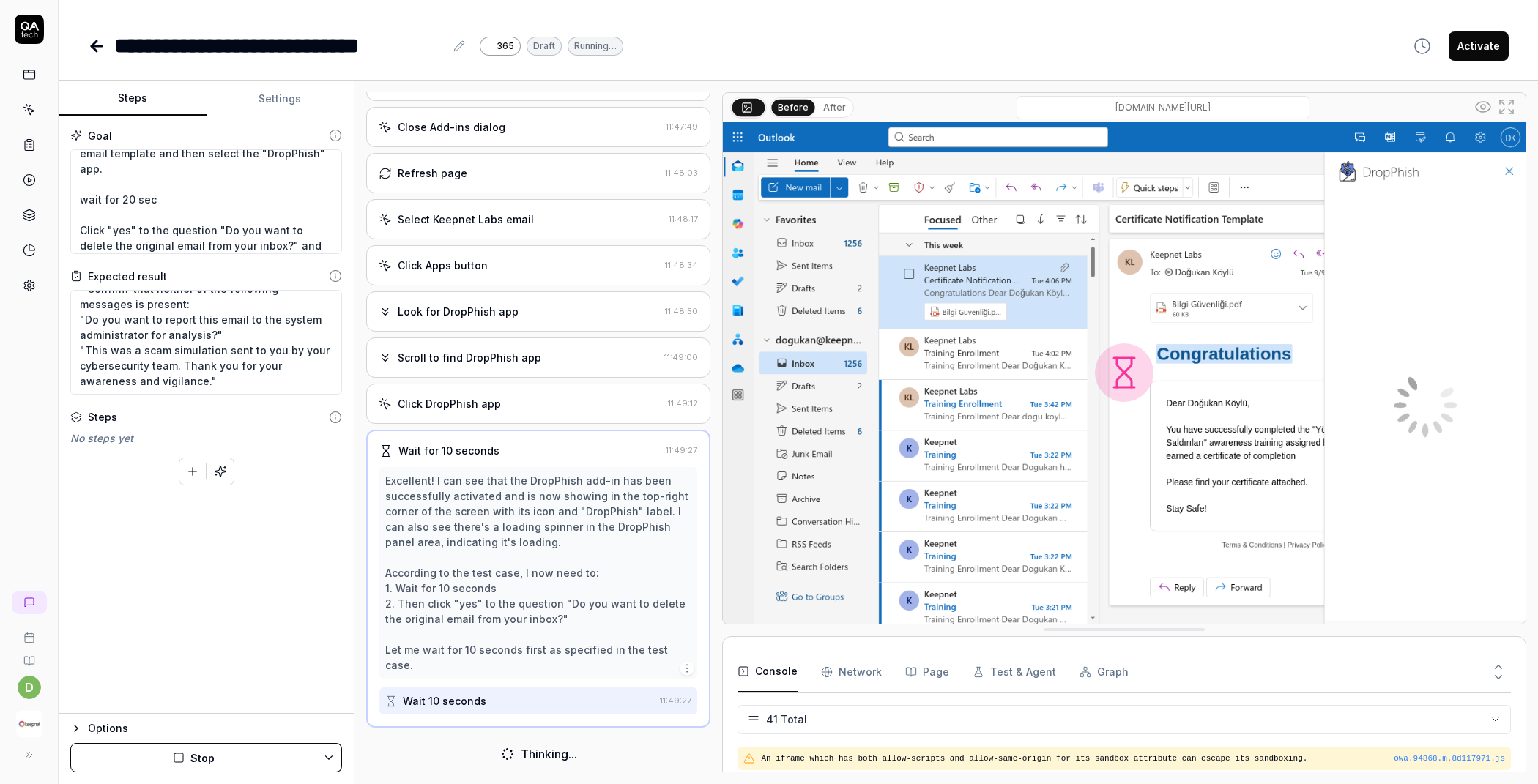
click at [833, 109] on button "After" at bounding box center [834, 107] width 34 height 17
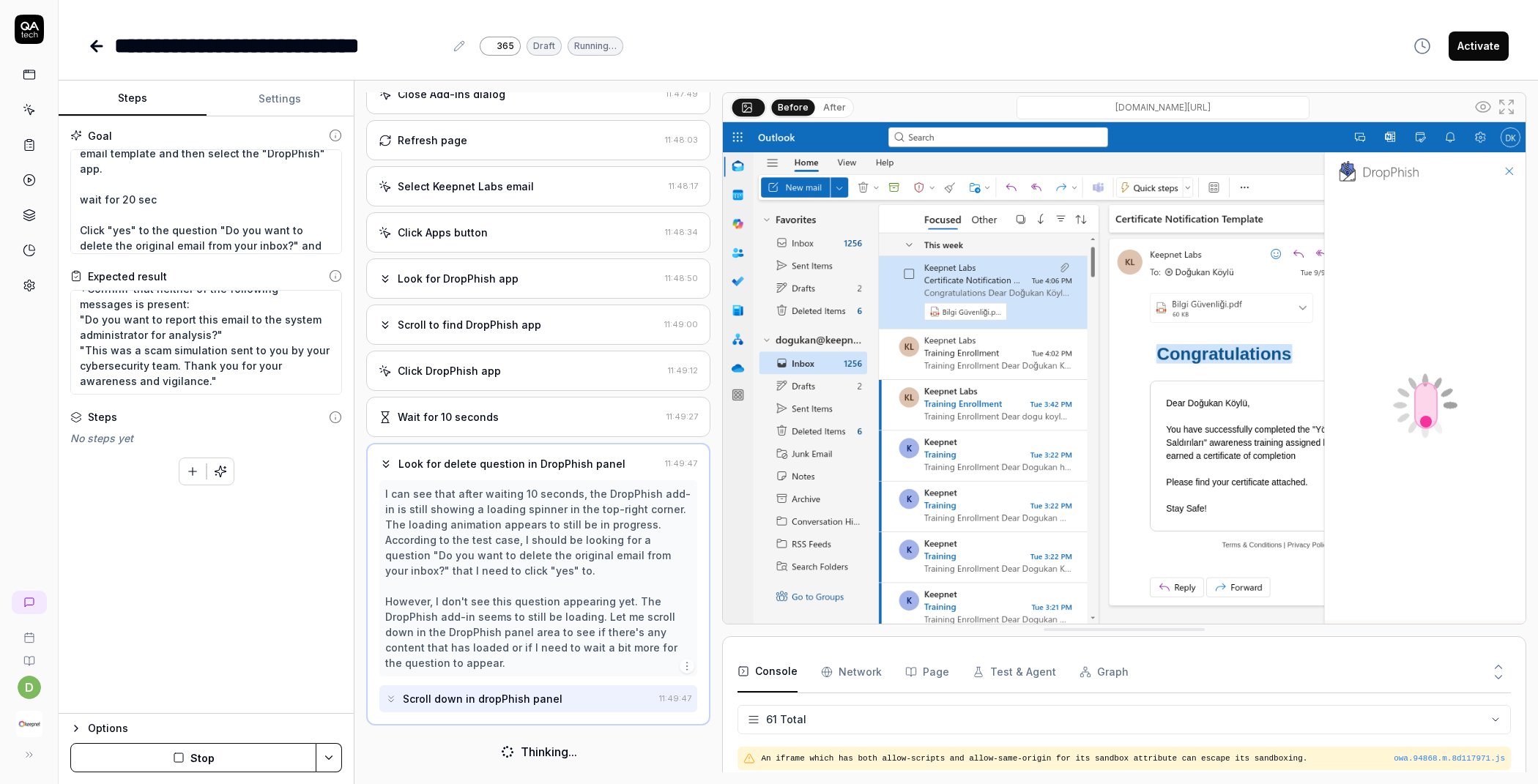
scroll to position [914, 0]
click at [825, 108] on button "After" at bounding box center [834, 107] width 34 height 17
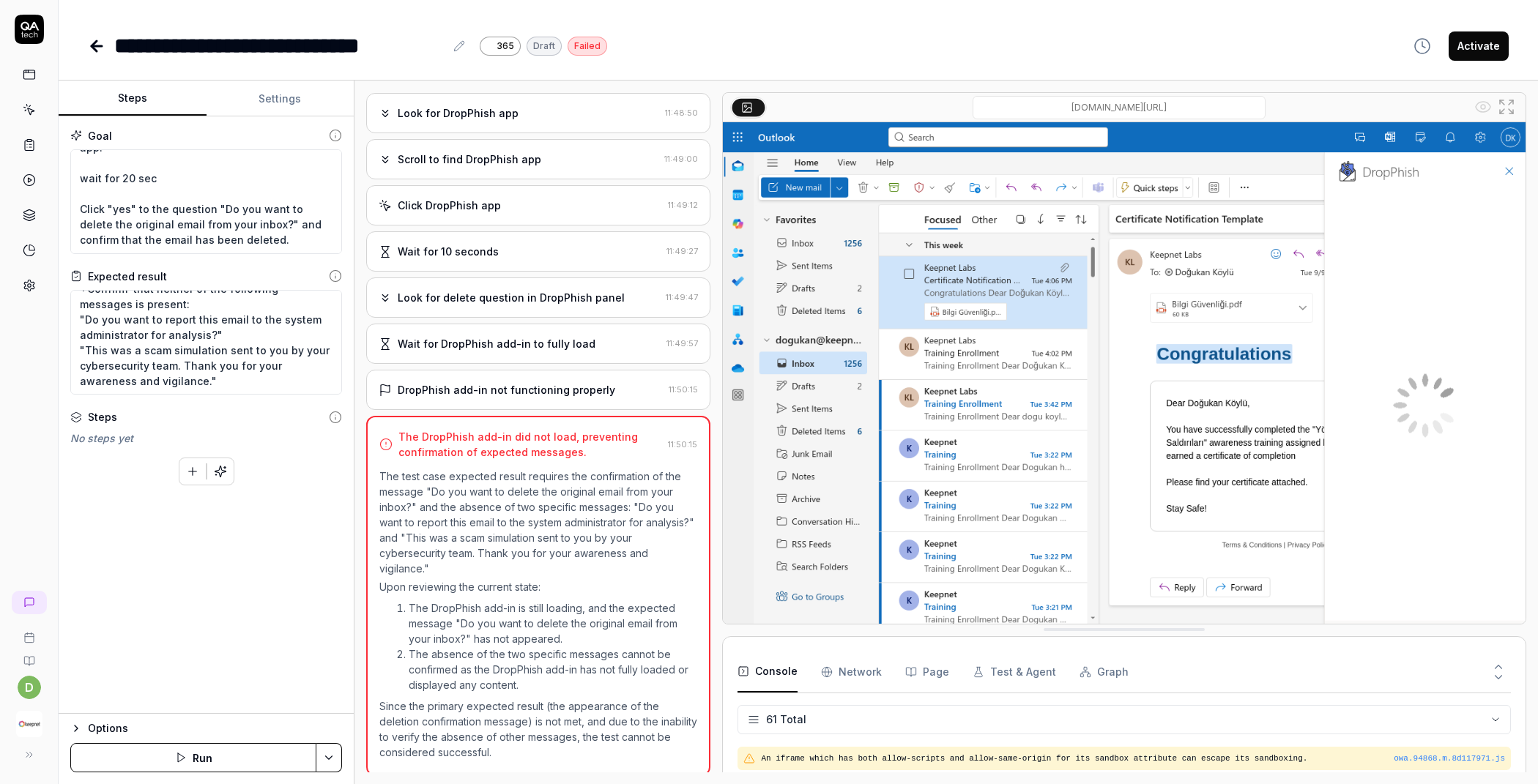
scroll to position [477, 0]
type textarea "*"
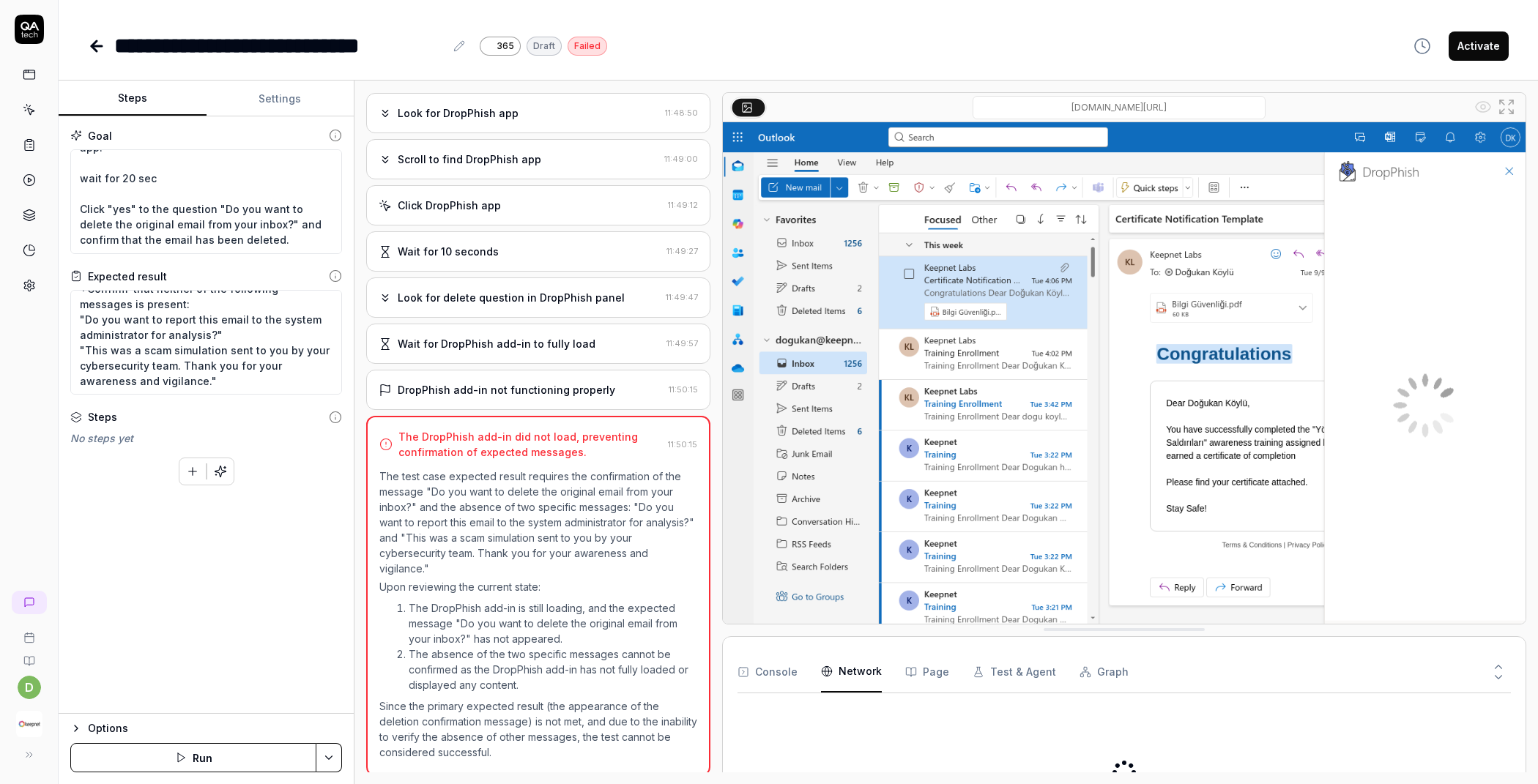
click at [850, 672] on Requests "Network" at bounding box center [851, 672] width 60 height 41
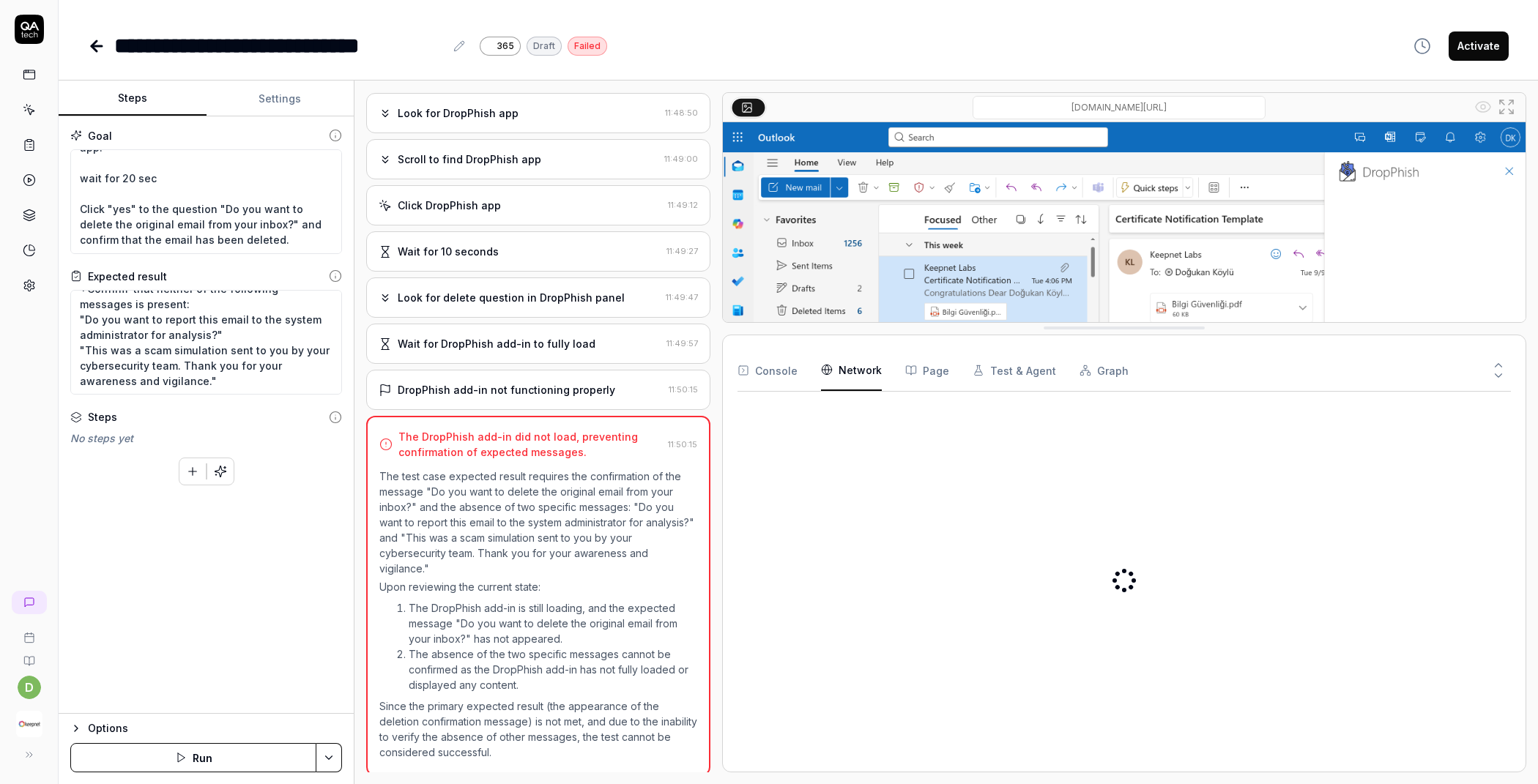
drag, startPoint x: 1158, startPoint y: 631, endPoint x: 1171, endPoint y: 331, distance: 300.3
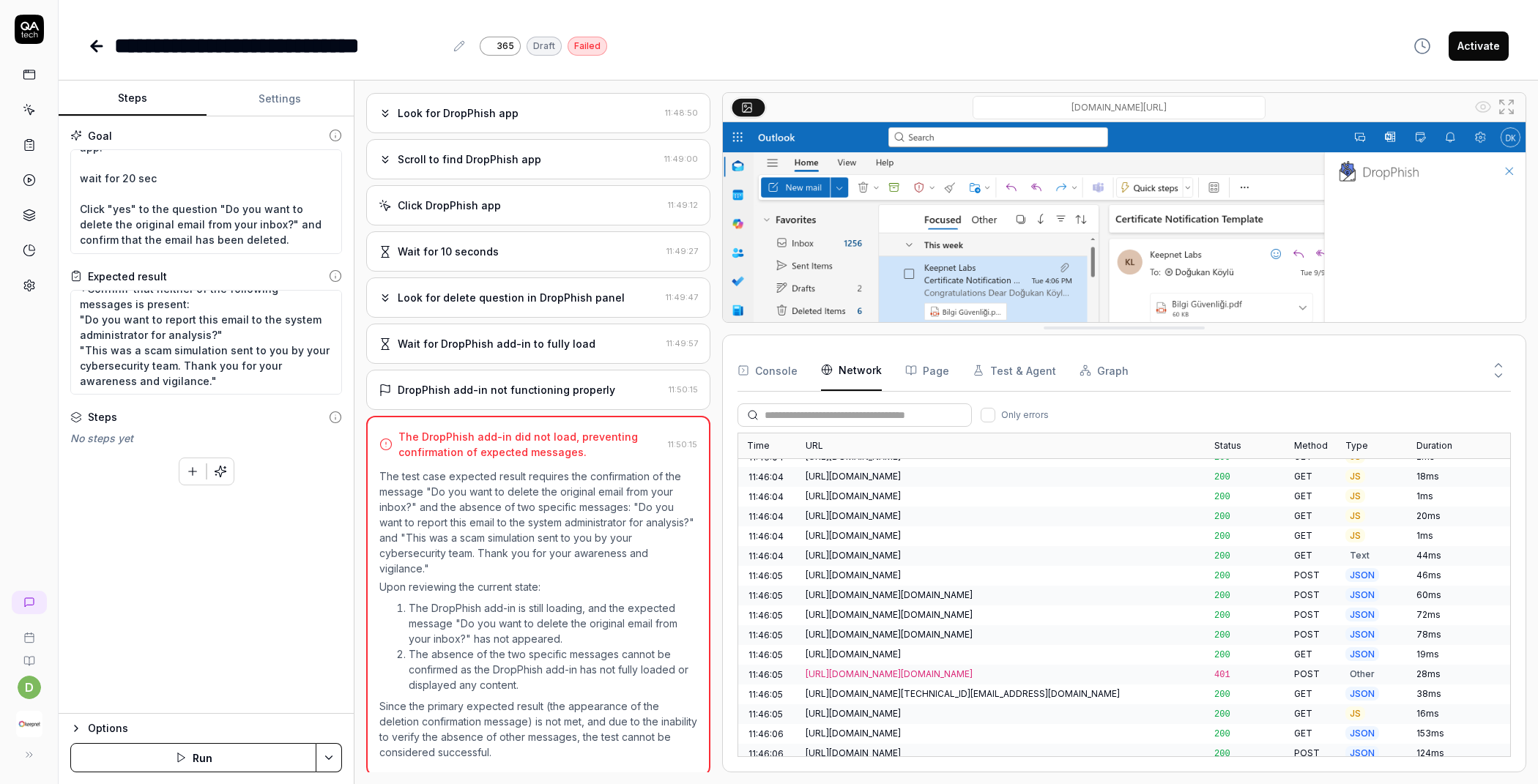
scroll to position [0, 0]
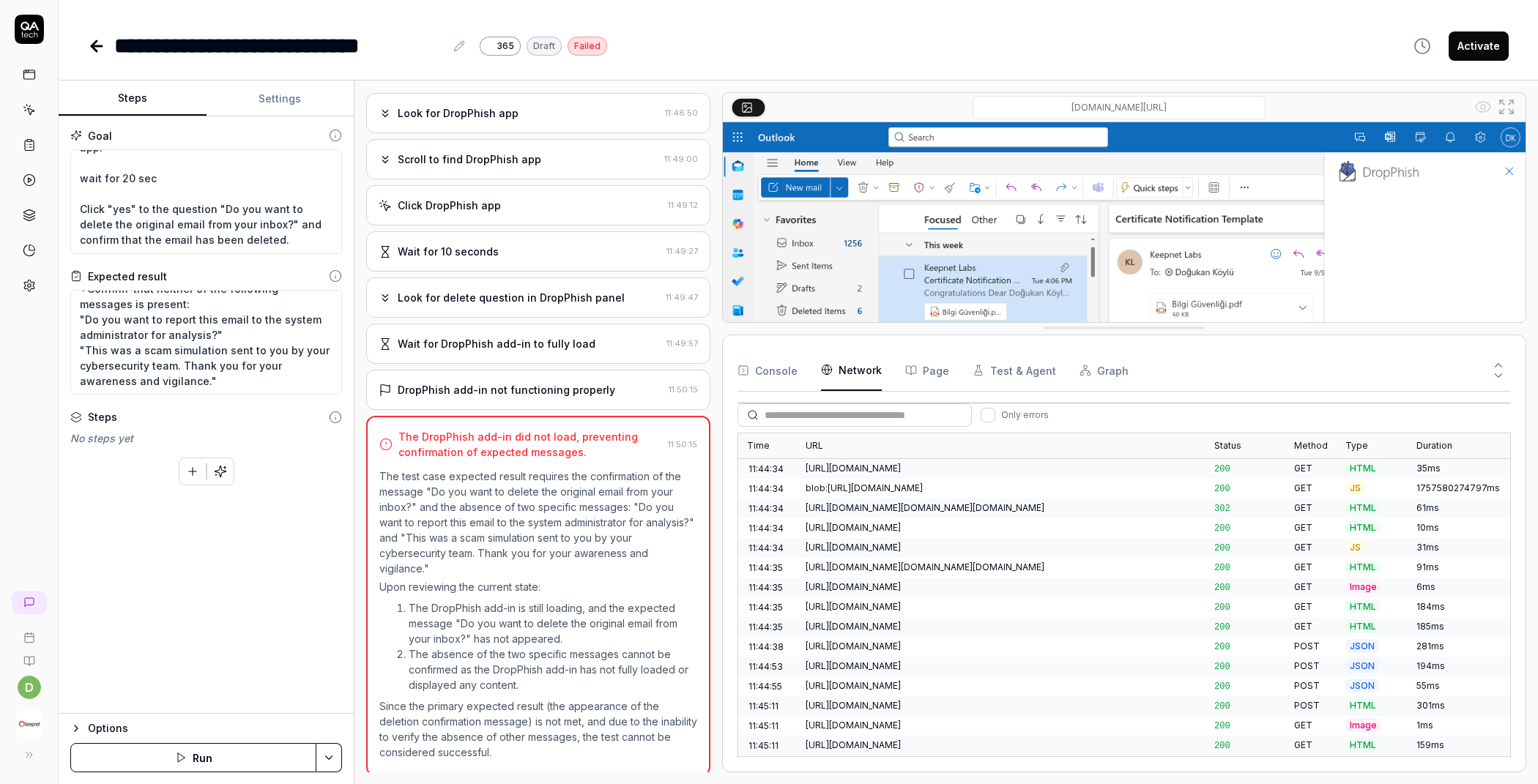
click at [1226, 449] on div "Status" at bounding box center [1245, 447] width 80 height 25
click at [1230, 444] on div "Status" at bounding box center [1245, 447] width 80 height 25
click at [986, 412] on button "Only errors" at bounding box center [988, 414] width 15 height 15
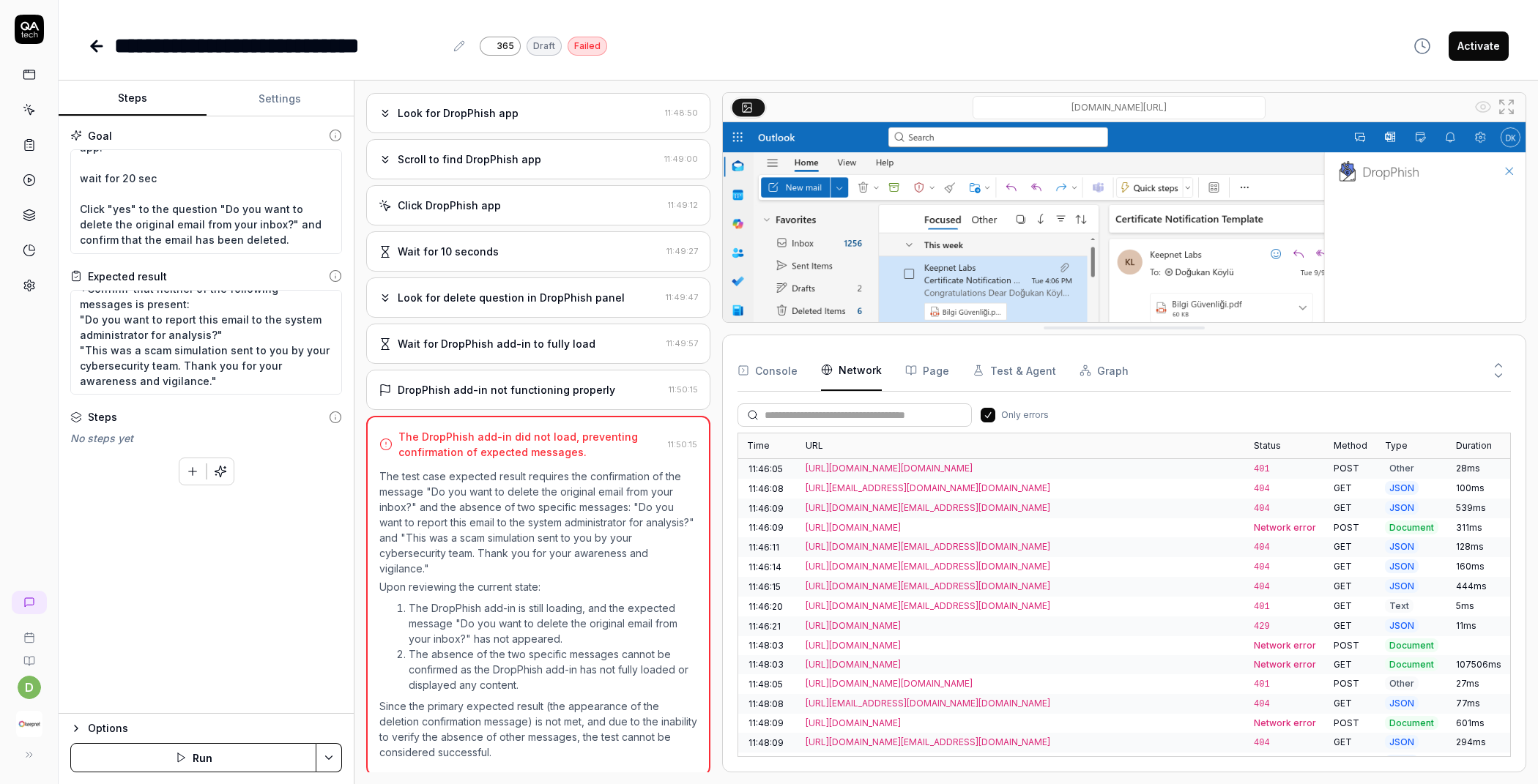
click at [827, 416] on input "text" at bounding box center [863, 415] width 198 height 16
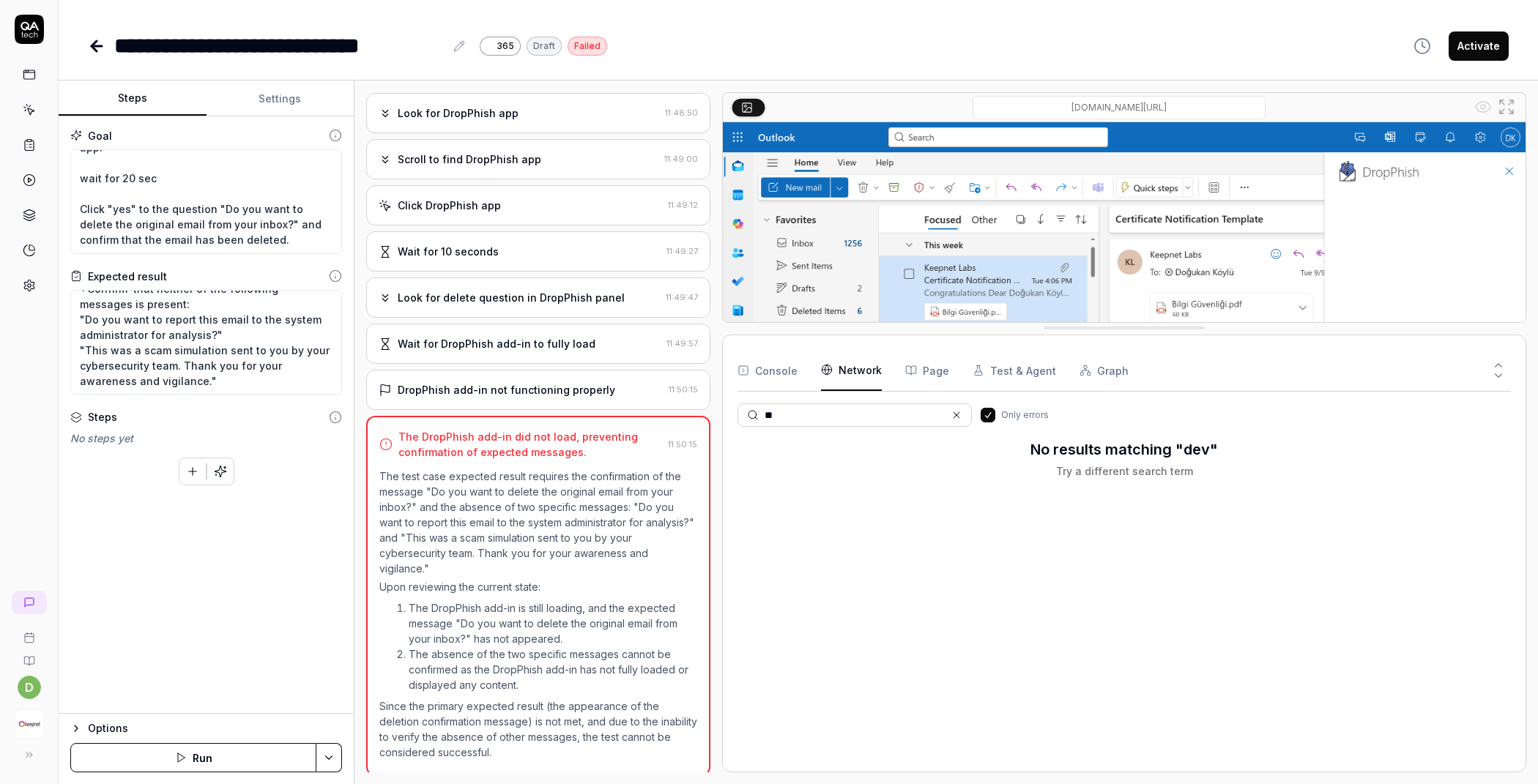
type input "*"
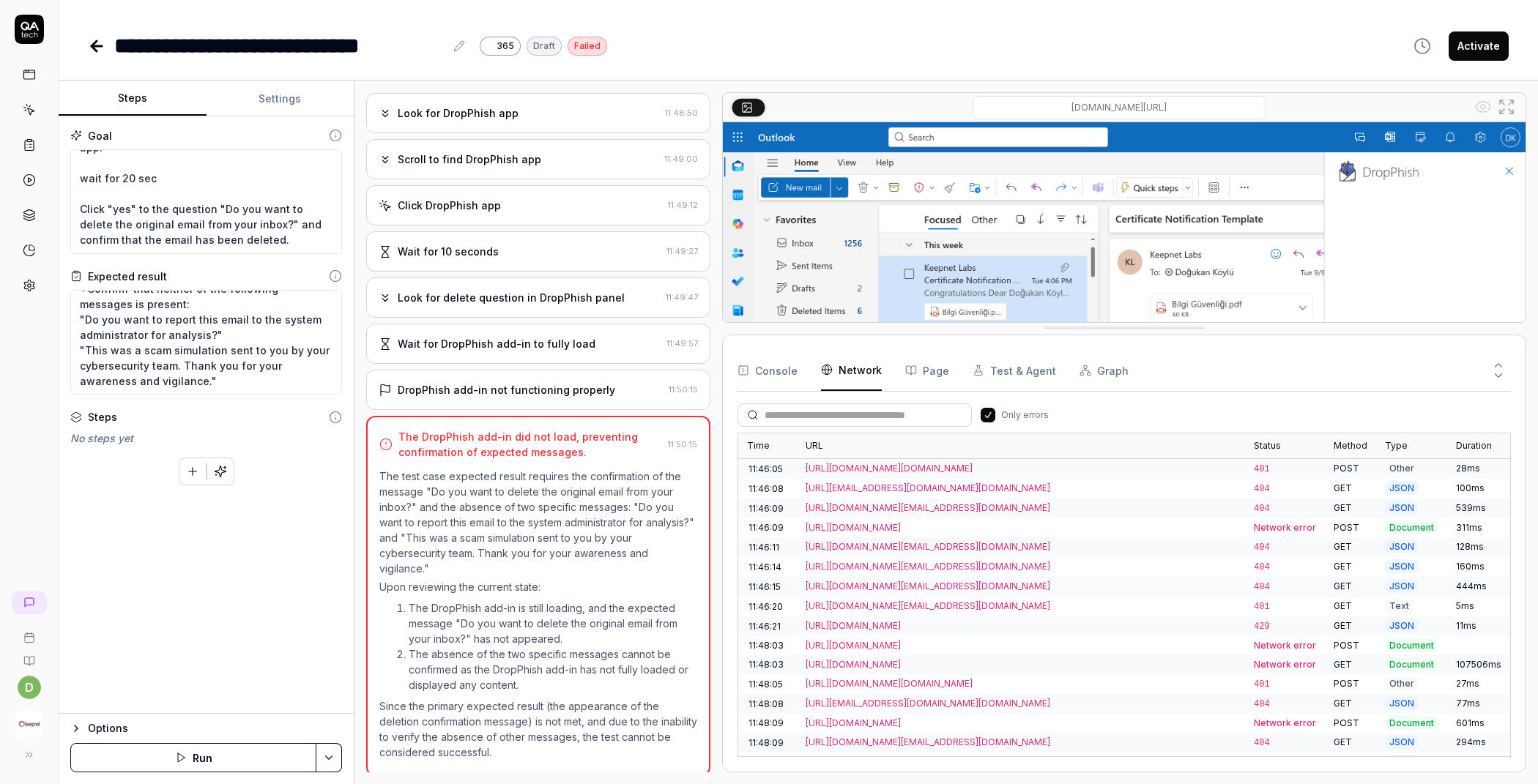
click at [991, 419] on button "Only errors" at bounding box center [988, 414] width 15 height 15
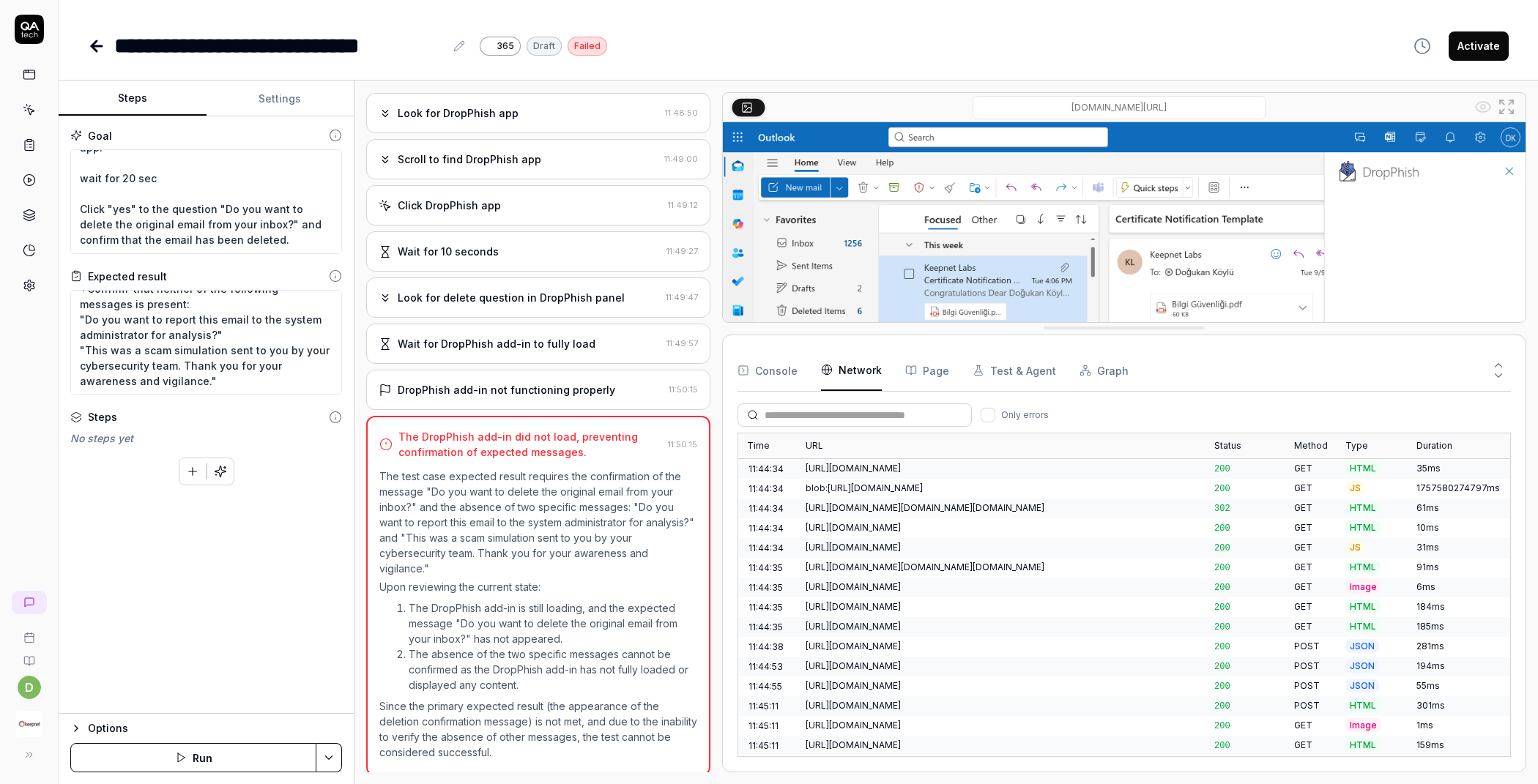
click at [878, 412] on input "text" at bounding box center [863, 415] width 198 height 16
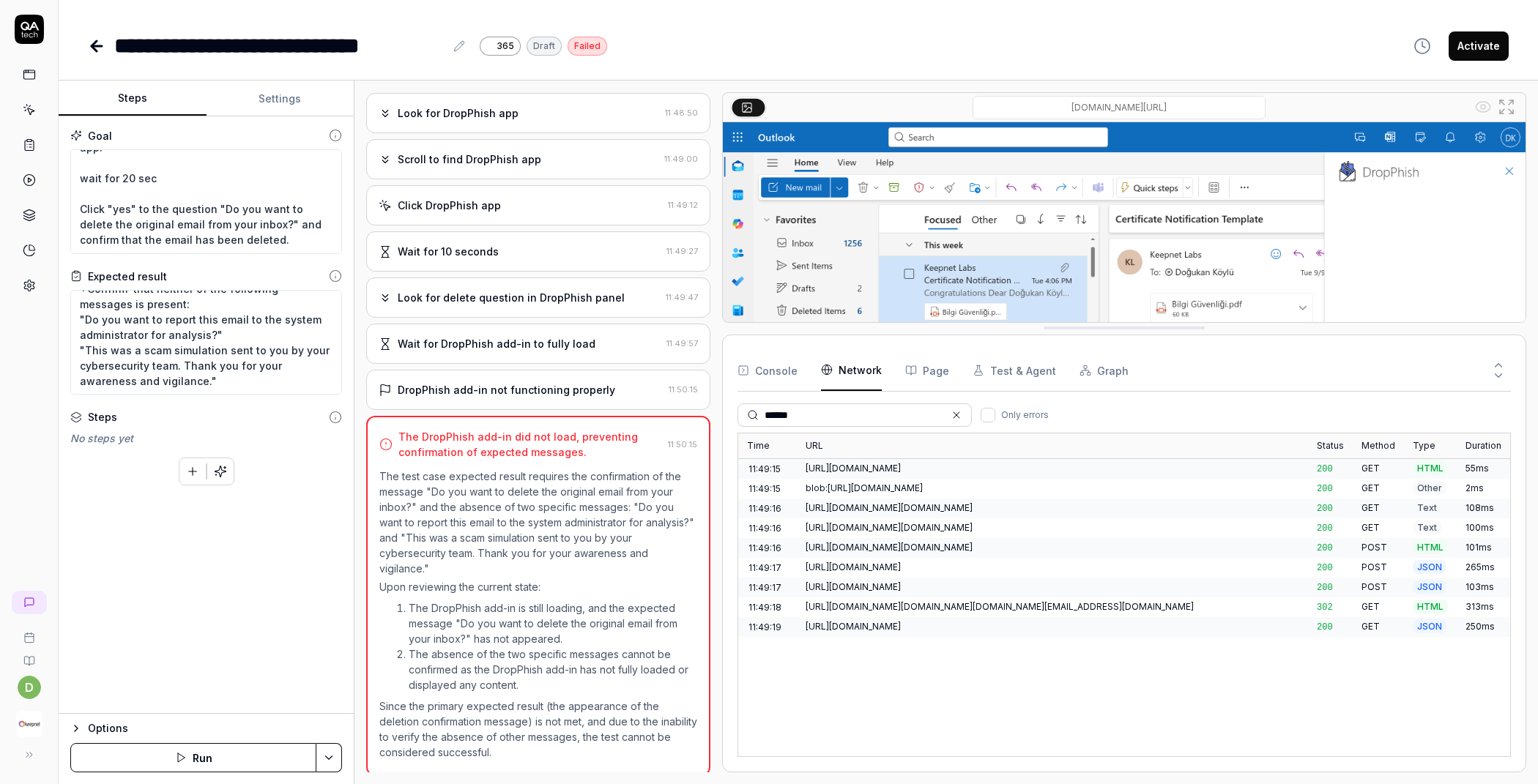
type input "*******"
drag, startPoint x: 816, startPoint y: 410, endPoint x: 695, endPoint y: 396, distance: 121.8
click at [695, 396] on div "Open browser 11:44:33 Office 365 https://outlook.office365.com/mail/inclientsto…" at bounding box center [946, 433] width 1161 height 681
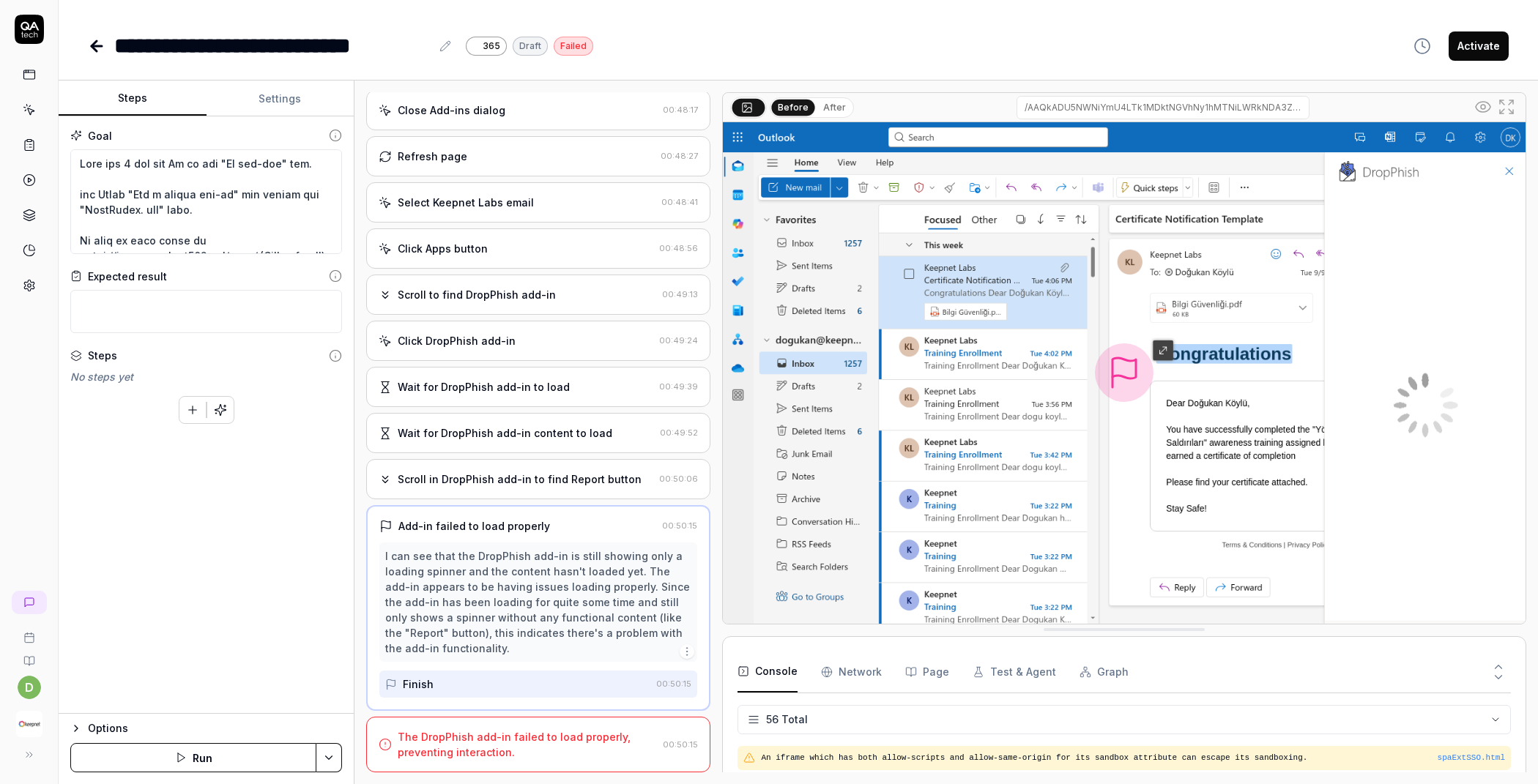
click at [313, 218] on textarea at bounding box center [206, 201] width 272 height 104
click at [228, 301] on textarea at bounding box center [206, 311] width 272 height 43
click at [226, 283] on div "Expected result" at bounding box center [206, 277] width 272 height 16
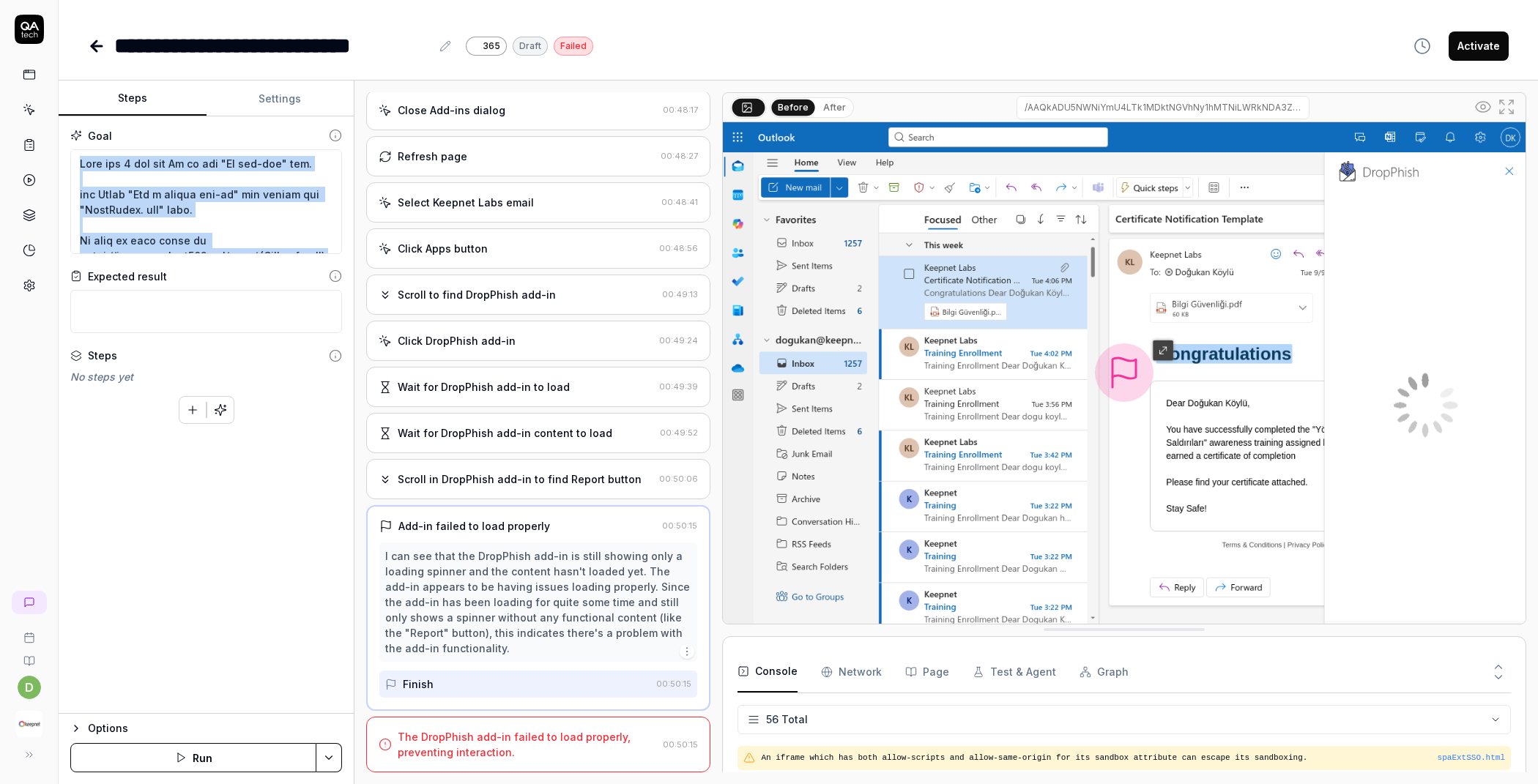
click at [211, 261] on div "Goal Expected result Steps No steps yet To pick up a draggable item, press the …" at bounding box center [206, 414] width 296 height 598
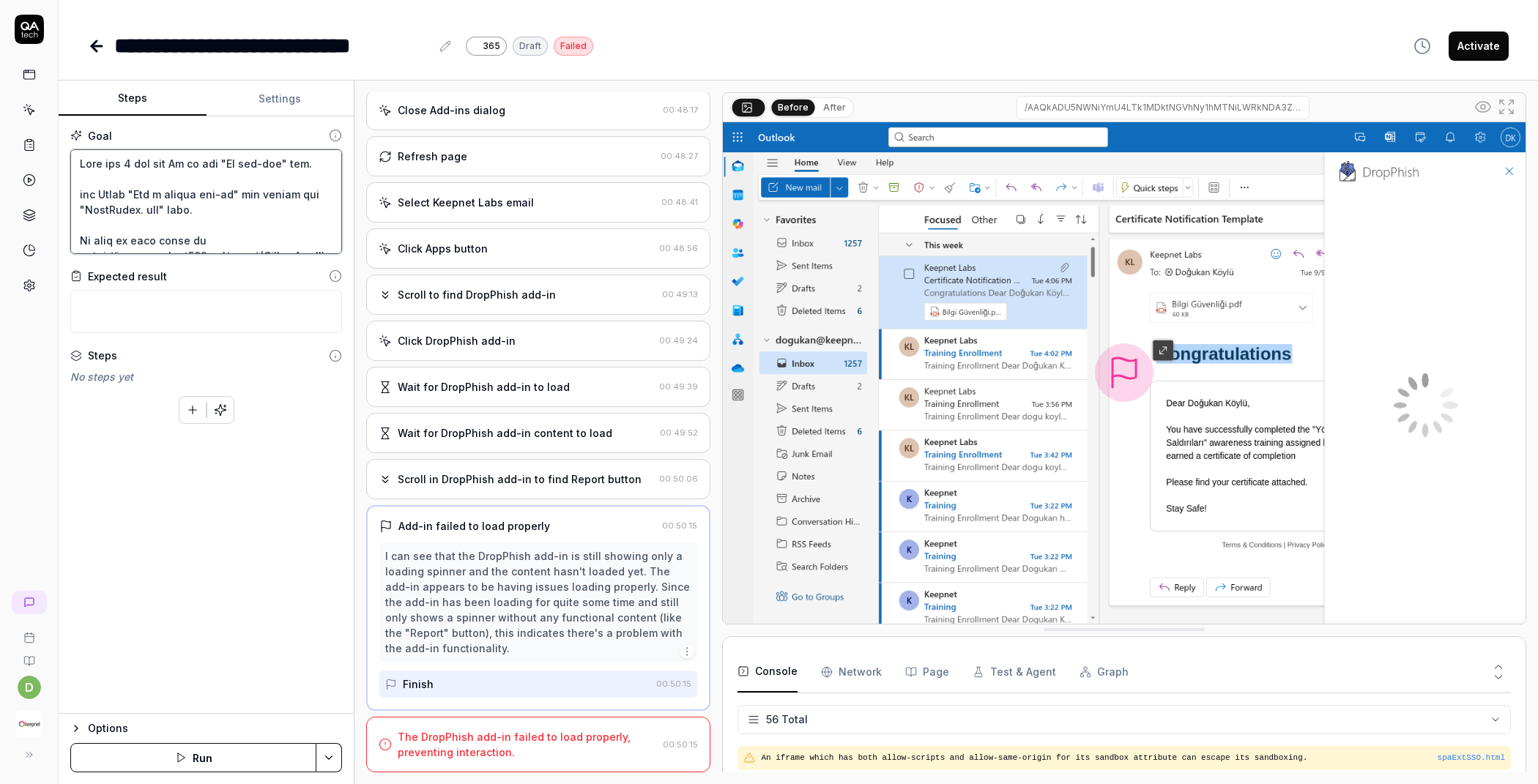
click at [203, 225] on textarea at bounding box center [206, 201] width 272 height 104
type textarea "*"
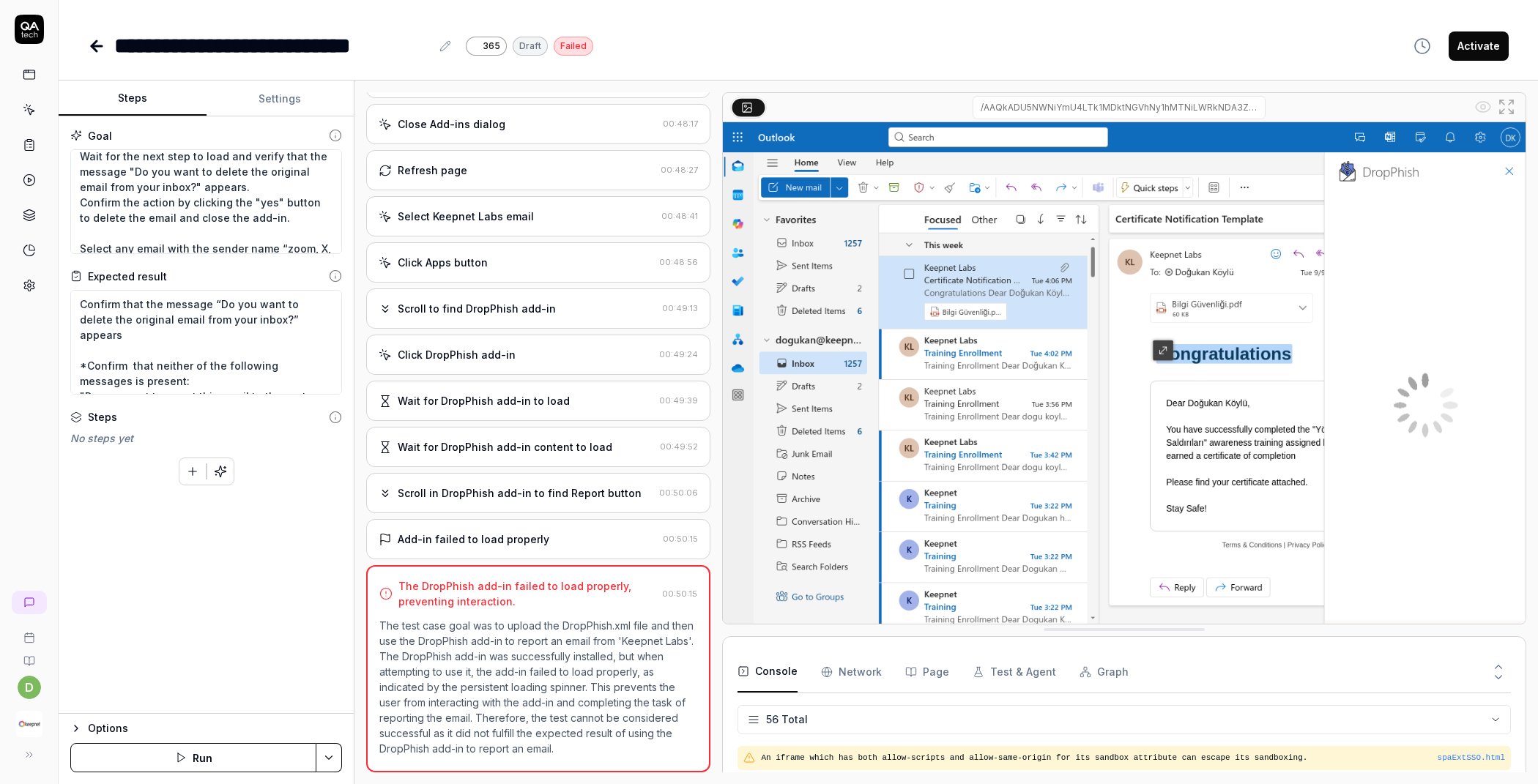
scroll to position [238, 0]
drag, startPoint x: 295, startPoint y: 232, endPoint x: 81, endPoint y: 172, distance: 222.3
click at [81, 172] on textarea "Wait for 5 sec and Go to the "My add-ins" tab. and Click "Add a custom add-in" …" at bounding box center [206, 201] width 272 height 104
click at [257, 218] on textarea "Wait for 5 sec and Go to the "My add-ins" tab. and Click "Add a custom add-in" …" at bounding box center [206, 201] width 272 height 104
drag, startPoint x: 88, startPoint y: 233, endPoint x: 83, endPoint y: 227, distance: 7.8
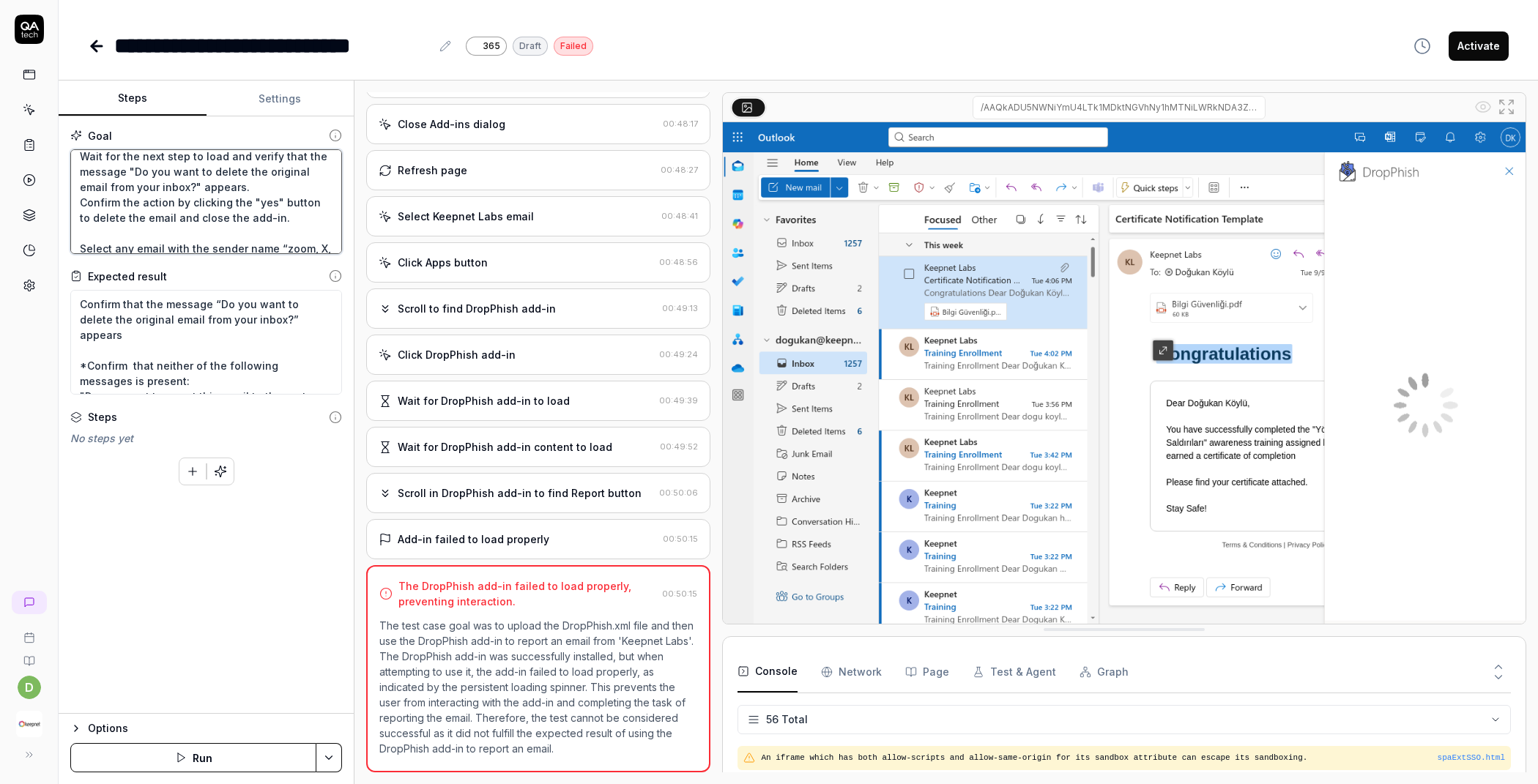
click at [83, 227] on textarea "Wait for 5 sec and Go to the "My add-ins" tab. and Click "Add a custom add-in" …" at bounding box center [206, 201] width 272 height 104
click at [148, 217] on textarea "Wait for 5 sec and Go to the "My add-ins" tab. and Click "Add a custom add-in" …" at bounding box center [206, 201] width 272 height 104
type textarea "*"
drag, startPoint x: 288, startPoint y: 233, endPoint x: 80, endPoint y: 174, distance: 216.2
click at [80, 174] on textarea "Wait for 5 sec and Go to the "My add-ins" tab. and Click "Add a custom add-in" …" at bounding box center [206, 201] width 272 height 104
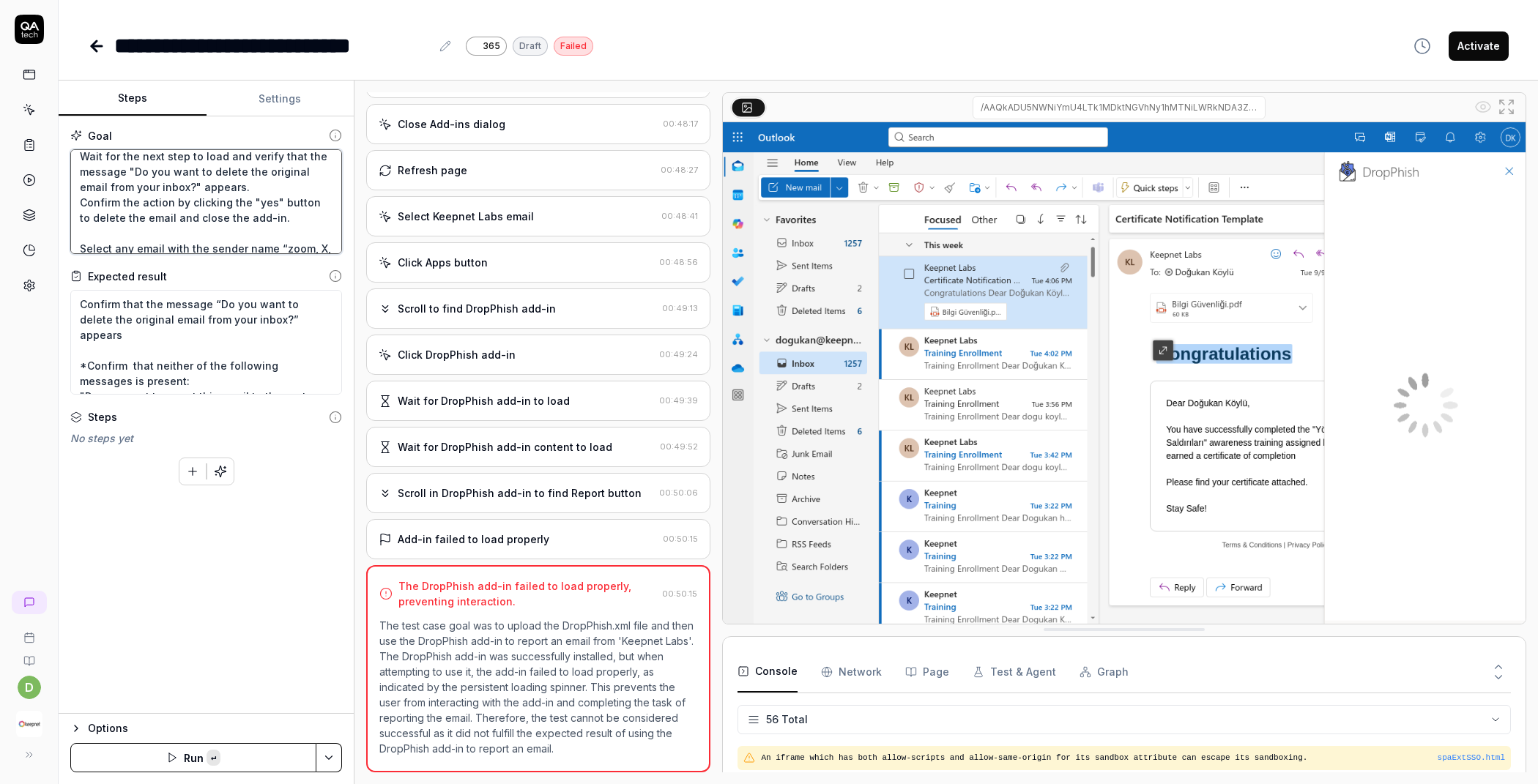
paste textarea ""Do you want to delete the original email from your inbox?" Click the "yes" but…"
type textarea "Wait for 5 sec and Go to the "My add-ins" tab. and Click "Add a custom add-in" …"
type textarea "*"
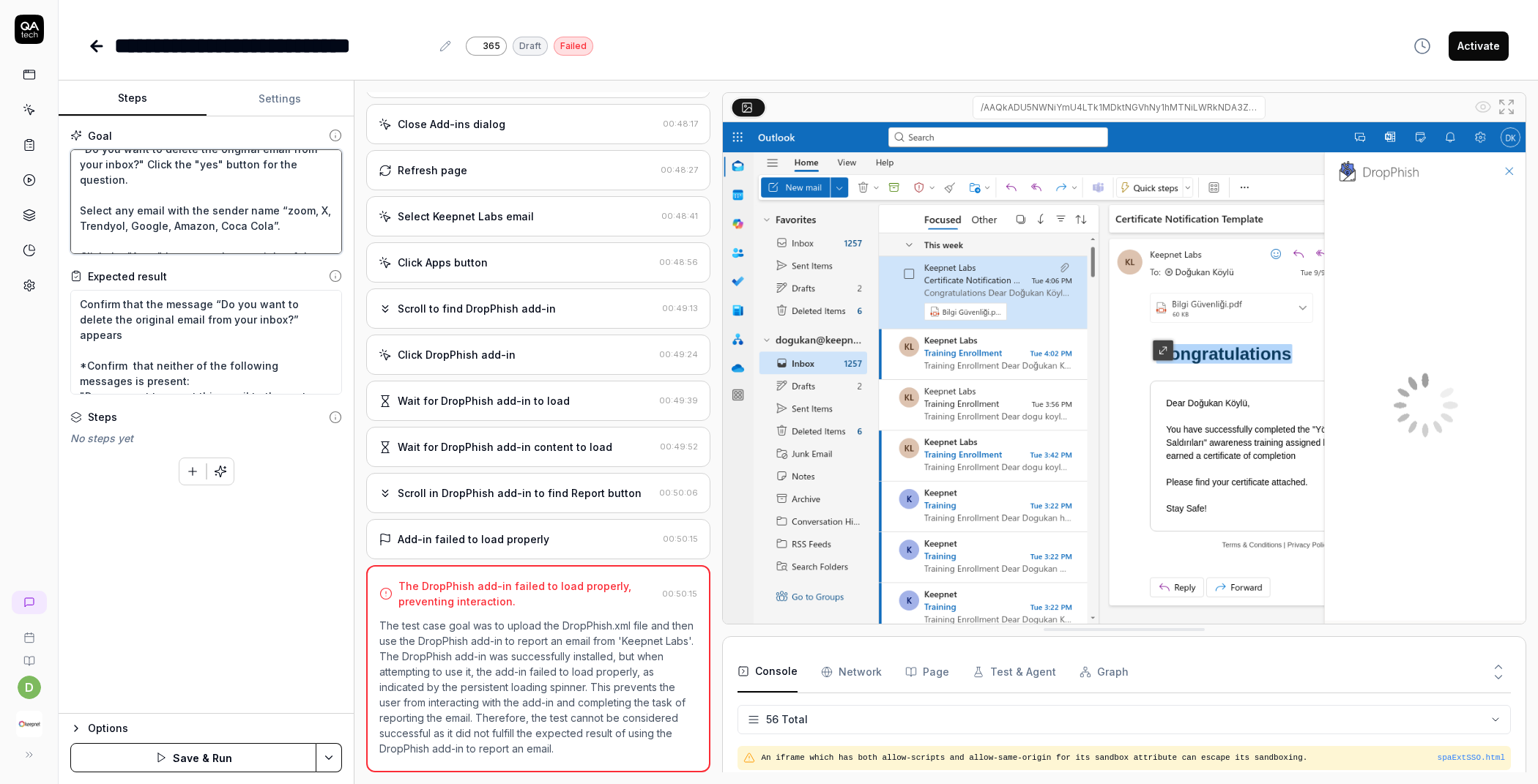
type textarea "Wait for 5 sec and Go to the "My add-ins" tab. and Click "Add a custom add-in" …"
type textarea "*"
drag, startPoint x: 157, startPoint y: 189, endPoint x: 80, endPoint y: 163, distance: 81.3
click at [80, 163] on textarea "Wait for 5 sec and Go to the "My add-ins" tab. and Click "Add a custom add-in" …" at bounding box center [206, 201] width 272 height 104
paste textarea "Click "yes" to the question "Do you want to delete the original email from your…"
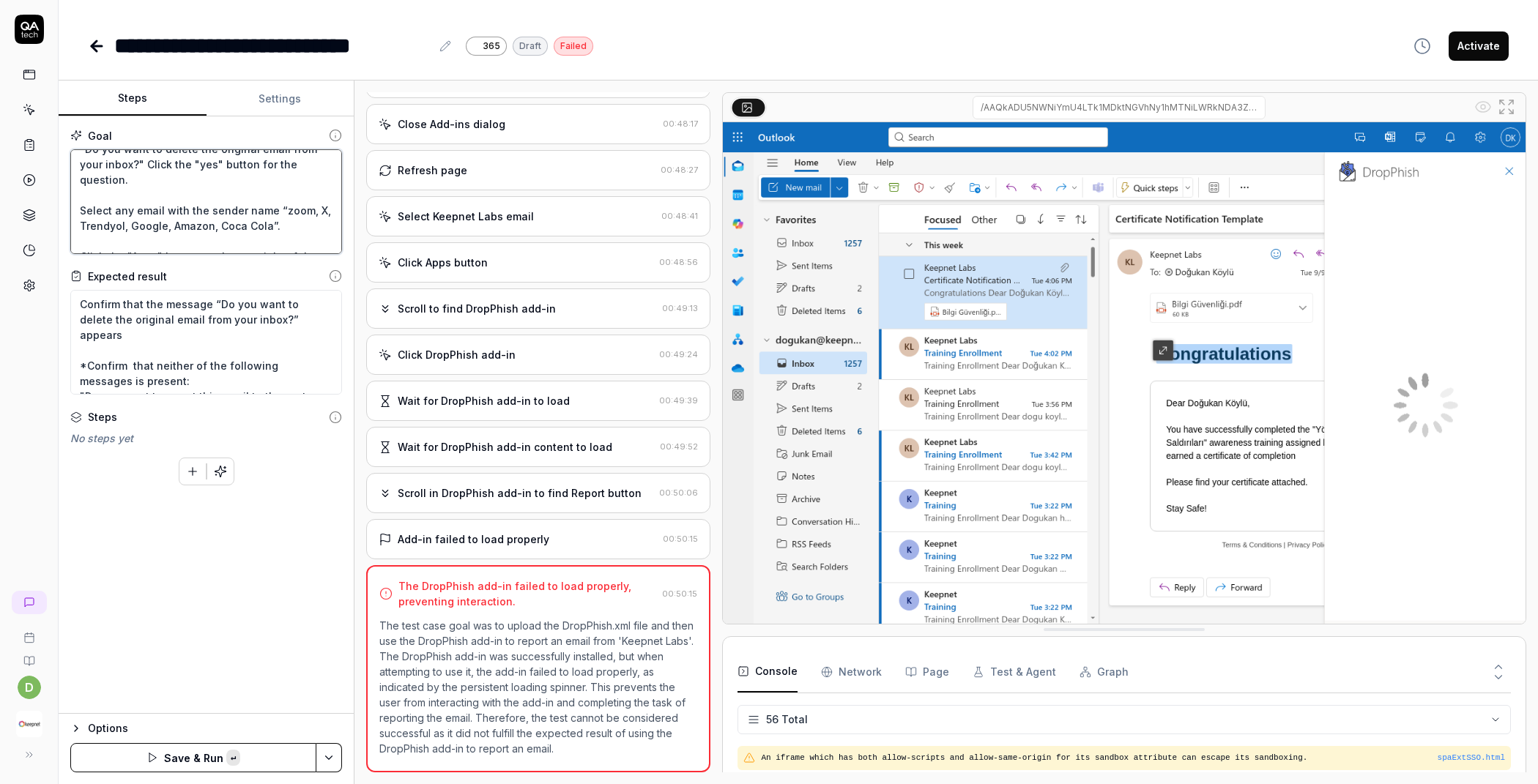
type textarea "Wait for 5 sec and Go to the "My add-ins" tab. and Click "Add a custom add-in" …"
type textarea "*"
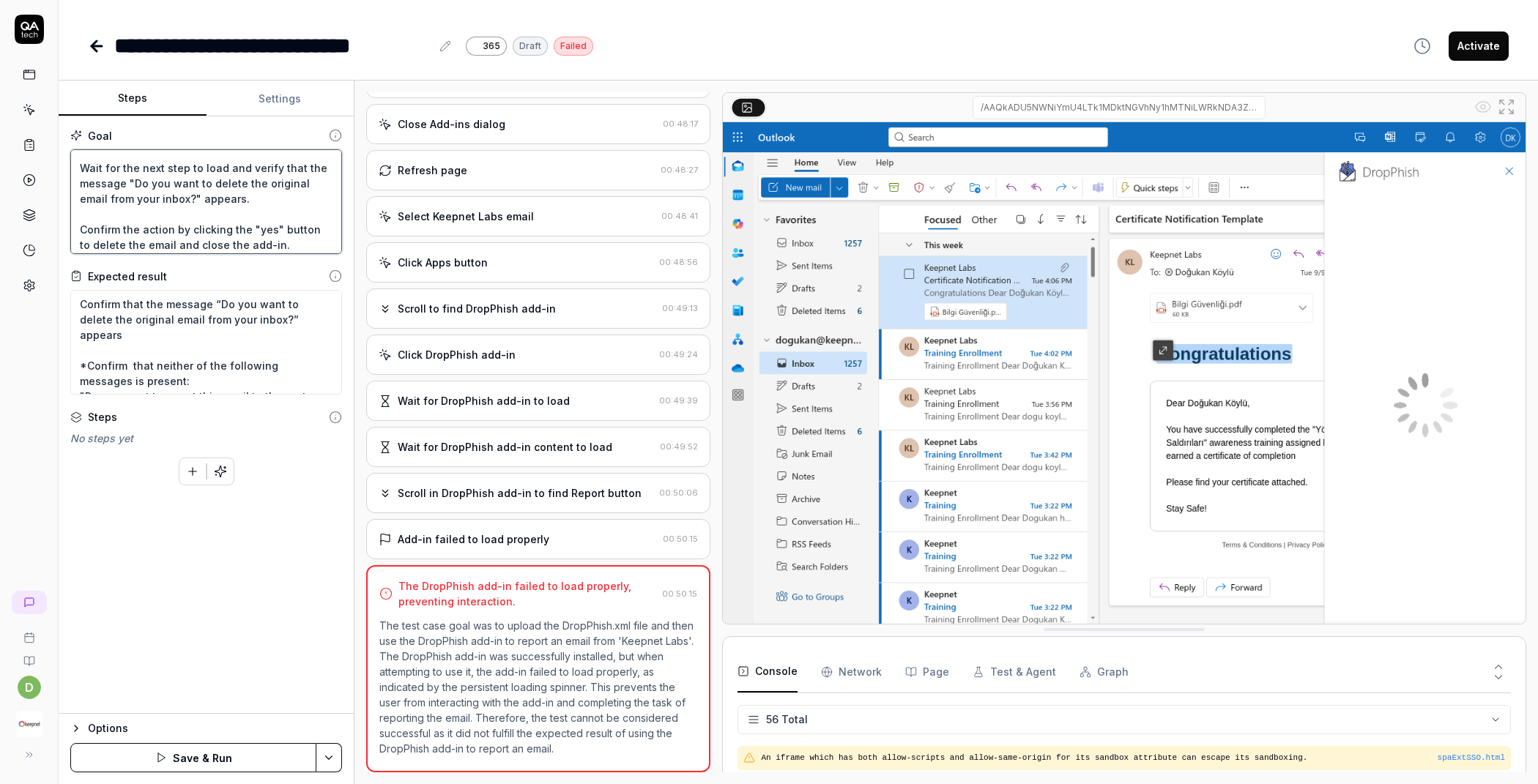
scroll to position [396, 0]
drag, startPoint x: 266, startPoint y: 211, endPoint x: 78, endPoint y: 181, distance: 190.4
click at [78, 181] on textarea "Wait for 5 sec and Go to the "My add-ins" tab. and Click "Add a custom add-in" …" at bounding box center [206, 201] width 272 height 104
paste textarea "Click "yes" to the question "Do you want to delete the original email from your…"
type textarea "Wait for 5 sec and Go to the "My add-ins" tab. and Click "Add a custom add-in" …"
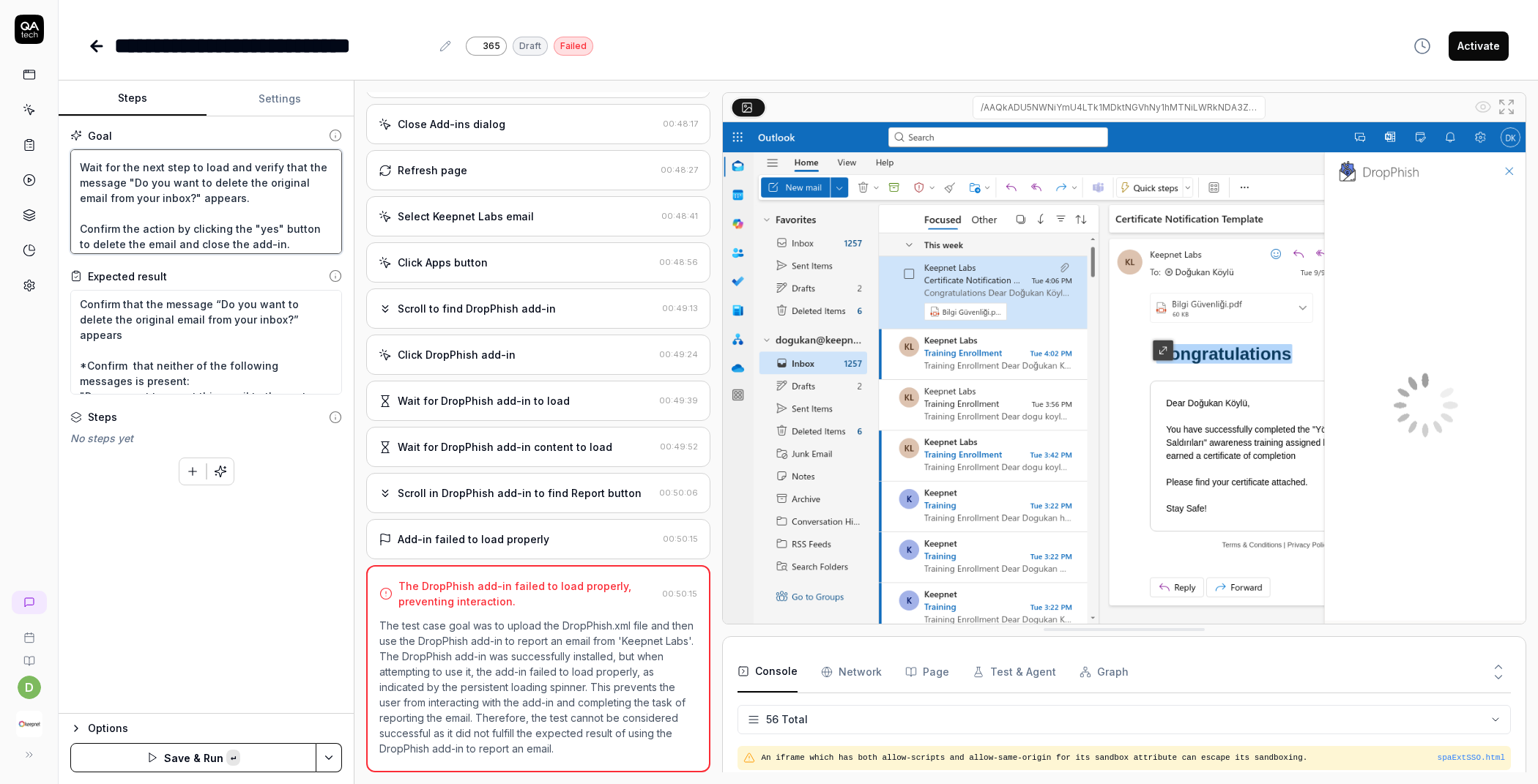
type textarea "*"
drag, startPoint x: 288, startPoint y: 212, endPoint x: 73, endPoint y: 196, distance: 215.6
click at [73, 196] on textarea "Wait for 5 sec and Go to the "My add-ins" tab. and Click "Add a custom add-in" …" at bounding box center [206, 201] width 272 height 104
type textarea "Wait for 5 sec and Go to the "My add-ins" tab. and Click "Add a custom add-in" …"
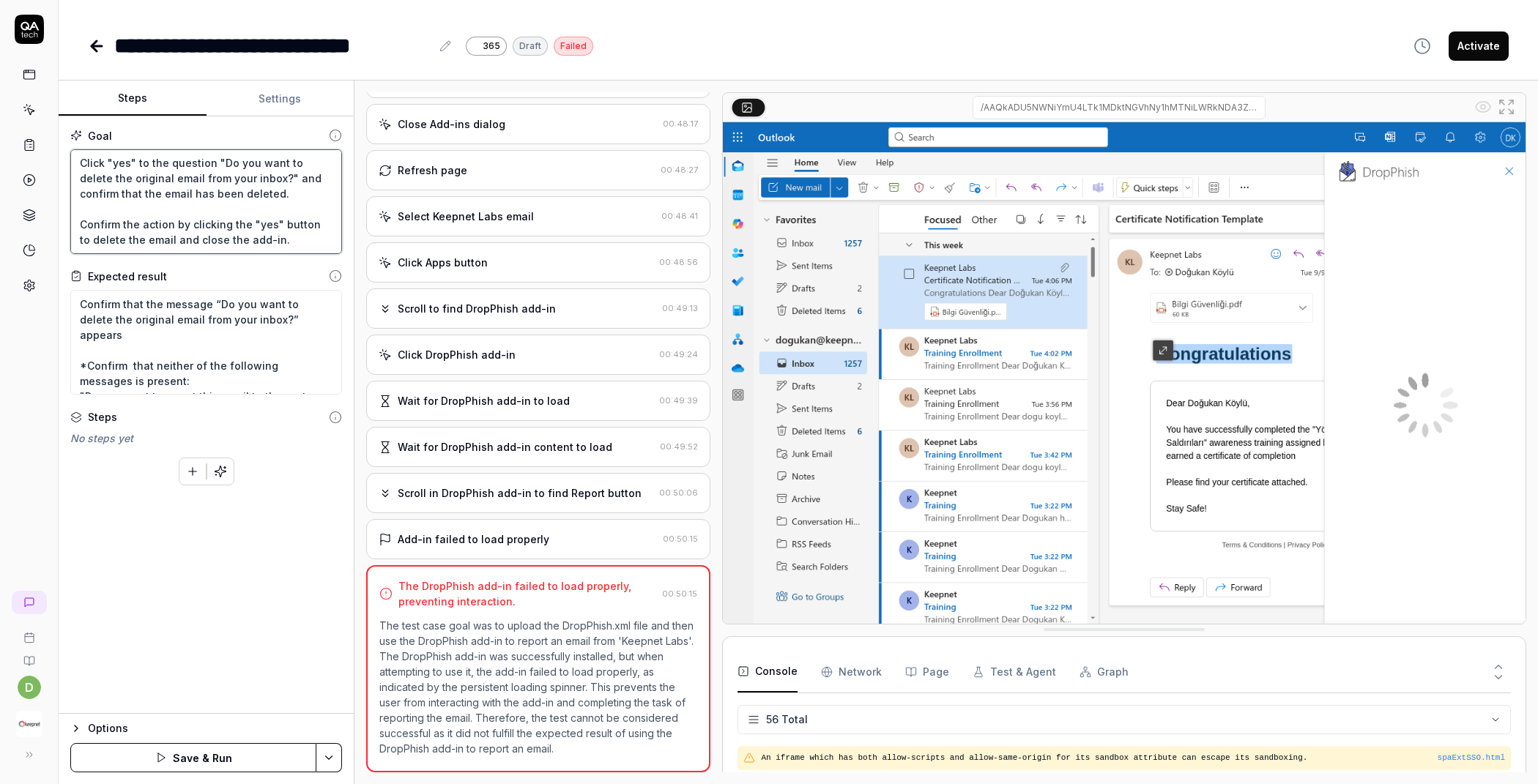
type textarea "*"
type textarea "Wait for 5 sec and Go to the "My add-ins" tab. and Click "Add a custom add-in" …"
type textarea "*"
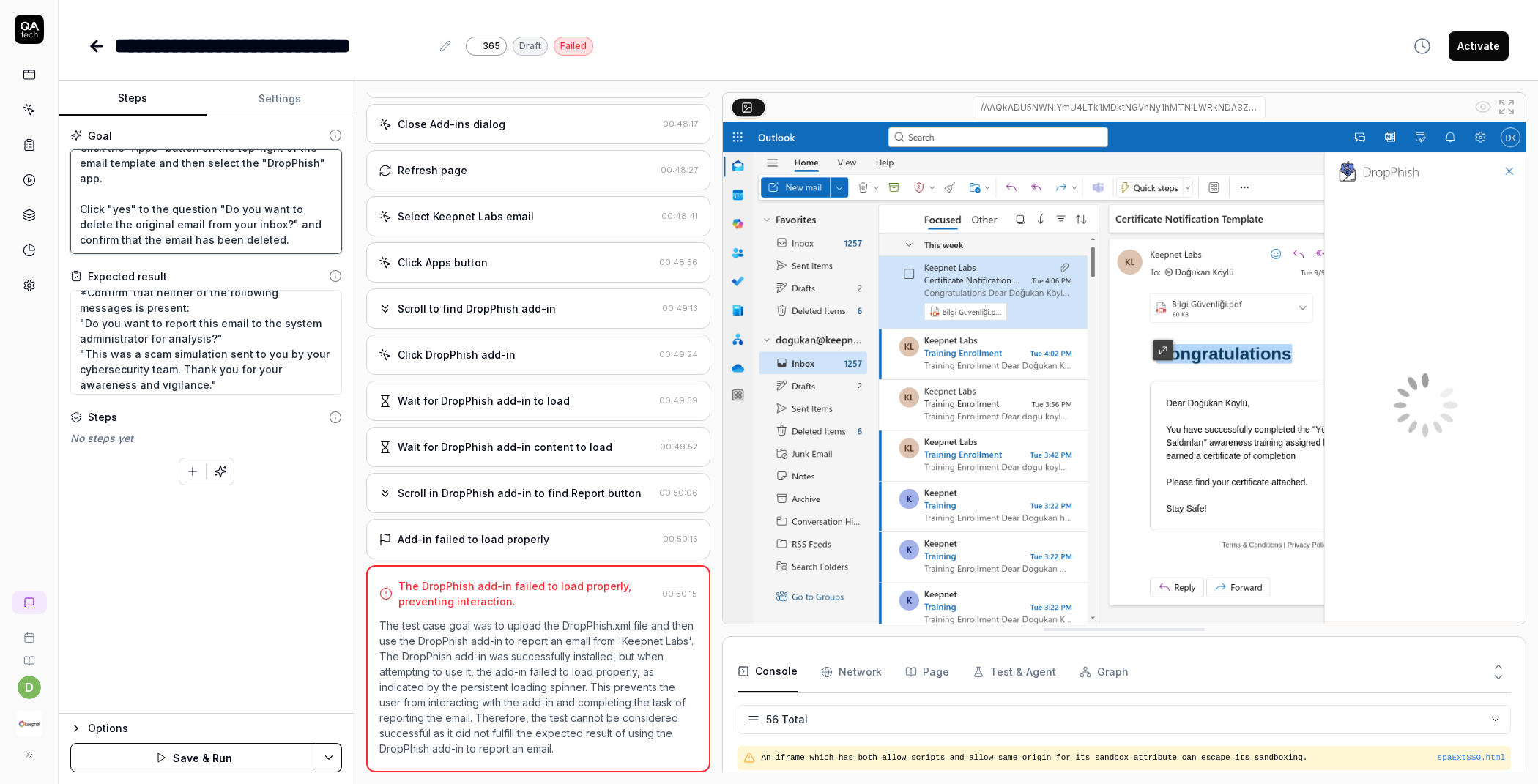
scroll to position [77, 0]
type textarea "Wait for 5 sec and Go to the "My add-ins" tab. and Click "Add a custom add-in" …"
click at [225, 755] on button "Save & Run" at bounding box center [193, 758] width 246 height 29
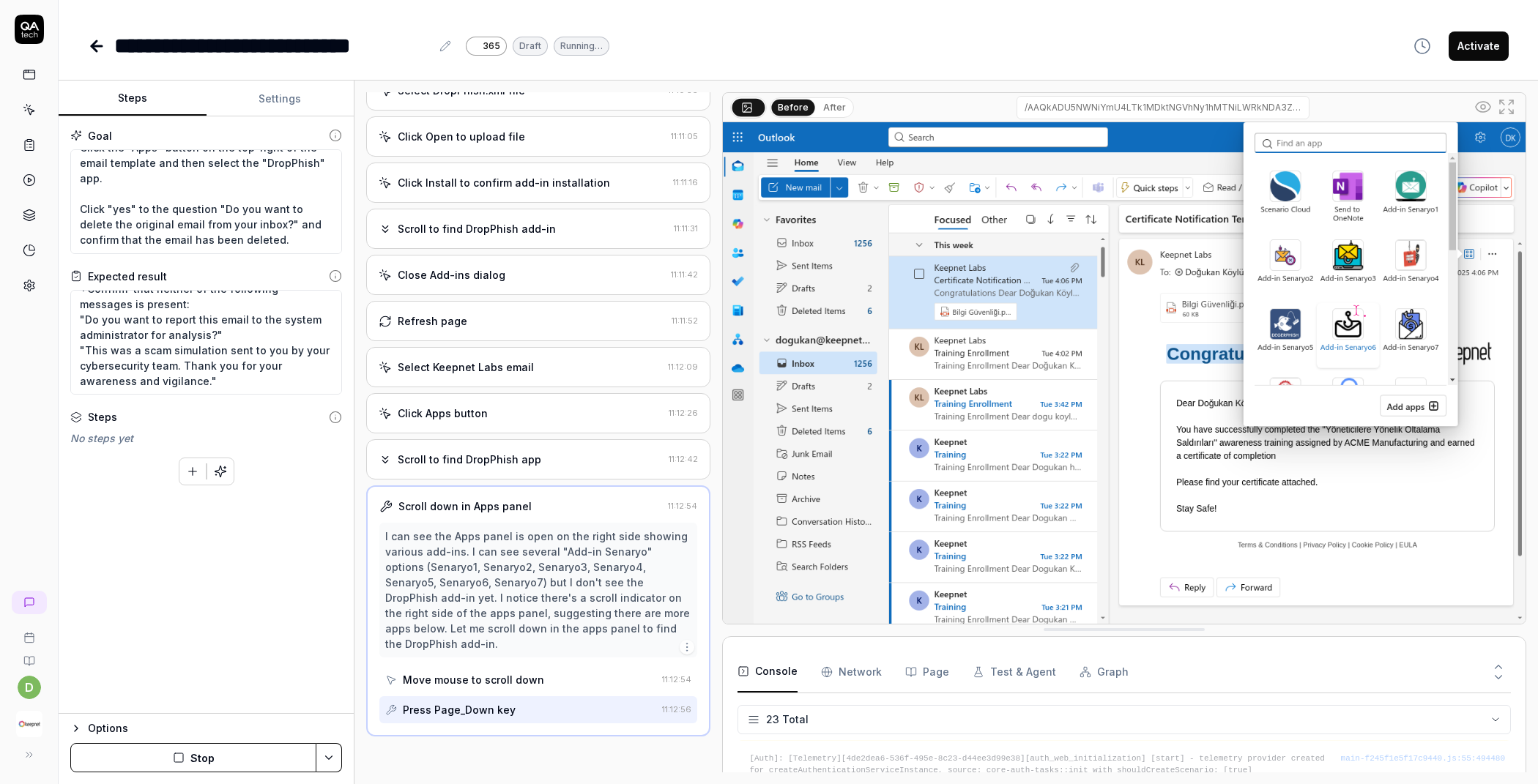
scroll to position [366, 0]
click at [829, 104] on button "After" at bounding box center [834, 107] width 34 height 17
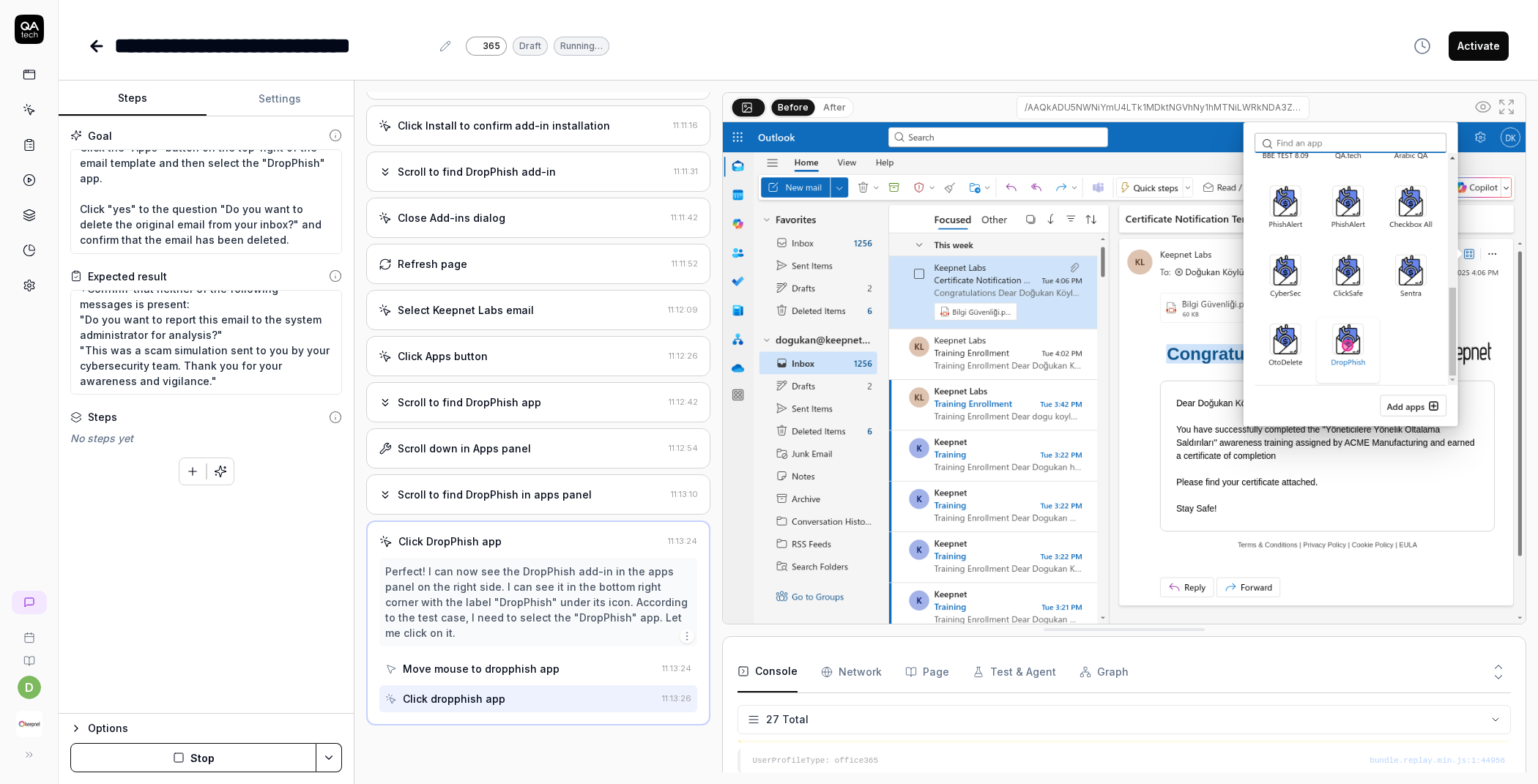
scroll to position [426, 0]
click at [831, 106] on button "After" at bounding box center [834, 107] width 34 height 17
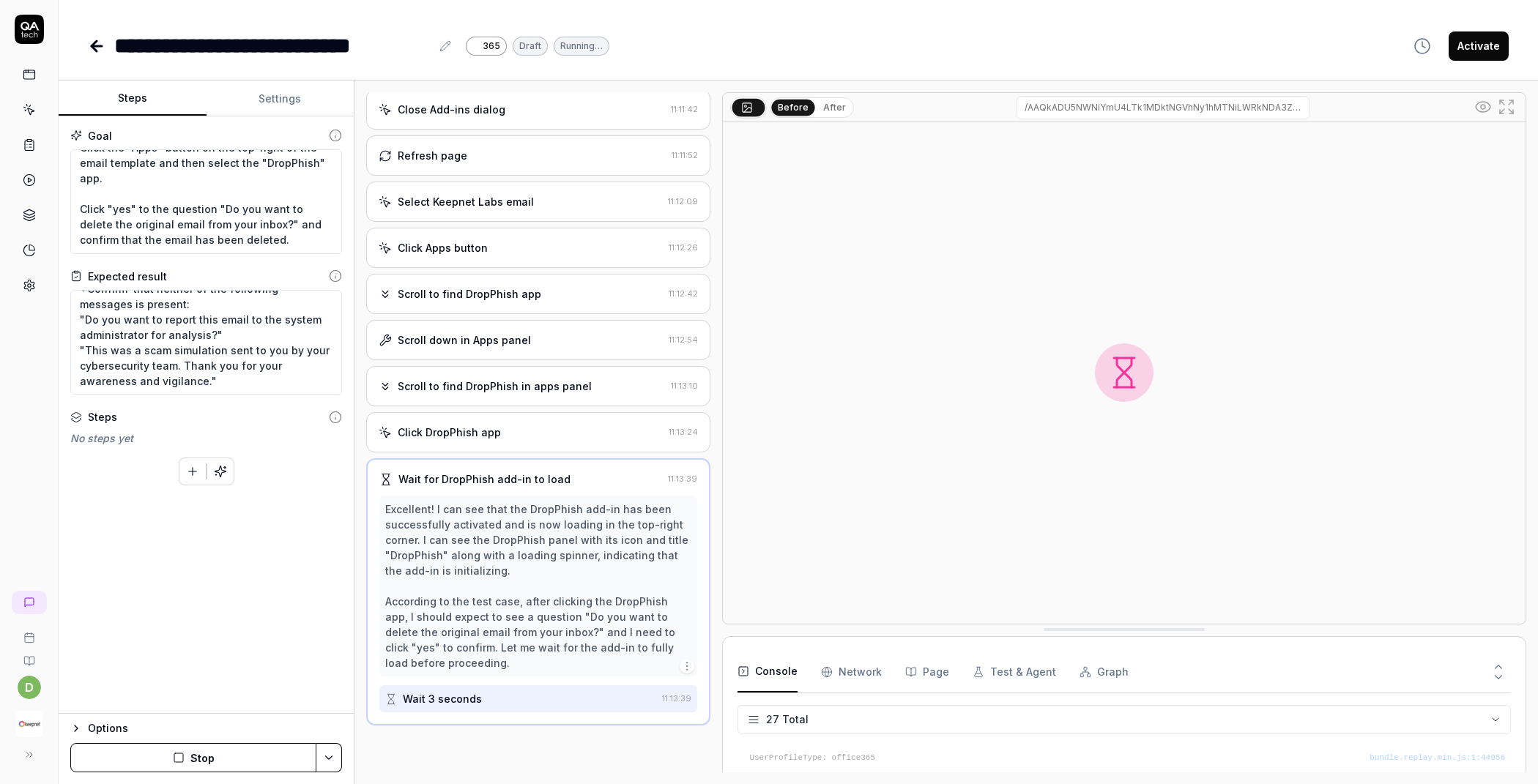
scroll to position [534, 0]
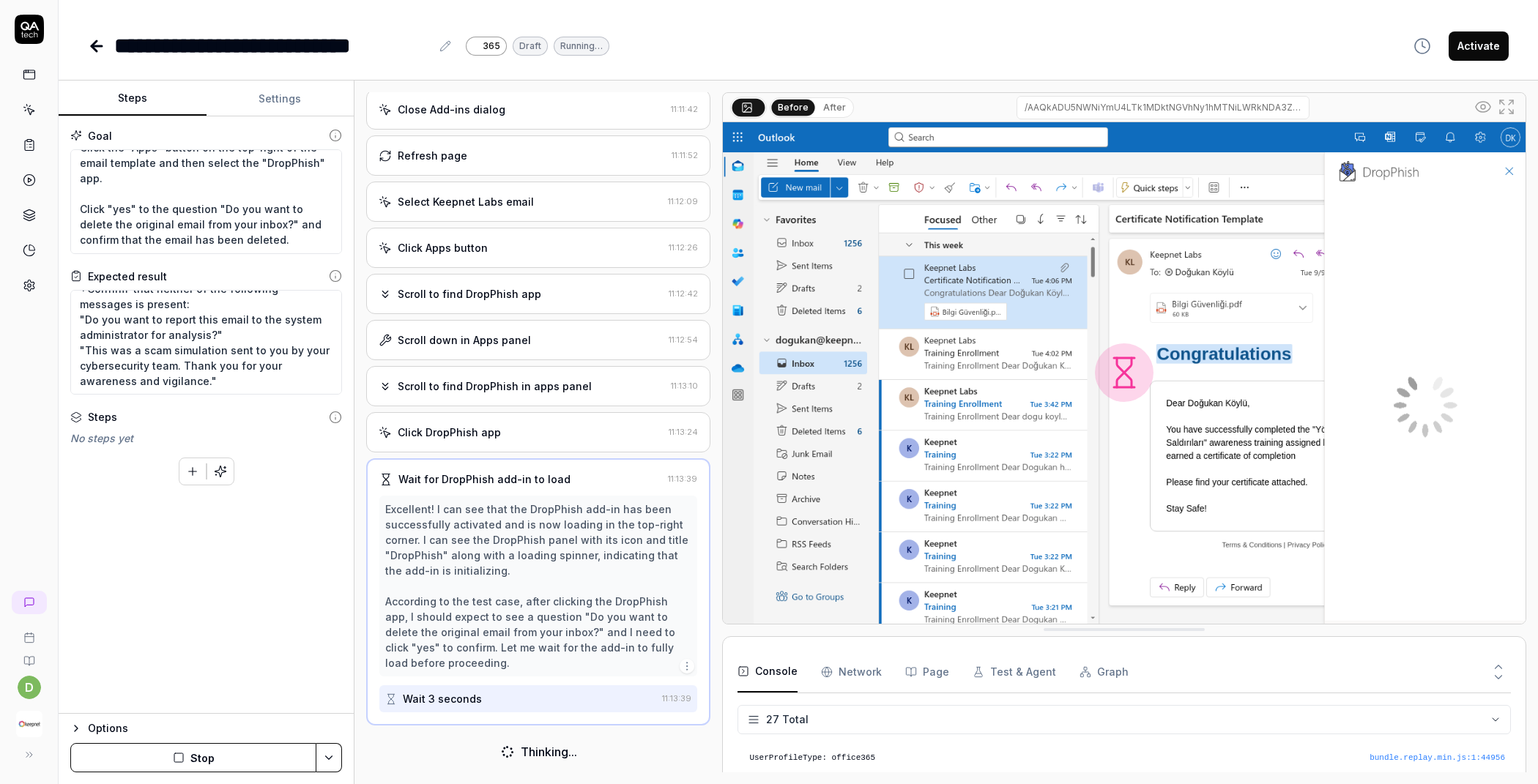
click at [809, 110] on button "Before" at bounding box center [794, 106] width 43 height 17
click at [837, 104] on button "After" at bounding box center [834, 107] width 34 height 17
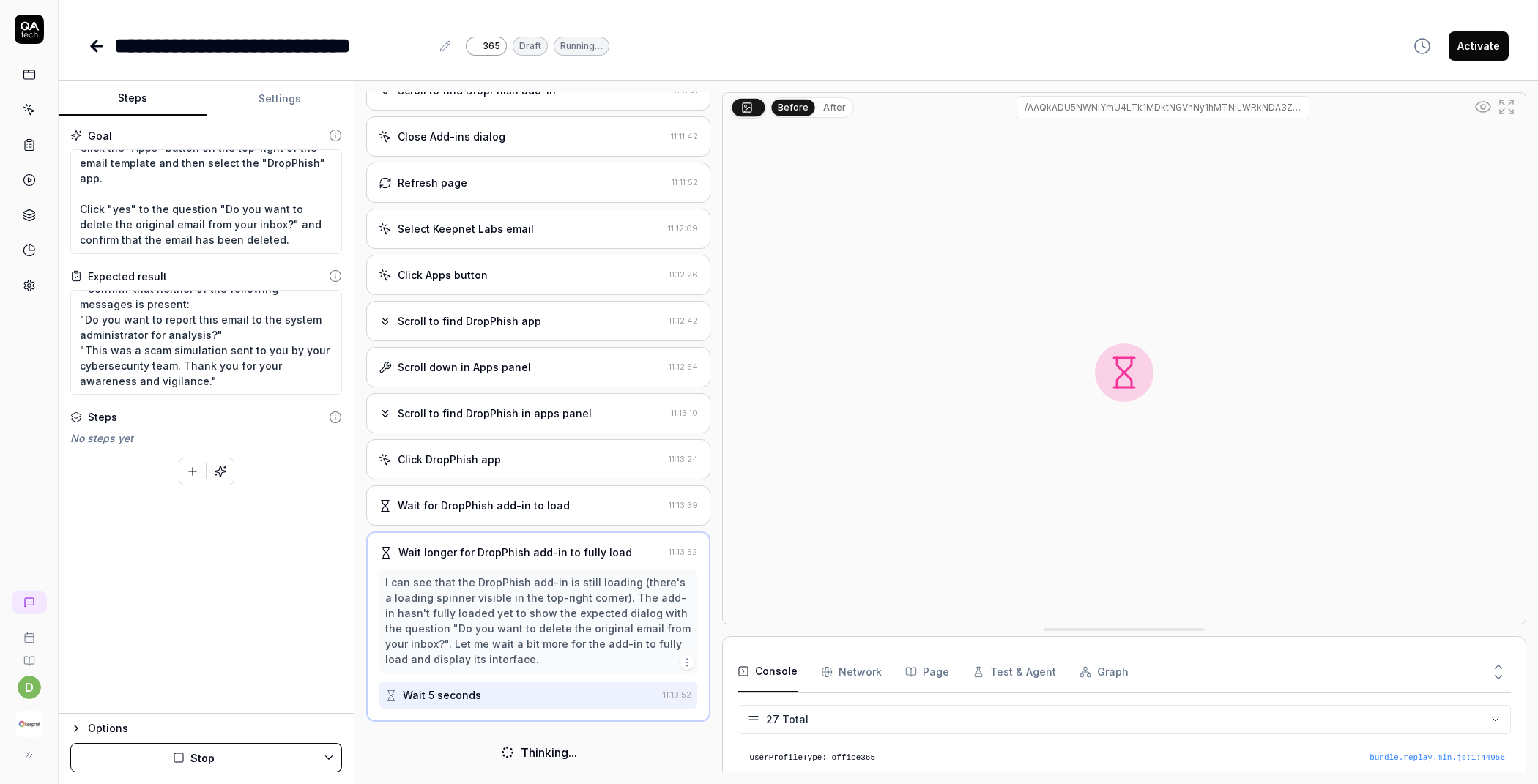
scroll to position [503, 0]
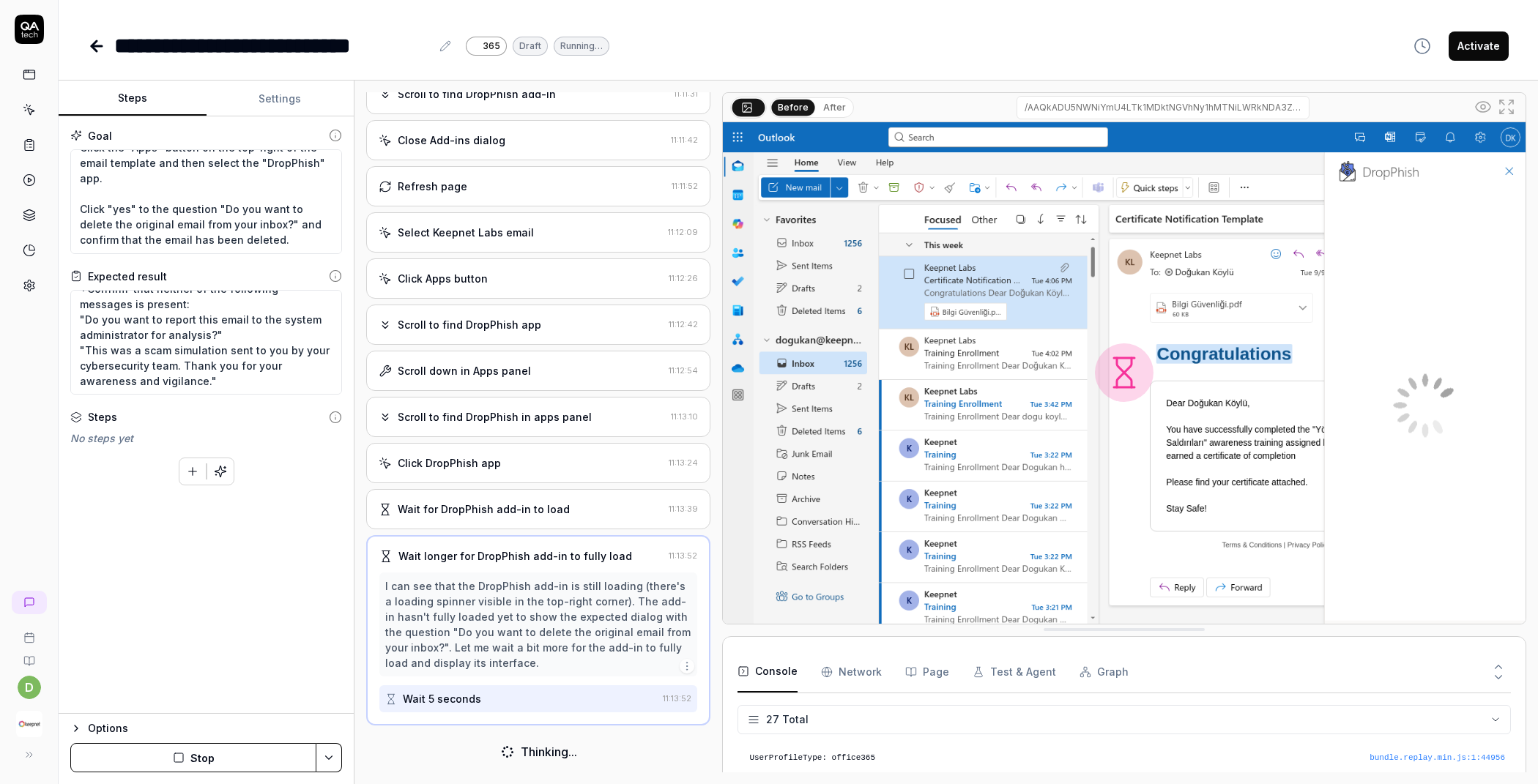
click at [817, 103] on button "After" at bounding box center [834, 107] width 34 height 17
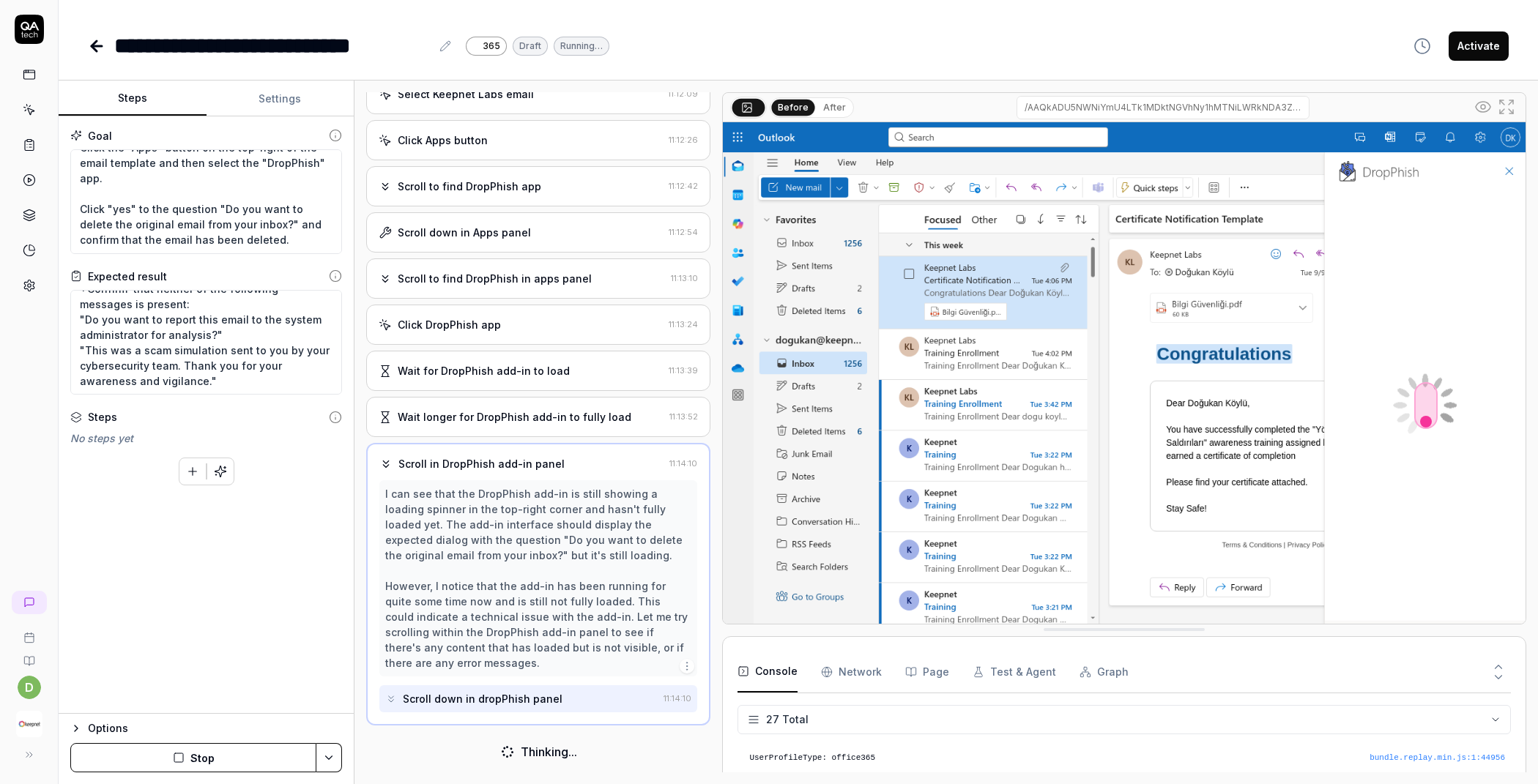
click at [831, 101] on button "After" at bounding box center [834, 107] width 34 height 17
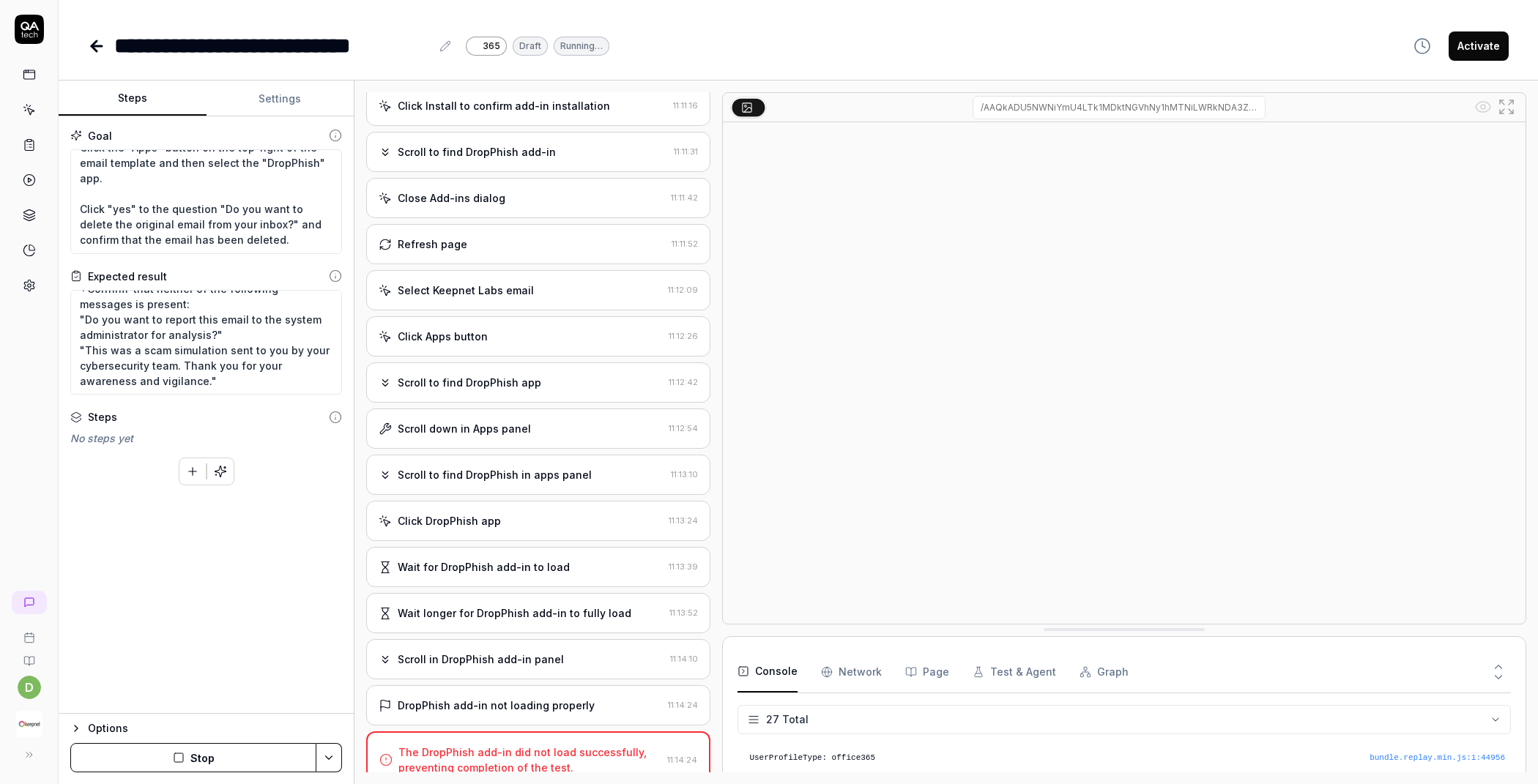
scroll to position [707, 0]
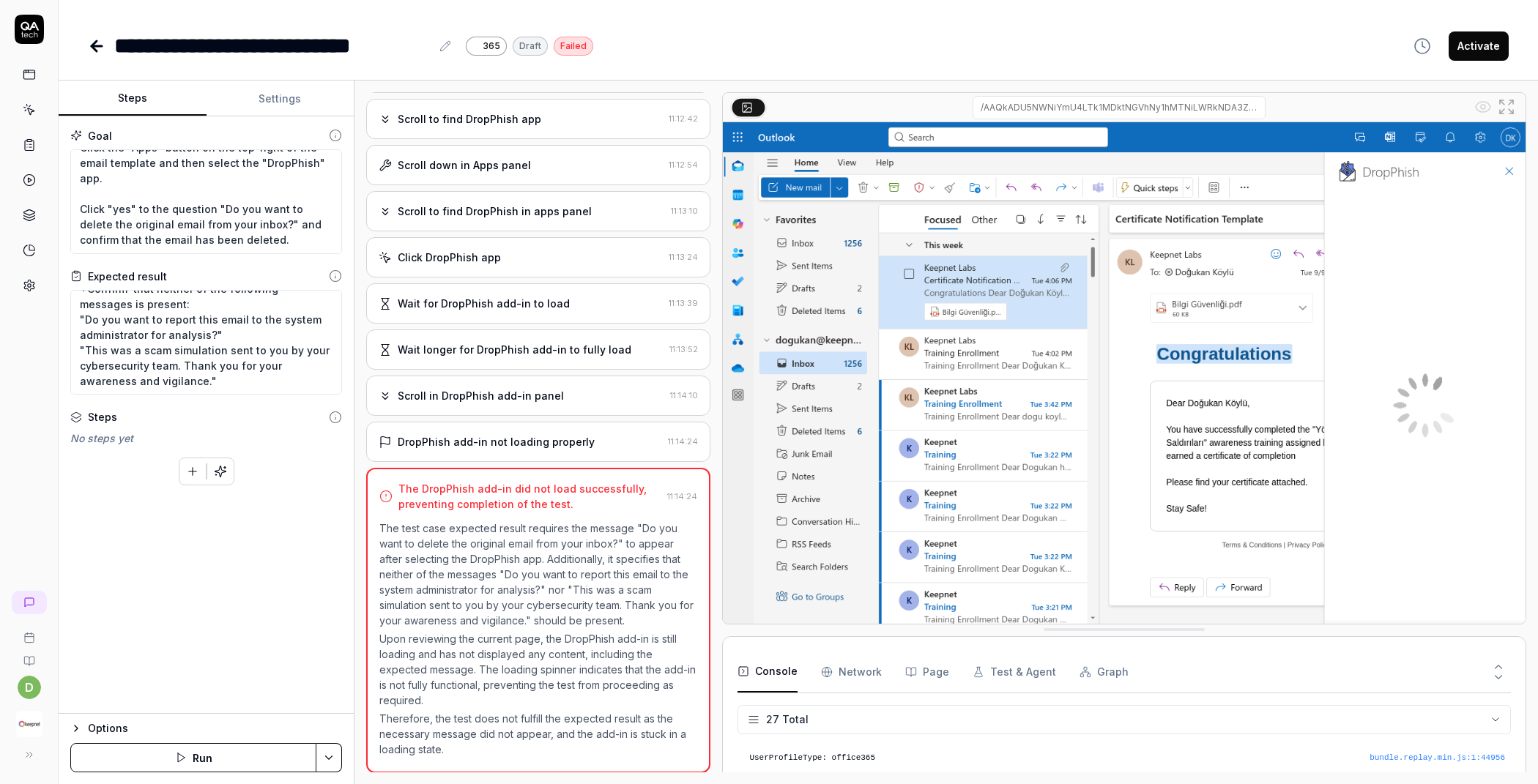
click at [513, 536] on p "The test case expected result requires the message "Do you want to delete the o…" at bounding box center [538, 574] width 318 height 107
drag, startPoint x: 580, startPoint y: 503, endPoint x: 399, endPoint y: 487, distance: 181.7
click at [399, 487] on div "The DropPhish add-in did not load successfully, preventing completion of the te…" at bounding box center [531, 496] width 263 height 31
click at [545, 521] on p "The test case expected result requires the message "Do you want to delete the o…" at bounding box center [538, 574] width 318 height 107
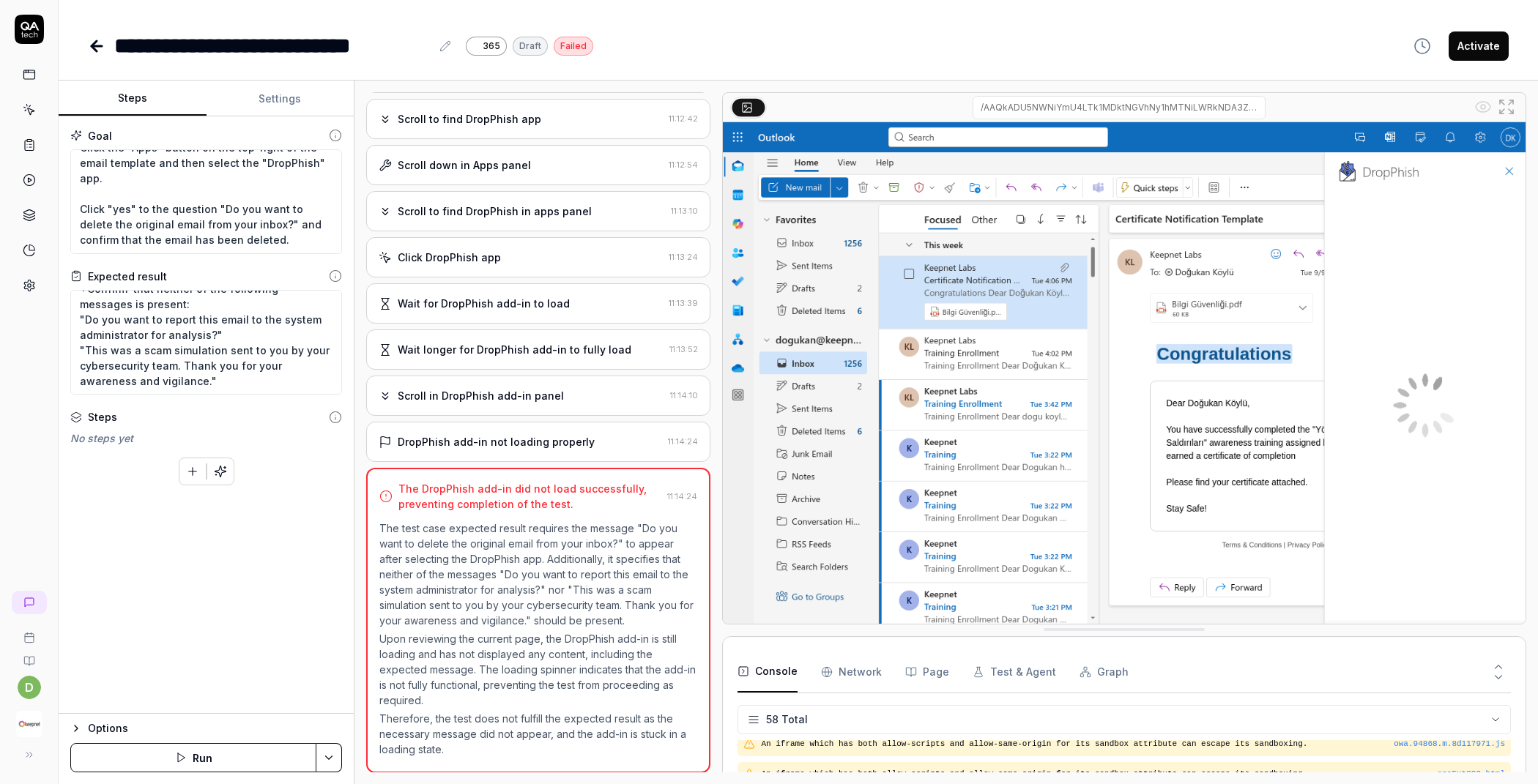
scroll to position [1685, 0]
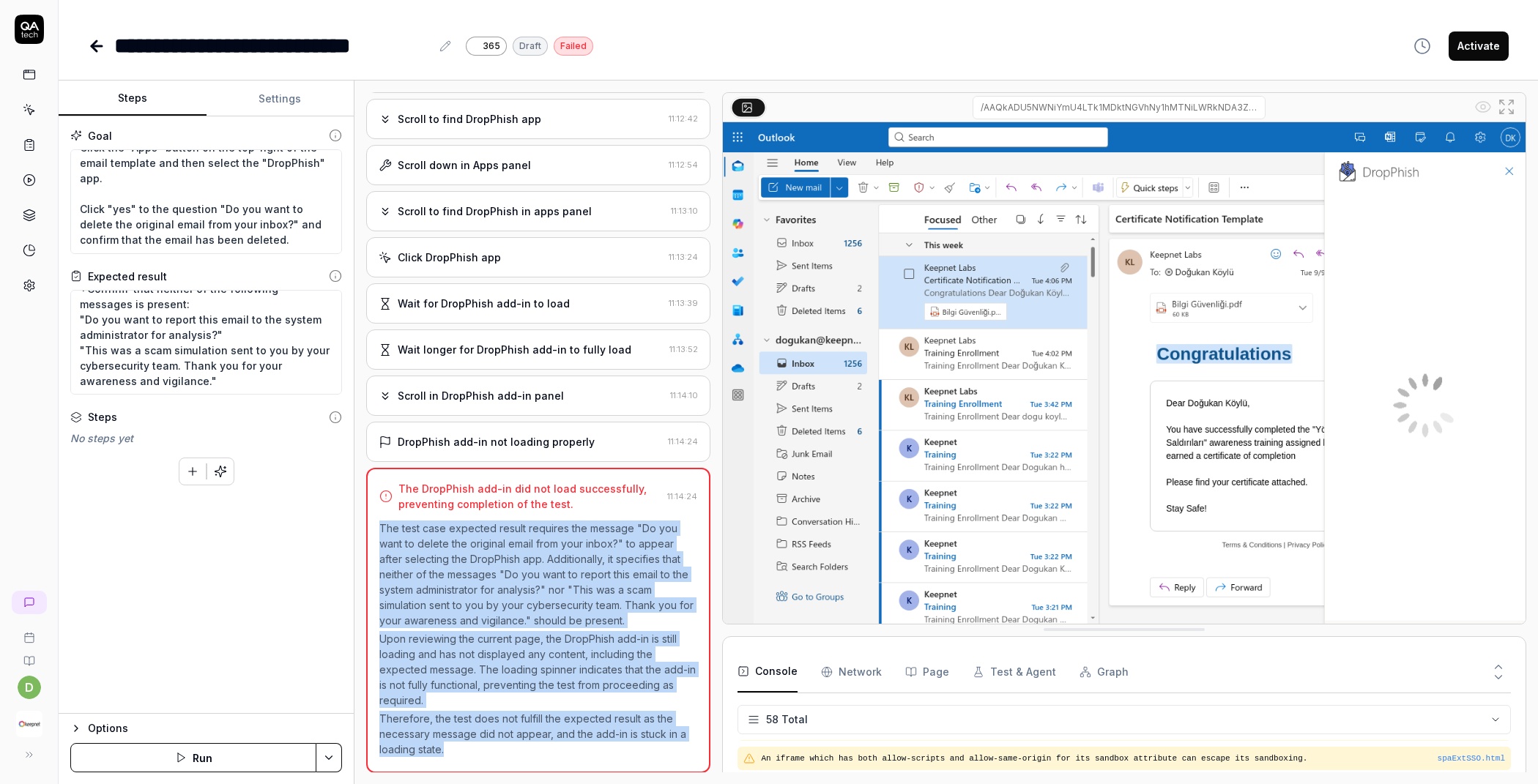
drag, startPoint x: 381, startPoint y: 528, endPoint x: 563, endPoint y: 748, distance: 285.5
click at [563, 748] on div "The test case expected result requires the message "Do you want to delete the o…" at bounding box center [538, 639] width 318 height 237
type textarea "*"
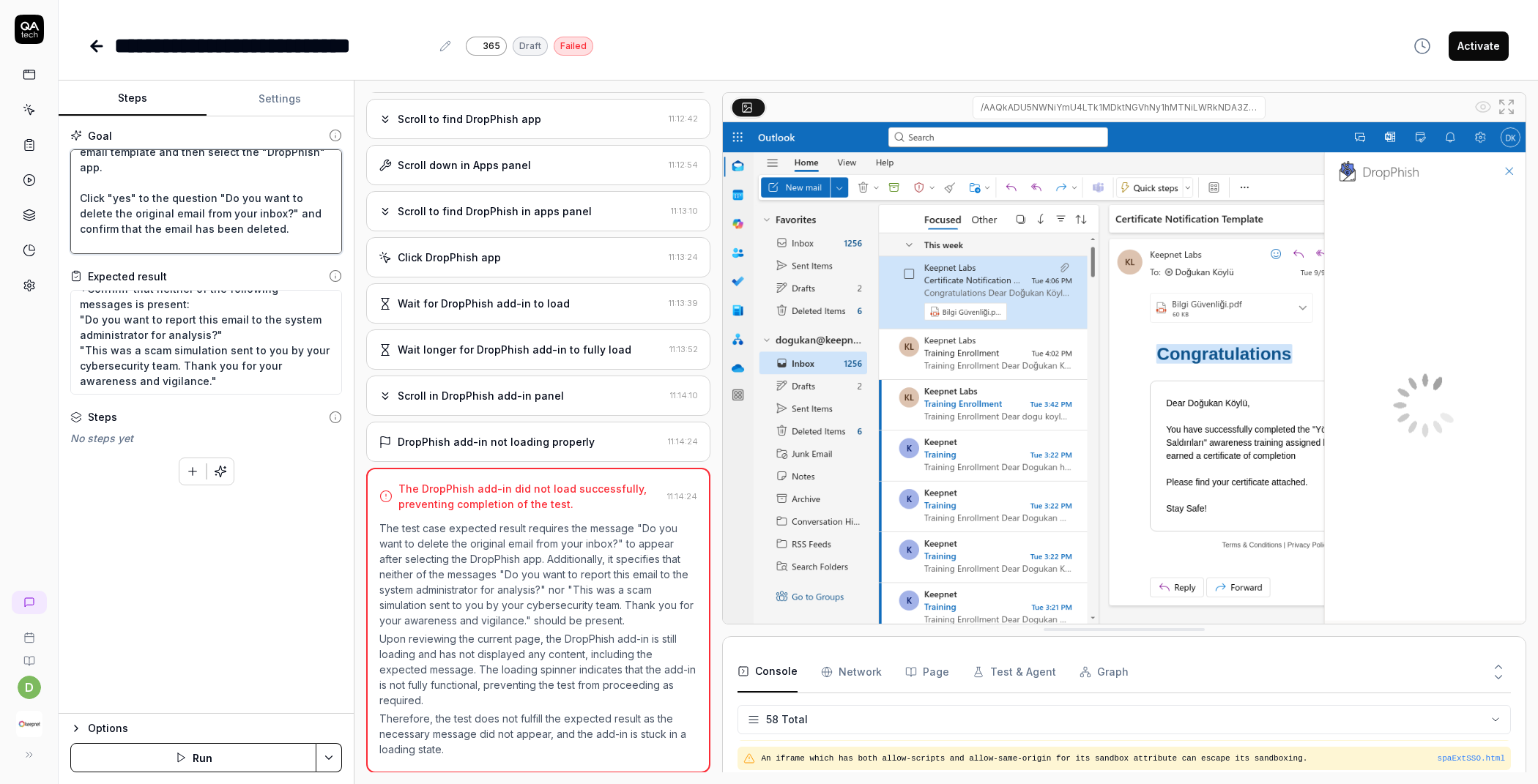
click at [156, 187] on textarea "Wait for 5 sec and Go to the "My add-ins" tab. and Click "Add a custom add-in" …" at bounding box center [206, 201] width 272 height 104
type textarea "Wait for 5 sec and Go to the "My add-ins" tab. and Click "Add a custom add-in" …"
type textarea "*"
type textarea "Wait for 5 sec and Go to the "My add-ins" tab. and Click "Add a custom add-in" …"
type textarea "*"
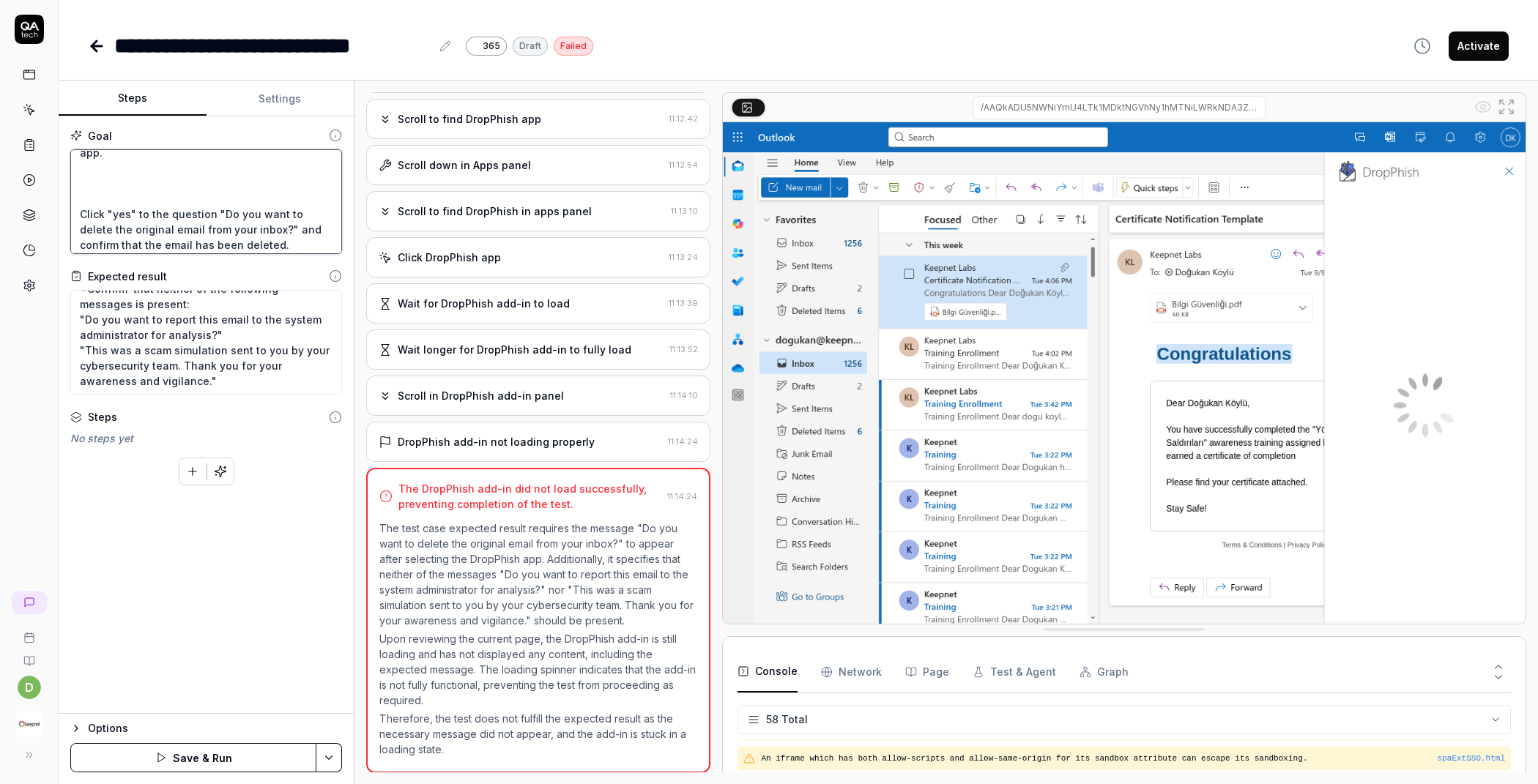
scroll to position [227, 0]
type textarea "Wait for 5 sec and Go to the "My add-ins" tab. and Click "Add a custom add-in" …"
type textarea "*"
type textarea "Wait for 5 sec and Go to the "My add-ins" tab. and Click "Add a custom add-in" …"
type textarea "*"
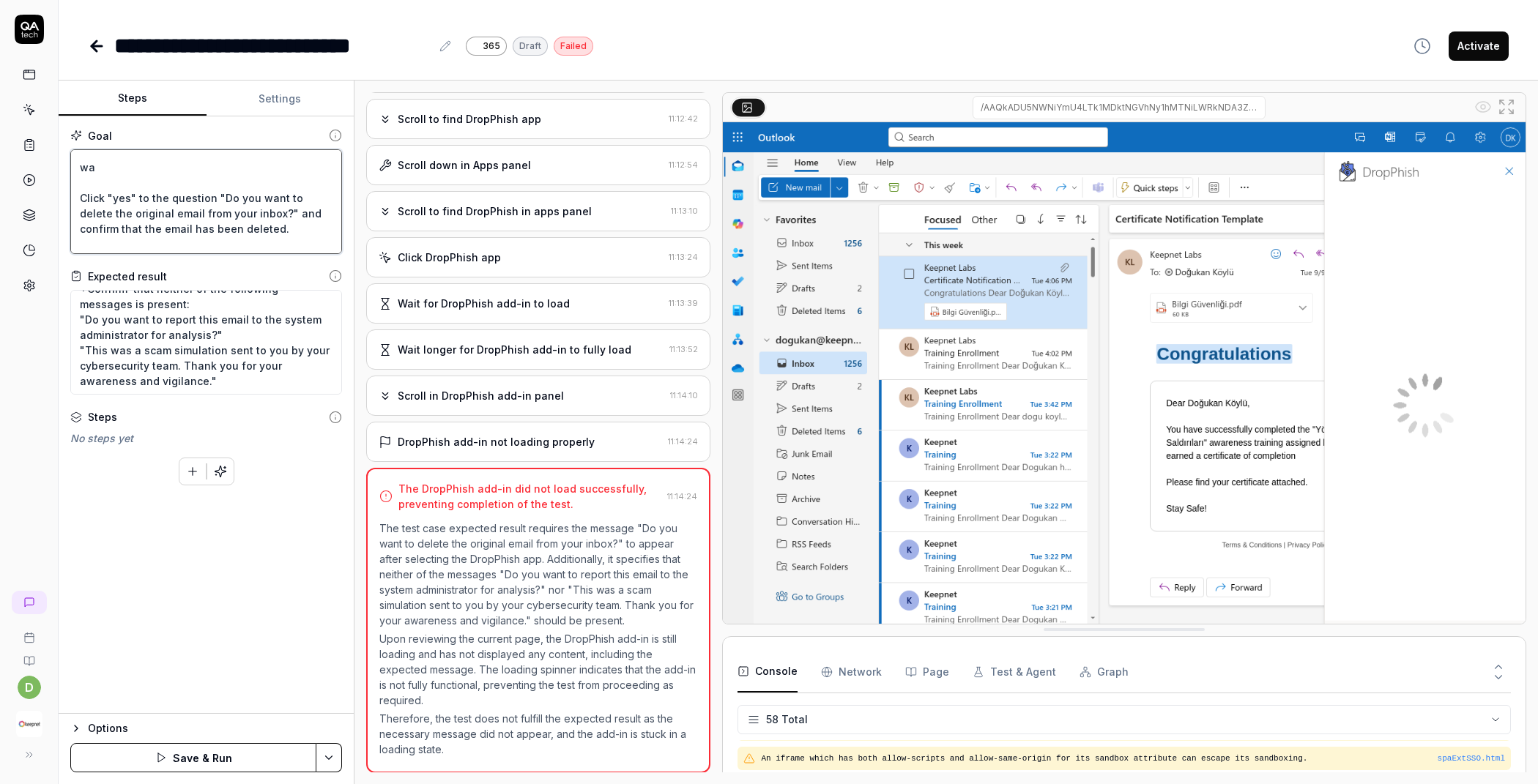
type textarea "Wait for 5 sec and Go to the "My add-ins" tab. and Click "Add a custom add-in" …"
type textarea "*"
type textarea "Wait for 5 sec and Go to the "My add-ins" tab. and Click "Add a custom add-in" …"
type textarea "*"
type textarea "Wait for 5 sec and Go to the "My add-ins" tab. and Click "Add a custom add-in" …"
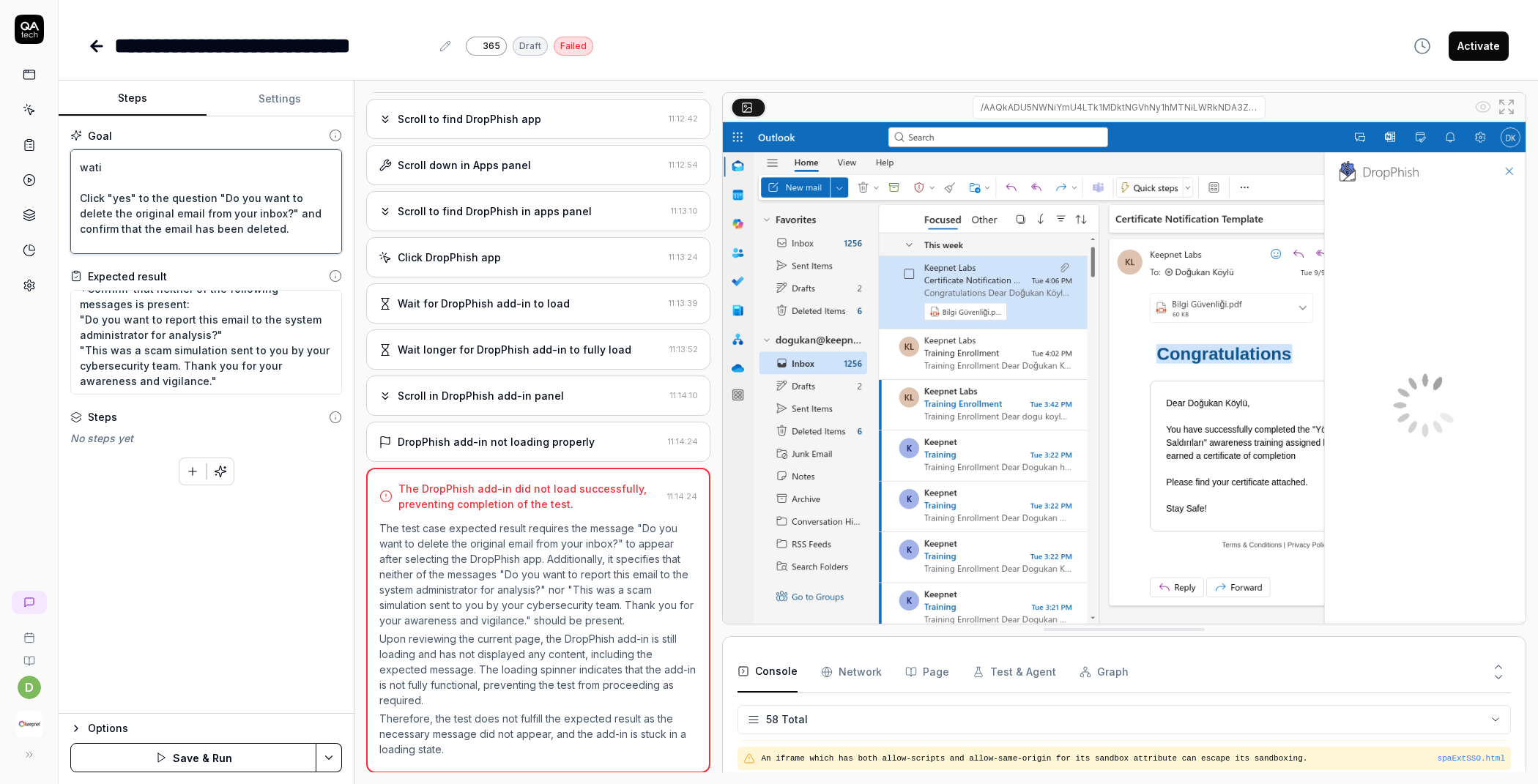
type textarea "*"
type textarea "Wait for 5 sec and Go to the "My add-ins" tab. and Click "Add a custom add-in" …"
type textarea "*"
type textarea "Wait for 5 sec and Go to the "My add-ins" tab. and Click "Add a custom add-in" …"
type textarea "*"
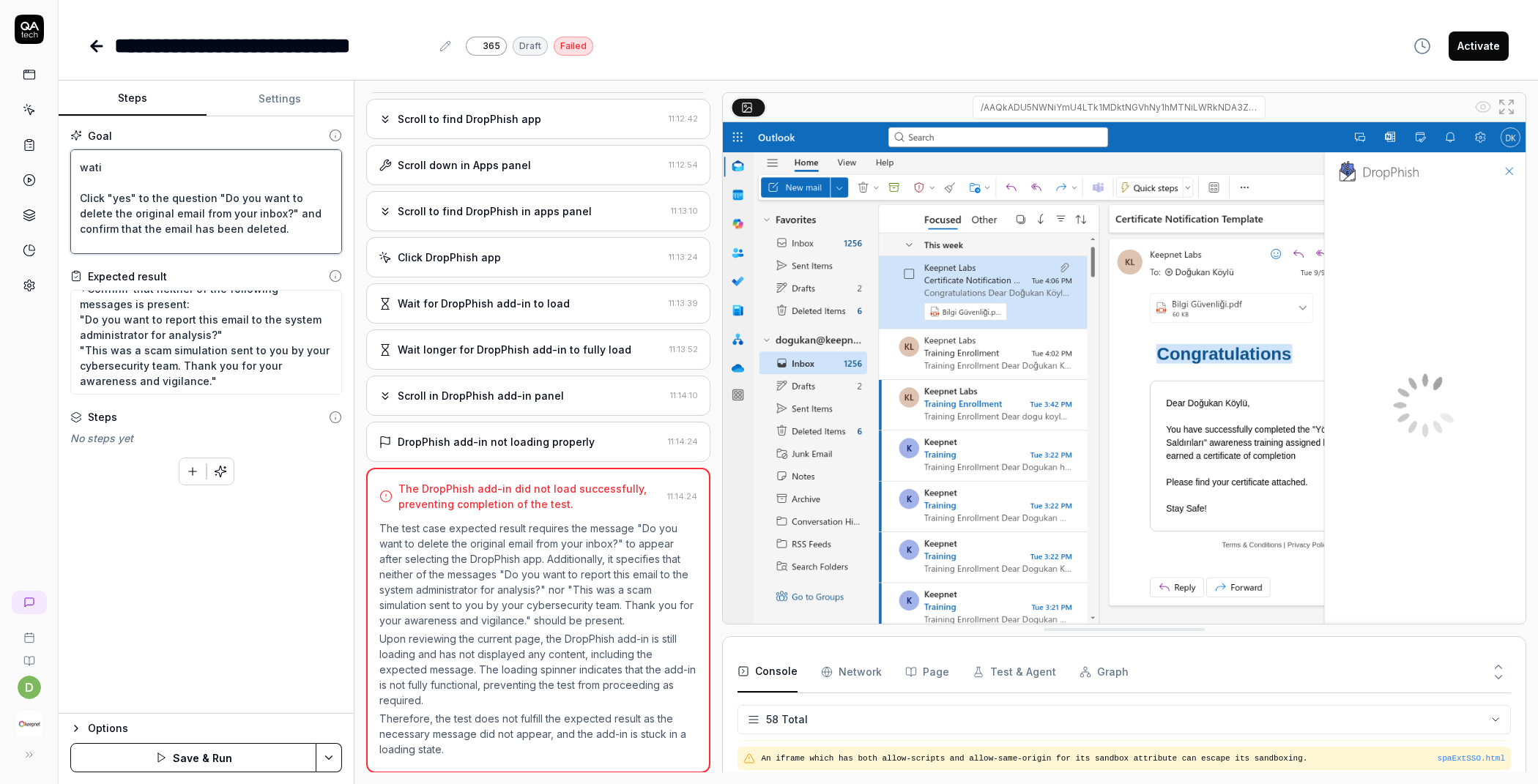
type textarea "Wait for 5 sec and Go to the "My add-ins" tab. and Click "Add a custom add-in" …"
type textarea "*"
type textarea "Wait for 5 sec and Go to the "My add-ins" tab. and Click "Add a custom add-in" …"
type textarea "*"
type textarea "Wait for 5 sec and Go to the "My add-ins" tab. and Click "Add a custom add-in" …"
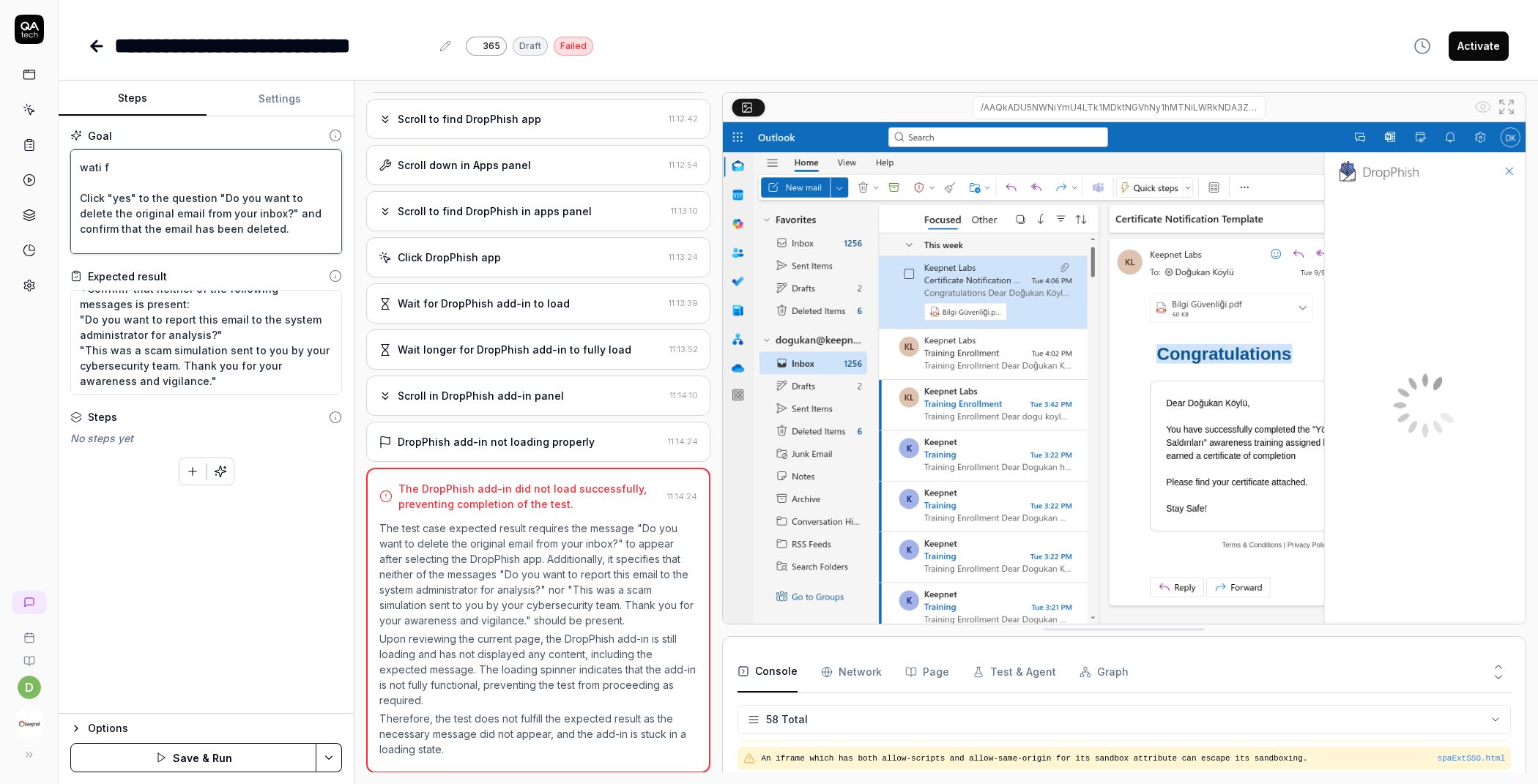
type textarea "*"
type textarea "Wait for 5 sec and Go to the "My add-ins" tab. and Click "Add a custom add-in" …"
type textarea "*"
type textarea "Wait for 5 sec and Go to the "My add-ins" tab. and Click "Add a custom add-in" …"
type textarea "*"
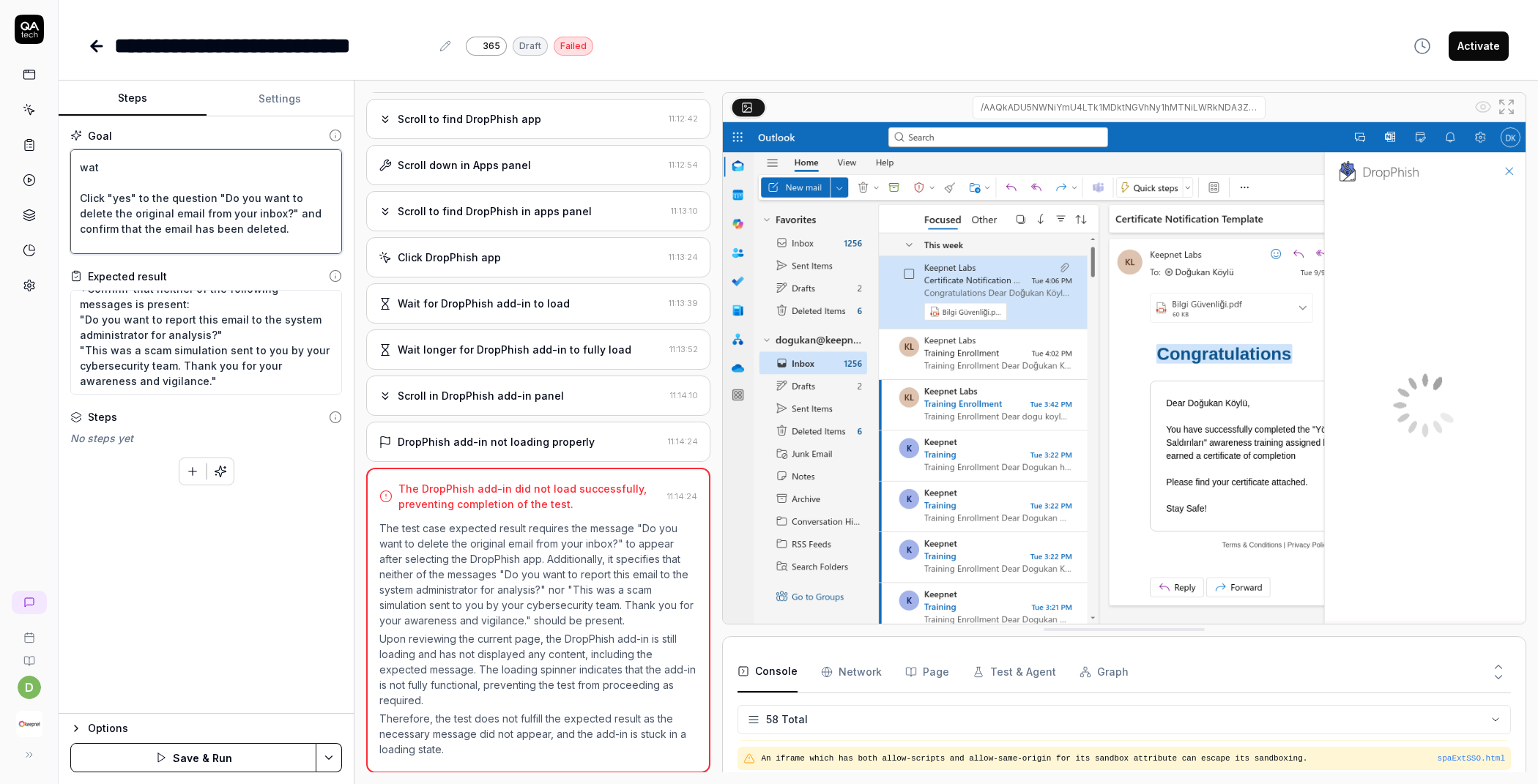
type textarea "Wait for 5 sec and Go to the "My add-ins" tab. and Click "Add a custom add-in" …"
type textarea "*"
type textarea "Wait for 5 sec and Go to the "My add-ins" tab. and Click "Add a custom add-in" …"
type textarea "*"
type textarea "Wait for 5 sec and Go to the "My add-ins" tab. and Click "Add a custom add-in" …"
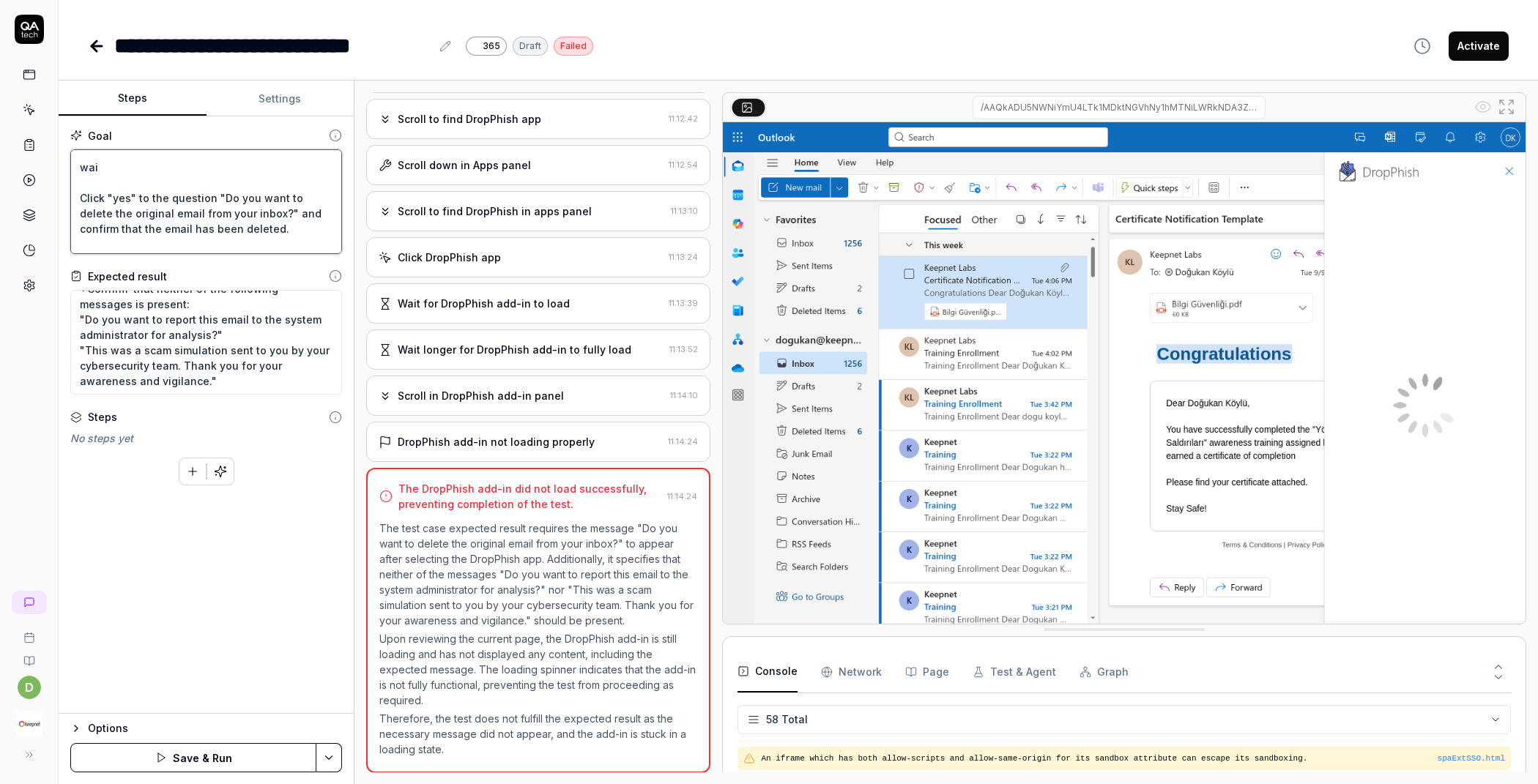
type textarea "*"
type textarea "Wait for 5 sec and Go to the "My add-ins" tab. and Click "Add a custom add-in" …"
type textarea "*"
type textarea "Wait for 5 sec and Go to the "My add-ins" tab. and Click "Add a custom add-in" …"
type textarea "*"
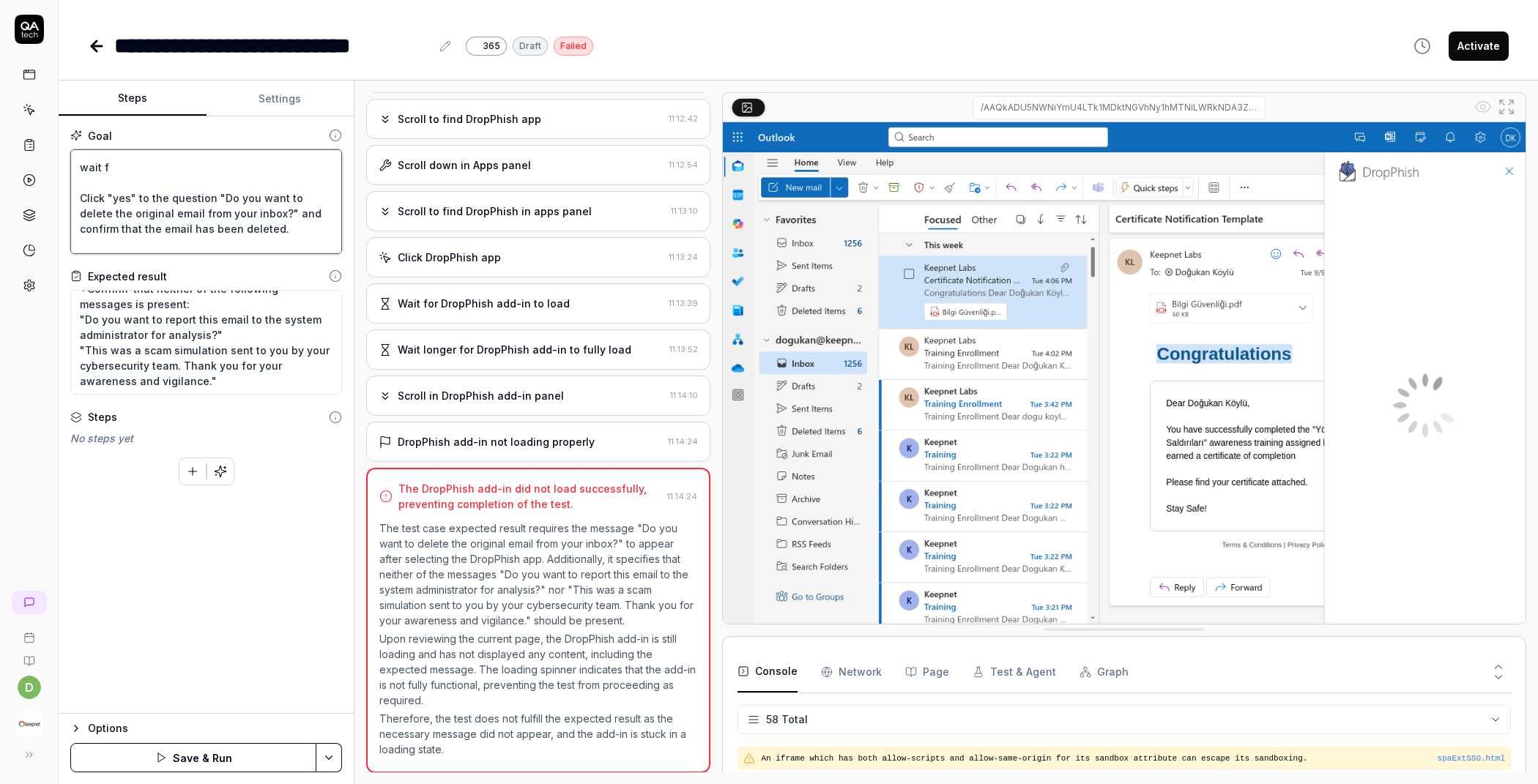
type textarea "Wait for 5 sec and Go to the "My add-ins" tab. and Click "Add a custom add-in" …"
type textarea "*"
type textarea "Wait for 5 sec and Go to the "My add-ins" tab. and Click "Add a custom add-in" …"
type textarea "*"
type textarea "Wait for 5 sec and Go to the "My add-ins" tab. and Click "Add a custom add-in" …"
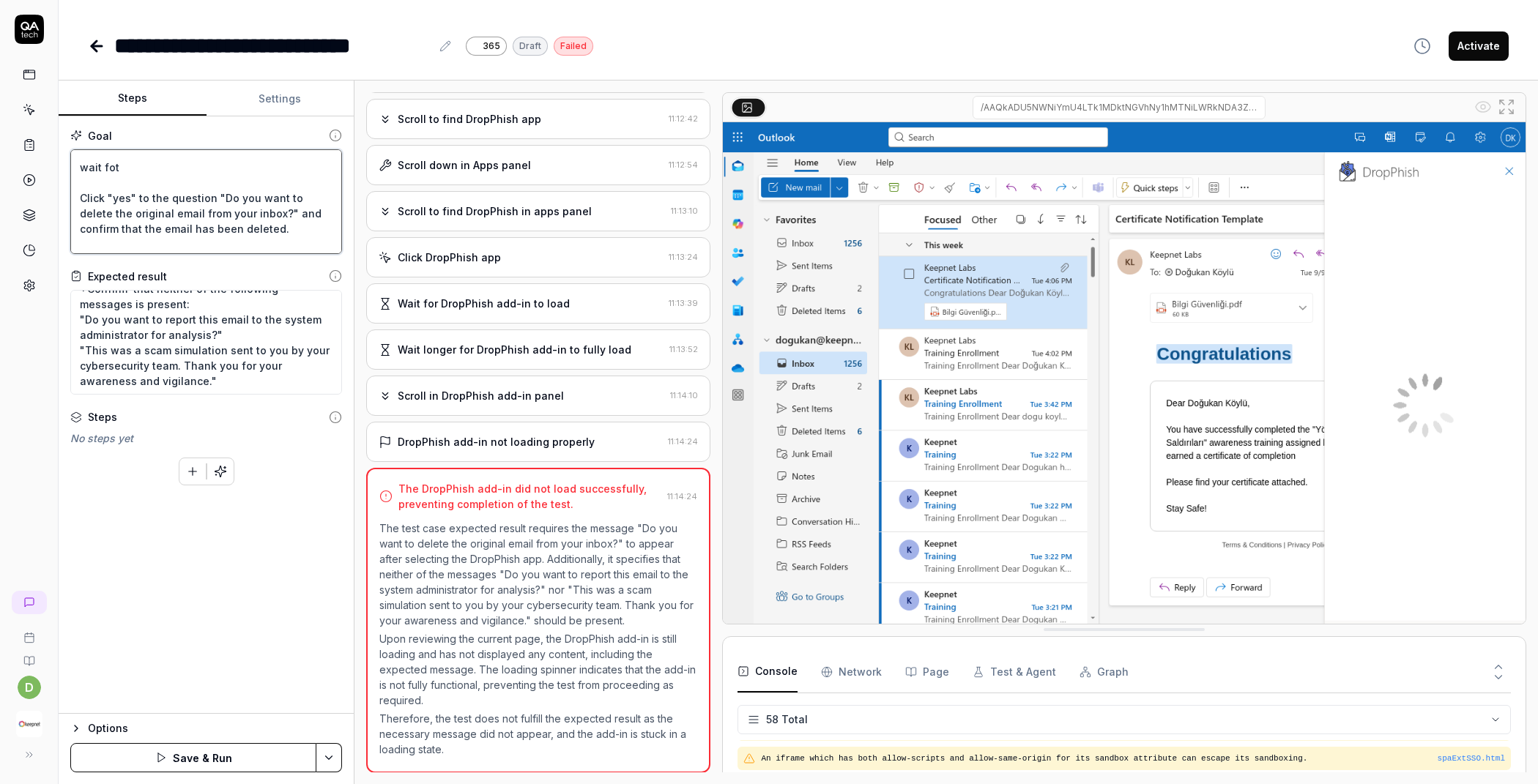
type textarea "*"
type textarea "Wait for 5 sec and Go to the "My add-ins" tab. and Click "Add a custom add-in" …"
type textarea "*"
type textarea "Wait for 5 sec and Go to the "My add-ins" tab. and Click "Add a custom add-in" …"
type textarea "*"
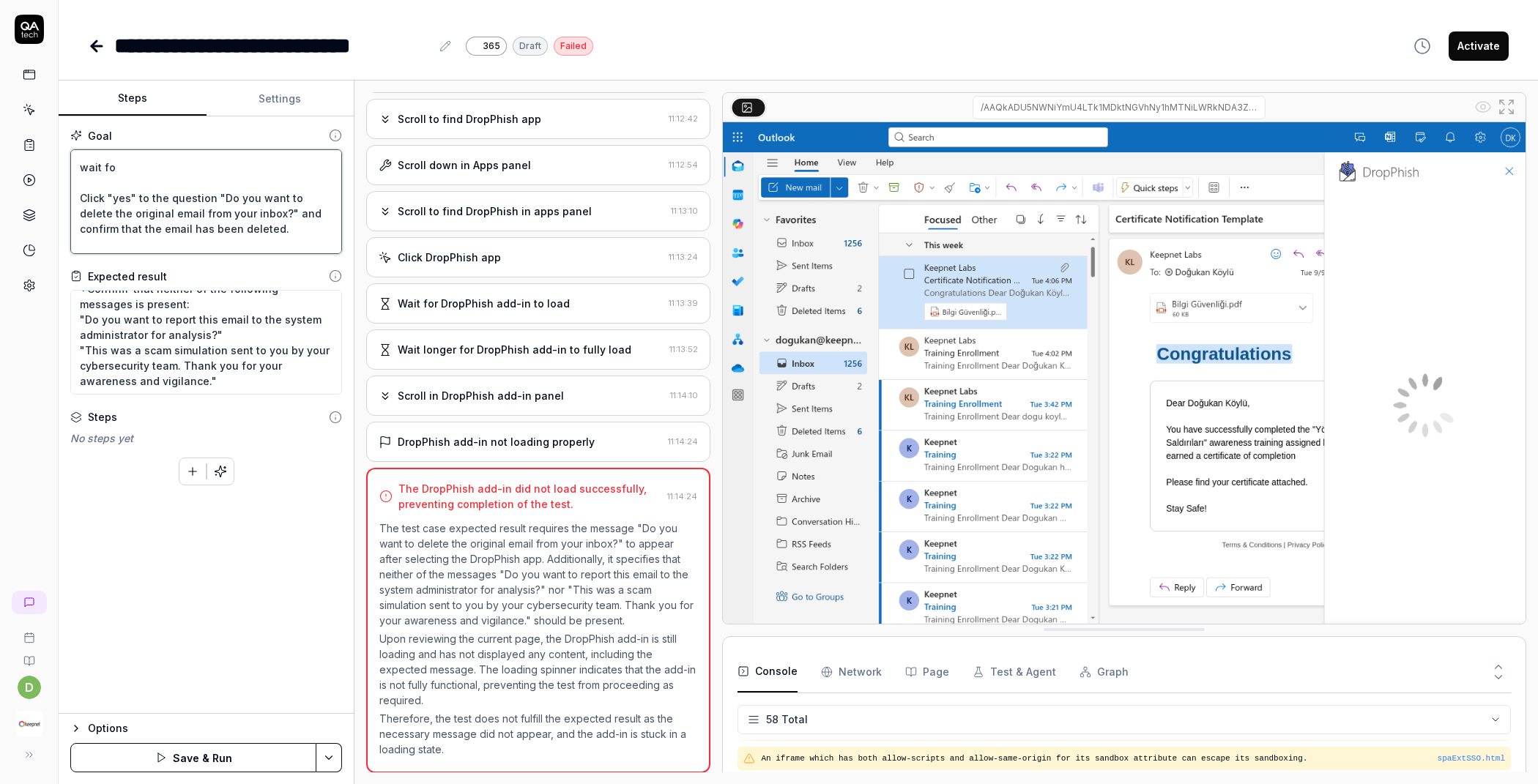
type textarea "Wait for 5 sec and Go to the "My add-ins" tab. and Click "Add a custom add-in" …"
type textarea "*"
type textarea "Wait for 5 sec and Go to the "My add-ins" tab. and Click "Add a custom add-in" …"
type textarea "*"
type textarea "Wait for 5 sec and Go to the "My add-ins" tab. and Click "Add a custom add-in" …"
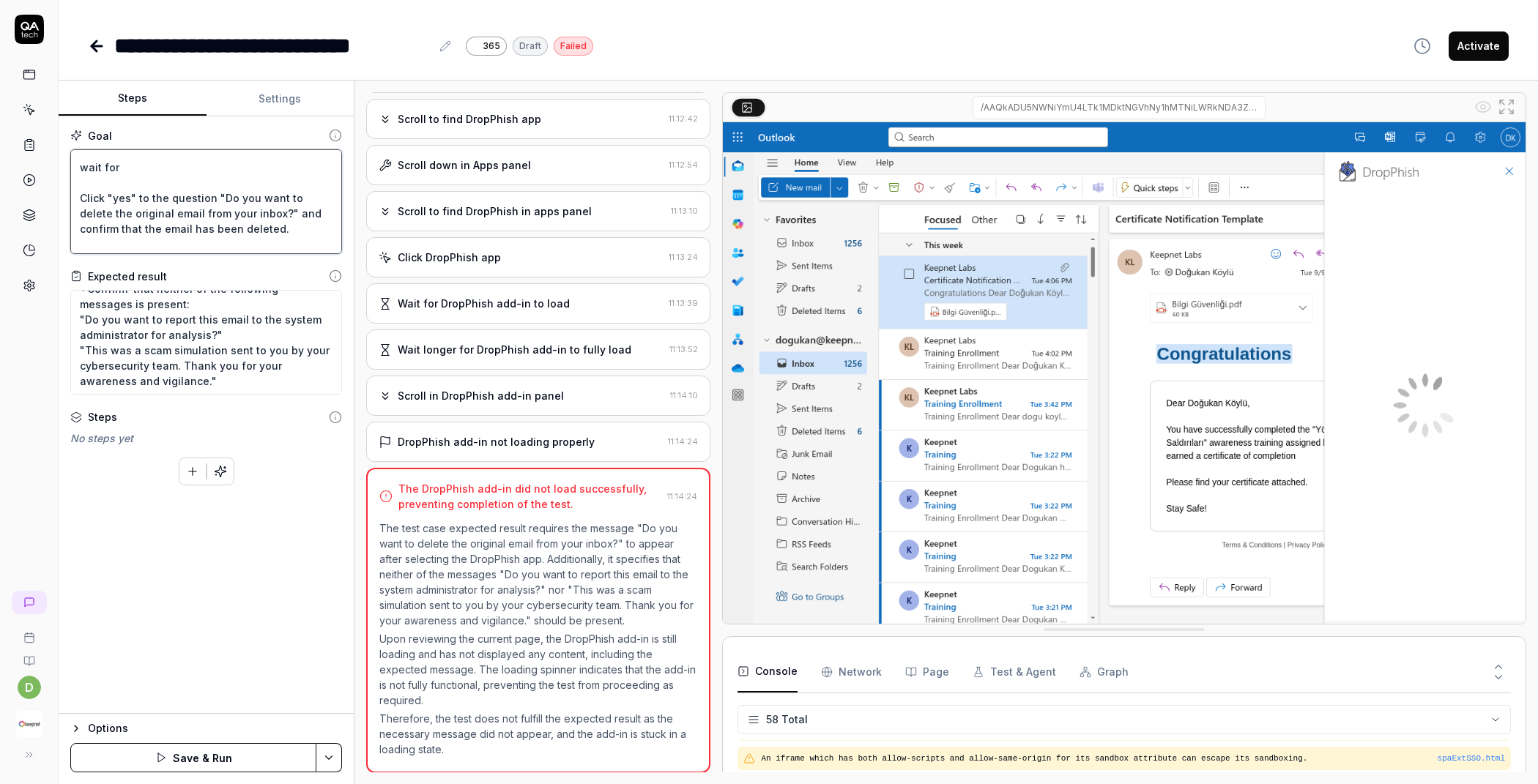
type textarea "*"
type textarea "Wait for 5 sec and Go to the "My add-ins" tab. and Click "Add a custom add-in" …"
type textarea "*"
type textarea "Wait for 5 sec and Go to the "My add-ins" tab. and Click "Add a custom add-in" …"
type textarea "*"
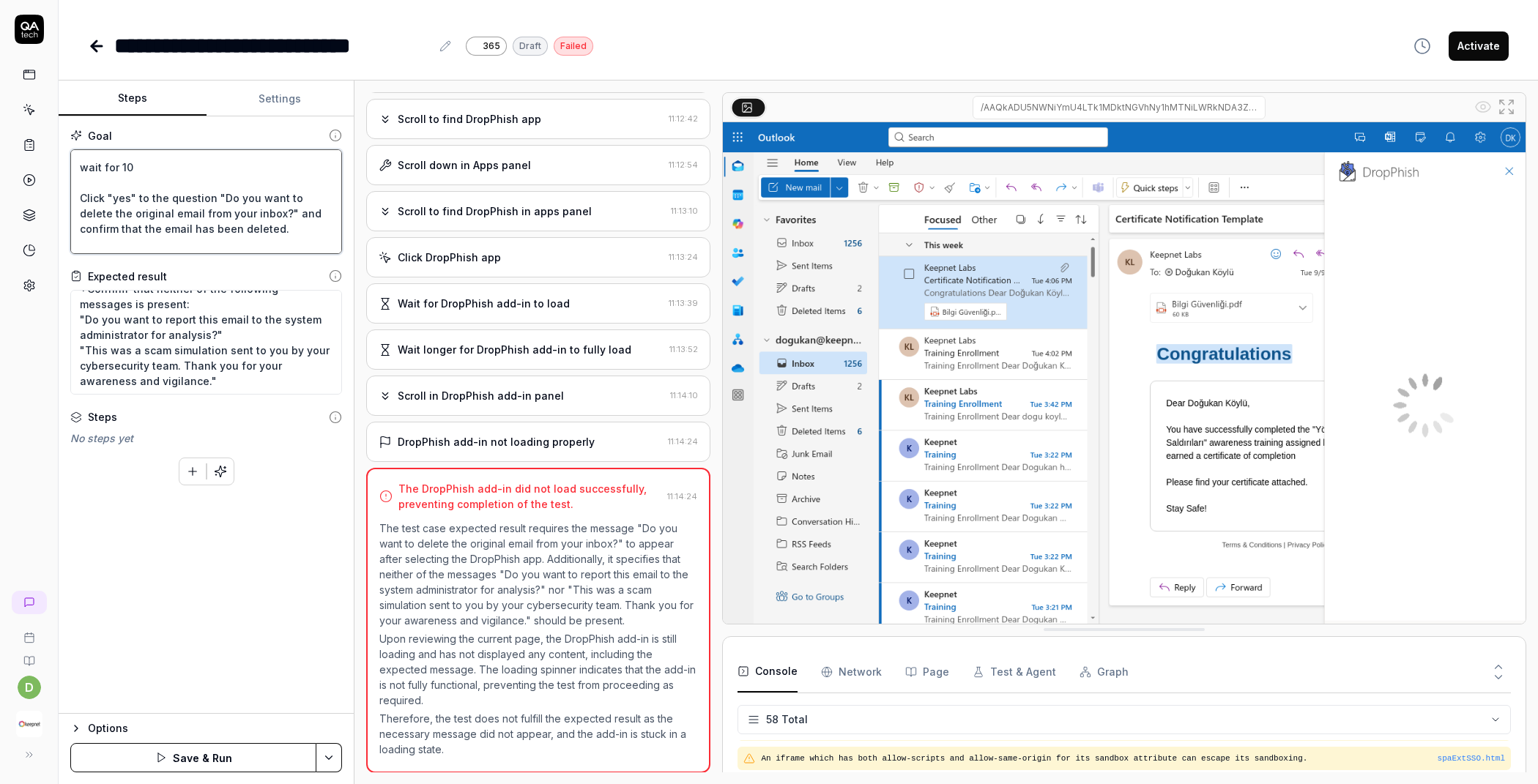
type textarea "Wait for 5 sec and Go to the "My add-ins" tab. and Click "Add a custom add-in" …"
type textarea "*"
type textarea "Wait for 5 sec and Go to the "My add-ins" tab. and Click "Add a custom add-in" …"
type textarea "*"
type textarea "Wait for 5 sec and Go to the "My add-ins" tab. and Click "Add a custom add-in" …"
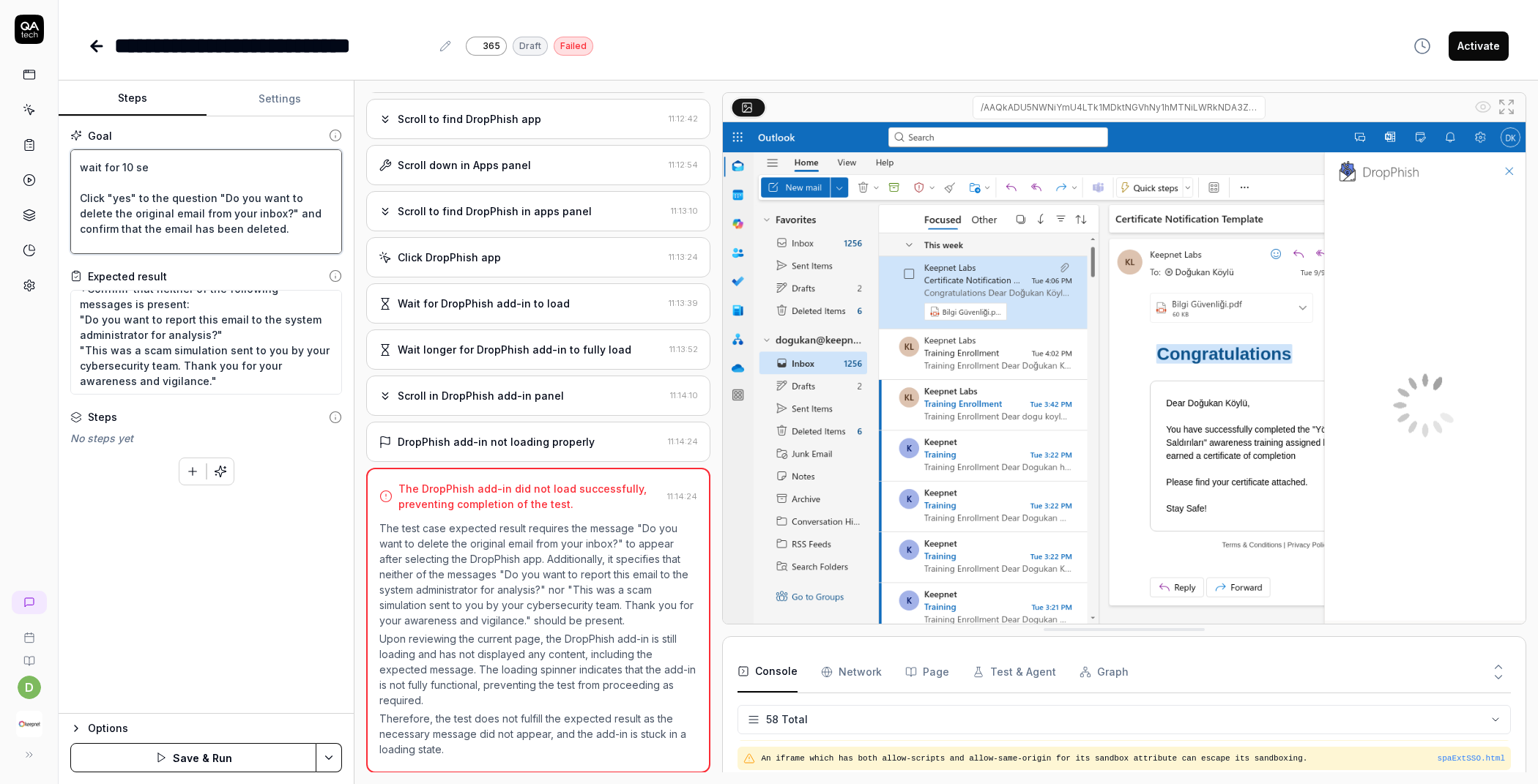
type textarea "*"
drag, startPoint x: 161, startPoint y: 211, endPoint x: 67, endPoint y: 211, distance: 94.0
click at [67, 211] on div "Goal Wait for 5 sec and Go to the "My add-ins" tab. and Click "Add a custom add…" at bounding box center [206, 414] width 296 height 598
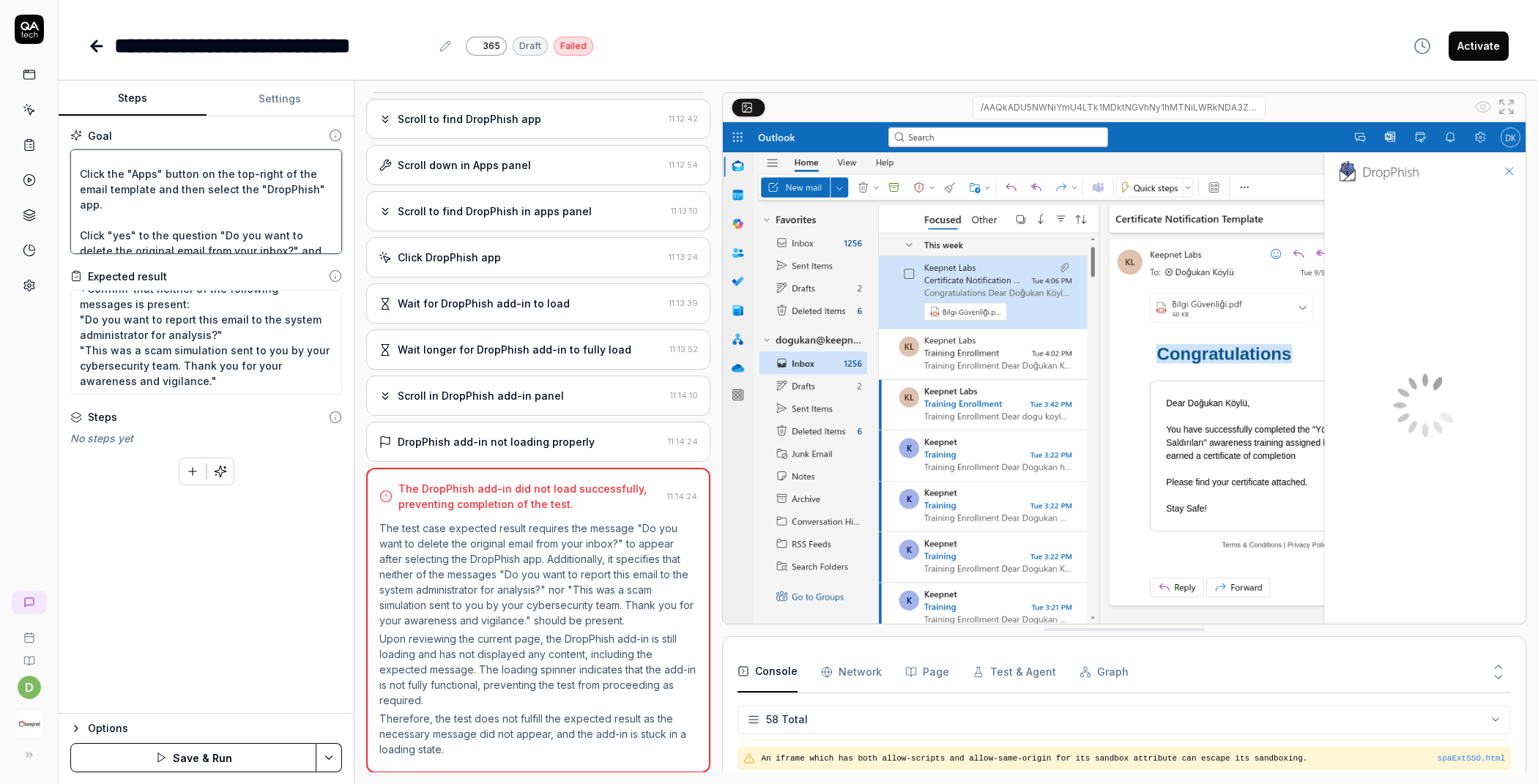
scroll to position [346, 0]
click at [117, 228] on textarea "Wait for 5 sec and Go to the "My add-ins" tab. and Click "Add a custom add-in" …" at bounding box center [206, 201] width 272 height 104
type textarea "Wait for 5 sec and Go to the "My add-ins" tab. and Click "Add a custom add-in" …"
type textarea "*"
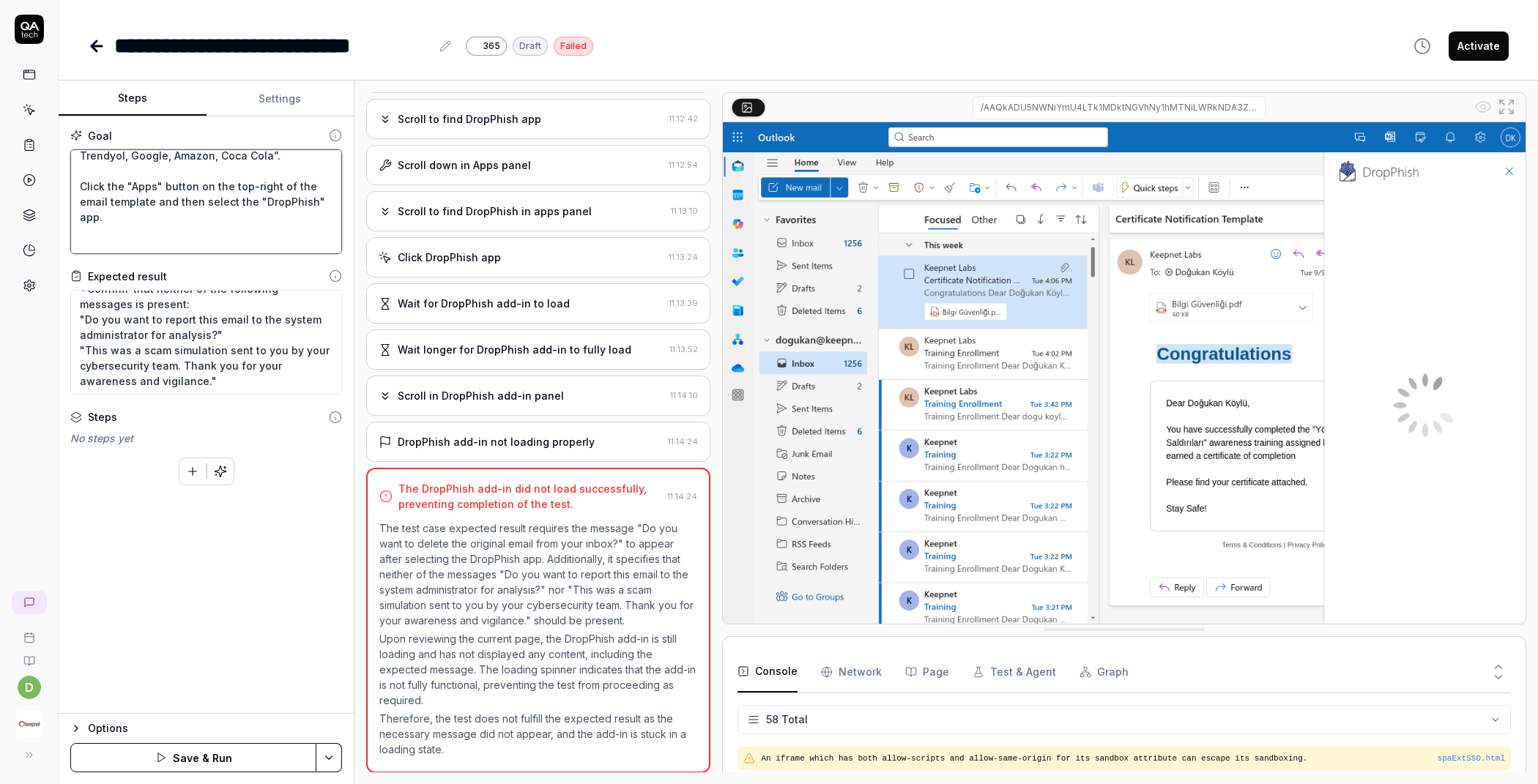
type textarea "Wait for 5 sec and Go to the "My add-ins" tab. and Click "Add a custom add-in" …"
type textarea "*"
paste textarea "wait for 10 sec"
type textarea "Wait for 5 sec and Go to the "My add-ins" tab. and Click "Add a custom add-in" …"
type textarea "*"
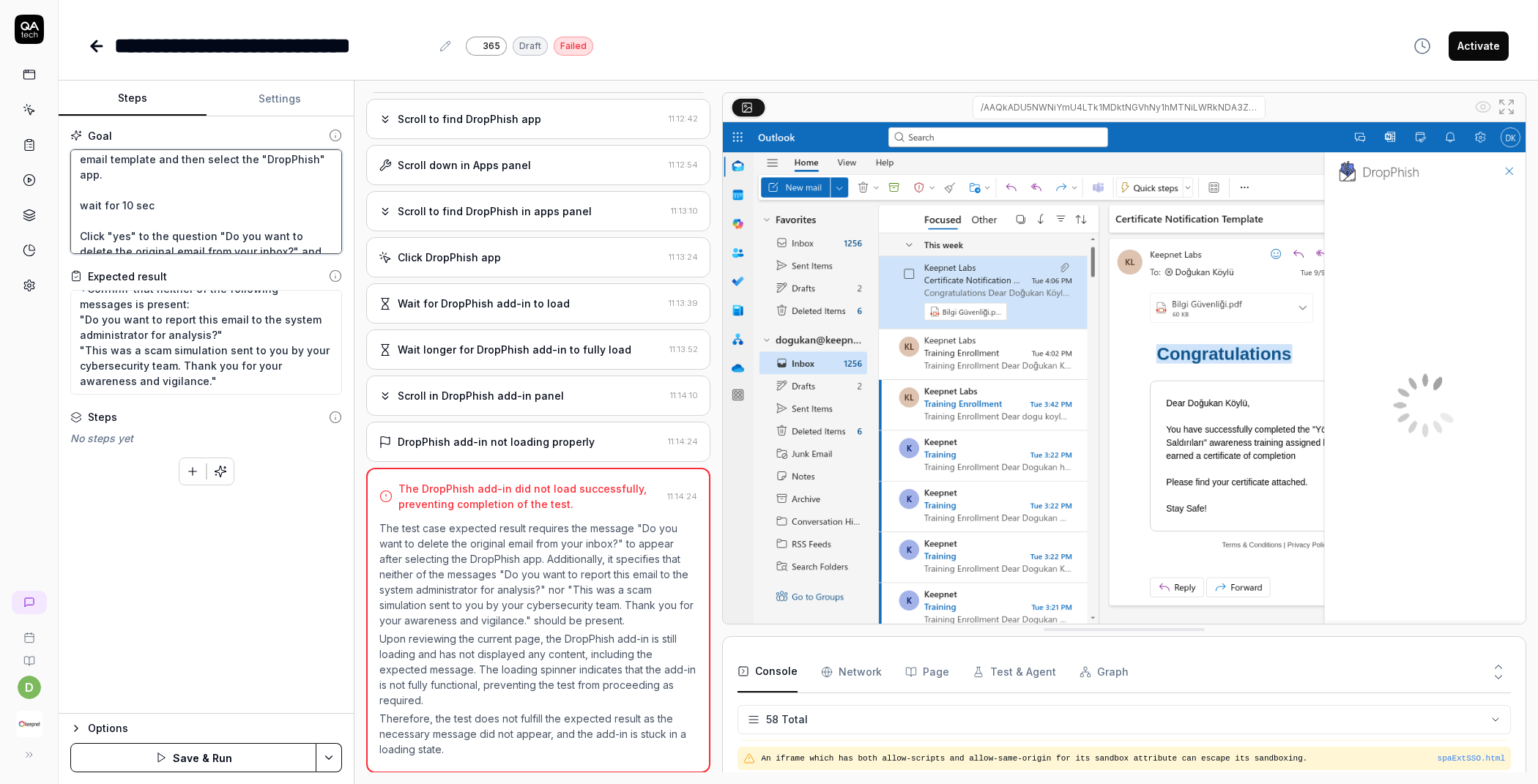
scroll to position [422, 0]
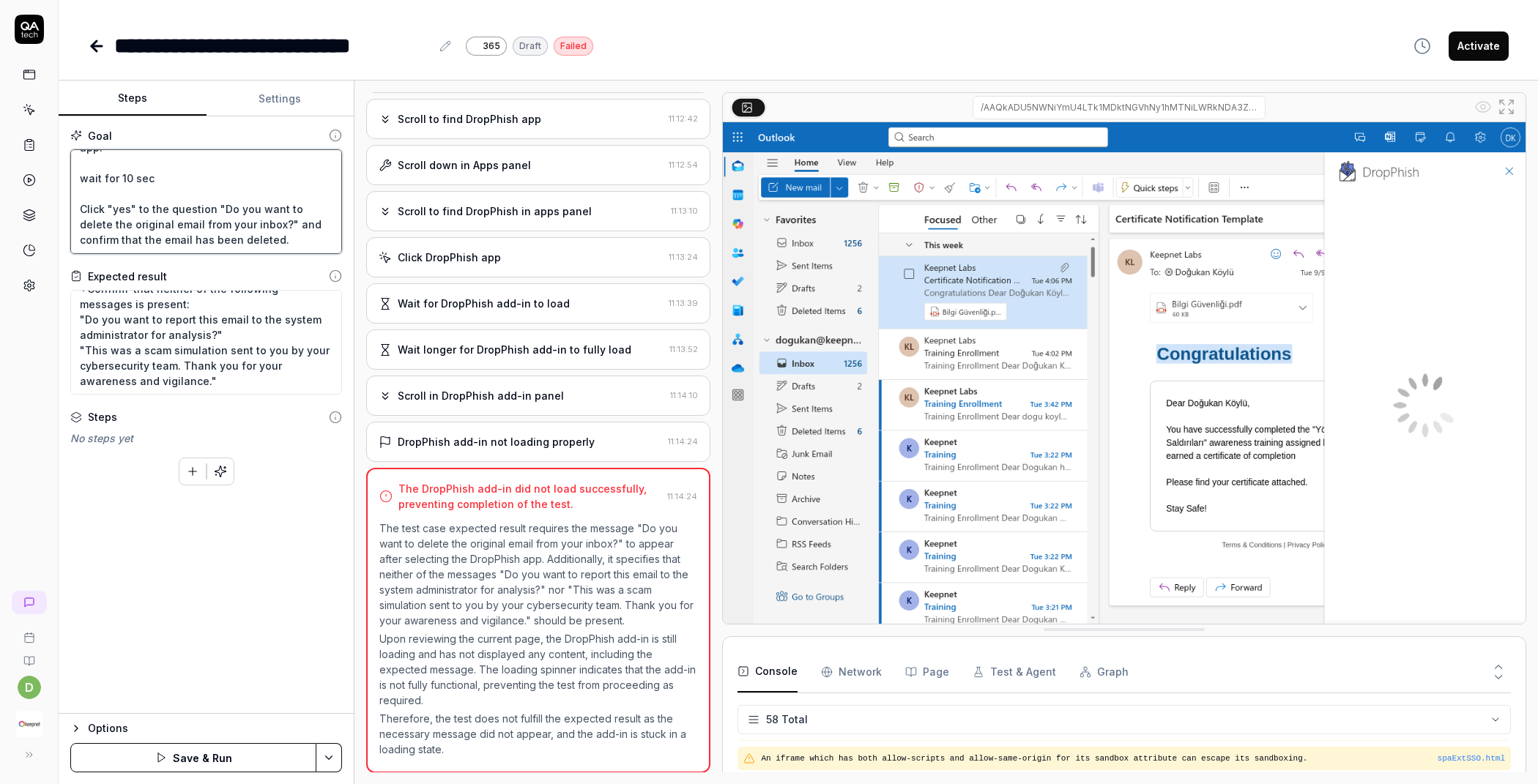
type textarea "Wait for 5 sec and Go to the "My add-ins" tab. and Click "Add a custom add-in" …"
click at [213, 748] on button "Save & Run" at bounding box center [193, 758] width 246 height 29
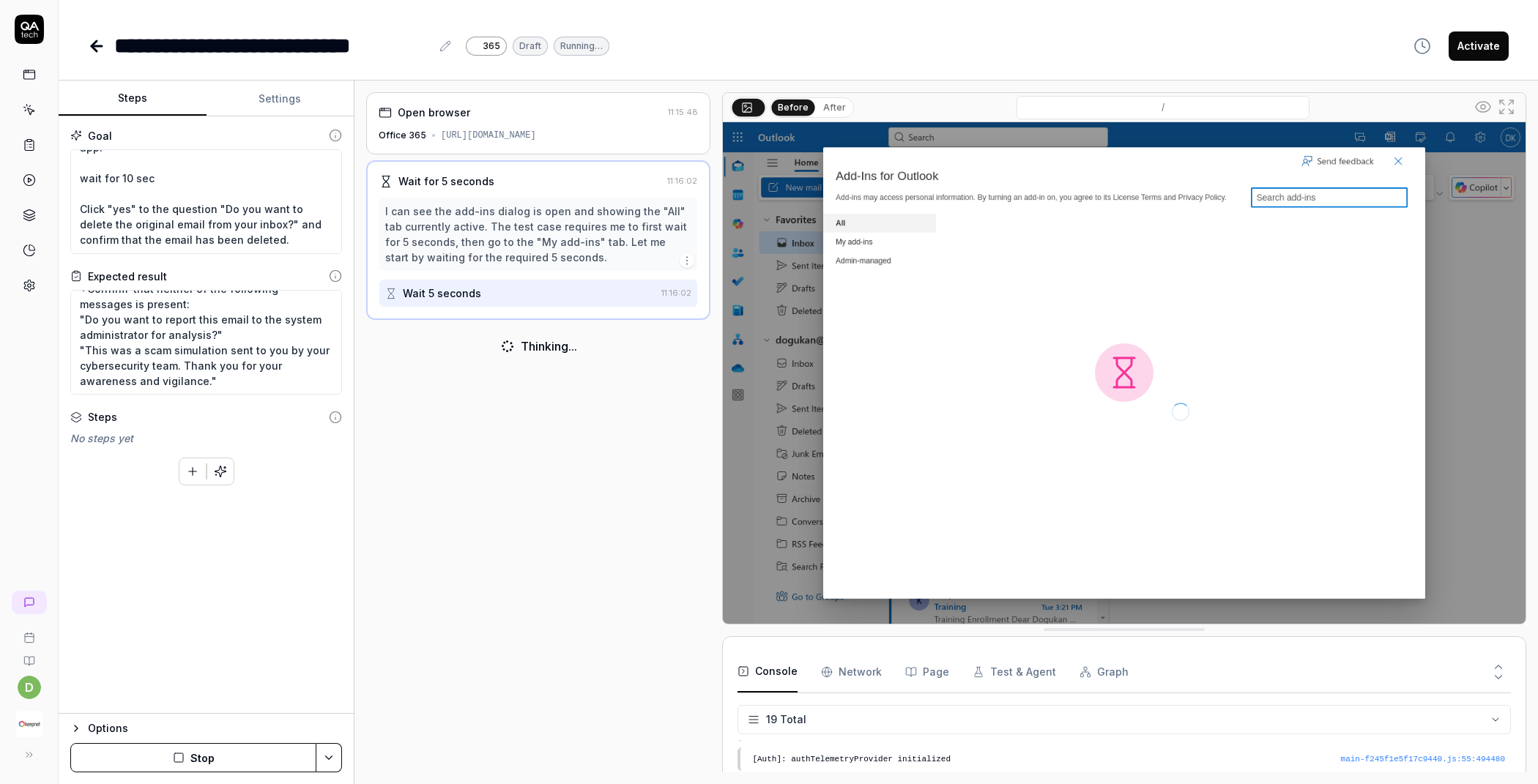
scroll to position [492, 0]
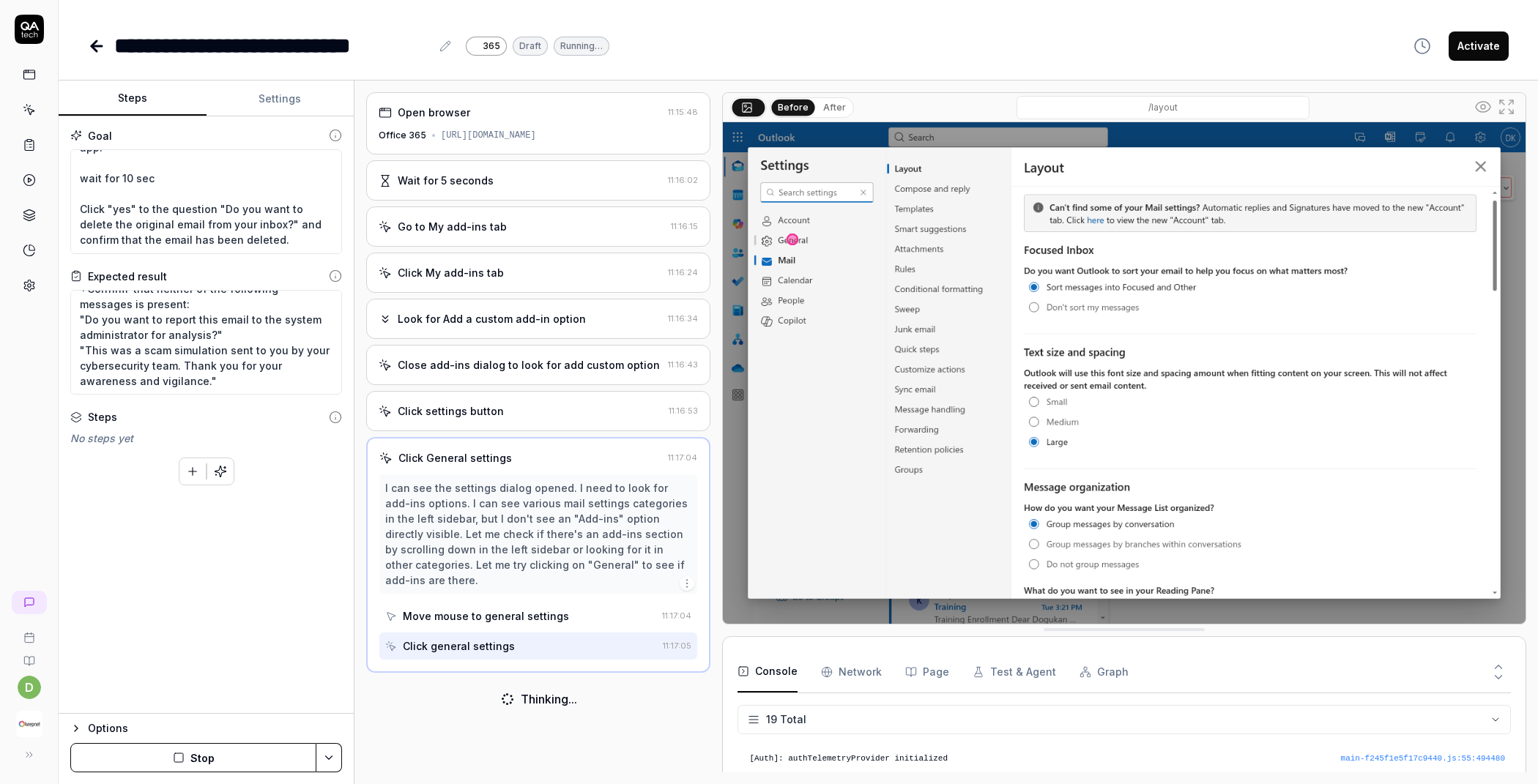
click at [199, 752] on button "Stop" at bounding box center [193, 758] width 246 height 29
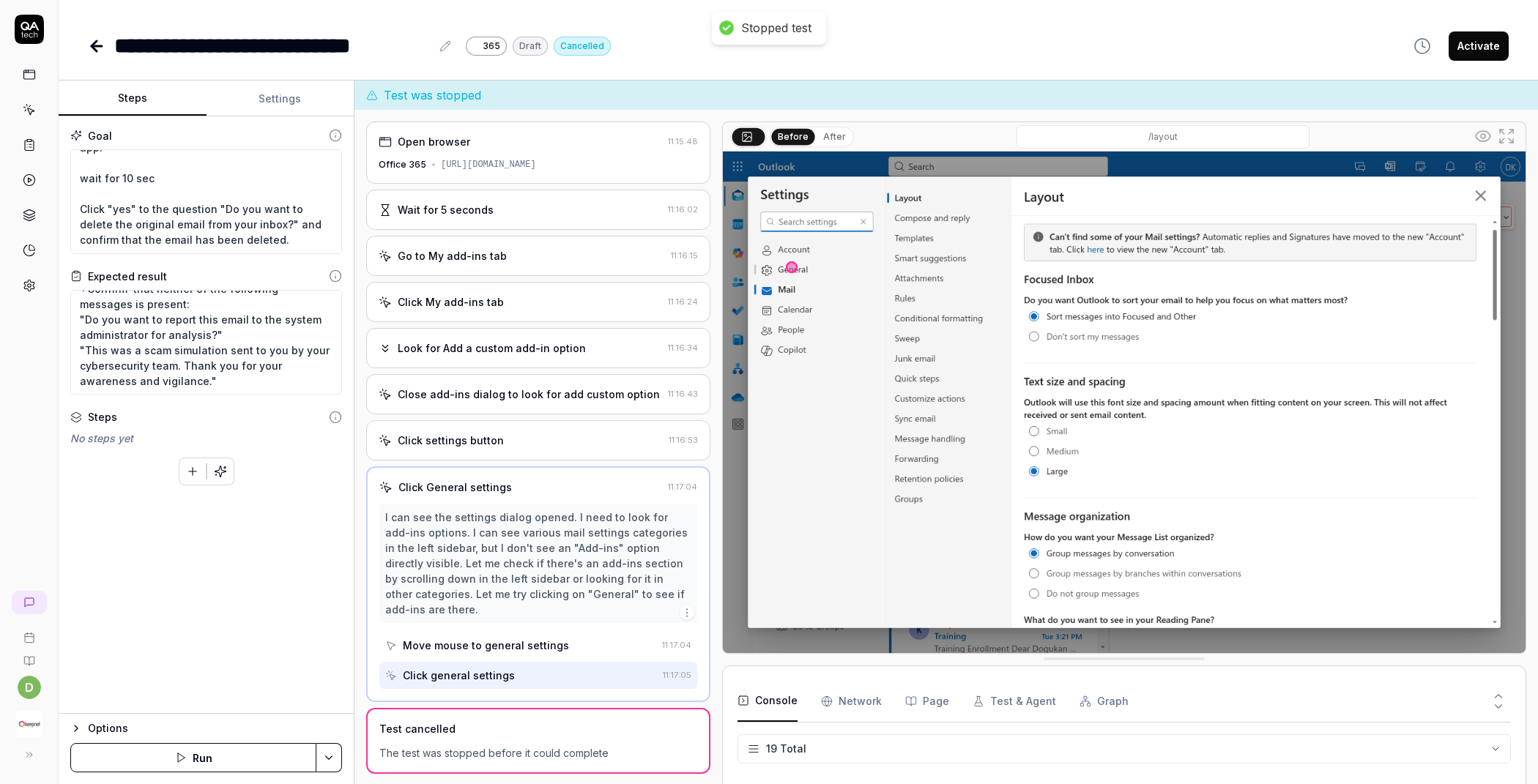
click at [201, 755] on button "Run" at bounding box center [193, 758] width 246 height 29
click at [221, 479] on button "button" at bounding box center [220, 471] width 26 height 26
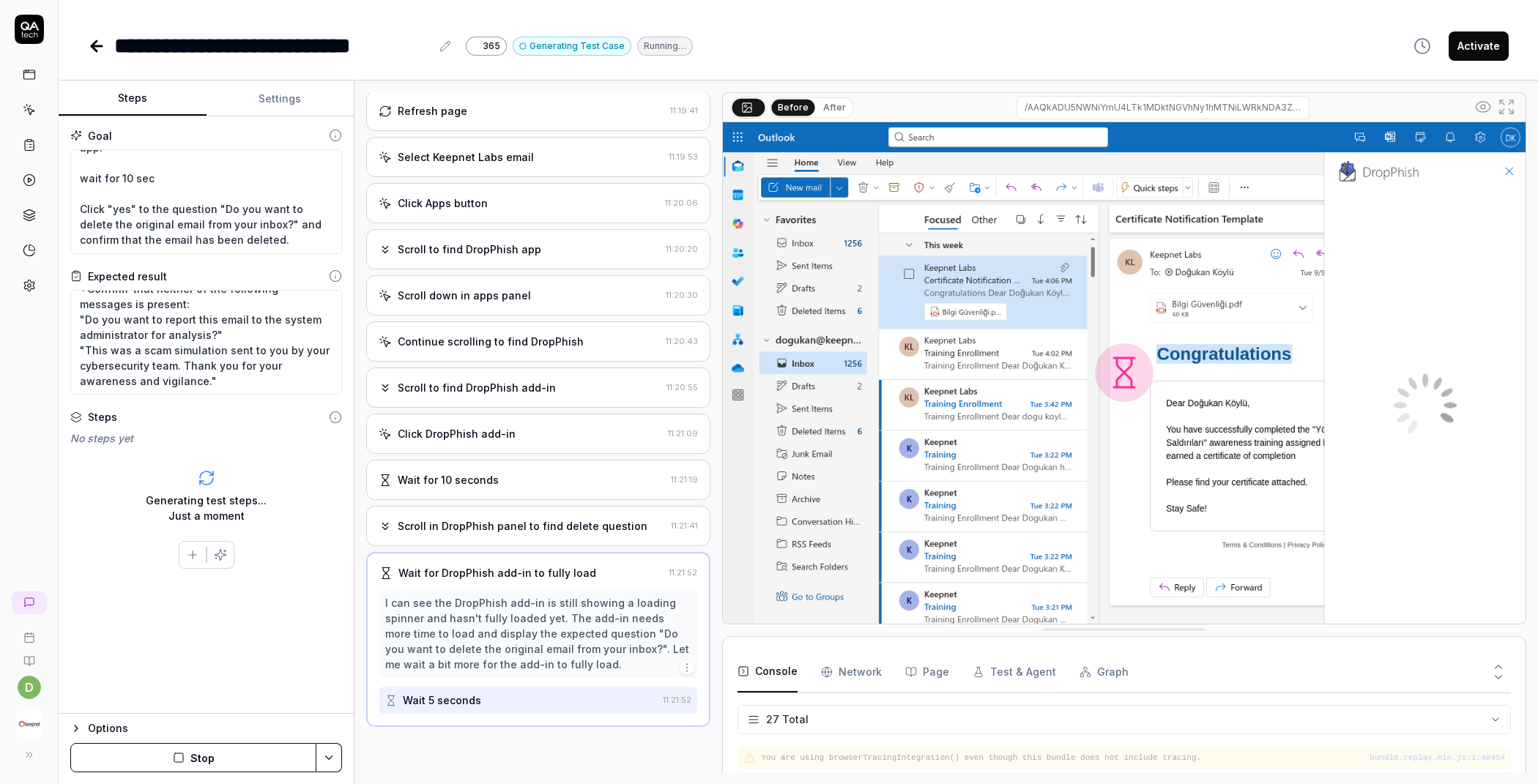
scroll to position [716, 0]
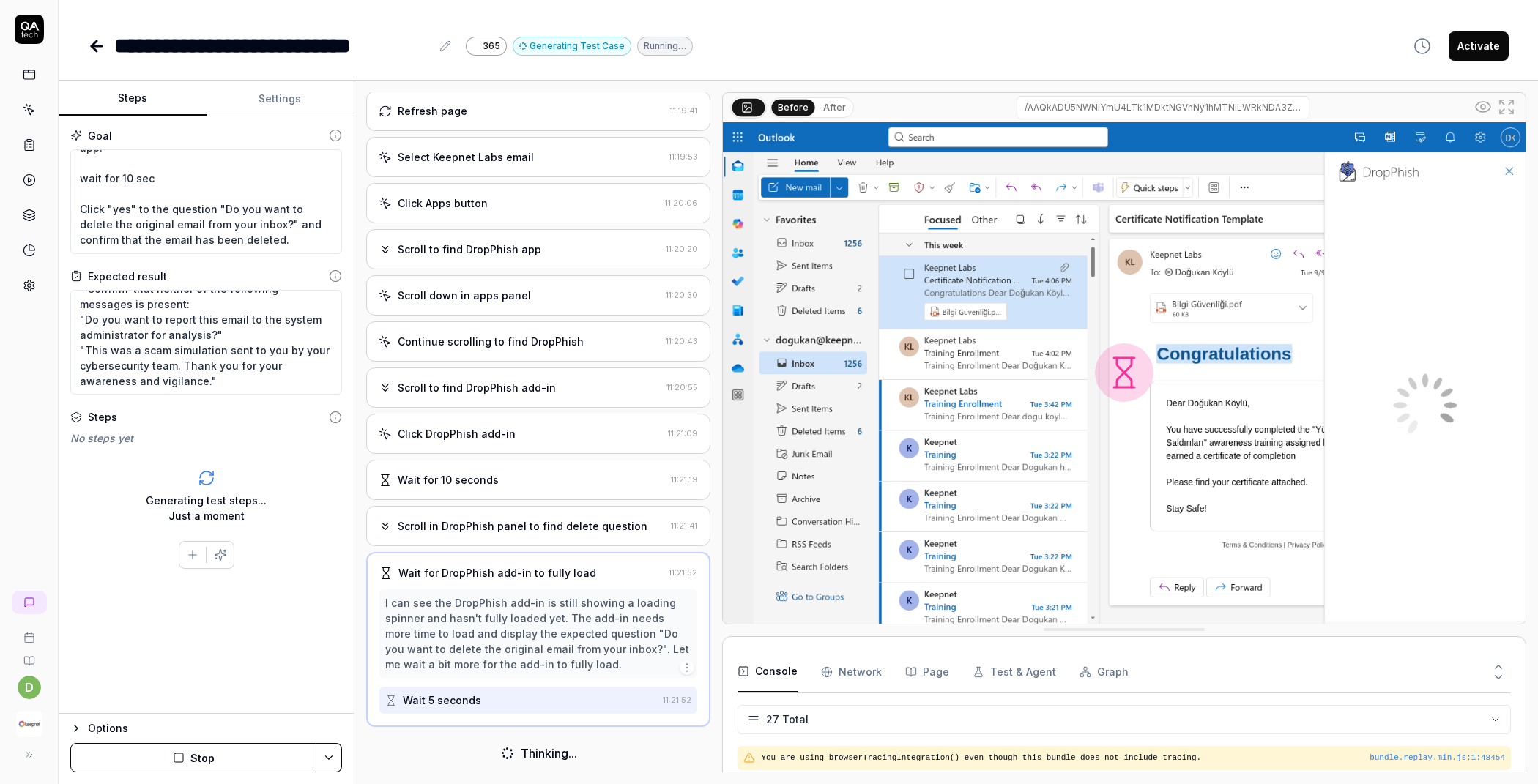
click at [841, 112] on button "After" at bounding box center [834, 107] width 34 height 17
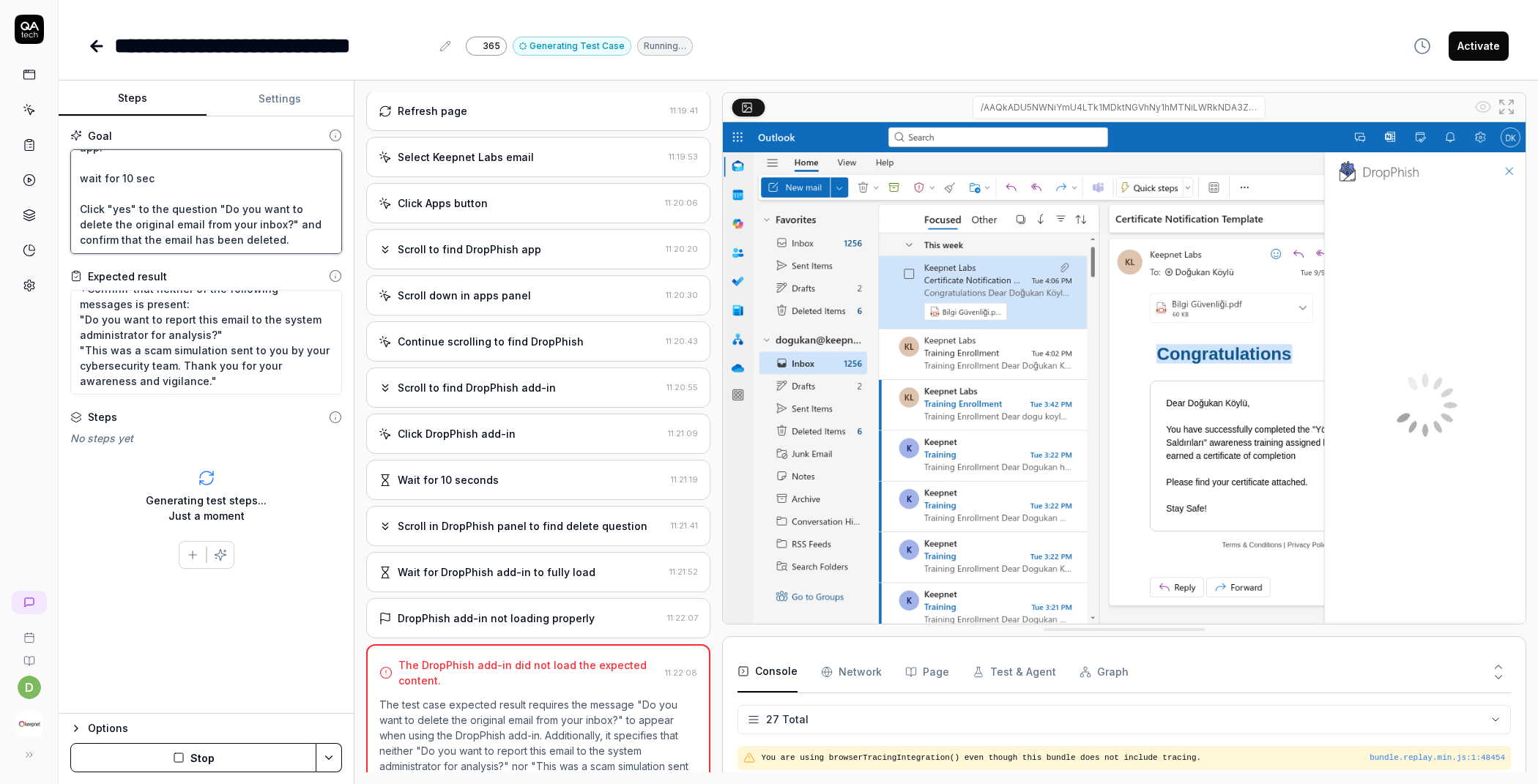
click at [284, 191] on textarea "Wait for 5 sec and Go to the "My add-ins" tab. and Click "Add a custom add-in" …" at bounding box center [206, 201] width 272 height 104
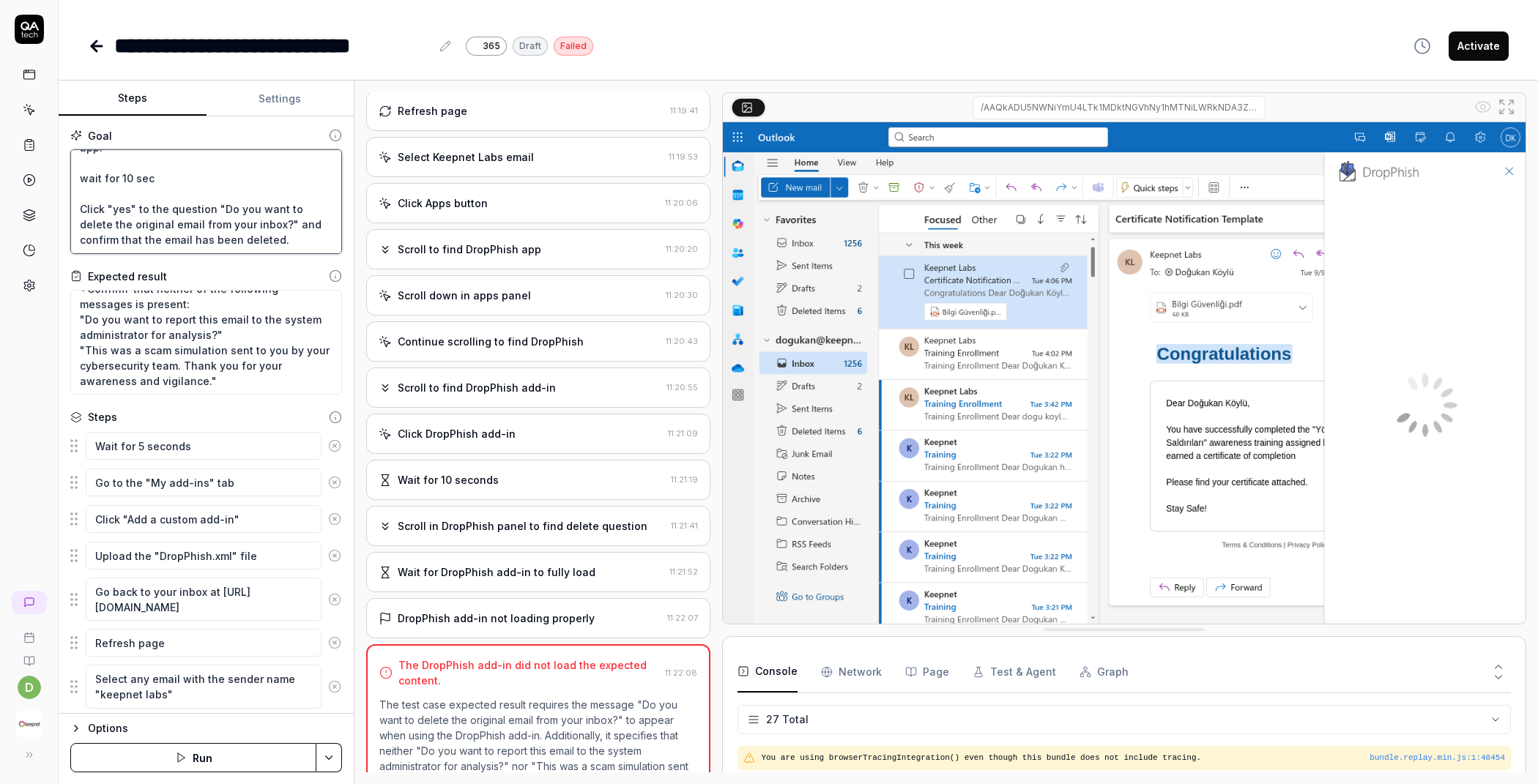
scroll to position [437, 0]
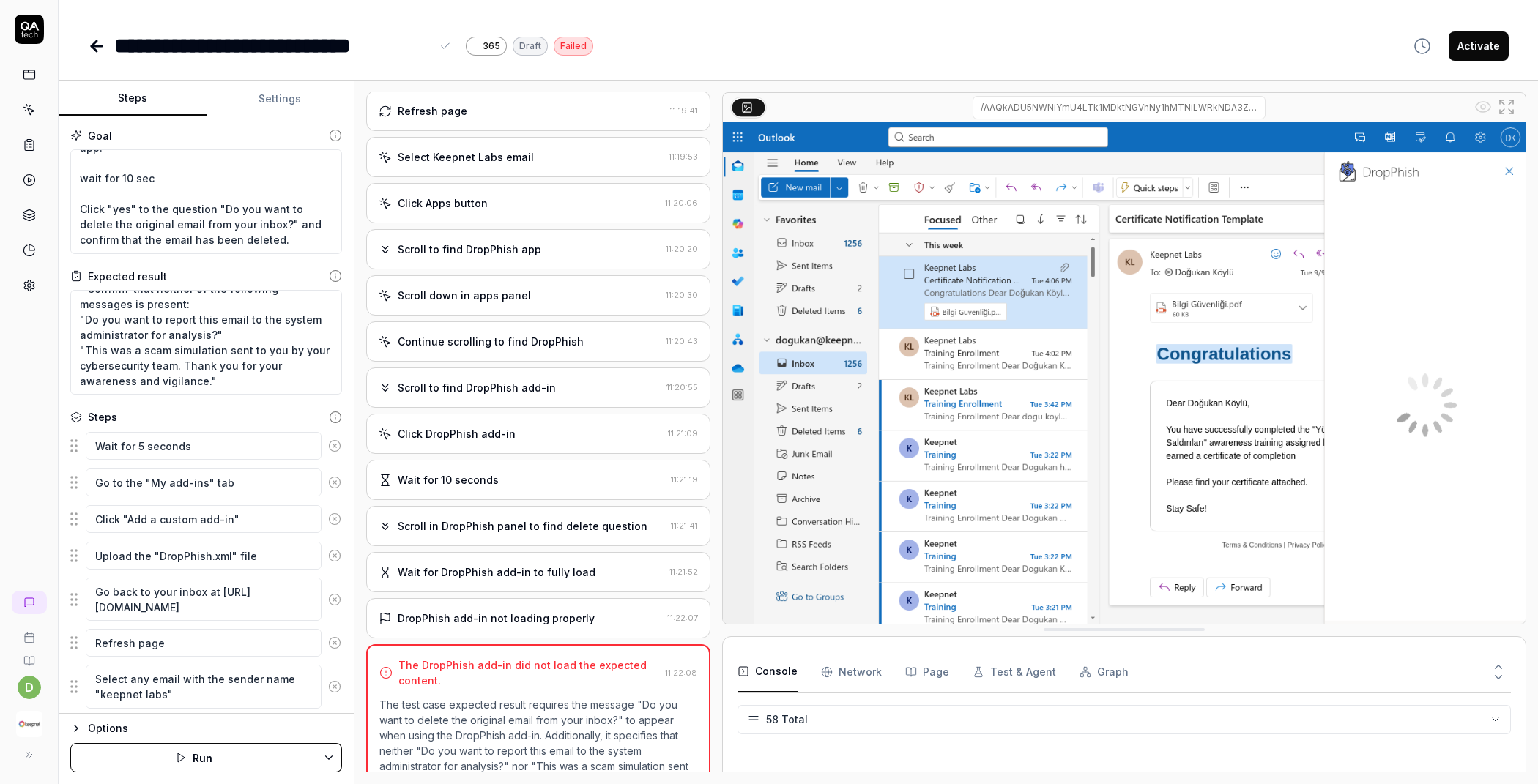
click at [336, 37] on div "**********" at bounding box center [272, 46] width 316 height 33
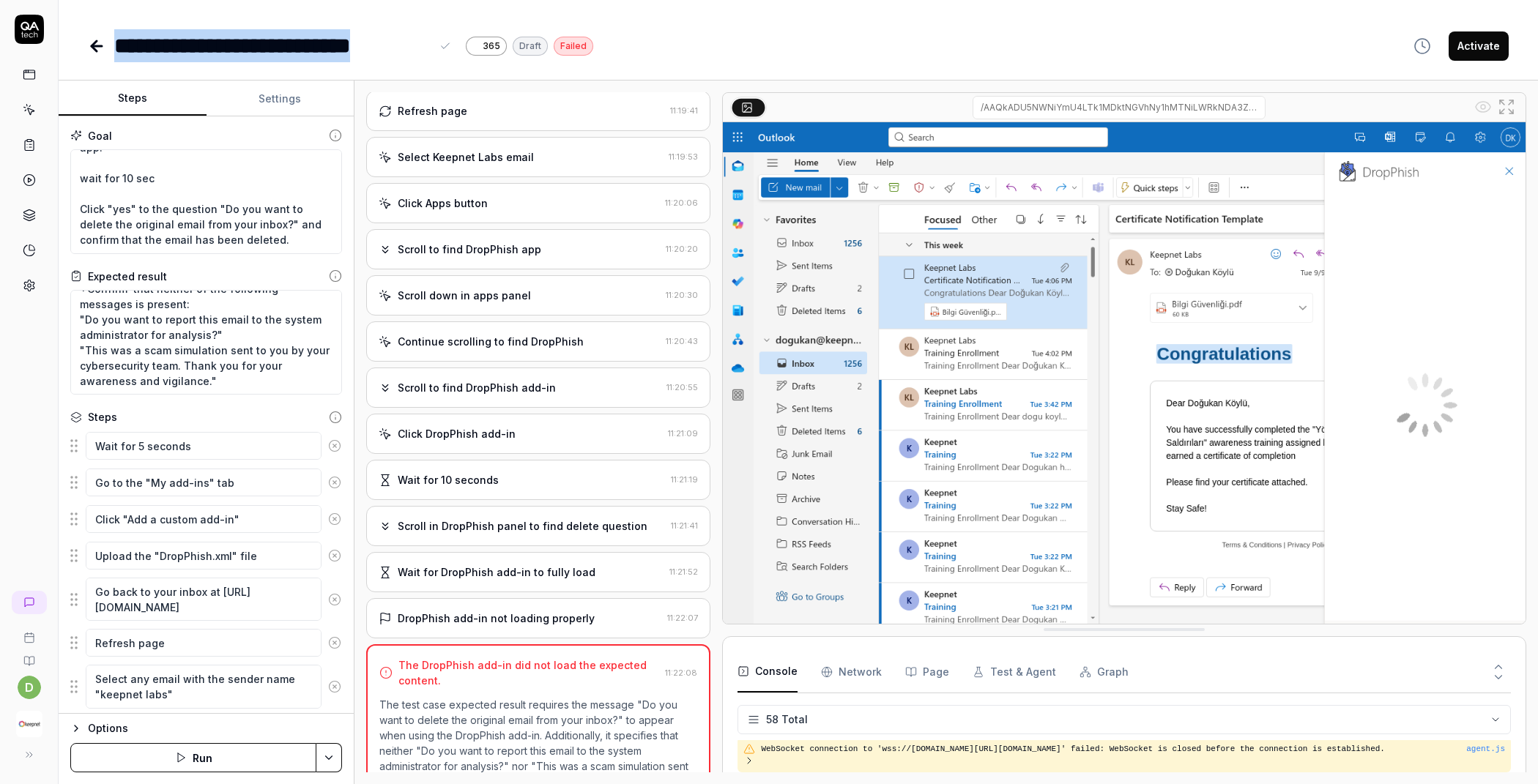
click at [336, 37] on div "**********" at bounding box center [272, 46] width 316 height 33
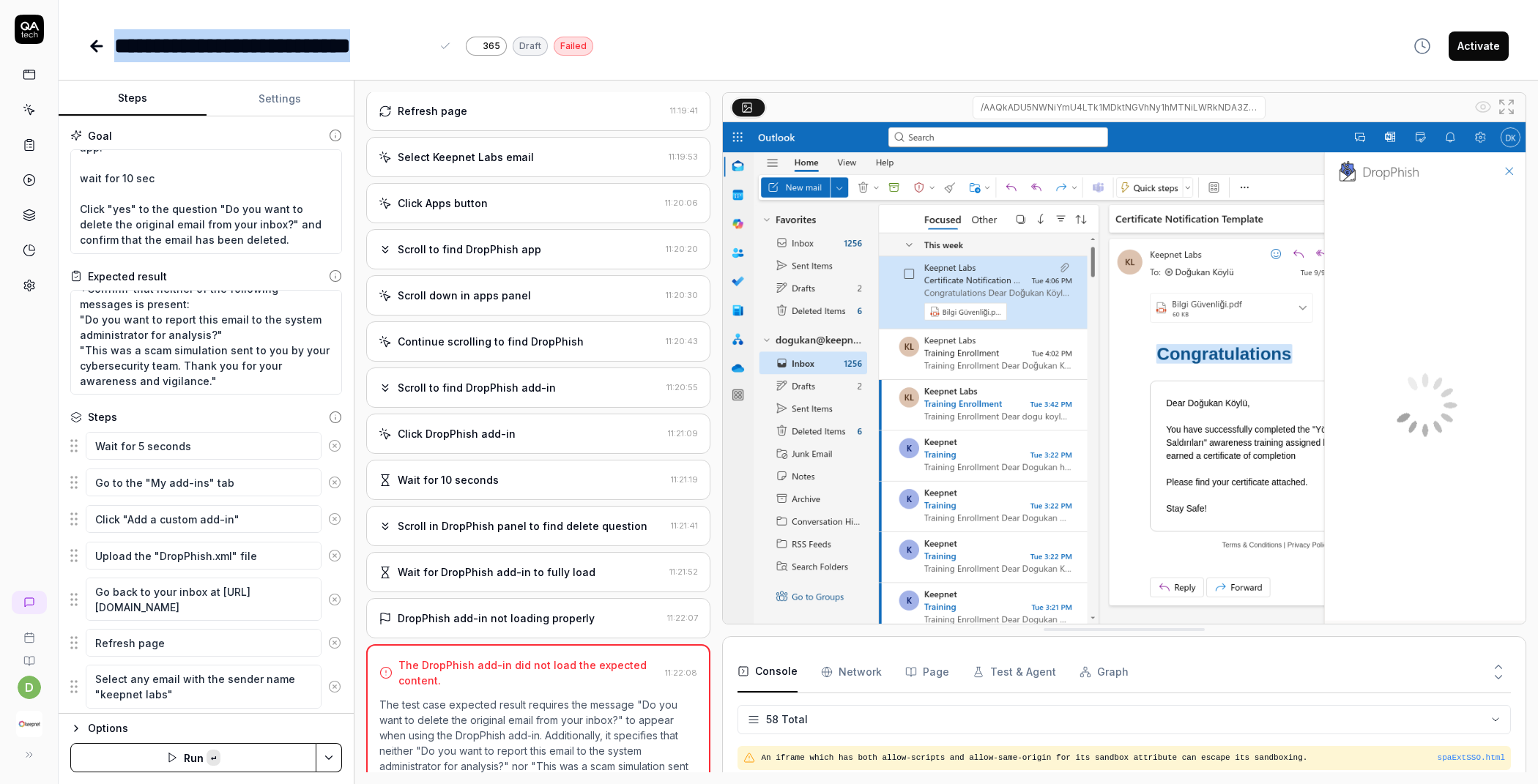
copy div "**********"
click at [190, 226] on textarea "Wait for 5 sec and Go to the "My add-ins" tab. and Click "Add a custom add-in" …" at bounding box center [206, 201] width 272 height 104
click at [205, 347] on textarea "Confirm that the message “Do you want to delete the original email from your in…" at bounding box center [206, 341] width 272 height 104
type textarea "*"
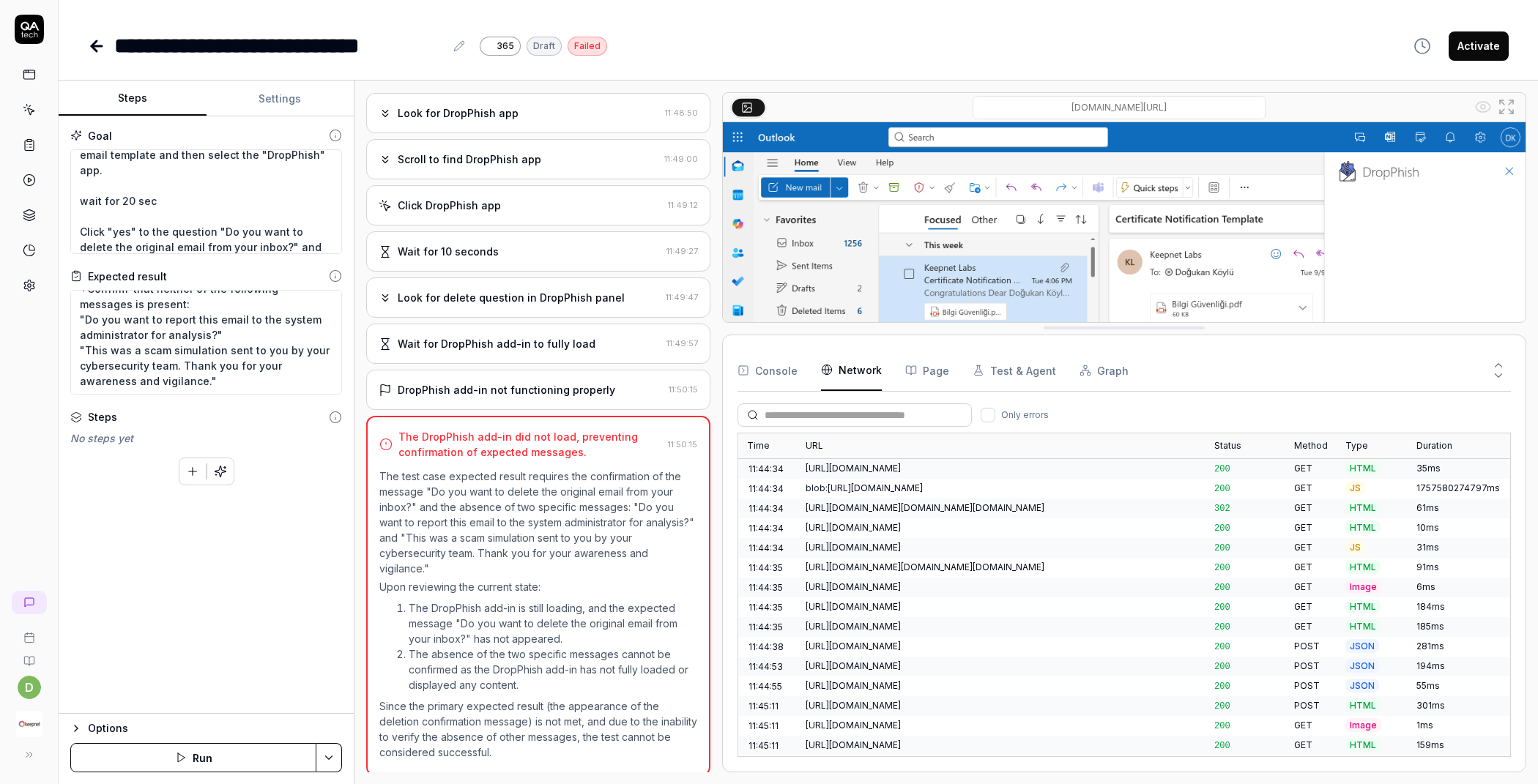
scroll to position [426, 0]
drag, startPoint x: 161, startPoint y: 183, endPoint x: 72, endPoint y: 181, distance: 89.0
click at [72, 181] on textarea "Wait for 5 sec and Go to the "My add-ins" tab. and Click "Add a custom add-in" …" at bounding box center [206, 201] width 272 height 104
click at [300, 100] on button "Settings" at bounding box center [281, 98] width 148 height 35
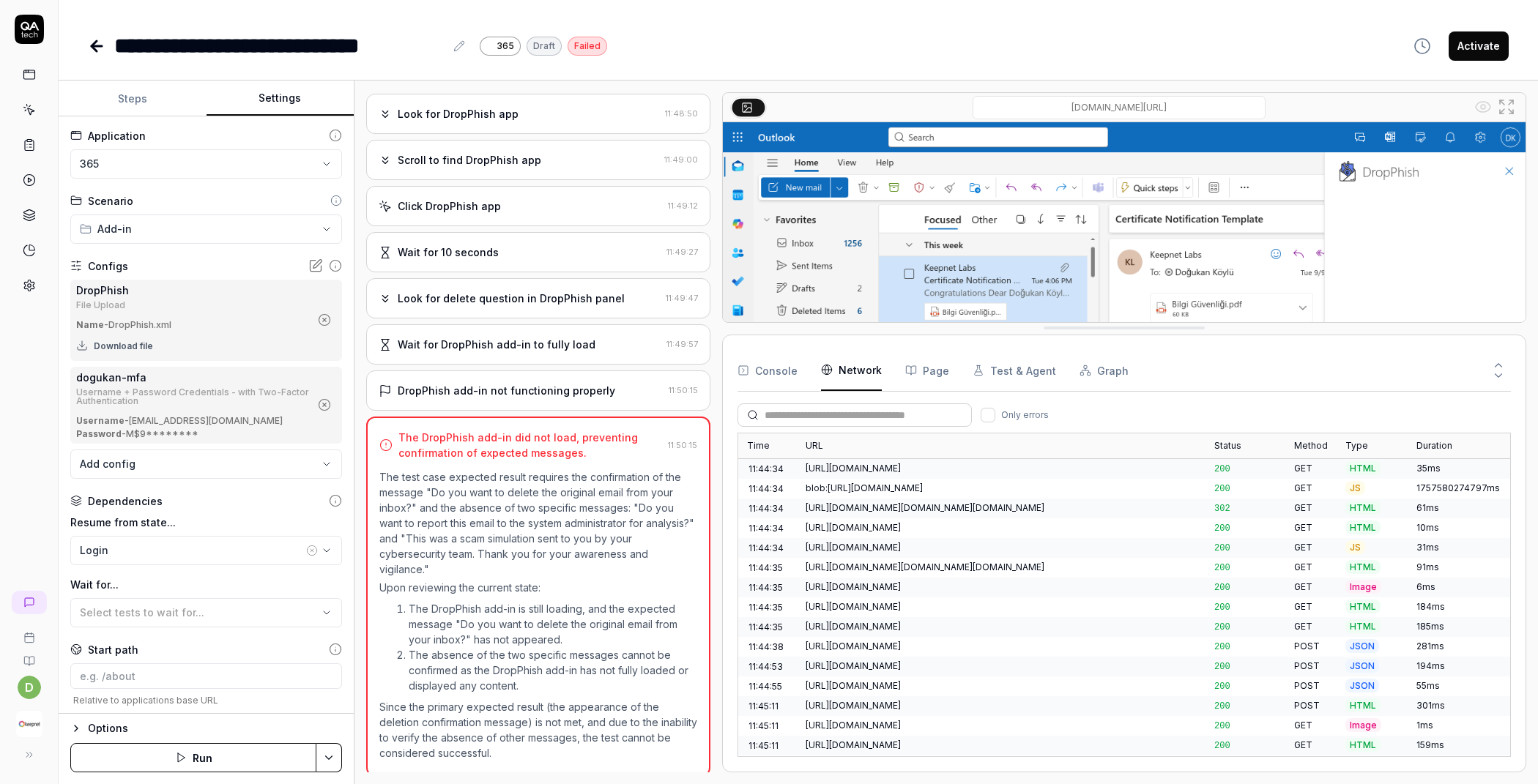
click at [137, 108] on button "Steps" at bounding box center [133, 98] width 148 height 35
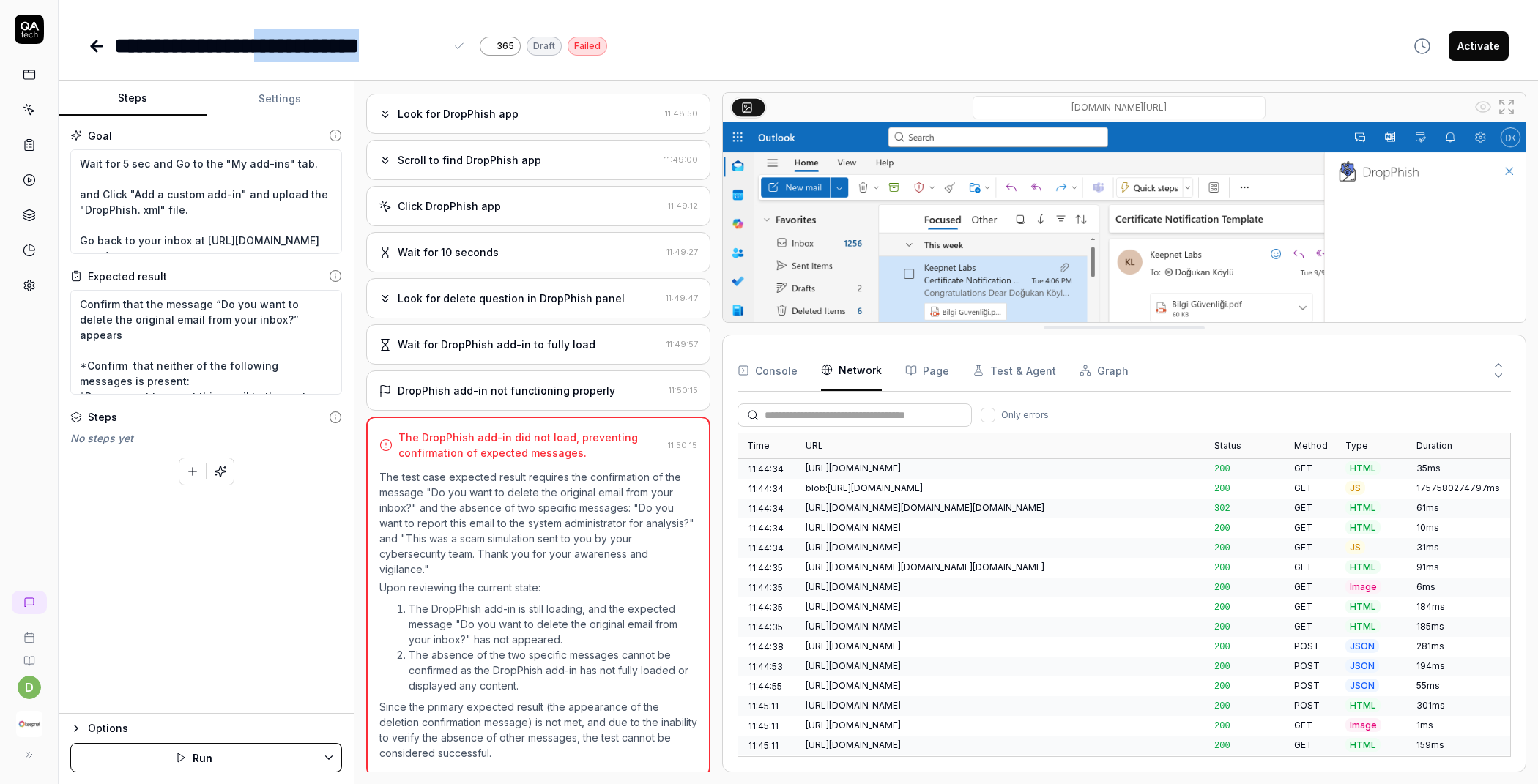
drag, startPoint x: 313, startPoint y: 49, endPoint x: 439, endPoint y: 51, distance: 126.0
click at [439, 51] on div "**********" at bounding box center [279, 46] width 331 height 33
copy div "**********"
click at [32, 109] on icon at bounding box center [30, 111] width 7 height 7
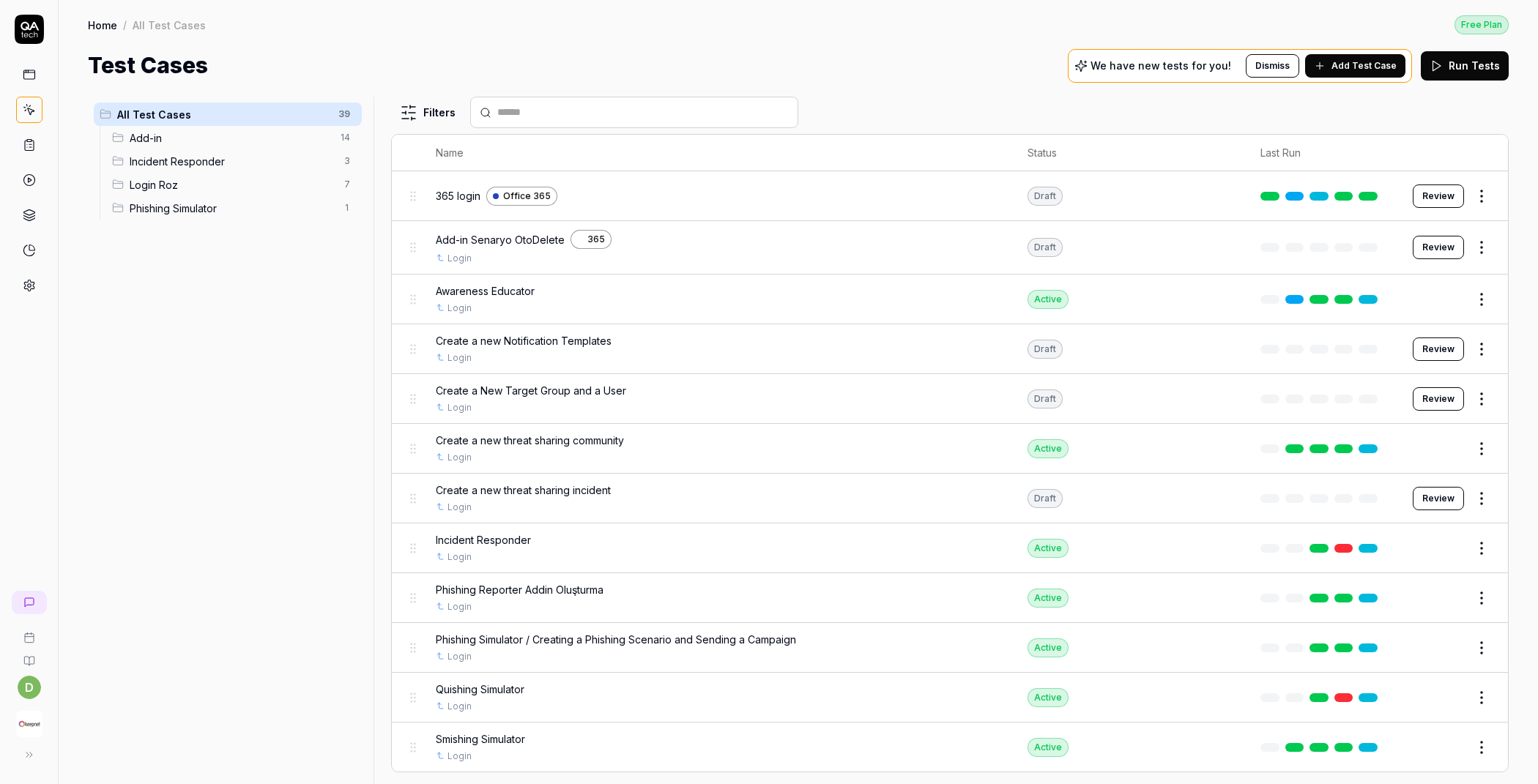
click at [196, 138] on span "Add-in" at bounding box center [230, 138] width 202 height 16
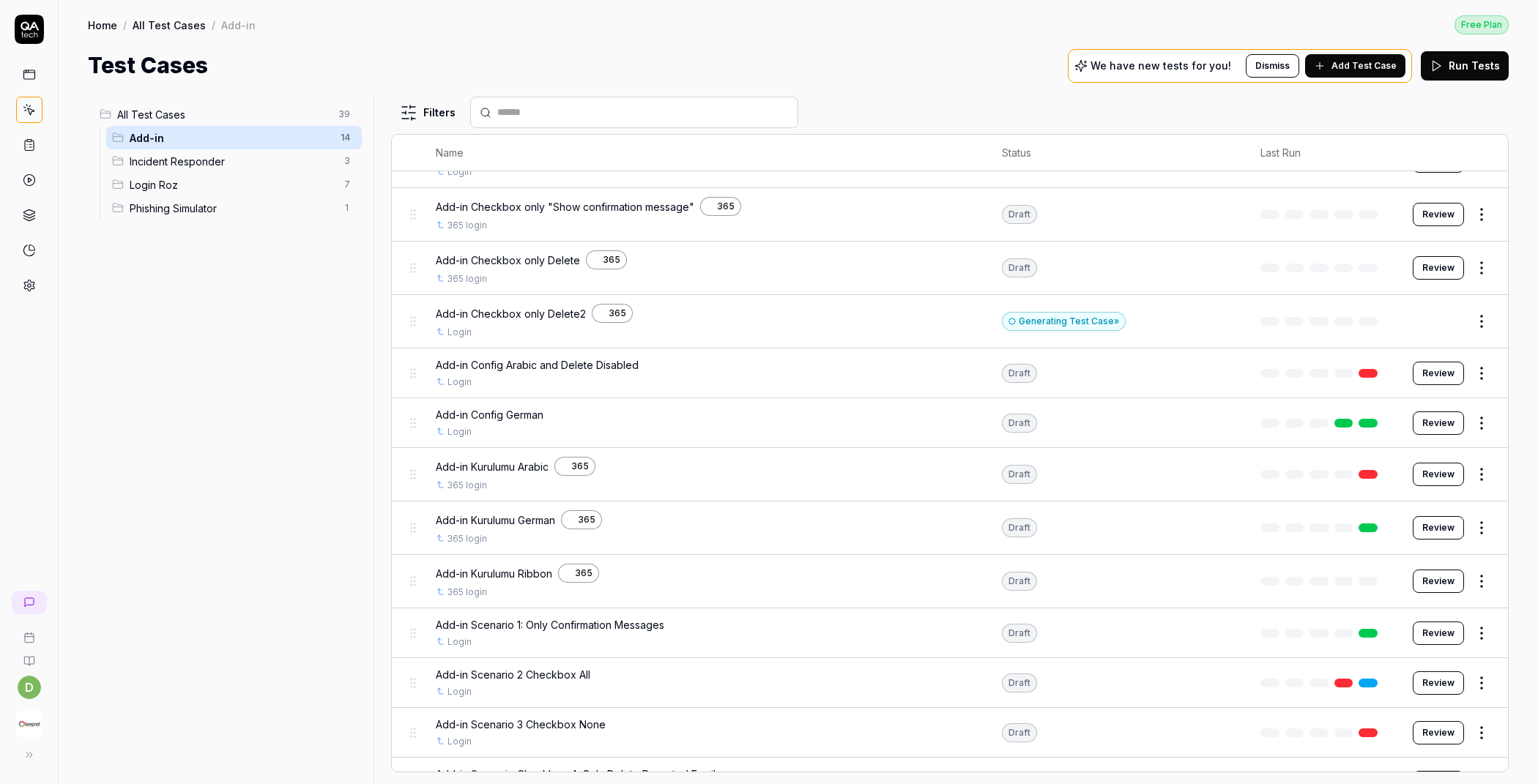
scroll to position [139, 0]
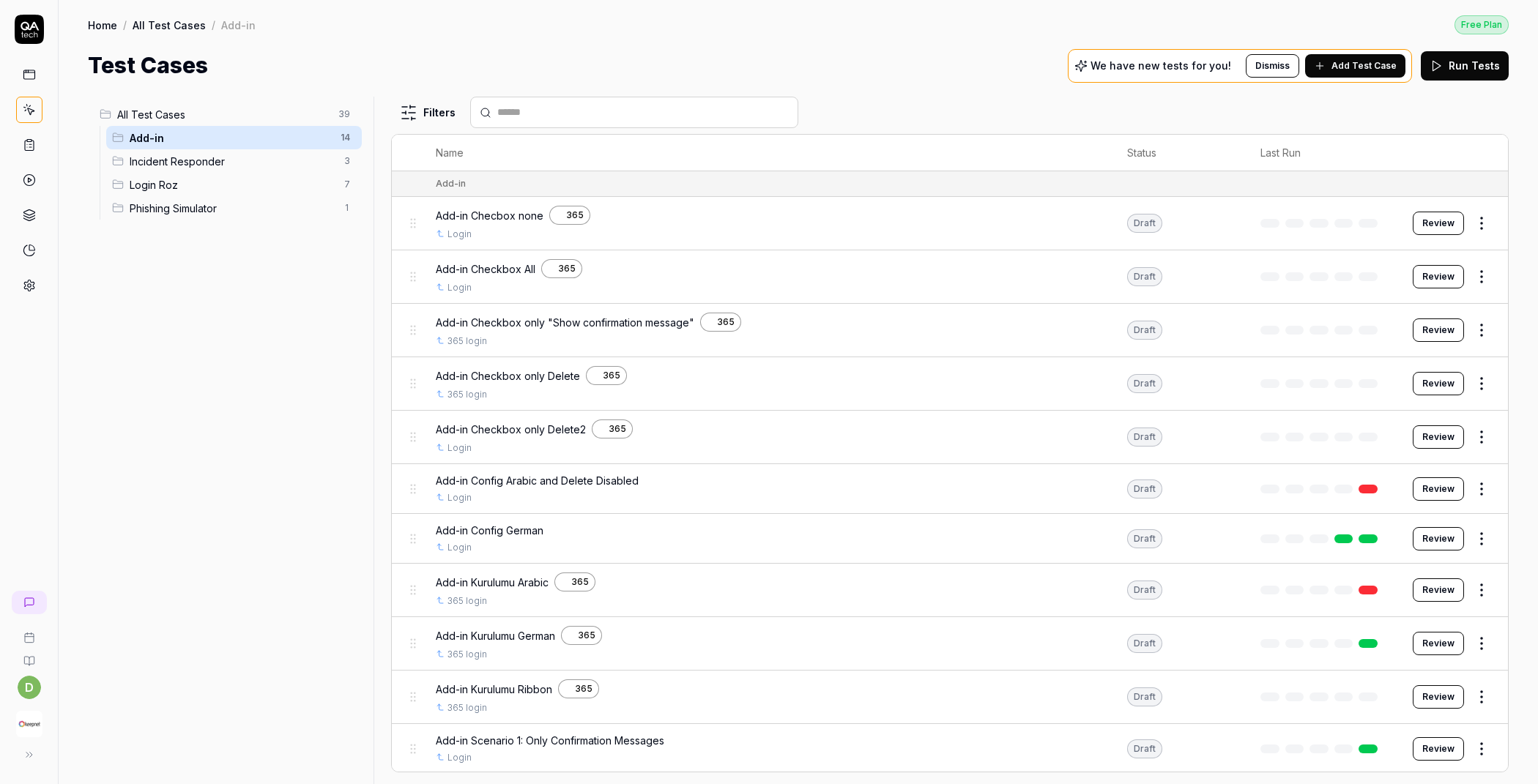
scroll to position [43, 0]
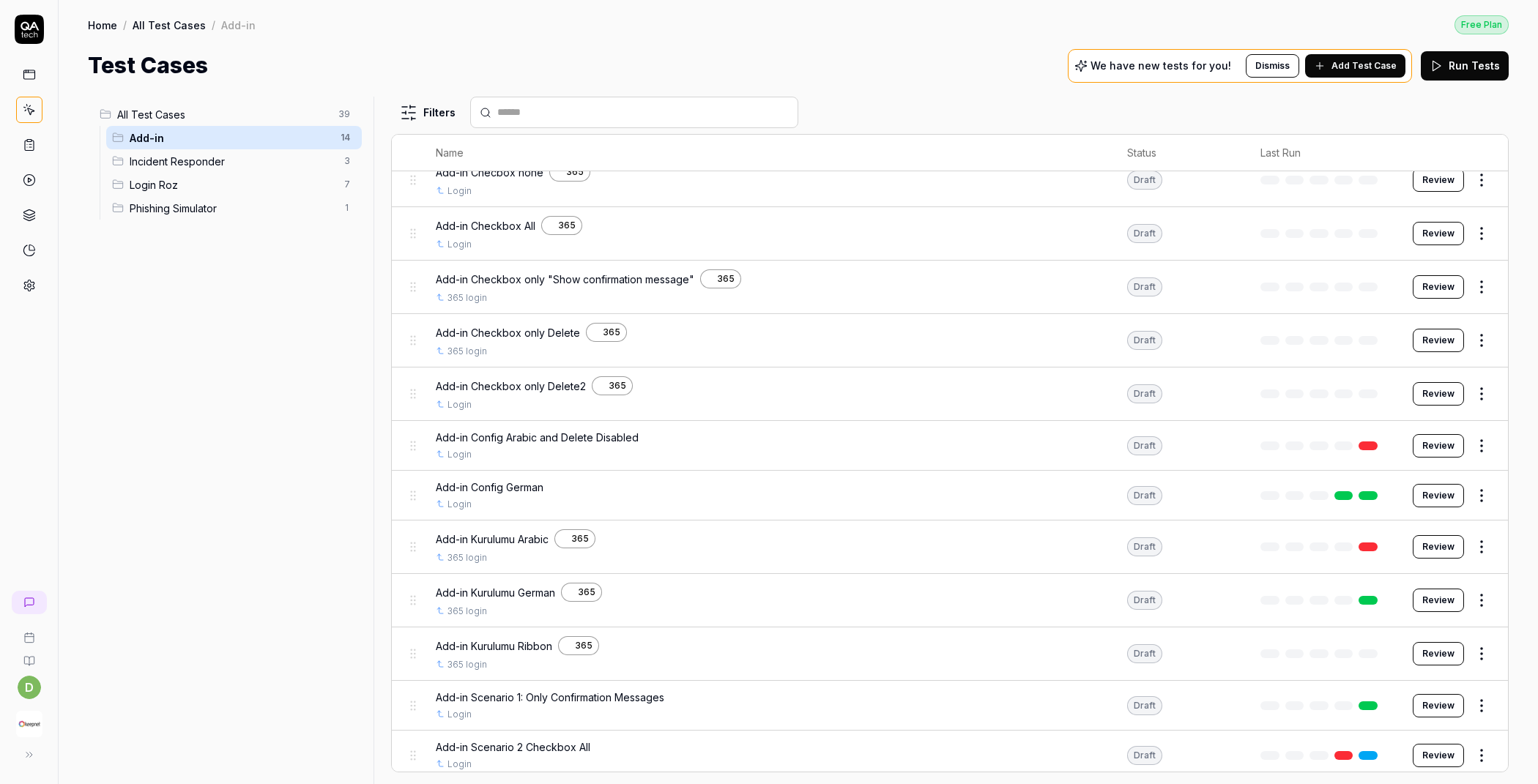
click at [562, 385] on span "Add-in Checkbox only Delete2" at bounding box center [511, 386] width 150 height 16
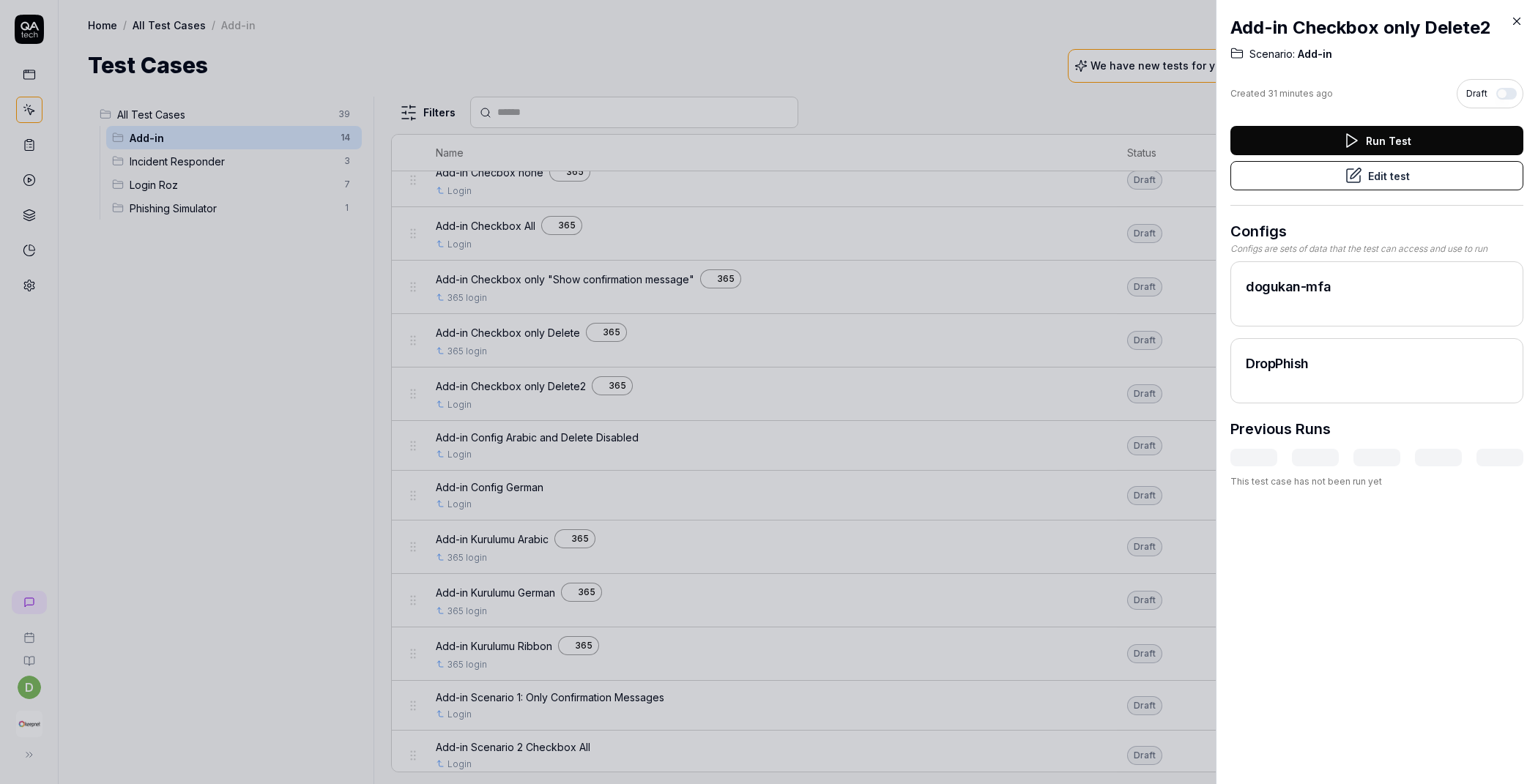
click at [1332, 181] on button "Edit test" at bounding box center [1377, 176] width 293 height 29
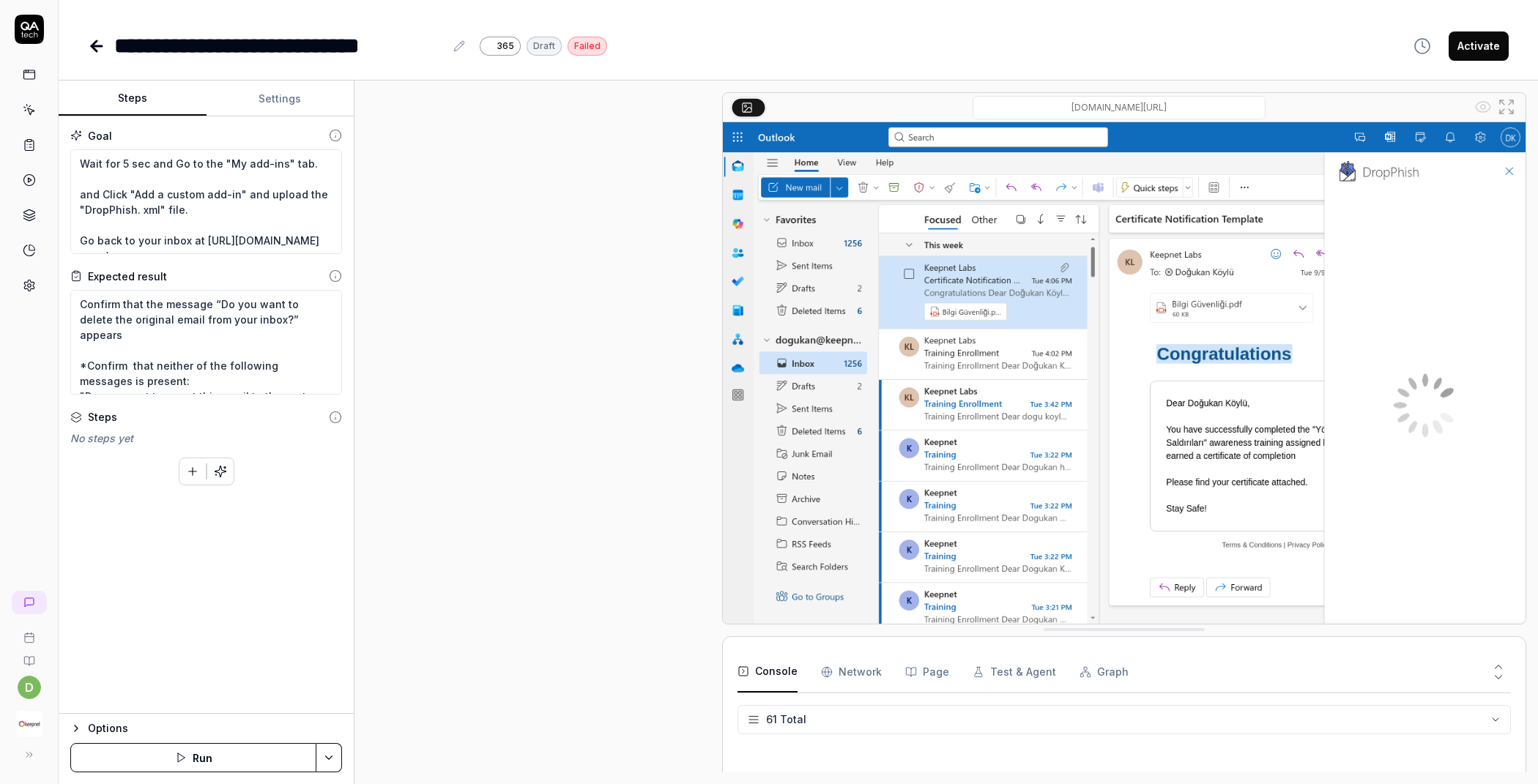
scroll to position [1081, 0]
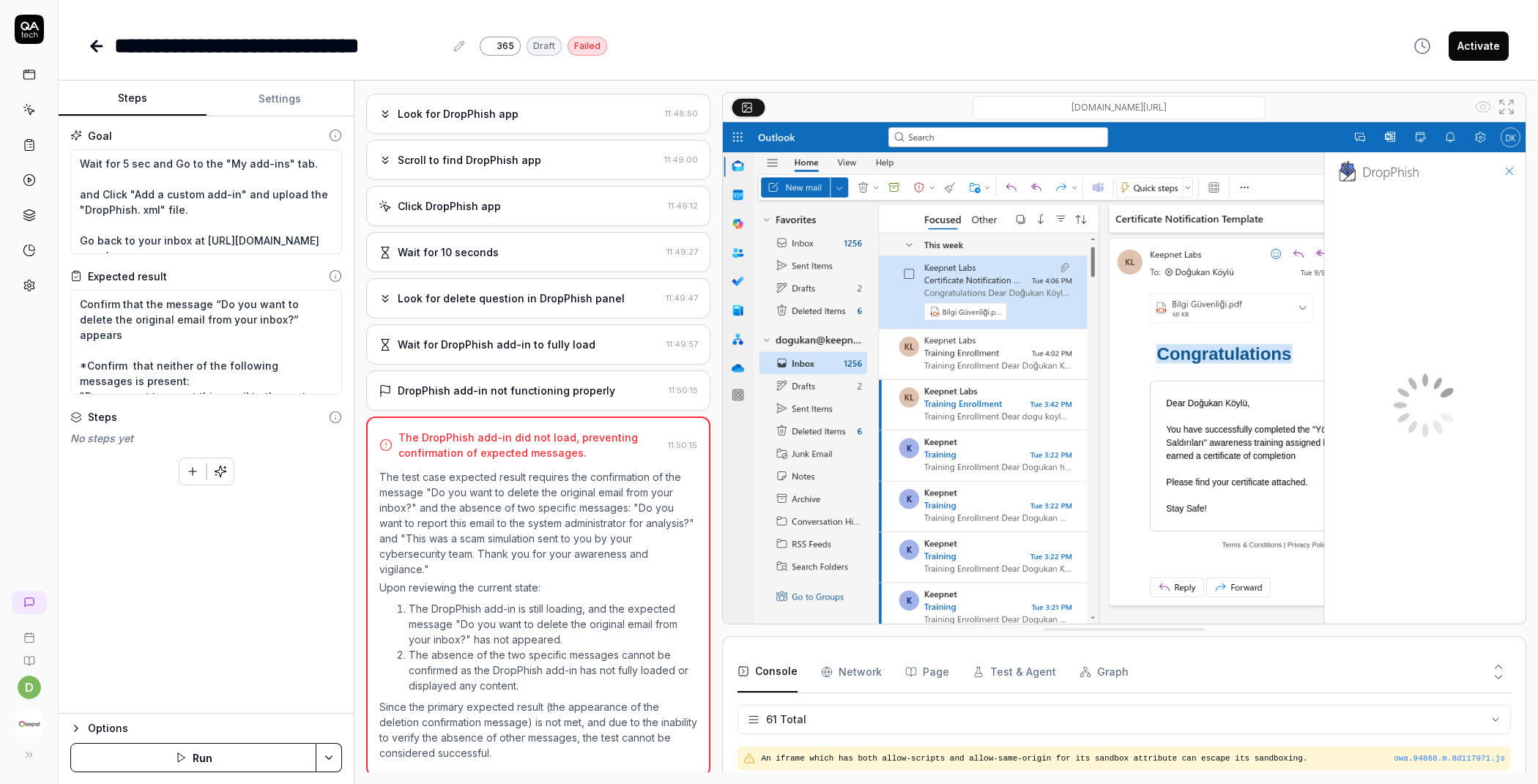
type textarea "*"
click at [287, 87] on button "Settings" at bounding box center [281, 98] width 148 height 35
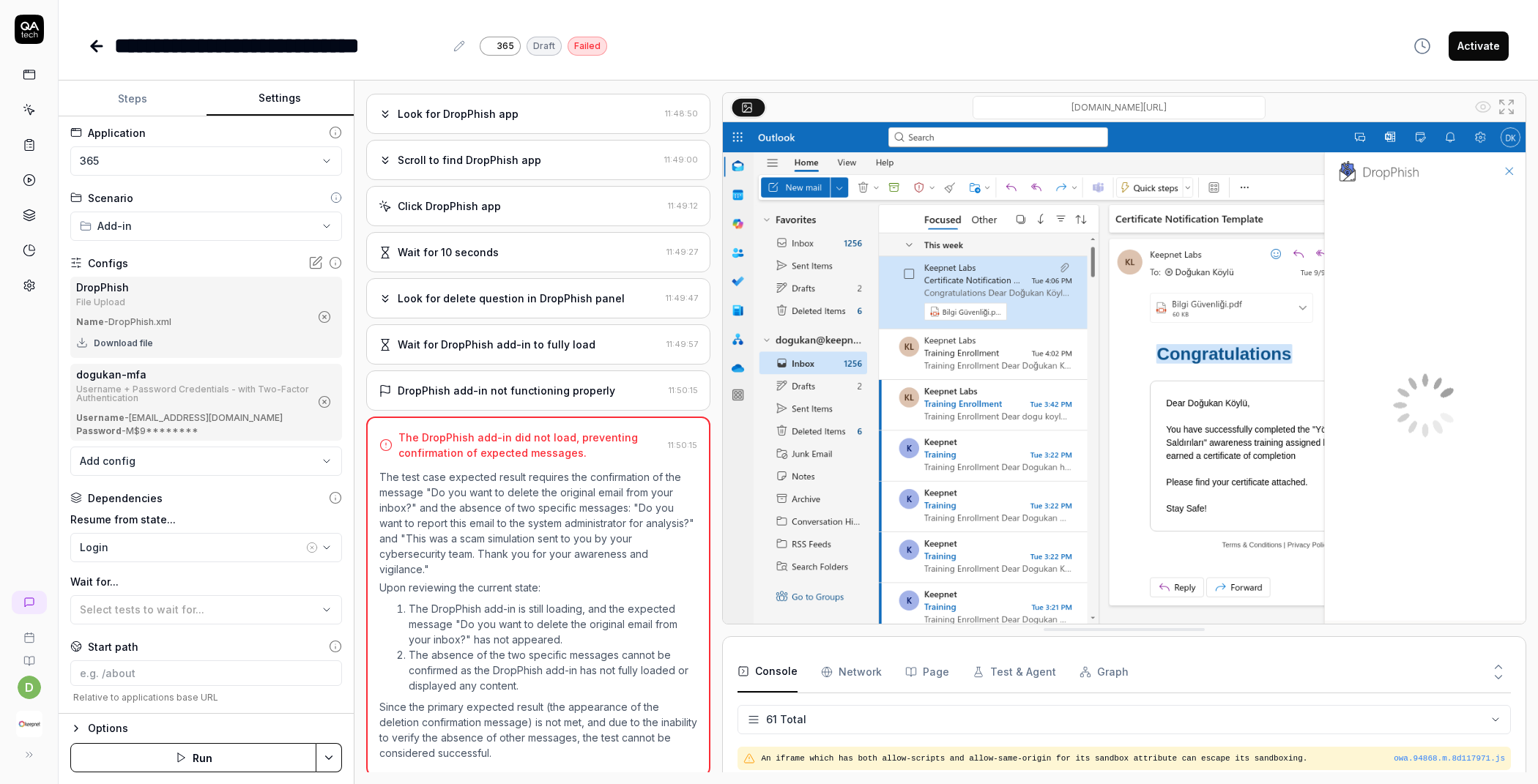
scroll to position [4, 0]
drag, startPoint x: 363, startPoint y: 48, endPoint x: 430, endPoint y: 44, distance: 67.1
click at [430, 44] on div "**********" at bounding box center [279, 46] width 331 height 33
click at [336, 55] on div "**********" at bounding box center [279, 46] width 331 height 33
drag, startPoint x: 443, startPoint y: 46, endPoint x: 429, endPoint y: 46, distance: 14.0
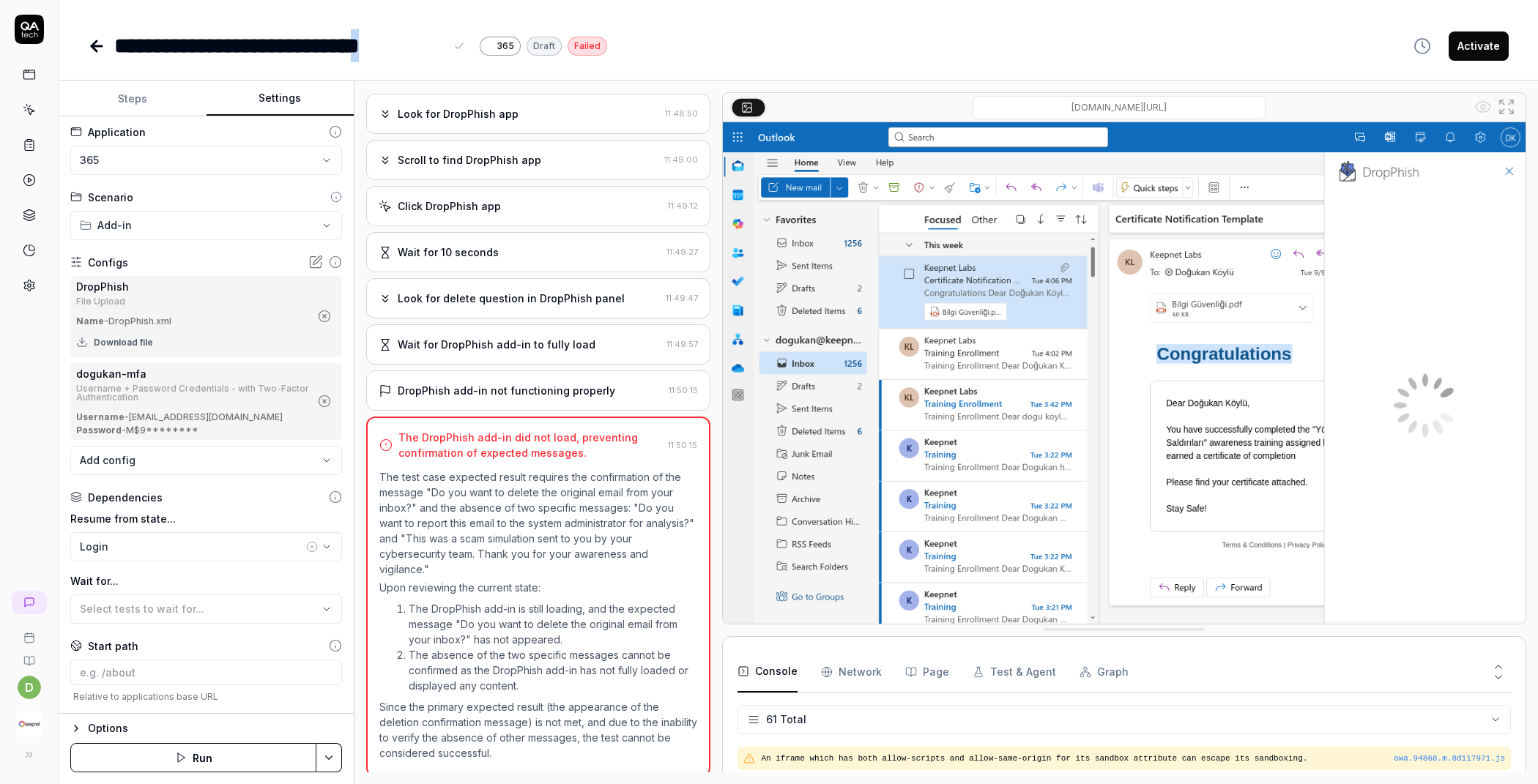
click at [429, 46] on div "**********" at bounding box center [279, 46] width 331 height 33
click at [433, 46] on div "**********" at bounding box center [279, 46] width 331 height 33
